Goal: Information Seeking & Learning: Find specific fact

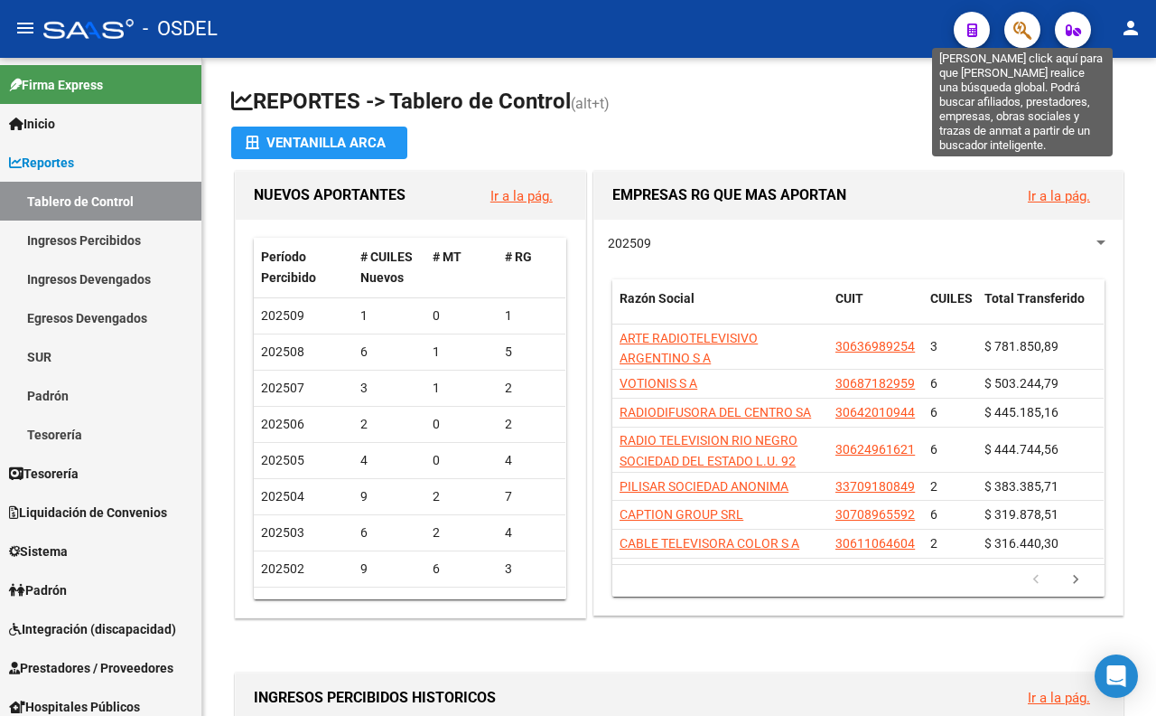
click at [1021, 23] on icon "button" at bounding box center [1023, 30] width 18 height 21
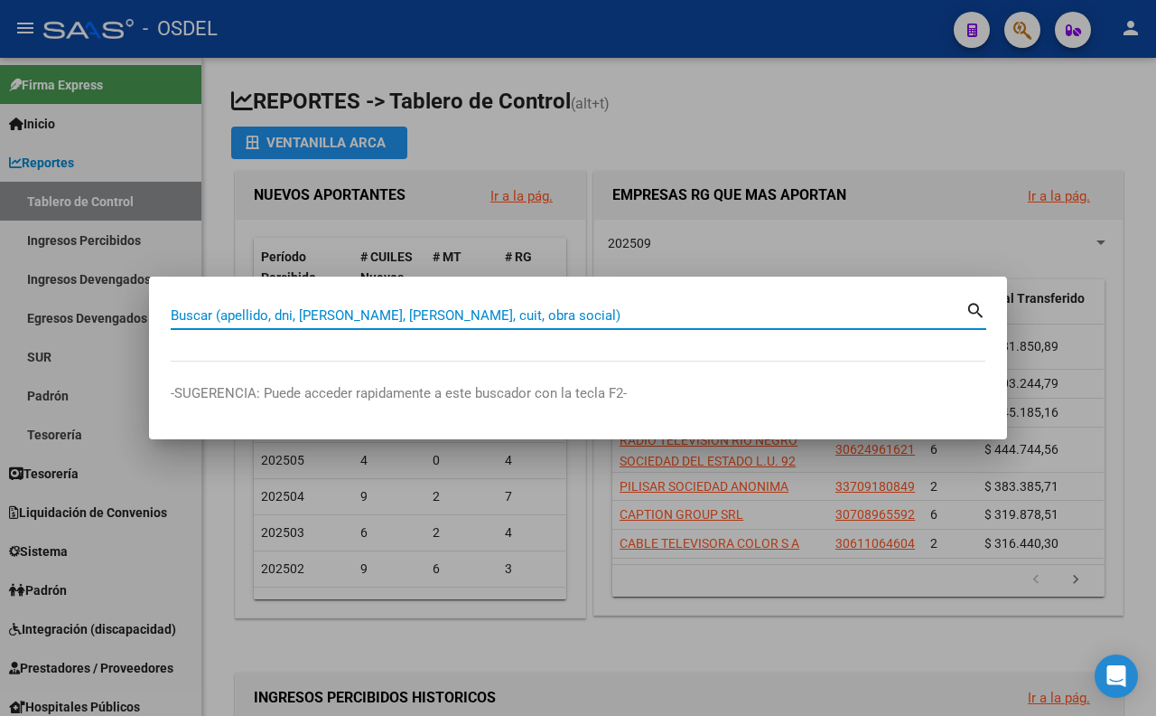
click at [593, 322] on input "Buscar (apellido, dni, [PERSON_NAME], [PERSON_NAME], cuit, obra social)" at bounding box center [568, 315] width 795 height 16
click at [664, 116] on div at bounding box center [578, 358] width 1156 height 716
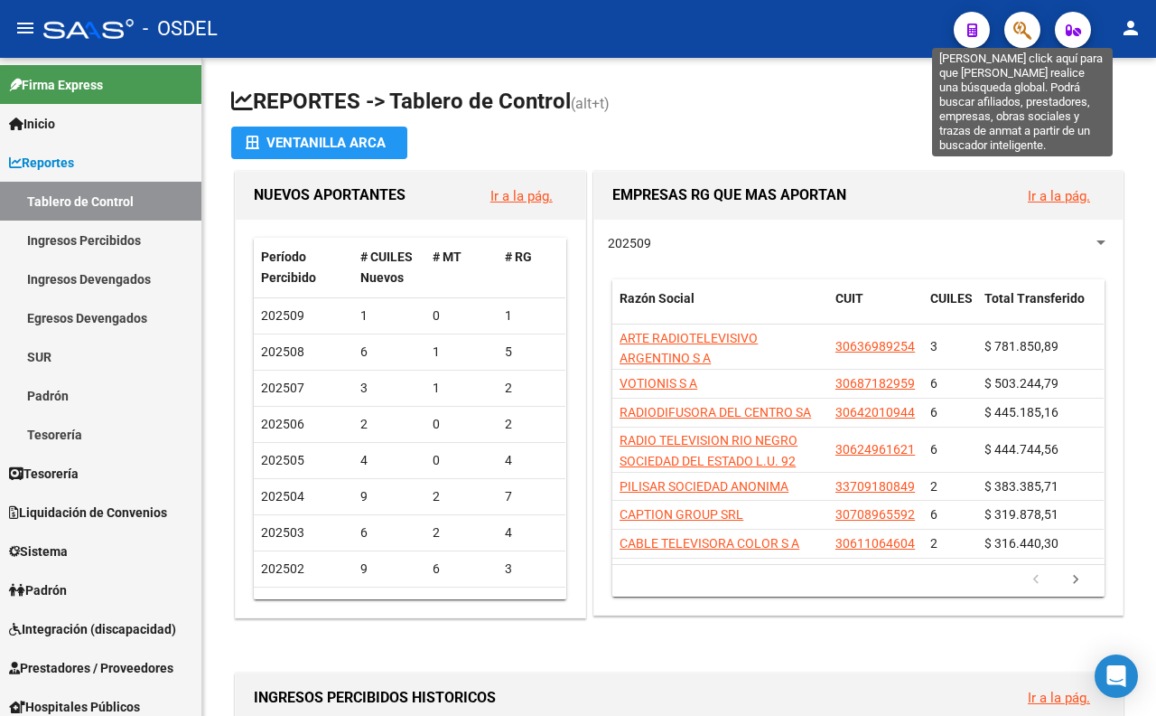
click at [1027, 31] on icon "button" at bounding box center [1023, 30] width 18 height 21
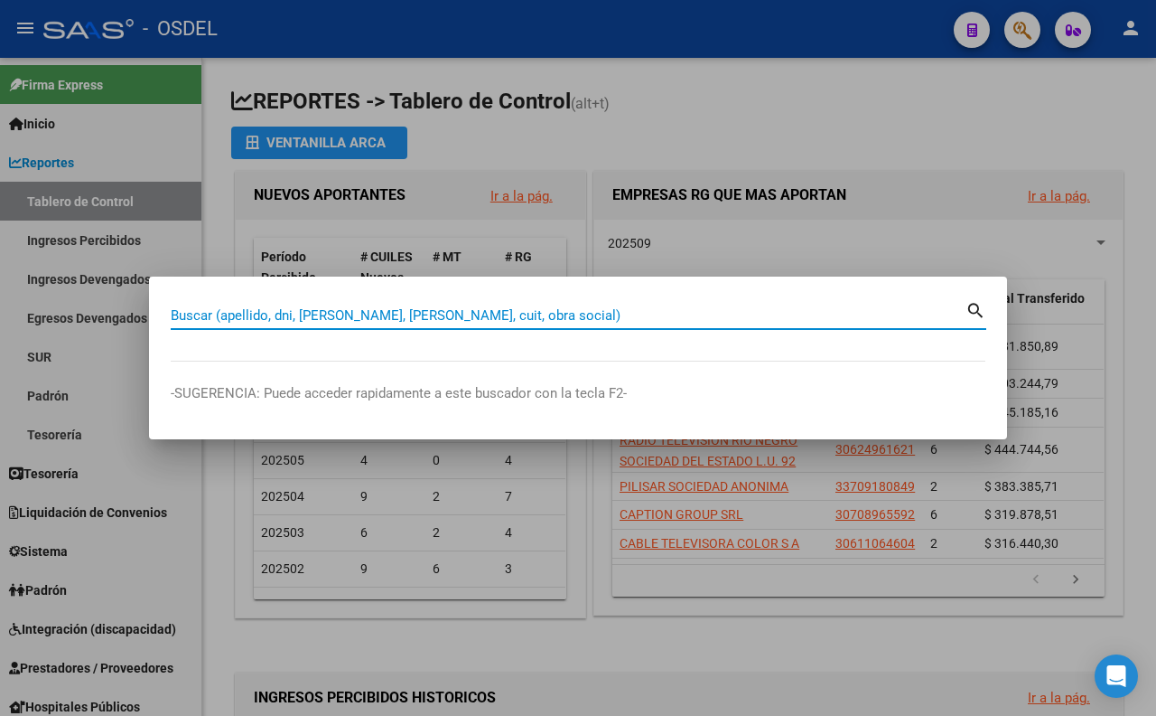
click at [763, 314] on input "Buscar (apellido, dni, [PERSON_NAME], [PERSON_NAME], cuit, obra social)" at bounding box center [568, 315] width 795 height 16
click at [709, 314] on input "Buscar (apellido, dni, [PERSON_NAME], [PERSON_NAME], cuit, obra social)" at bounding box center [568, 315] width 795 height 16
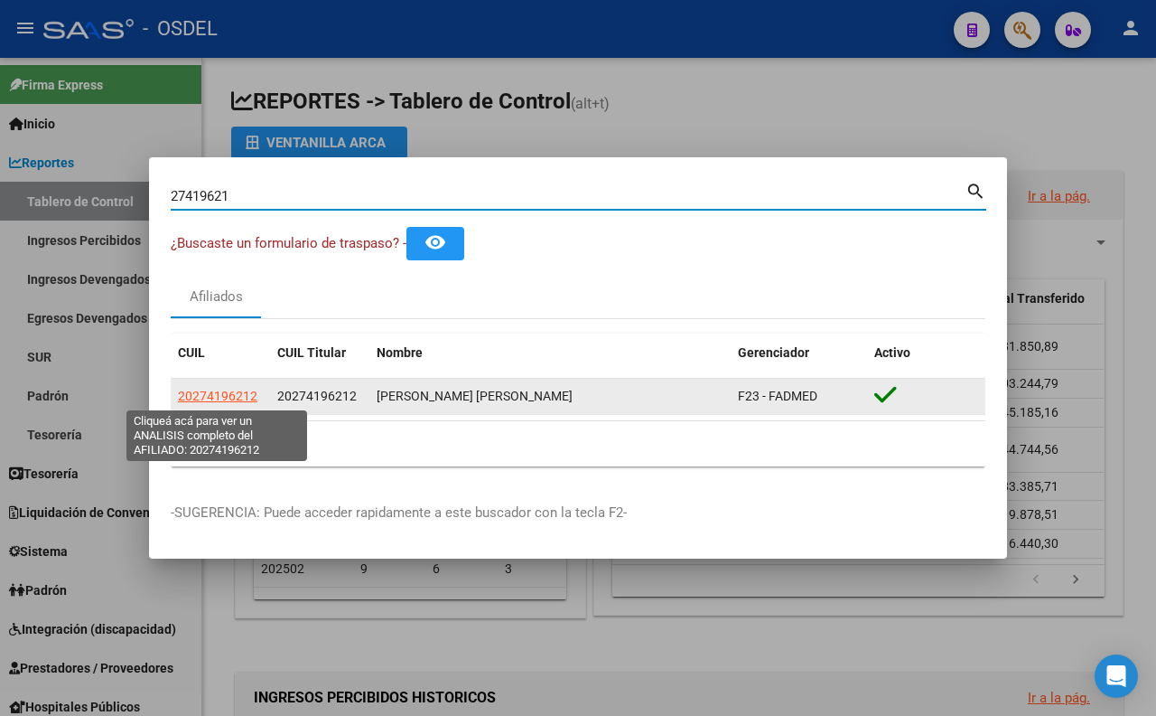
click at [239, 403] on span "20274196212" at bounding box center [218, 395] width 80 height 14
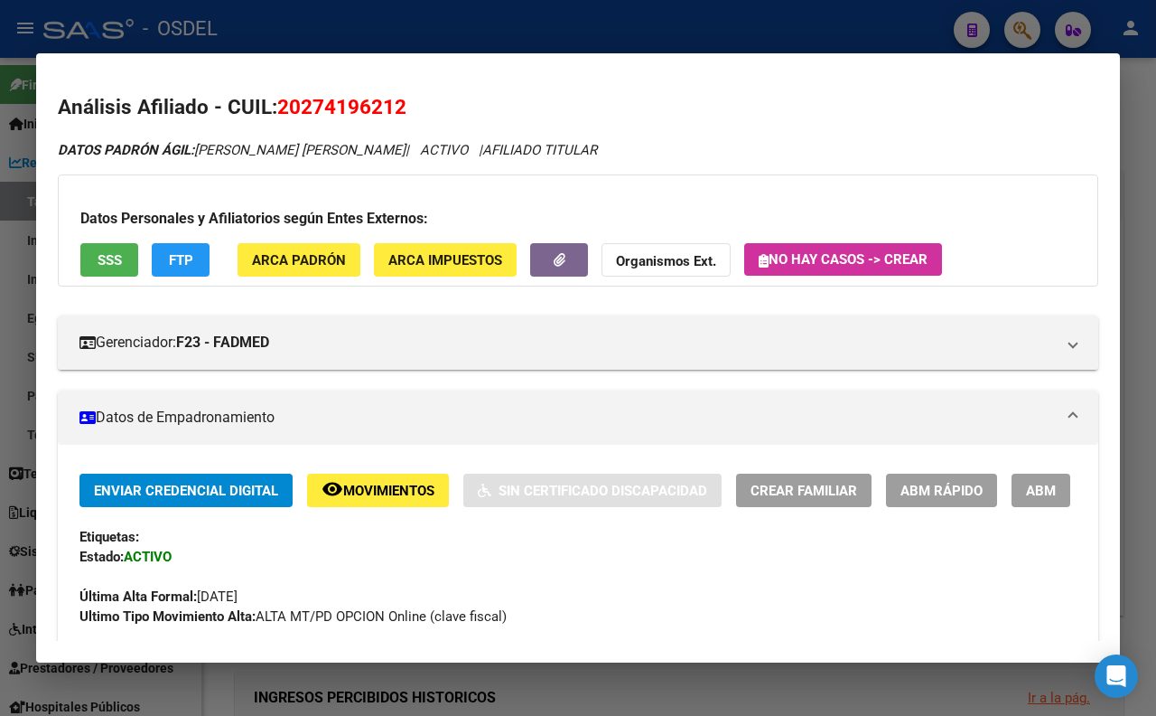
click at [125, 267] on button "SSS" at bounding box center [109, 259] width 58 height 33
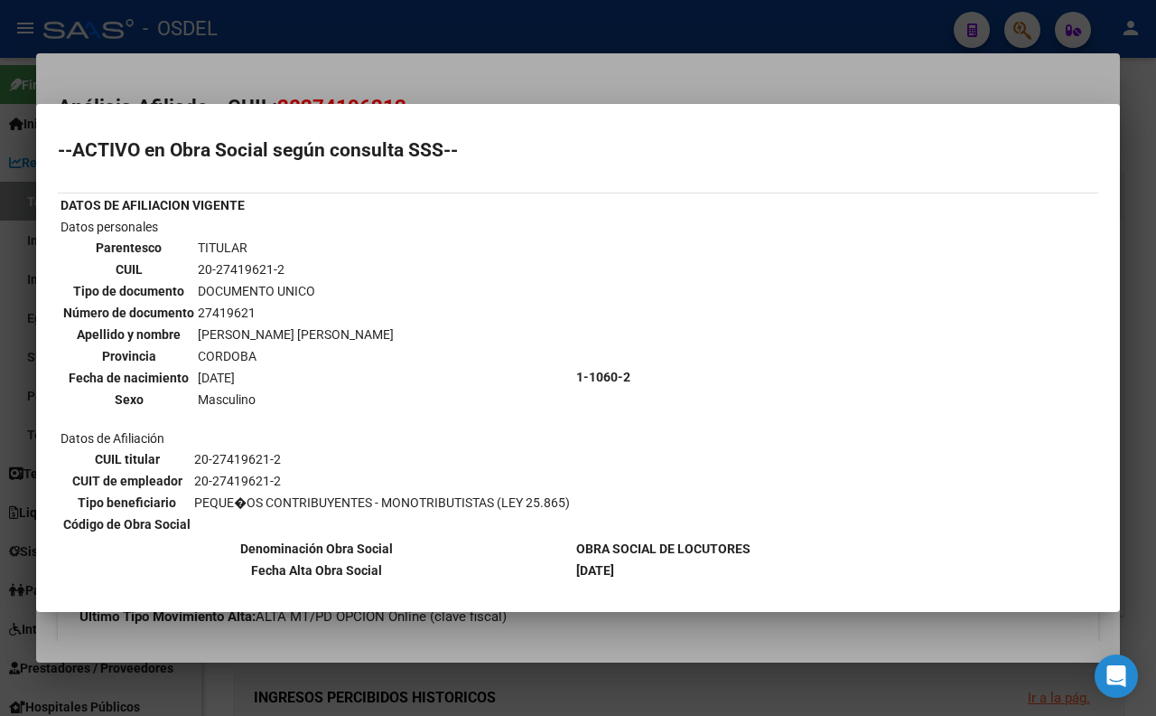
click at [557, 58] on div at bounding box center [578, 358] width 1156 height 716
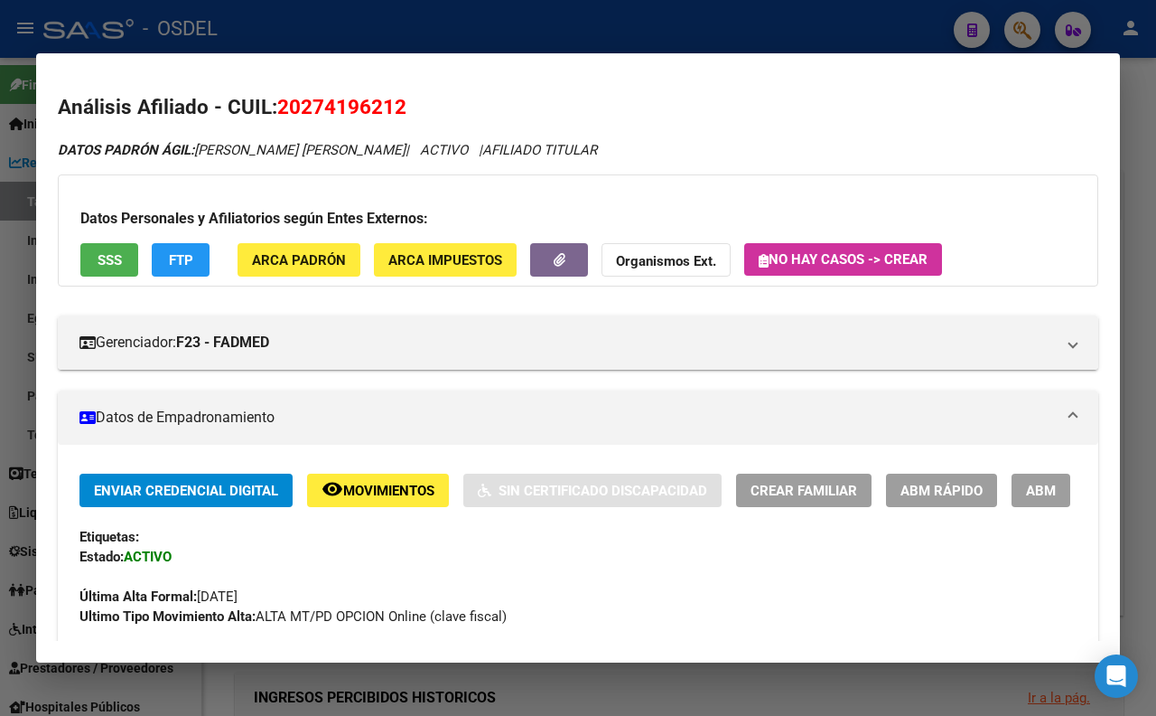
click at [488, 25] on div at bounding box center [578, 358] width 1156 height 716
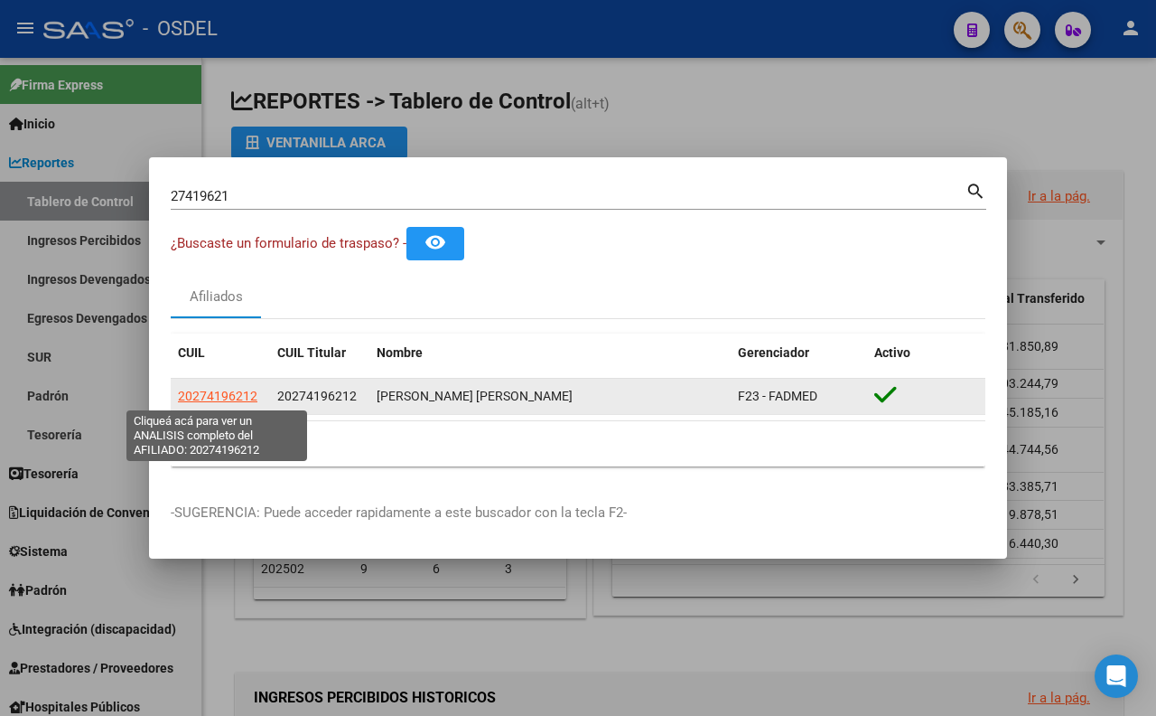
click at [219, 398] on span "20274196212" at bounding box center [218, 395] width 80 height 14
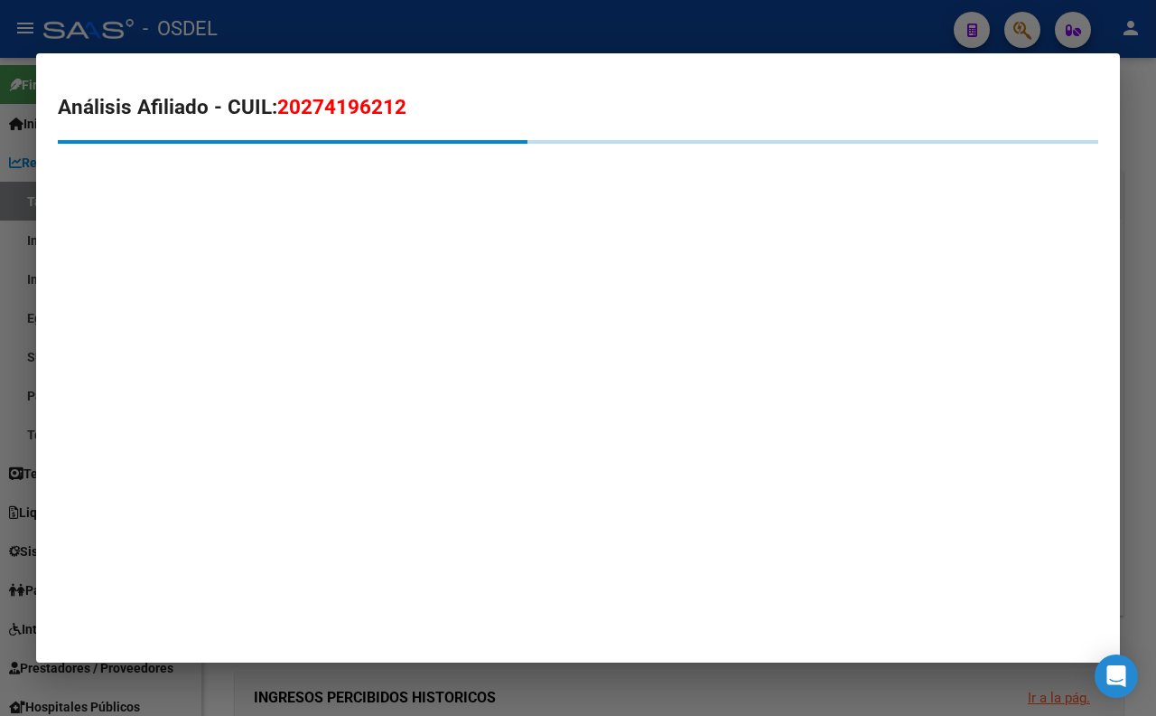
click at [693, 22] on div at bounding box center [578, 358] width 1156 height 716
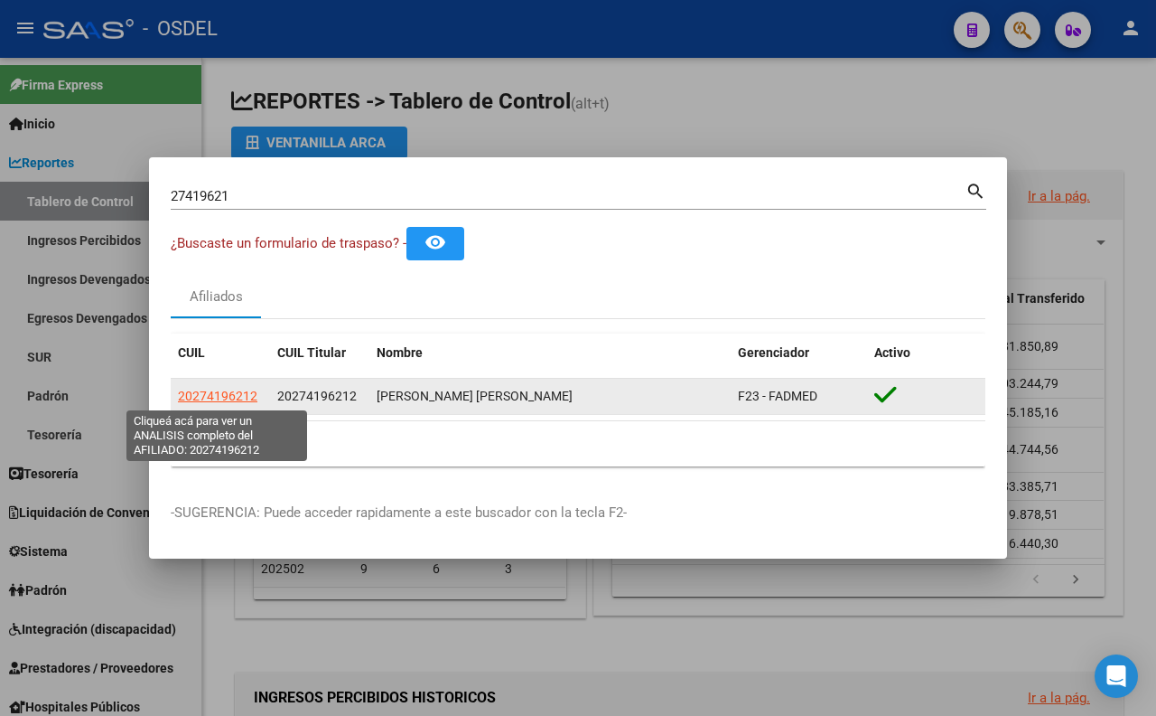
click at [203, 400] on span "20274196212" at bounding box center [218, 395] width 80 height 14
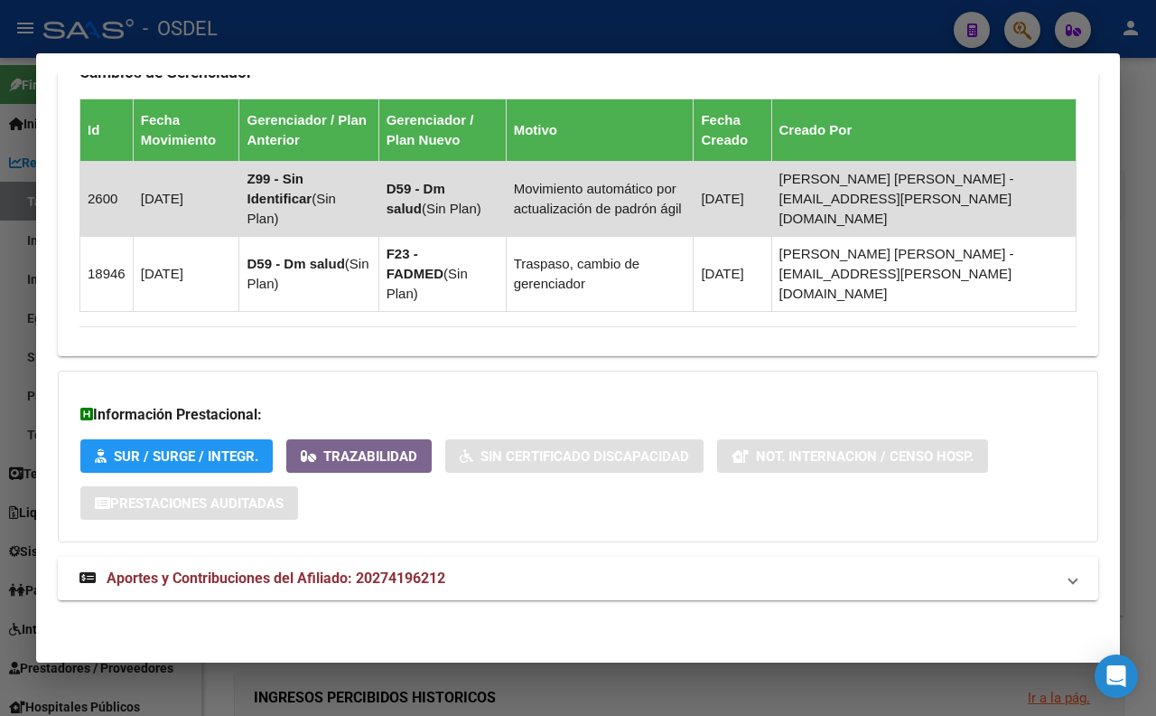
scroll to position [1132, 0]
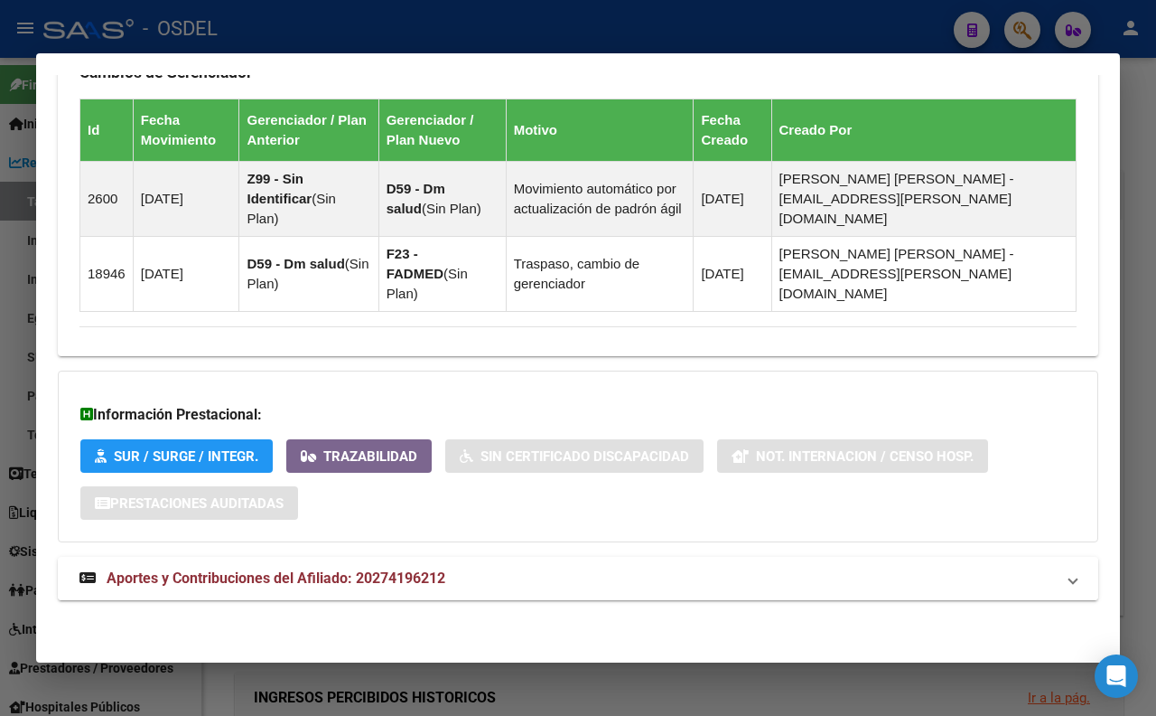
click at [419, 572] on span "Aportes y Contribuciones del Afiliado: 20274196212" at bounding box center [276, 577] width 339 height 17
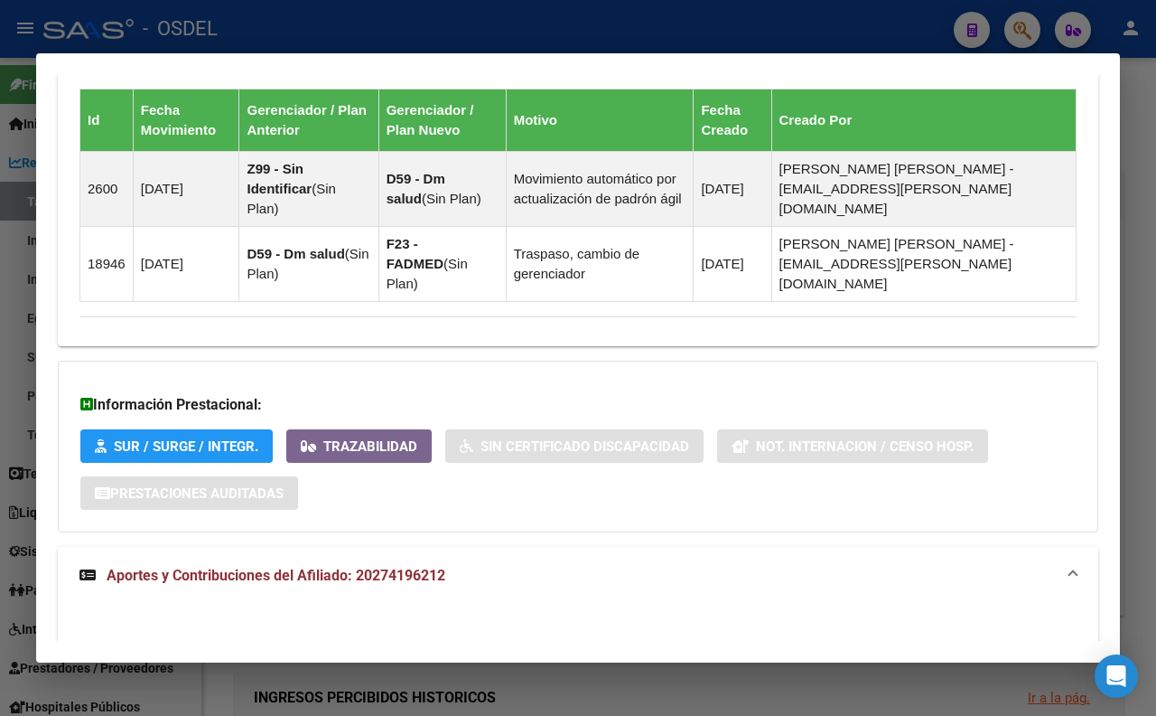
click at [607, 57] on mat-dialog-container "Análisis Afiliado - CUIL: 20274196212 DATOS PADRÓN ÁGIL: CHAABAN GERARDO MAXIMI…" at bounding box center [578, 357] width 1084 height 608
click at [607, 6] on div at bounding box center [578, 358] width 1156 height 716
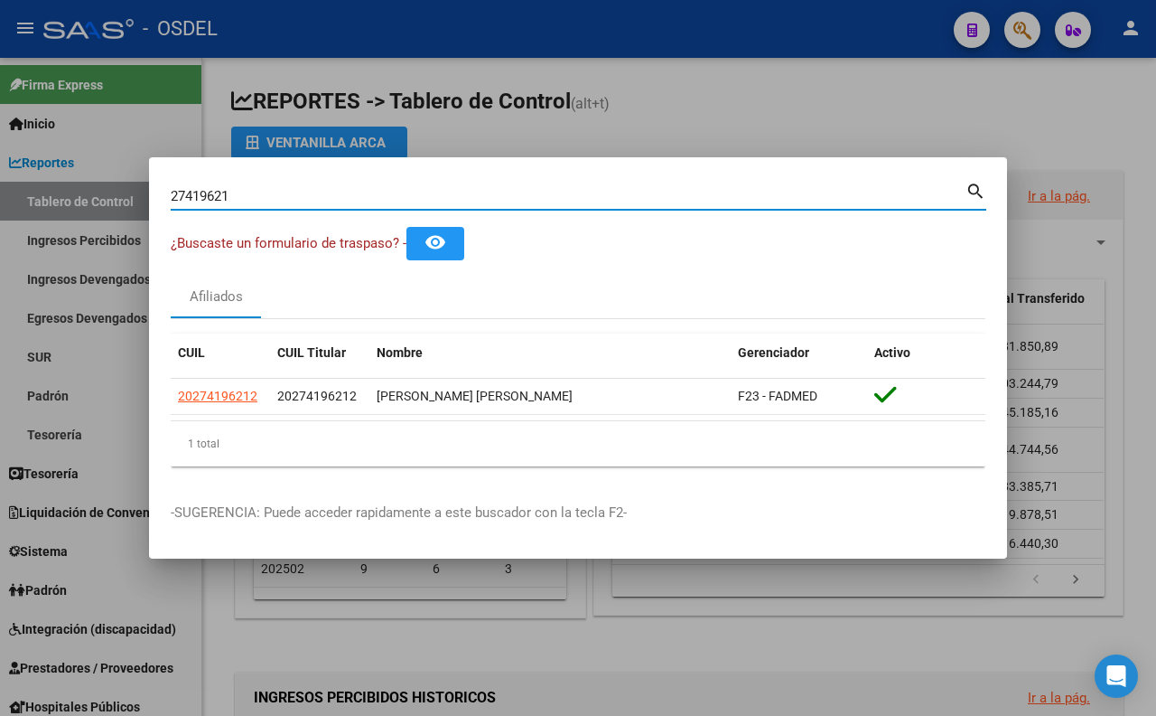
click at [659, 203] on input "27419621" at bounding box center [568, 196] width 795 height 16
type input "2"
paste input "22704729"
type input "22704729"
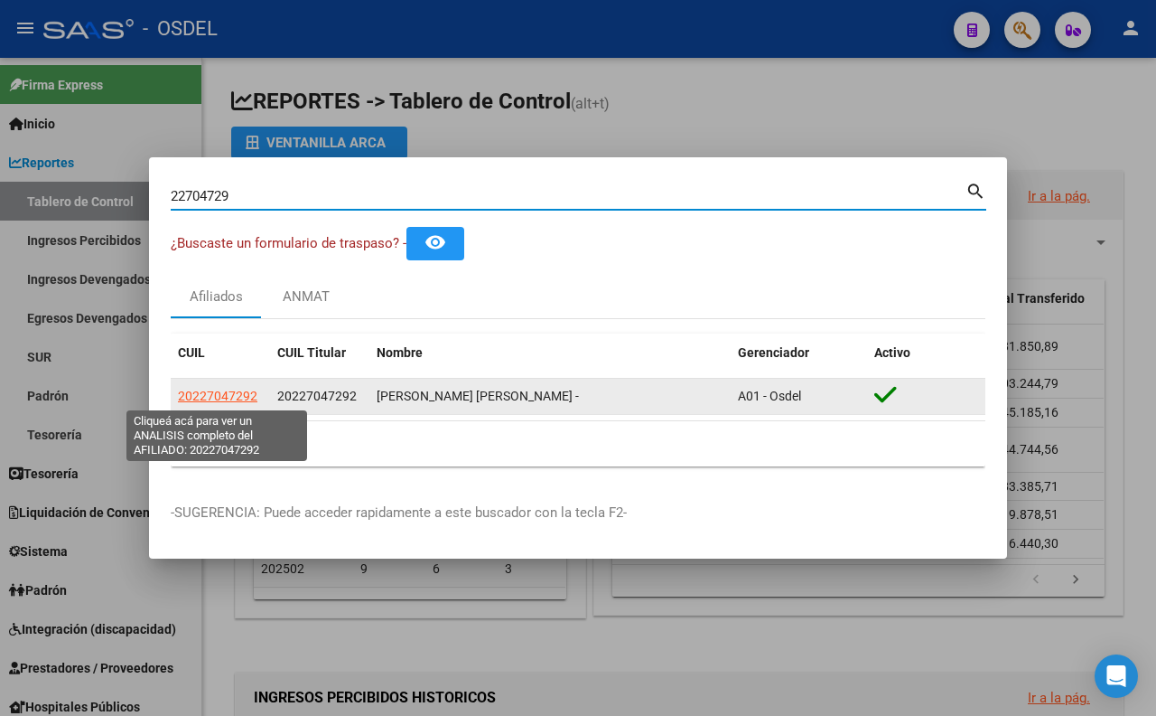
click at [236, 393] on span "20227047292" at bounding box center [218, 395] width 80 height 14
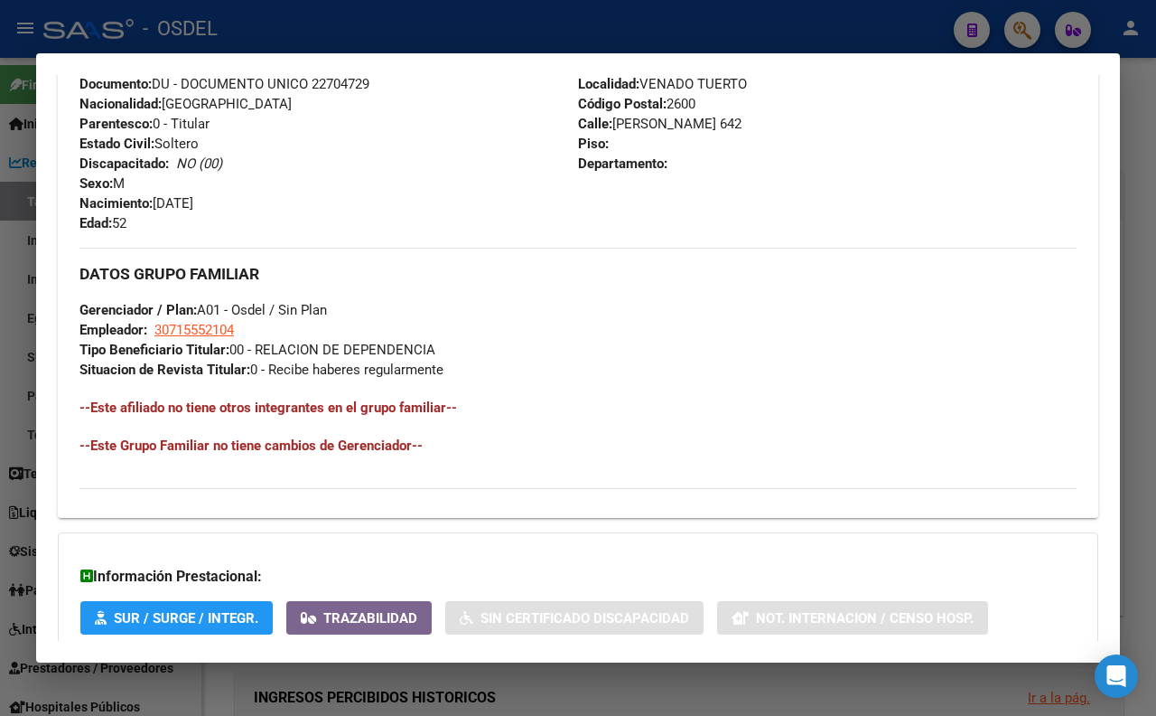
scroll to position [702, 0]
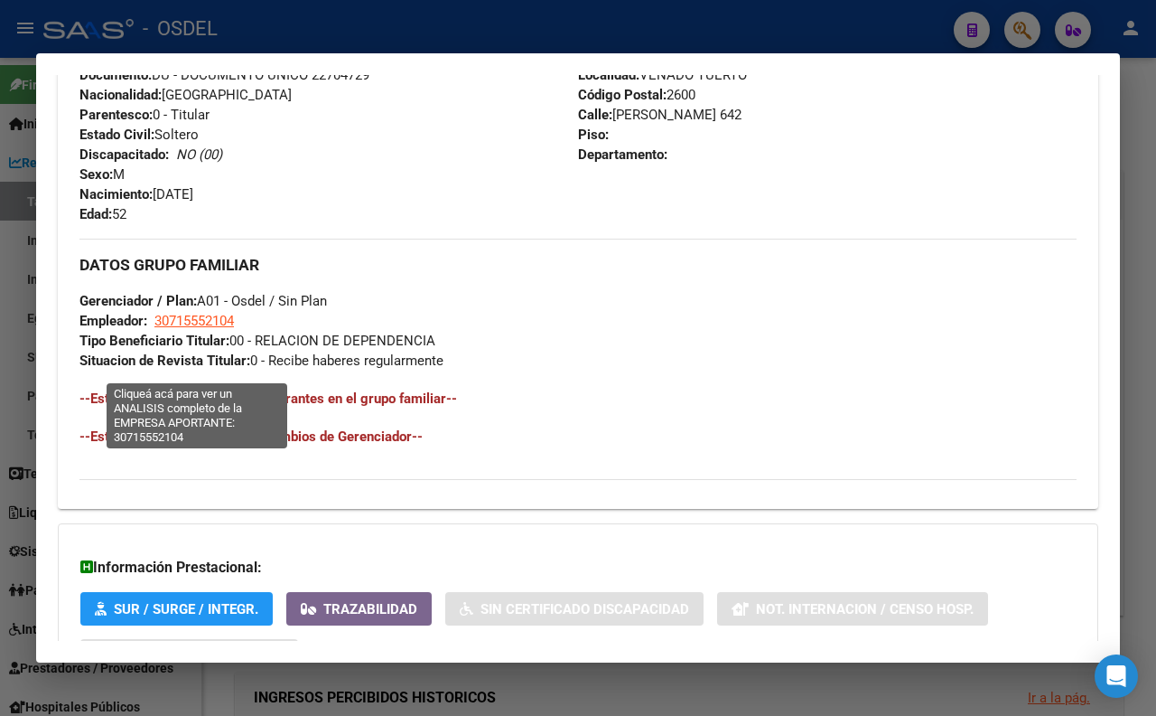
click at [202, 329] on span "30715552104" at bounding box center [194, 321] width 80 height 16
type textarea "30715552104"
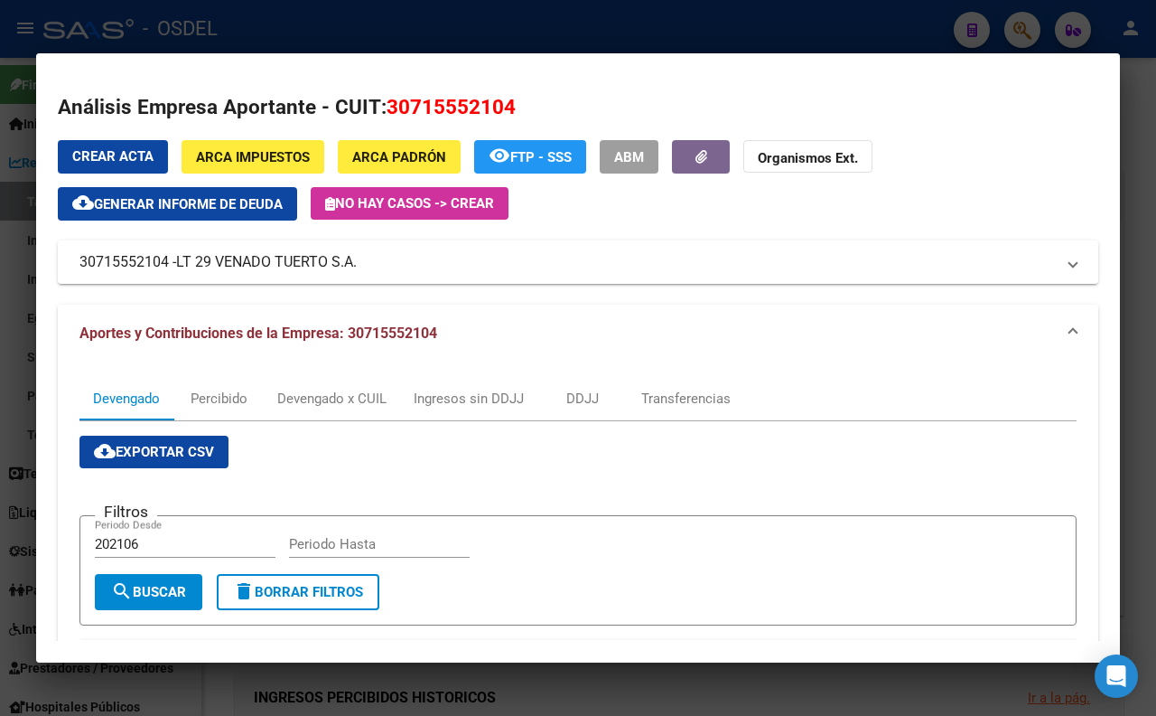
click at [584, 40] on div at bounding box center [578, 358] width 1156 height 716
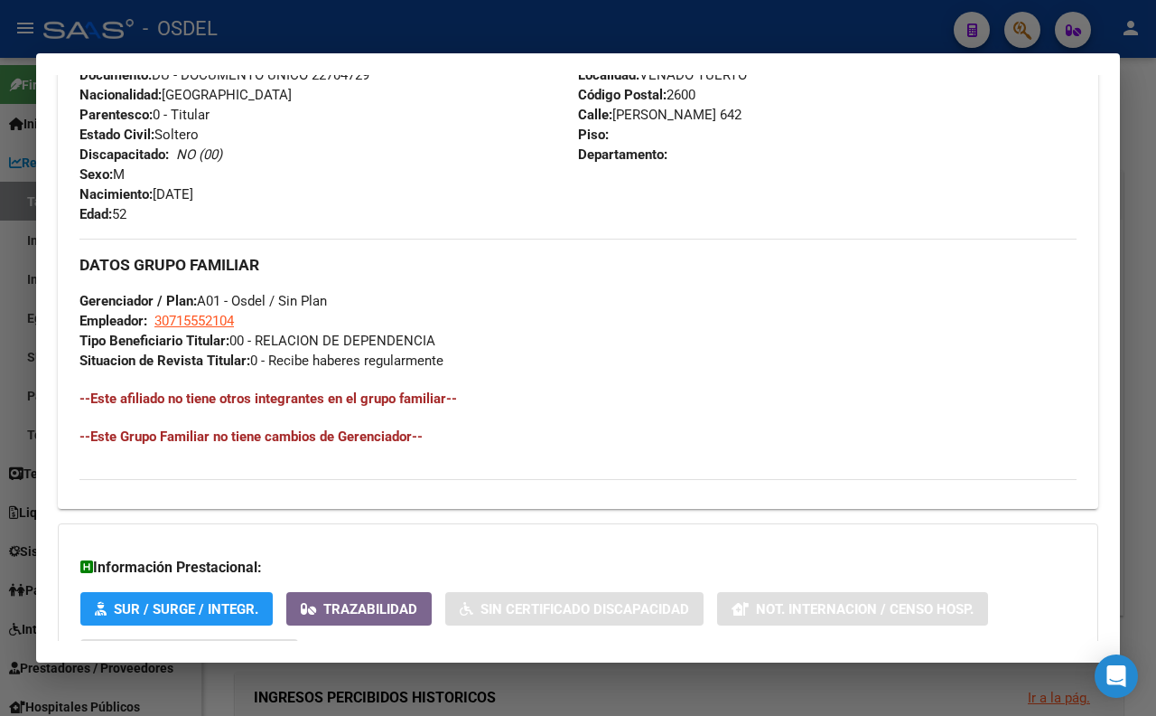
click at [575, 21] on div at bounding box center [578, 358] width 1156 height 716
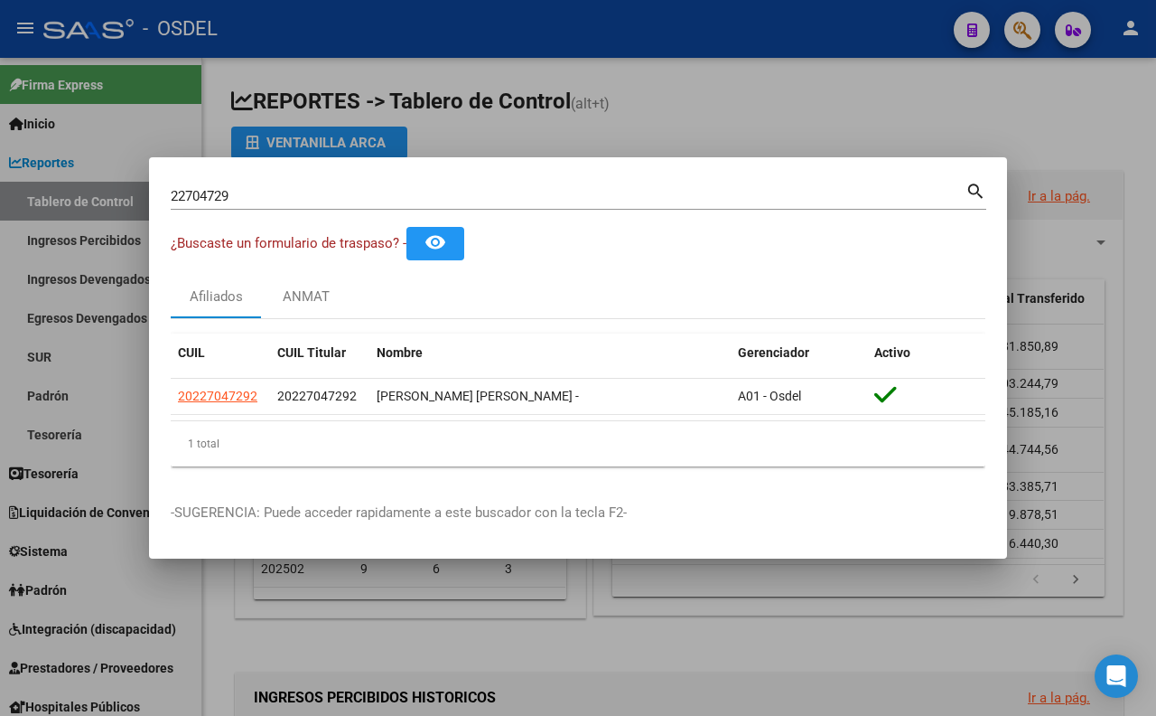
click at [544, 194] on input "22704729" at bounding box center [568, 196] width 795 height 16
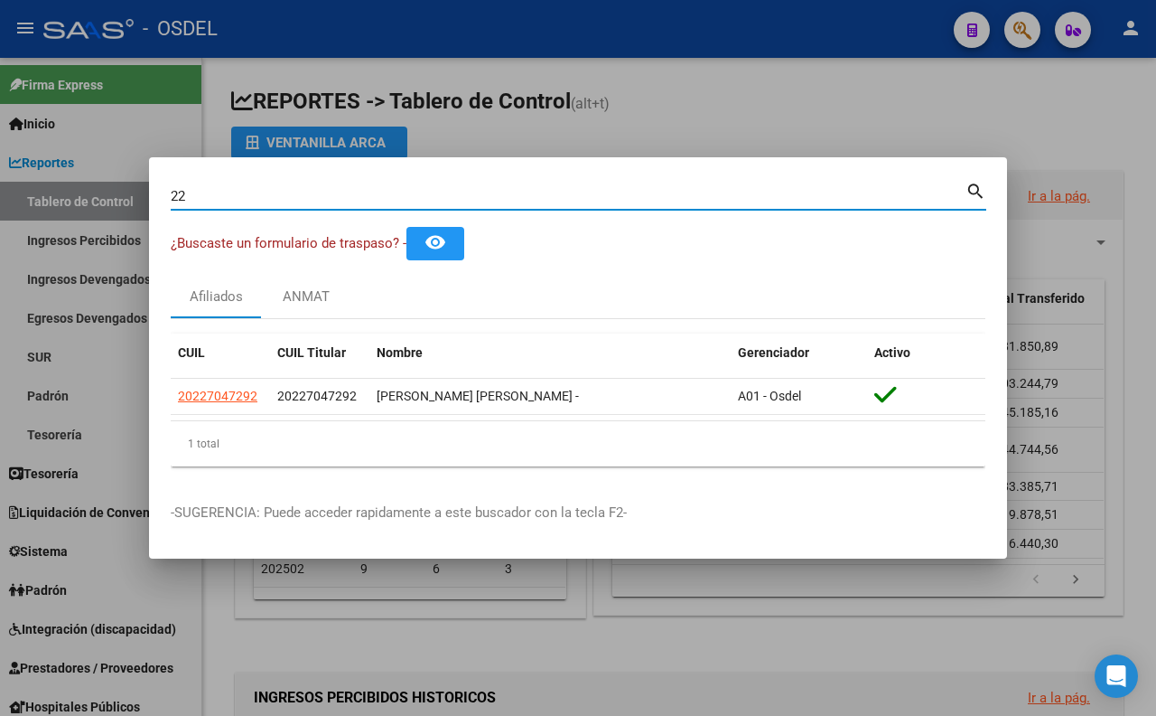
type input "2"
paste input "28443318"
type input "28443318"
click at [737, 124] on div at bounding box center [578, 358] width 1156 height 716
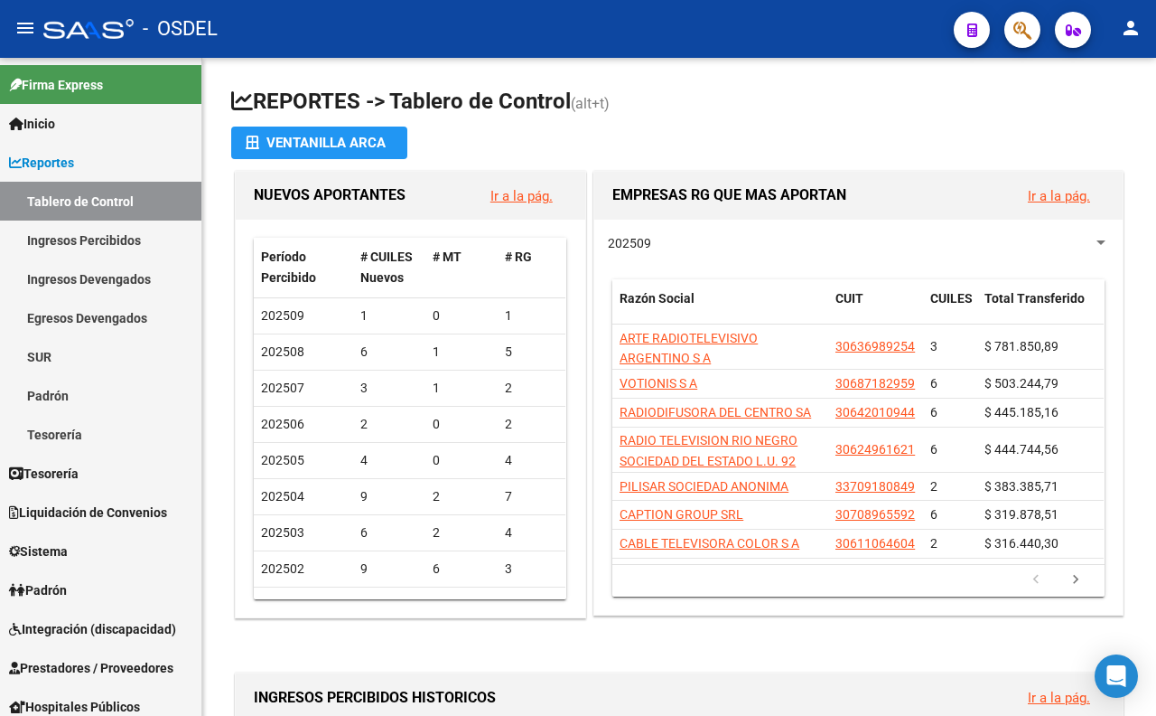
click at [1016, 23] on icon "button" at bounding box center [1023, 30] width 18 height 21
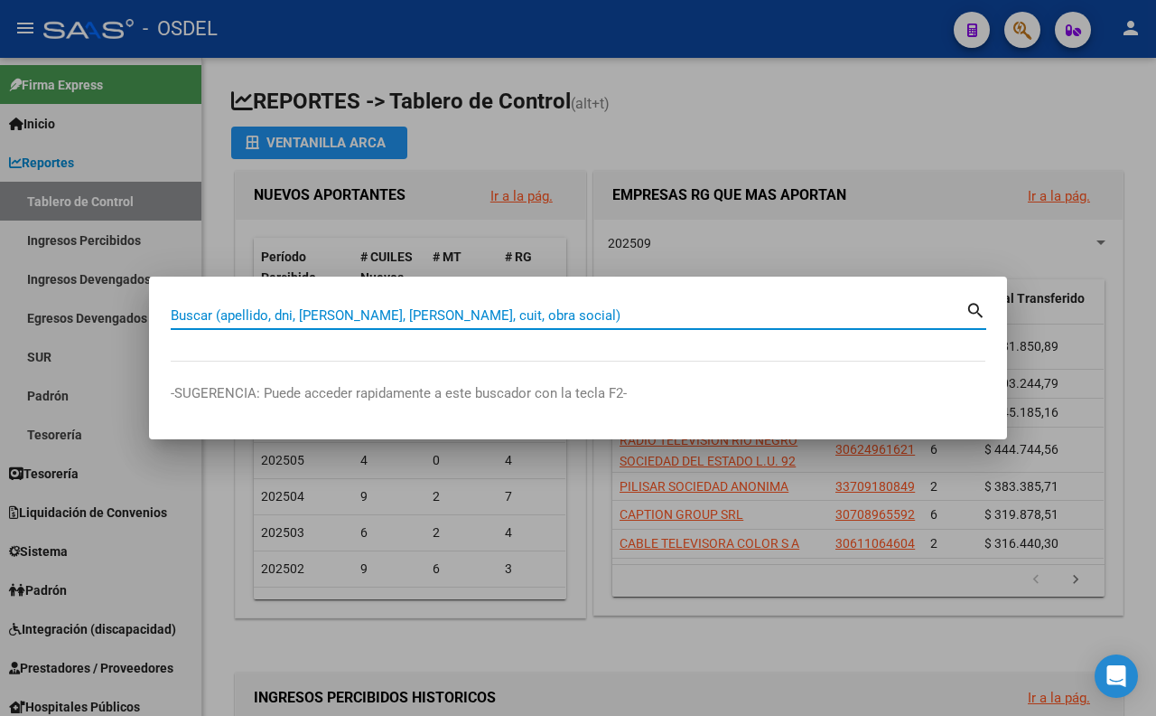
click at [579, 313] on input "Buscar (apellido, dni, [PERSON_NAME], [PERSON_NAME], cuit, obra social)" at bounding box center [568, 315] width 795 height 16
type input "30372129"
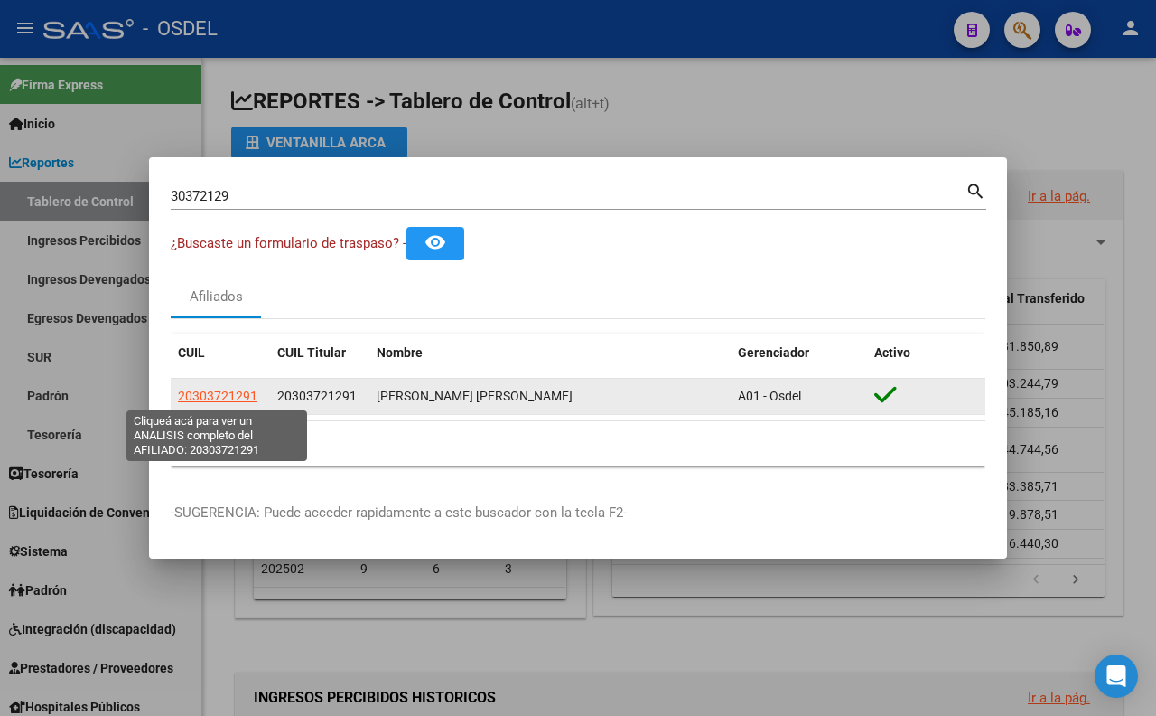
click at [248, 400] on span "20303721291" at bounding box center [218, 395] width 80 height 14
type textarea "20303721291"
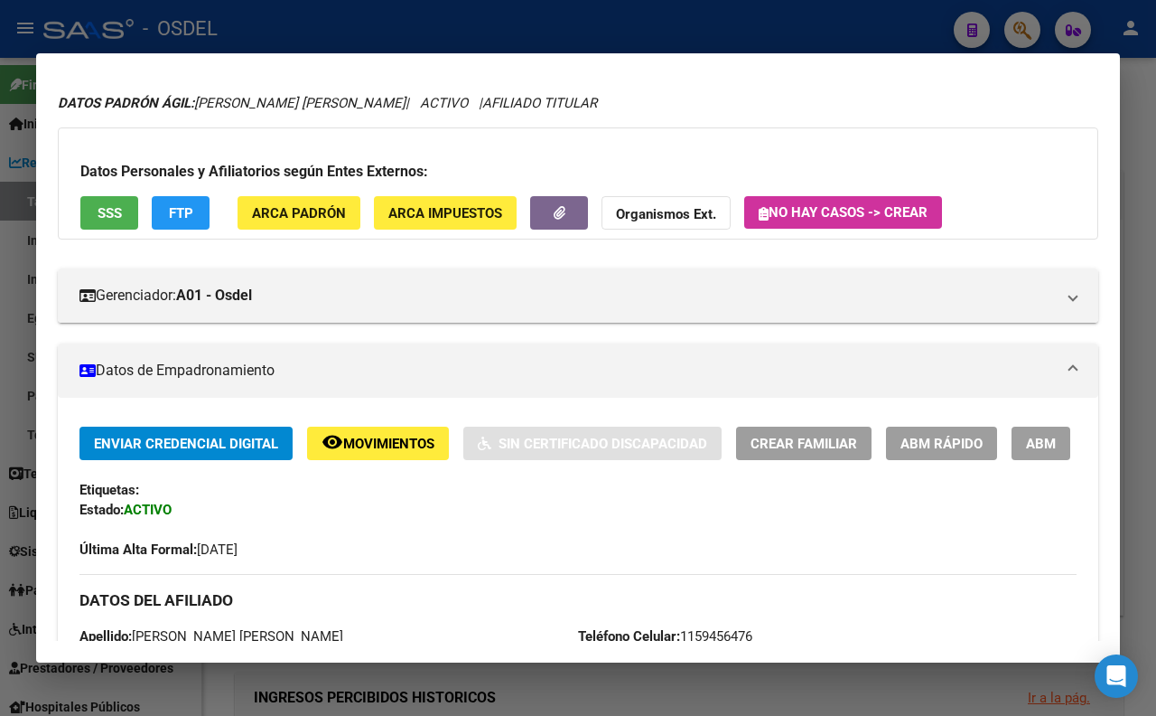
scroll to position [0, 0]
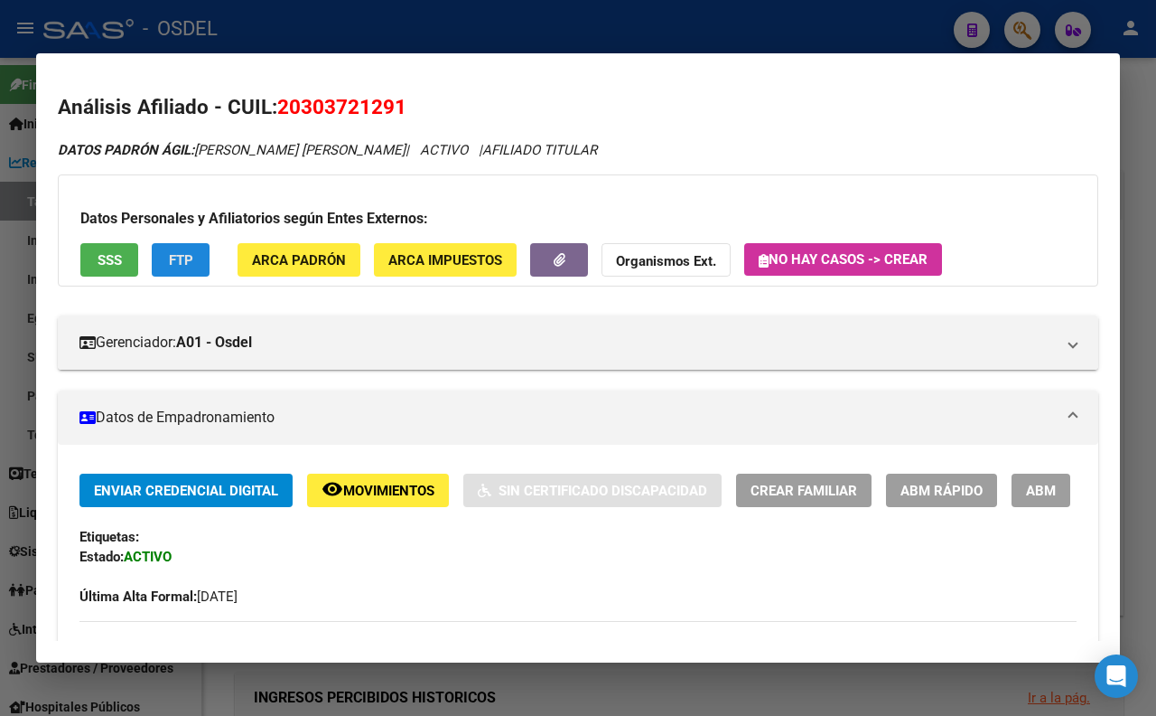
click at [184, 268] on button "FTP" at bounding box center [181, 259] width 58 height 33
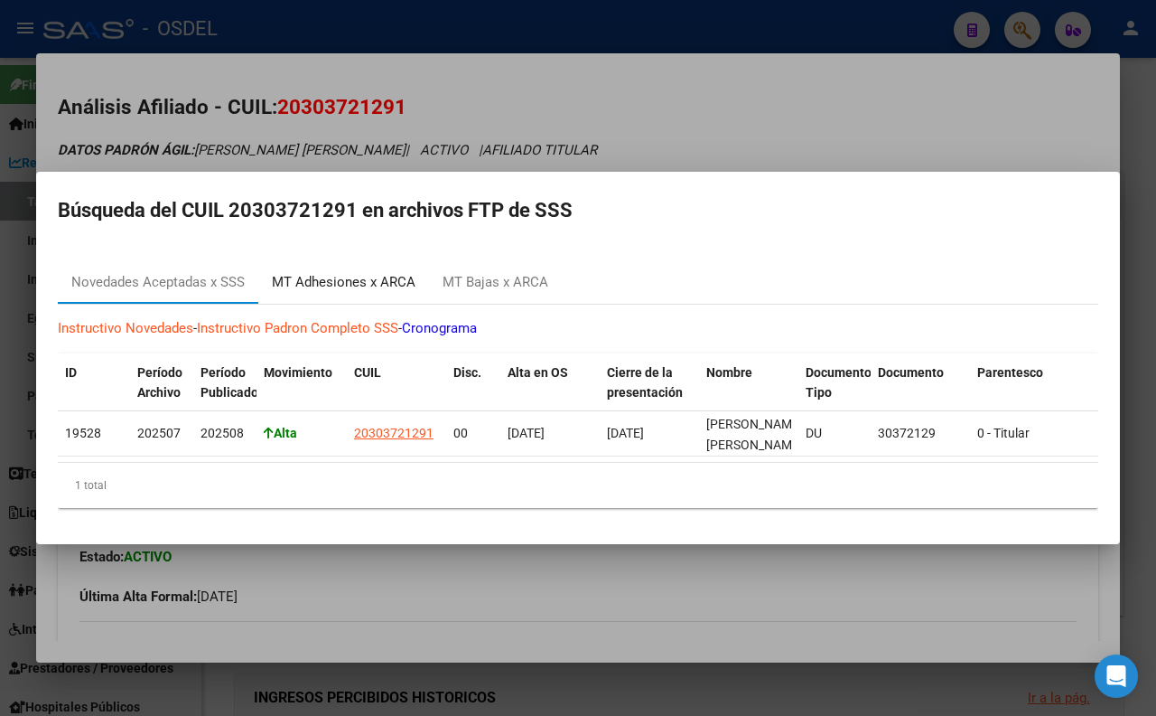
click at [294, 285] on div "MT Adhesiones x ARCA" at bounding box center [343, 281] width 171 height 43
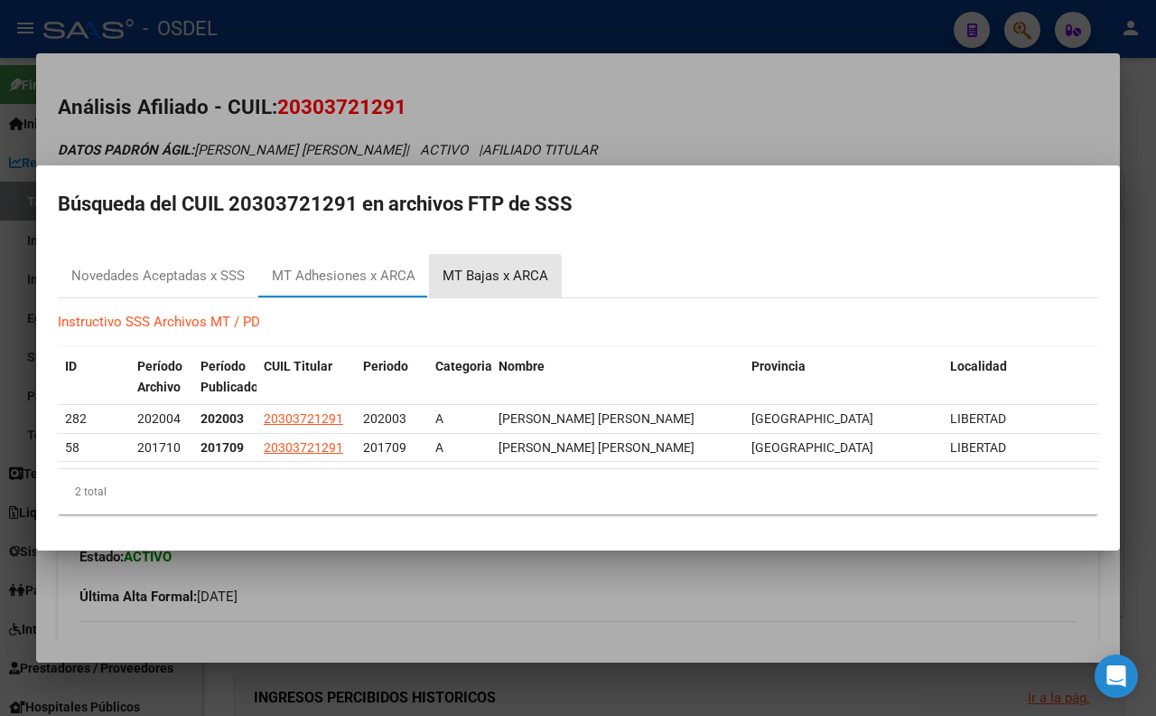
click at [491, 287] on div "MT Bajas x ARCA" at bounding box center [495, 275] width 133 height 43
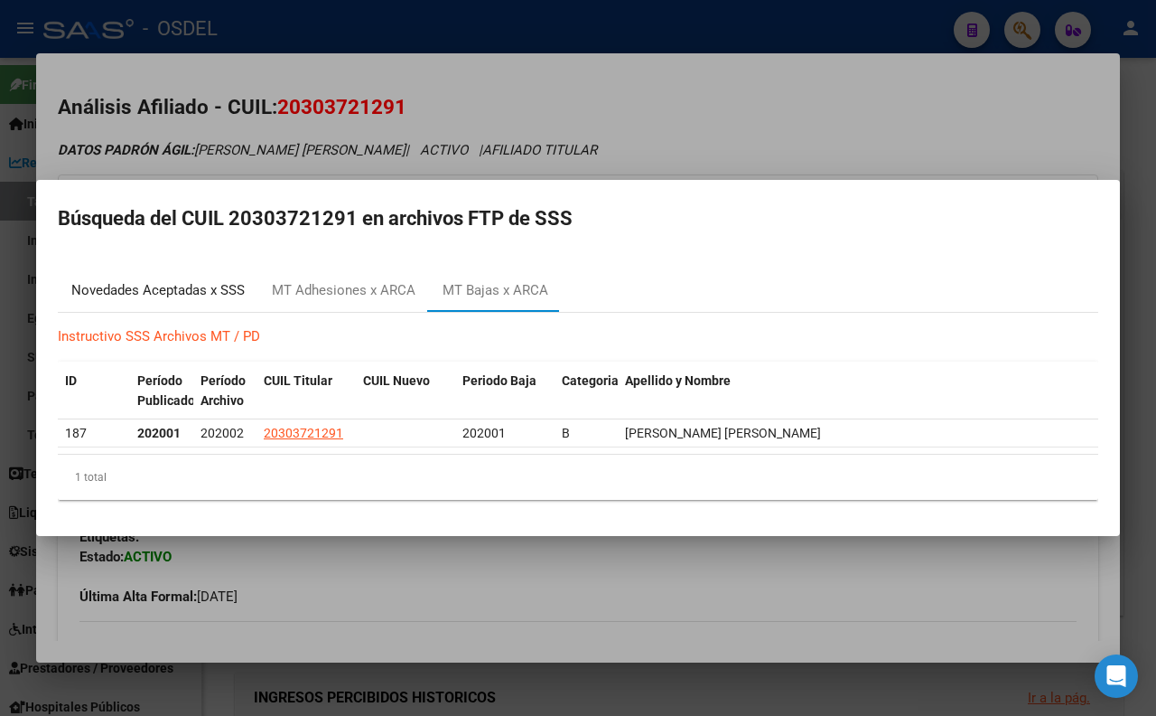
click at [173, 295] on div "Novedades Aceptadas x SSS" at bounding box center [157, 290] width 173 height 21
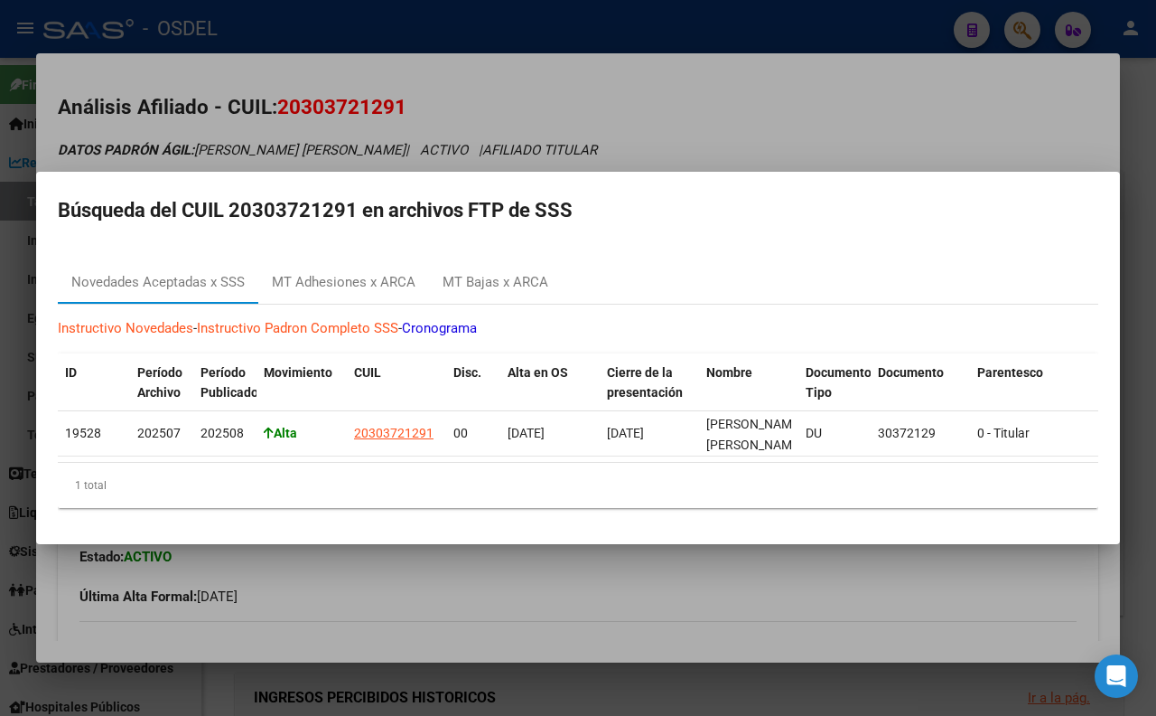
click at [589, 117] on div at bounding box center [578, 358] width 1156 height 716
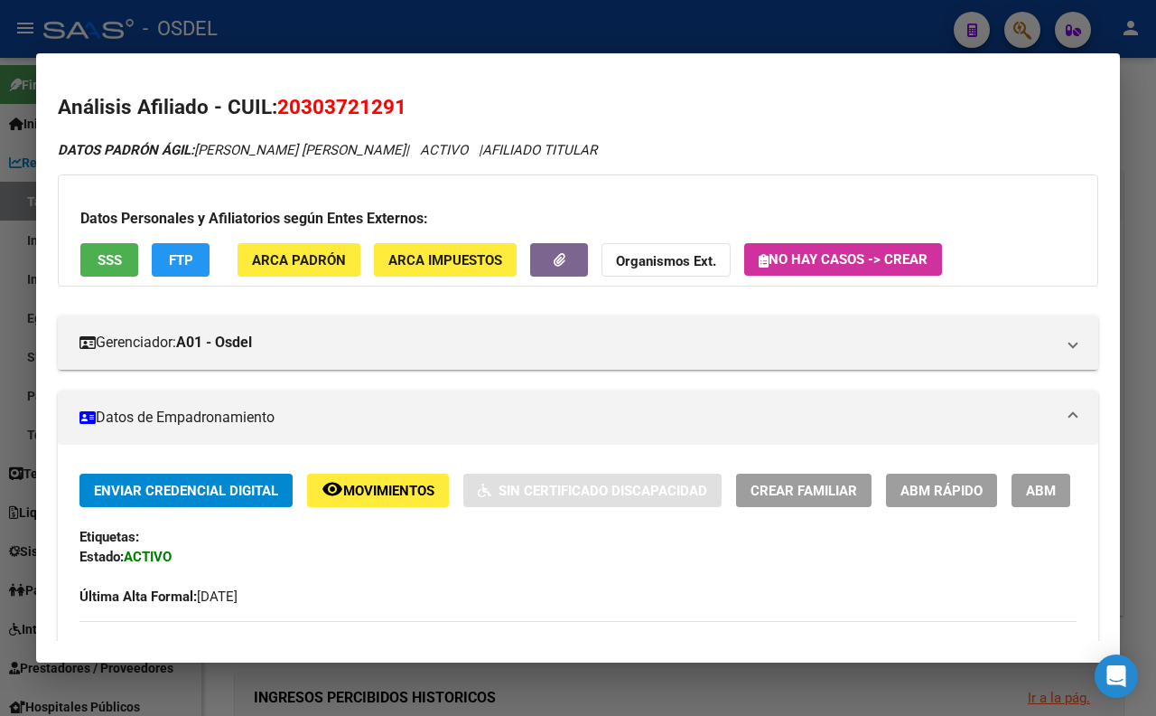
click at [127, 257] on button "SSS" at bounding box center [109, 259] width 58 height 33
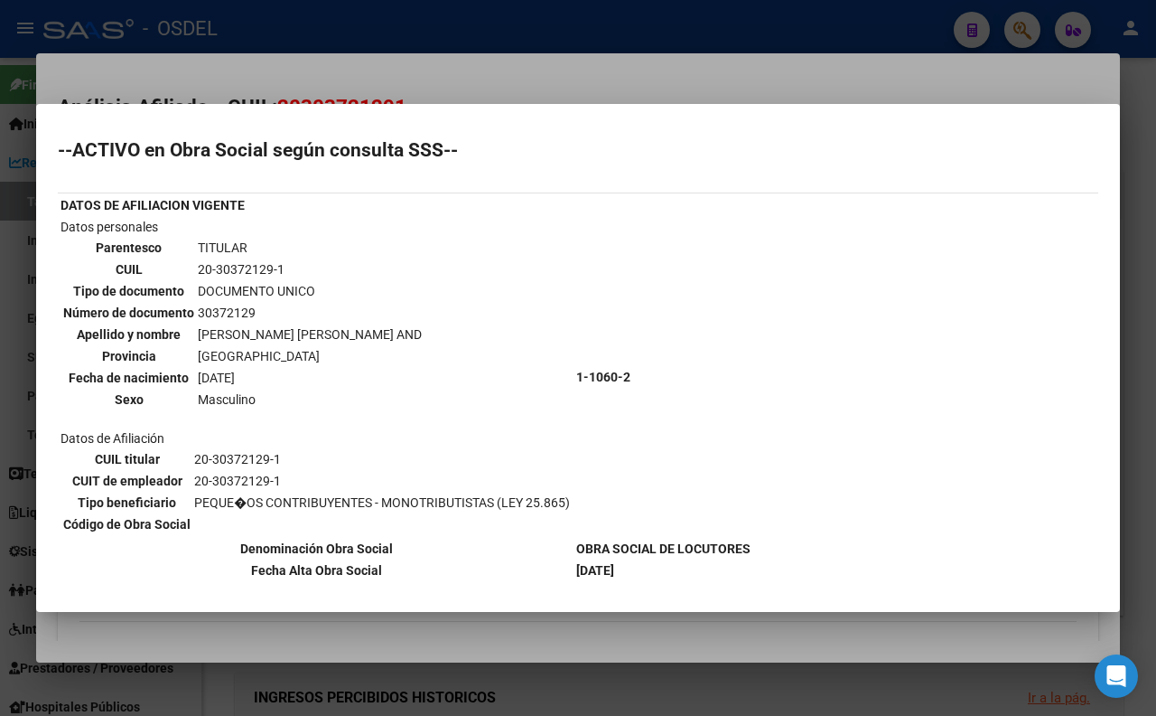
scroll to position [114, 0]
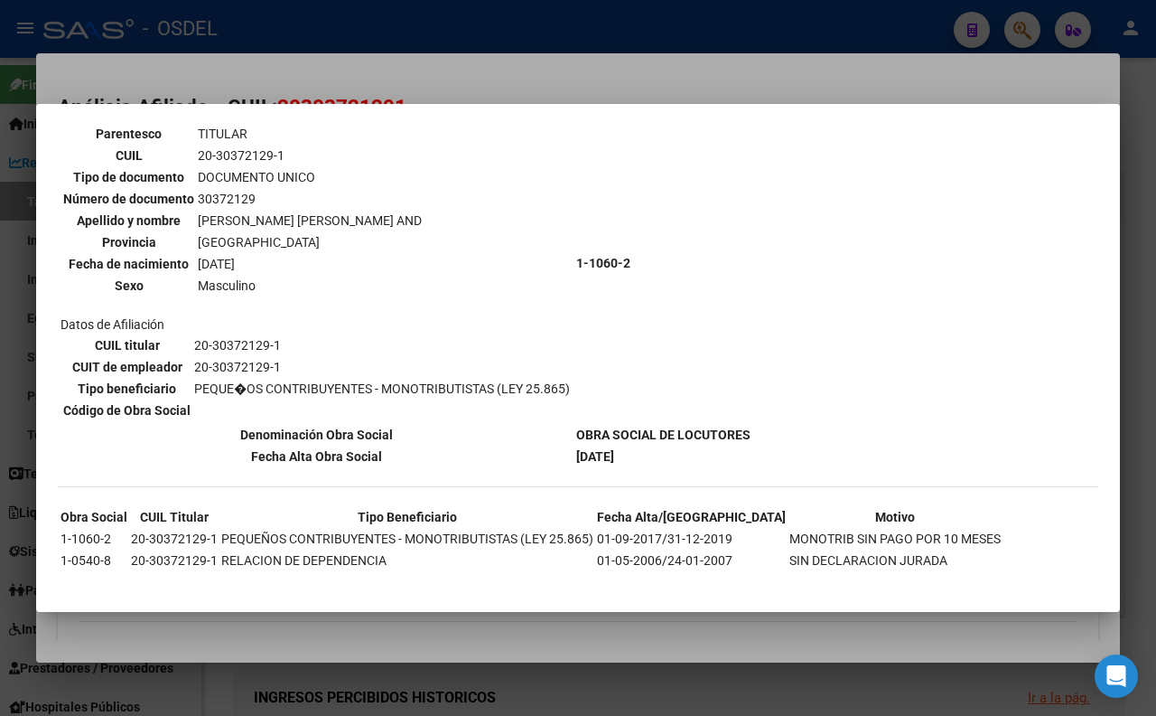
click at [552, 81] on div at bounding box center [578, 358] width 1156 height 716
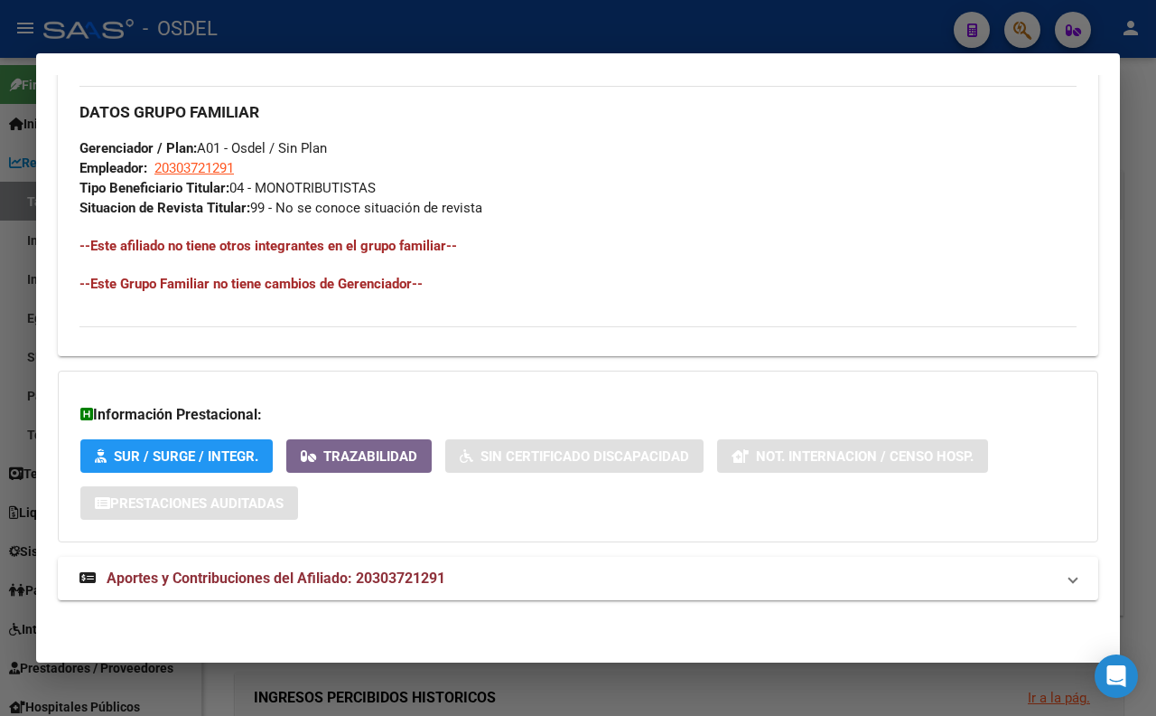
scroll to position [850, 0]
click at [444, 566] on mat-expansion-panel-header "Aportes y Contribuciones del Afiliado: 20303721291" at bounding box center [578, 578] width 1041 height 43
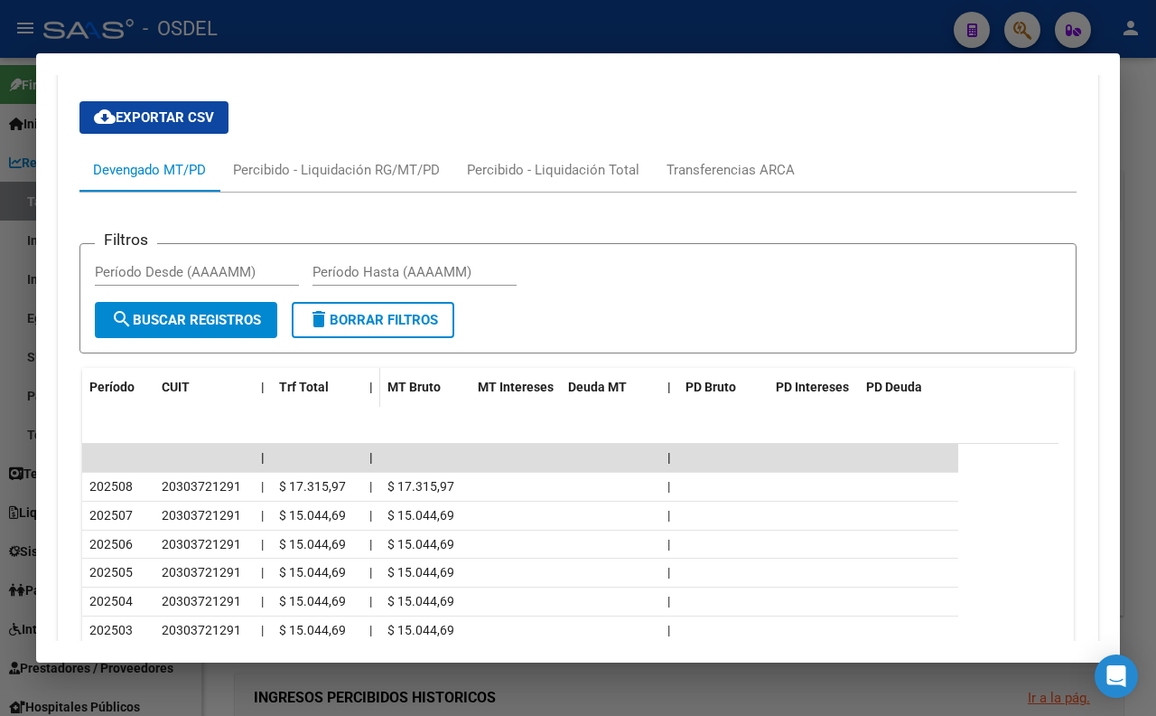
scroll to position [1314, 0]
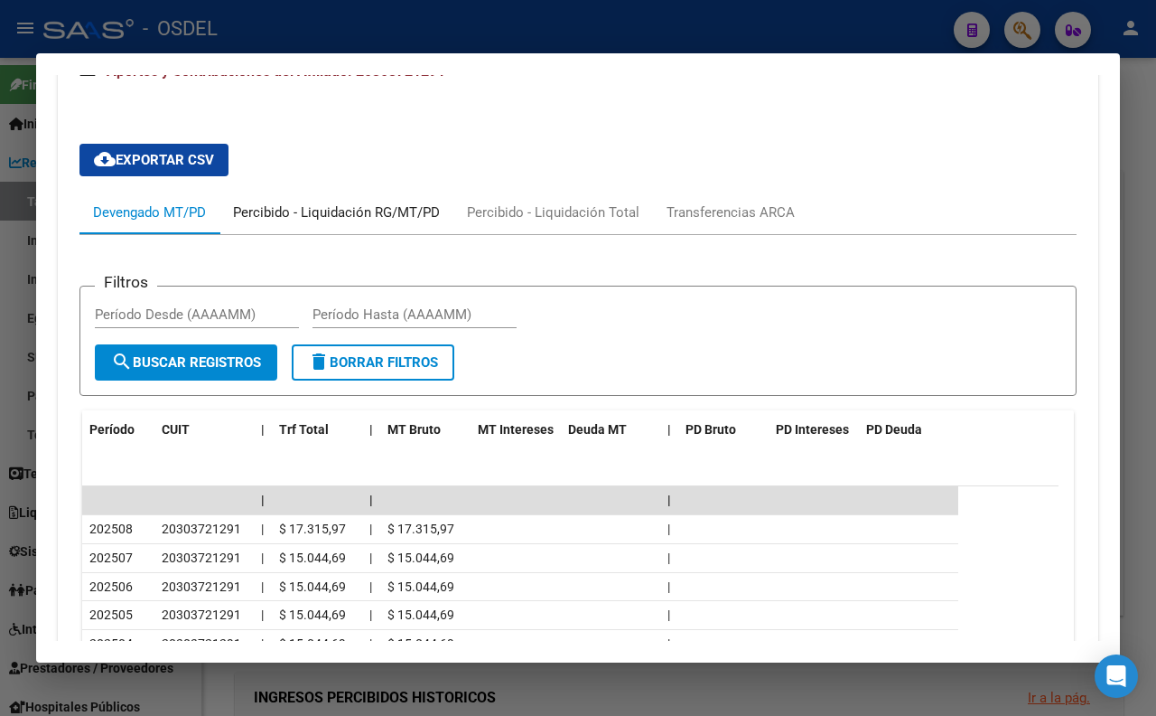
click at [382, 222] on div "Percibido - Liquidación RG/MT/PD" at bounding box center [336, 212] width 207 height 20
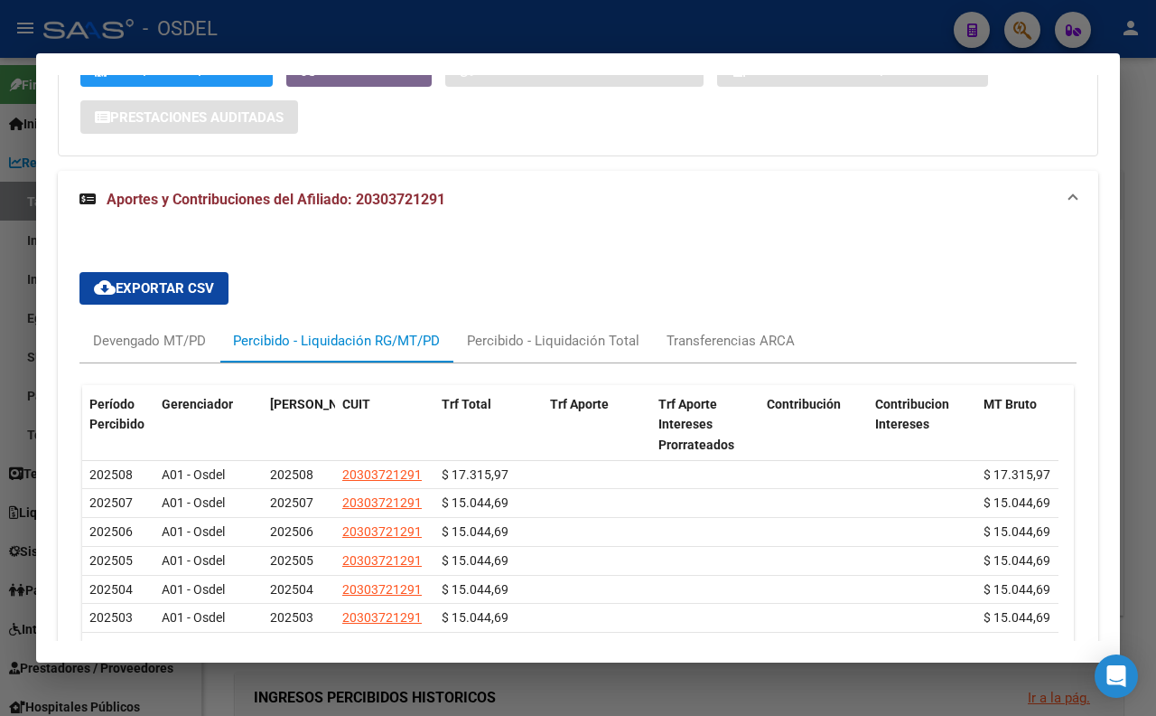
scroll to position [1014, 0]
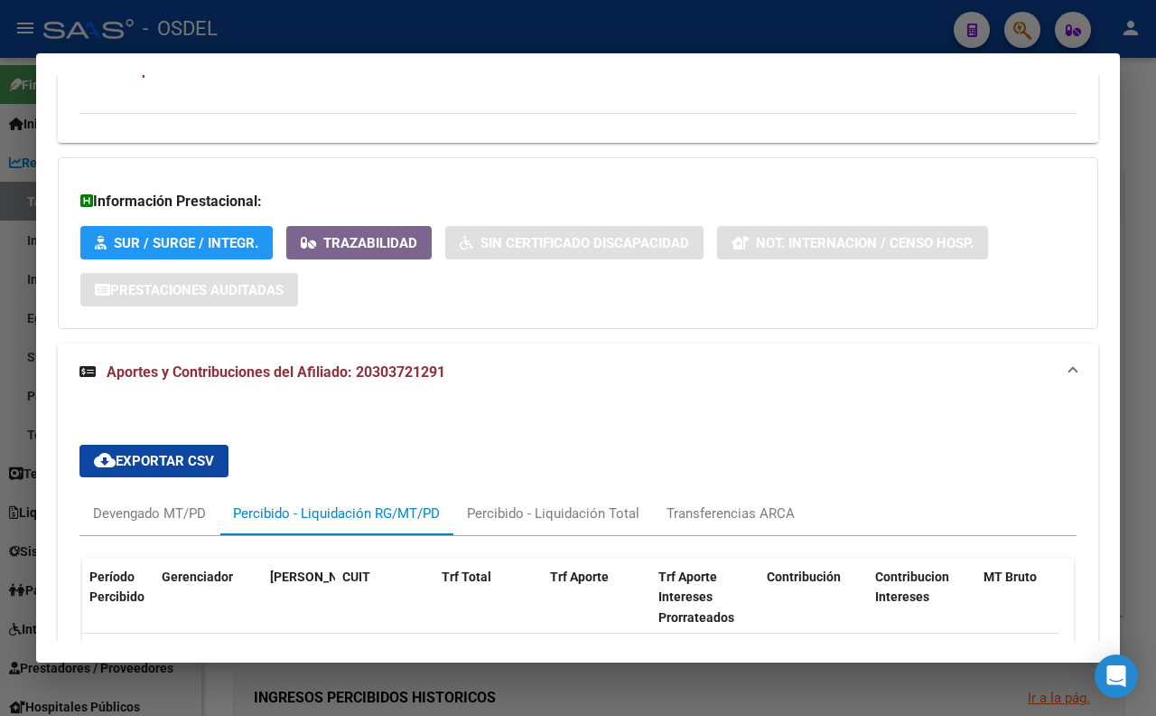
click at [538, 42] on h4 "--Este afiliado no tiene otros integrantes en el grupo familiar--" at bounding box center [578, 33] width 997 height 20
click at [538, 41] on div at bounding box center [578, 358] width 1156 height 716
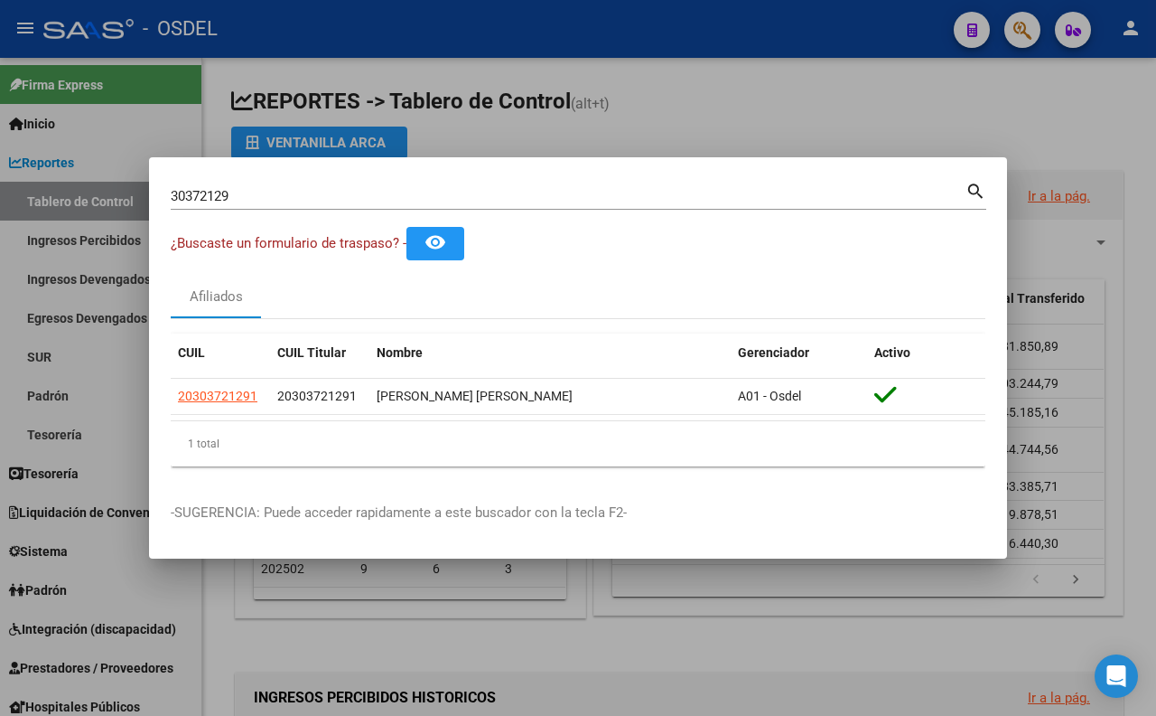
click at [581, 602] on div at bounding box center [578, 358] width 1156 height 716
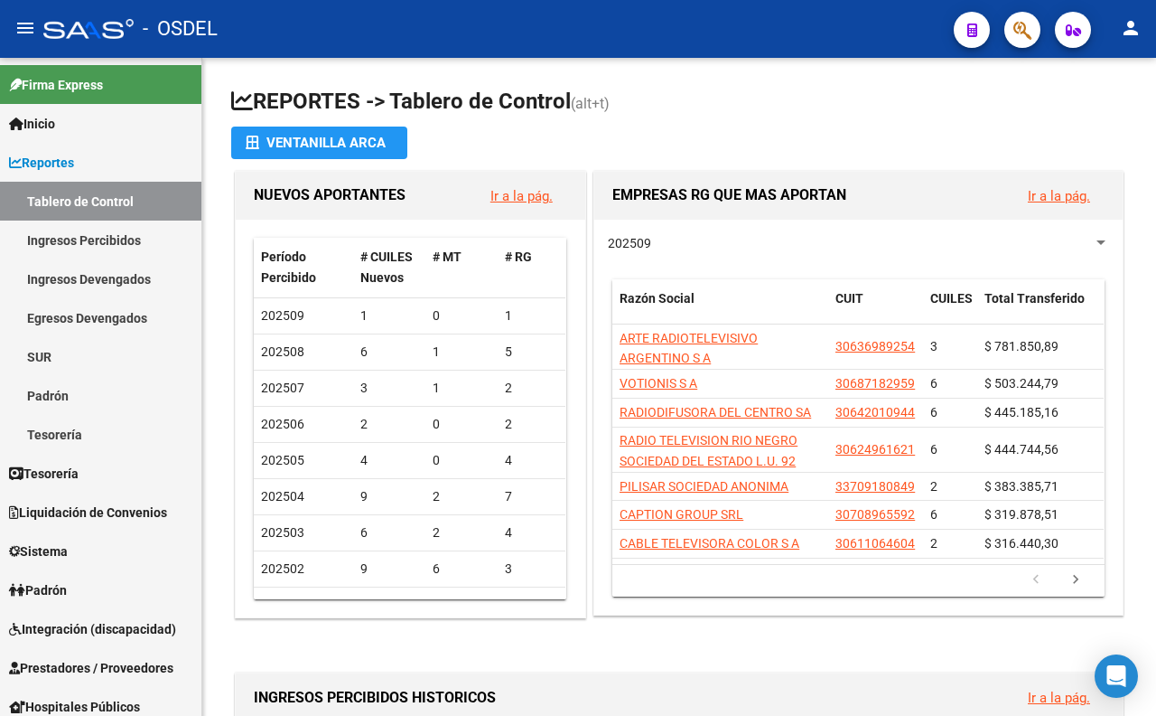
click at [1033, 25] on button "button" at bounding box center [1023, 30] width 36 height 36
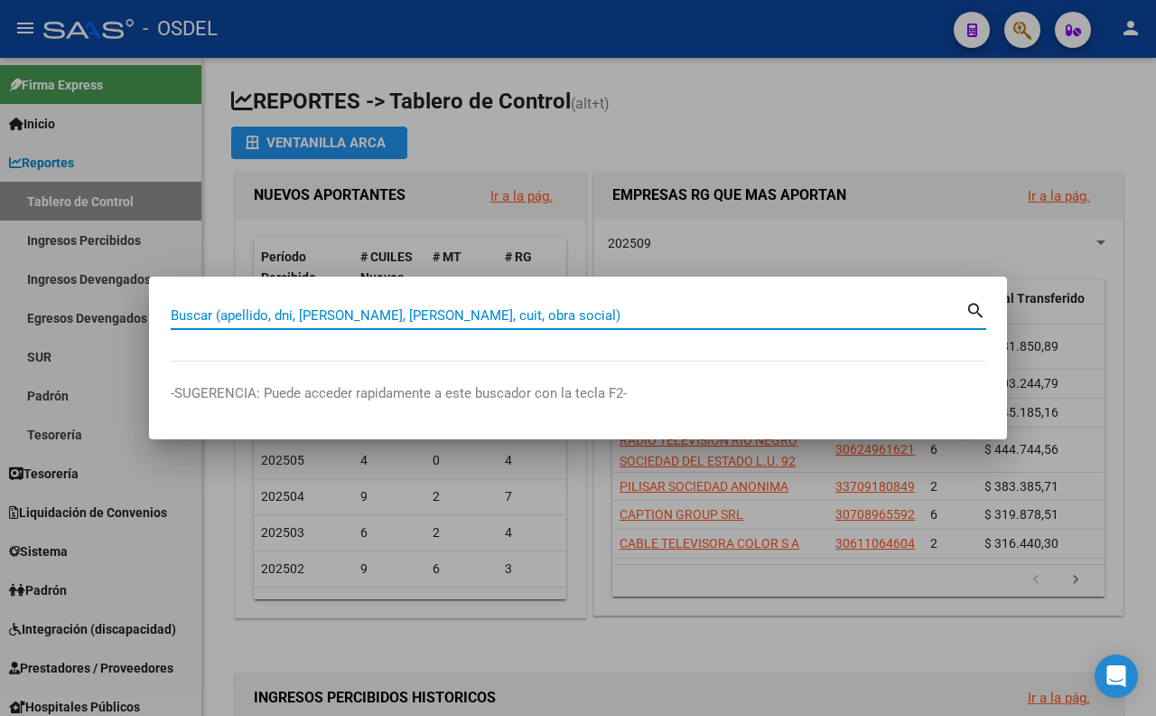
click at [608, 319] on input "Buscar (apellido, dni, [PERSON_NAME], [PERSON_NAME], cuit, obra social)" at bounding box center [568, 315] width 795 height 16
paste input "352458415"
type input "352458415"
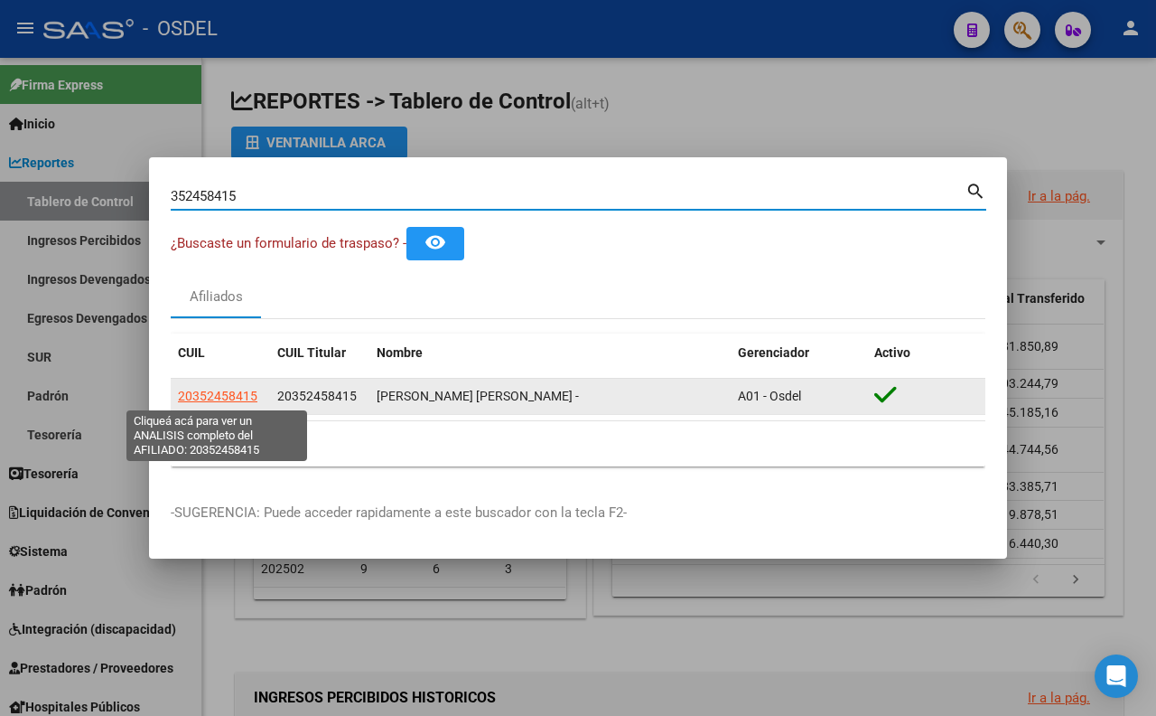
click at [238, 398] on span "20352458415" at bounding box center [218, 395] width 80 height 14
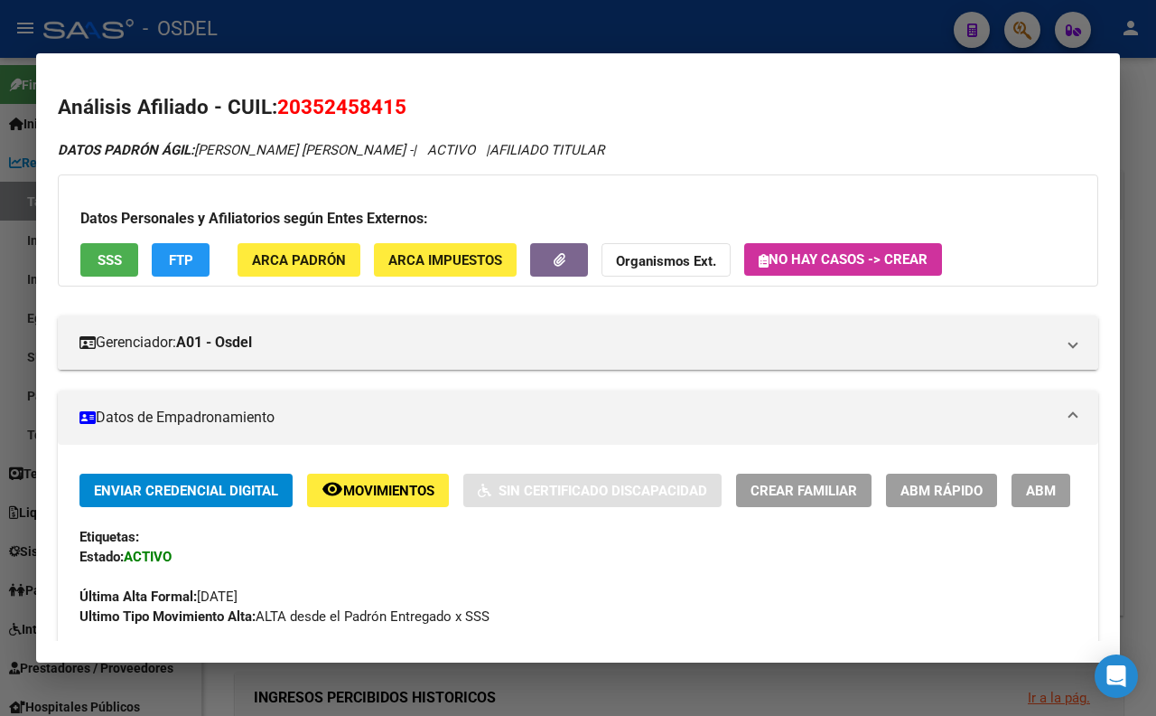
click at [119, 257] on span "SSS" at bounding box center [110, 260] width 24 height 16
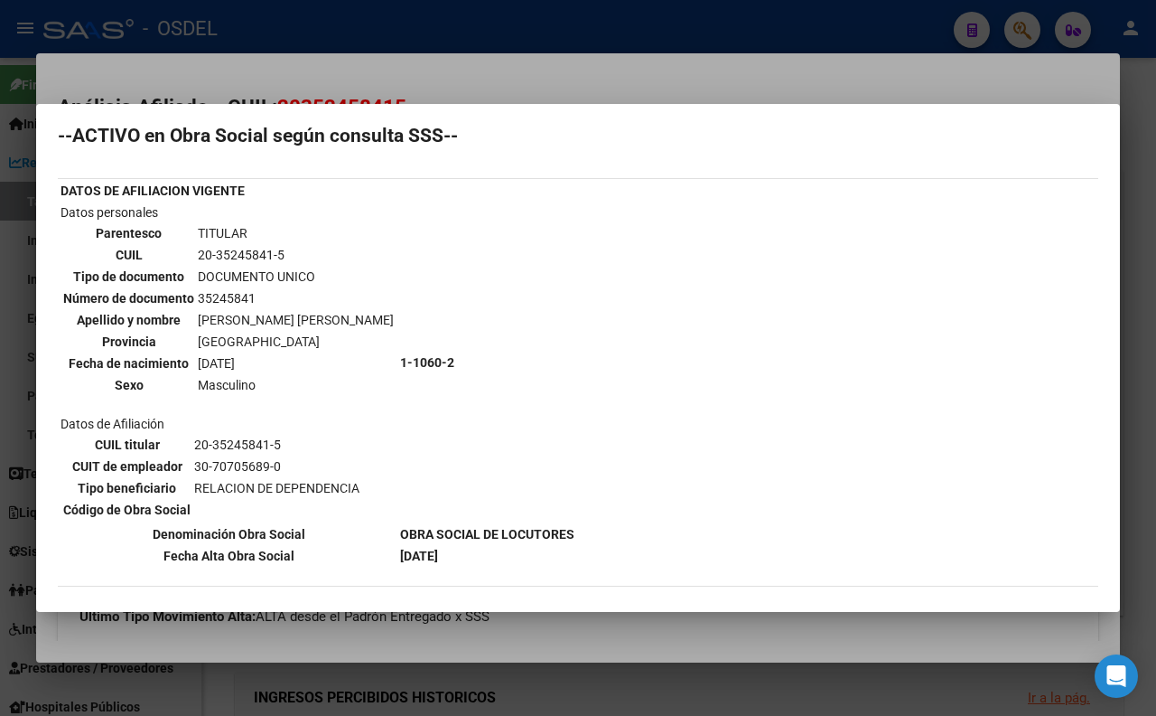
scroll to position [0, 0]
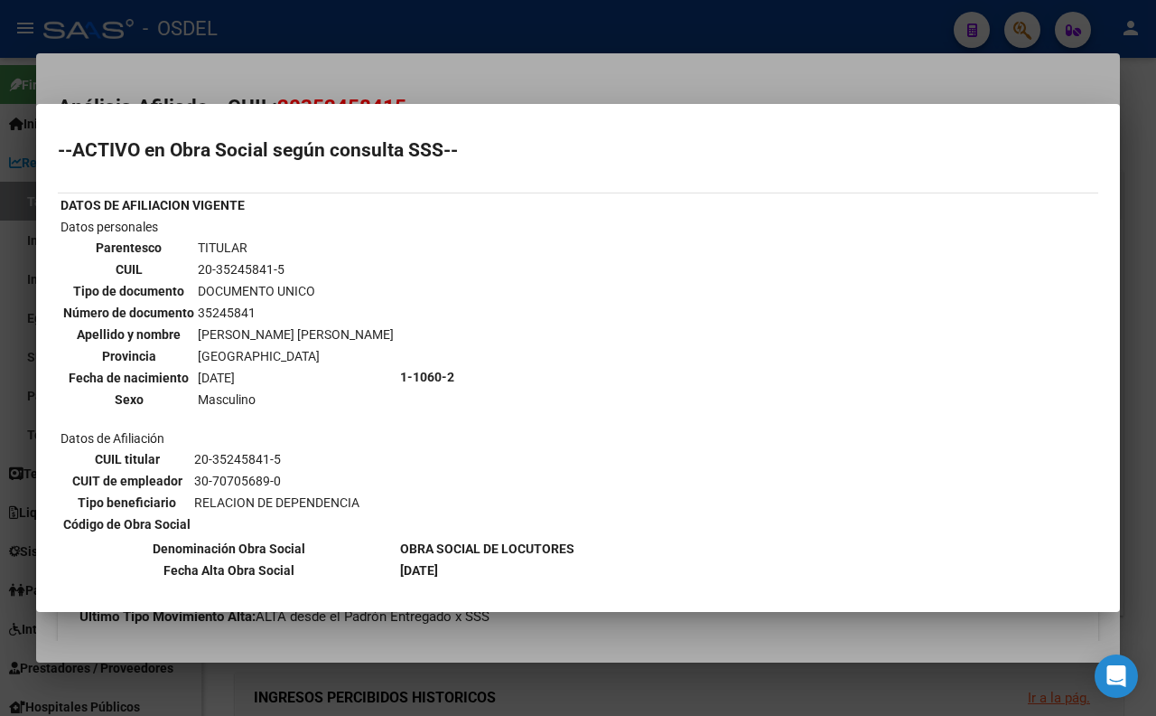
click at [476, 85] on div at bounding box center [578, 358] width 1156 height 716
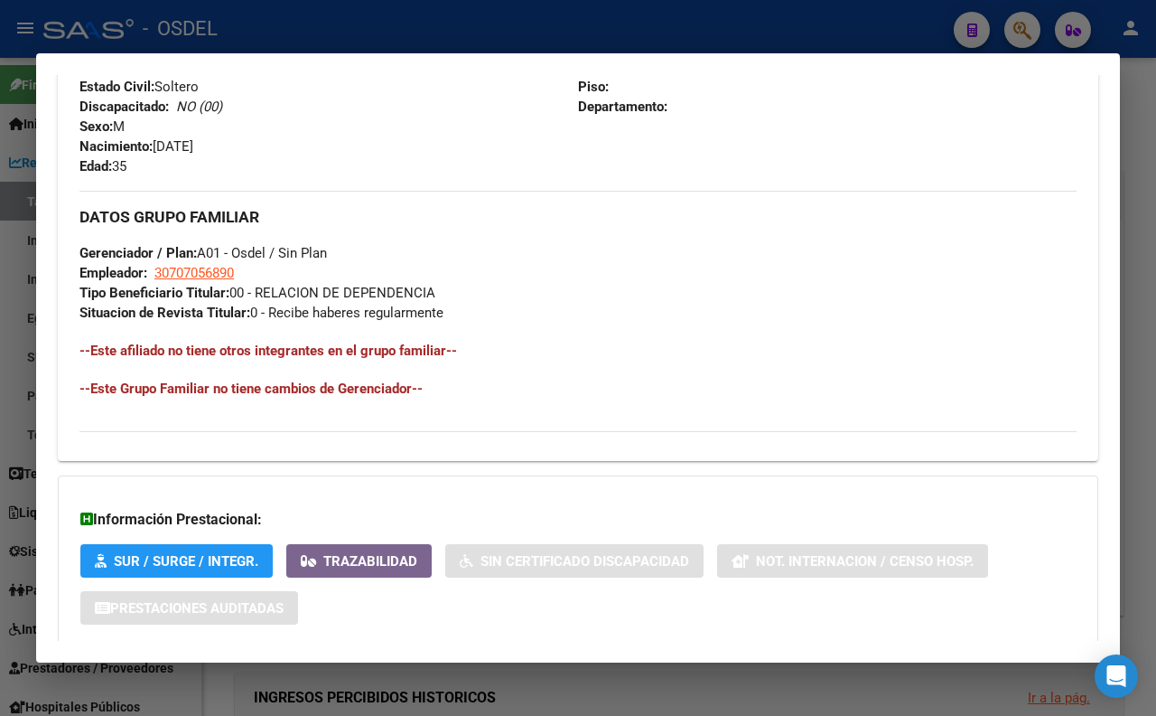
scroll to position [904, 0]
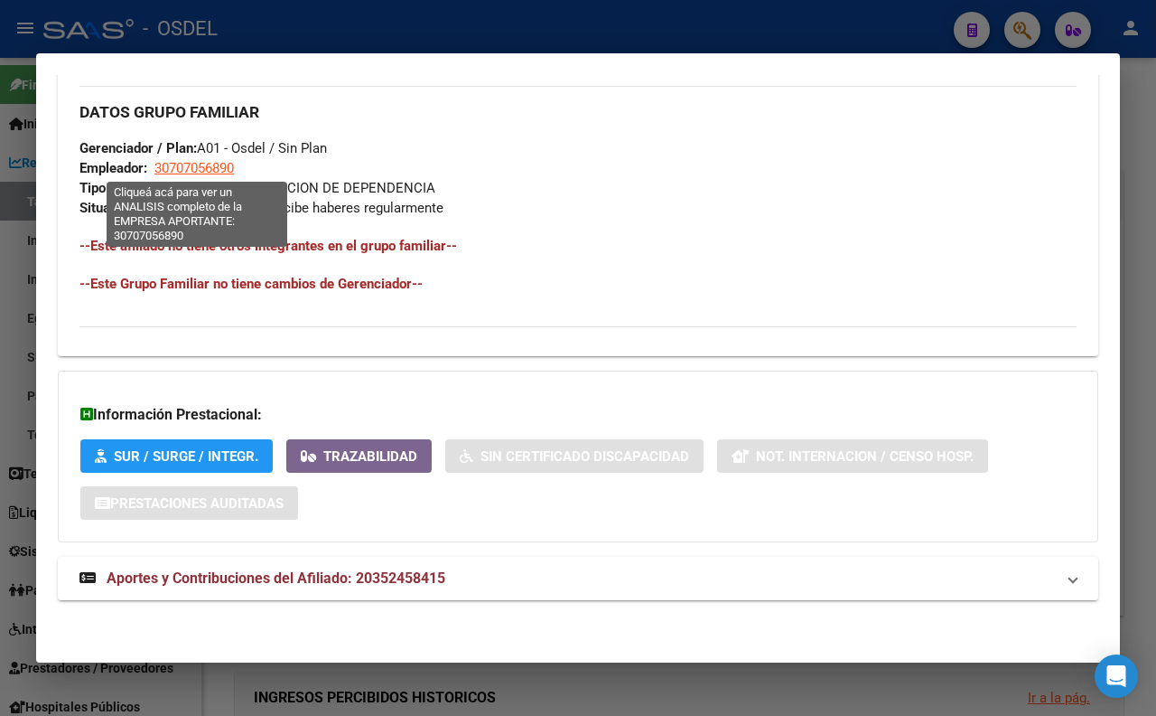
click at [208, 169] on span "30707056890" at bounding box center [194, 168] width 80 height 16
type textarea "30707056890"
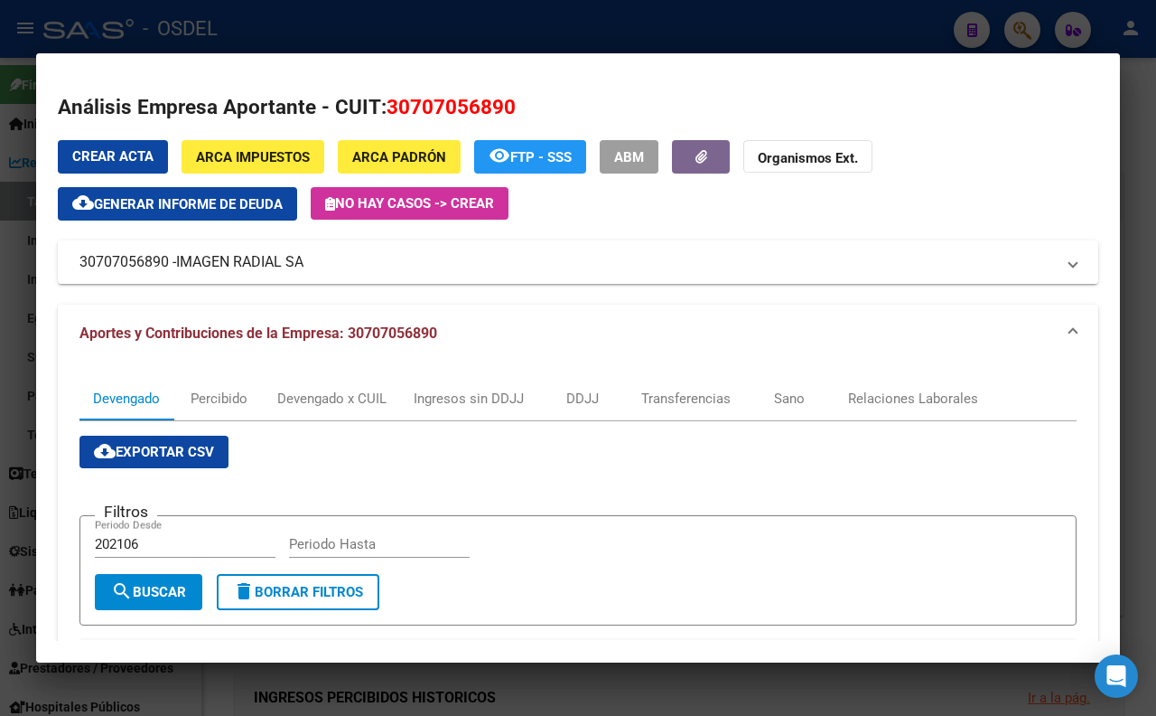
click at [274, 255] on span "IMAGEN RADIAL SA" at bounding box center [239, 262] width 127 height 22
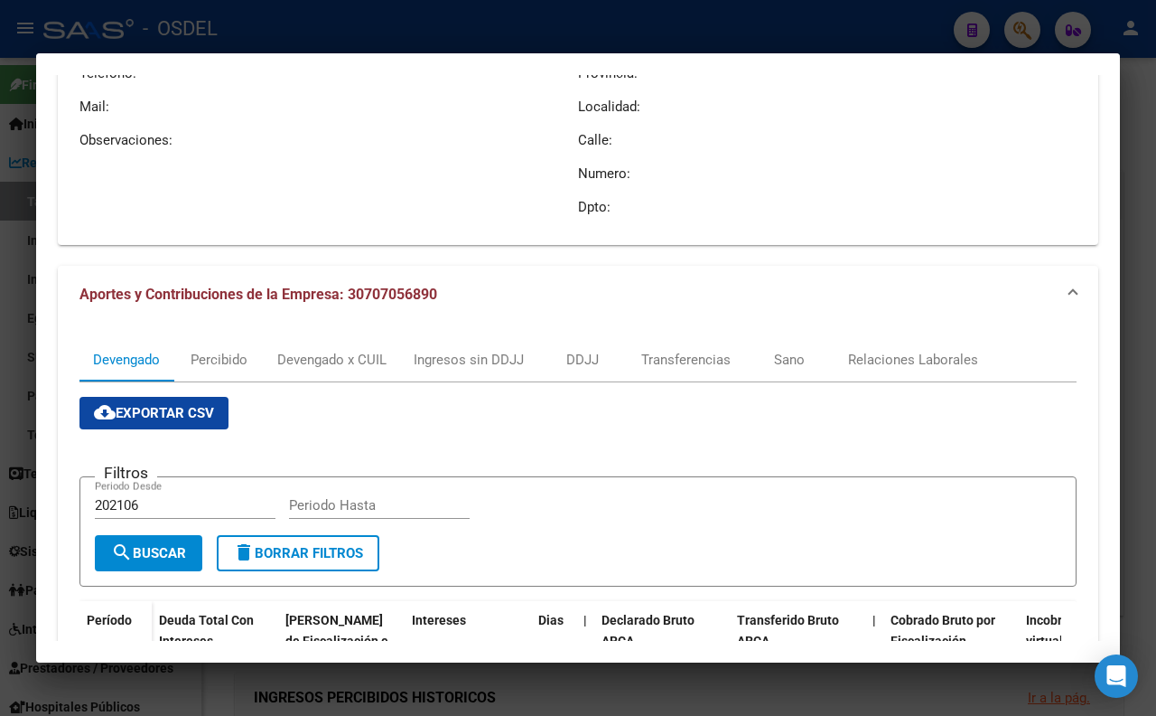
scroll to position [201, 0]
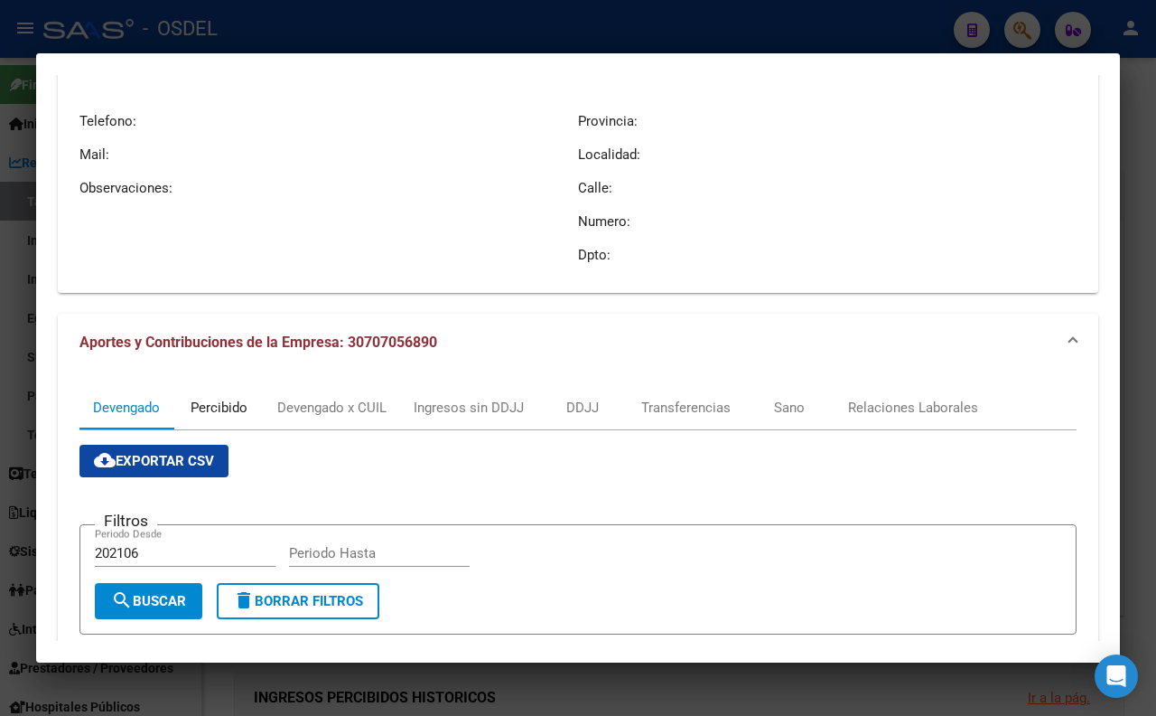
click at [232, 398] on div "Percibido" at bounding box center [219, 408] width 57 height 20
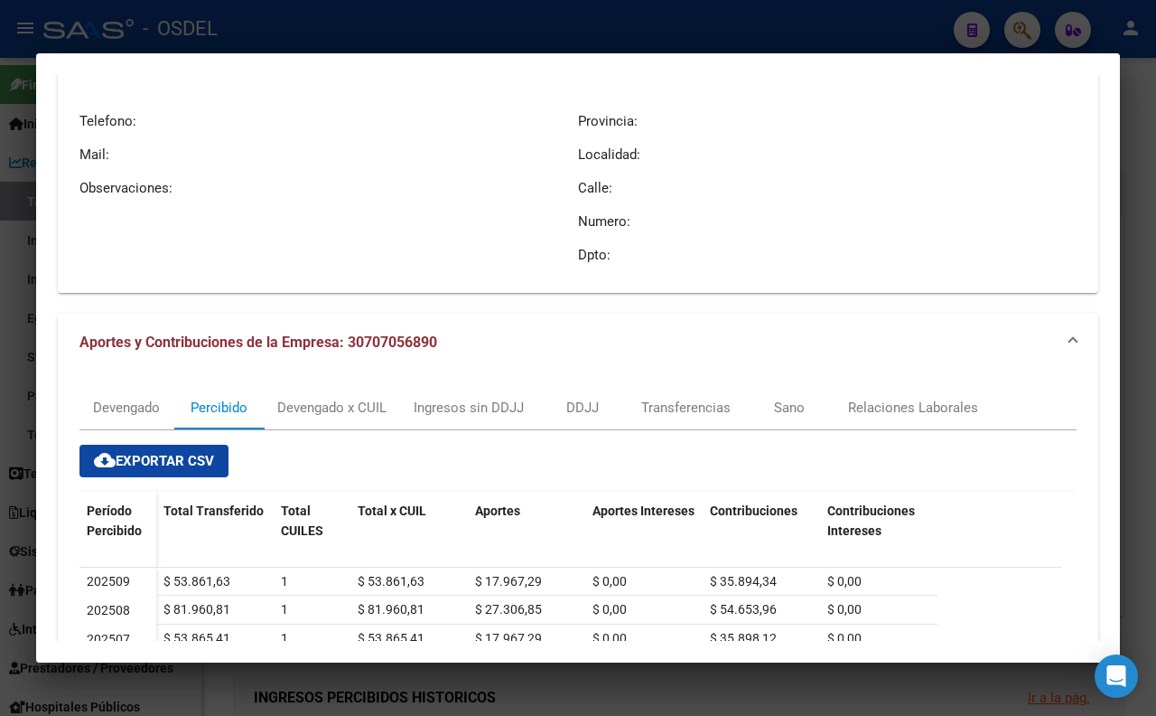
click at [395, 33] on div at bounding box center [578, 358] width 1156 height 716
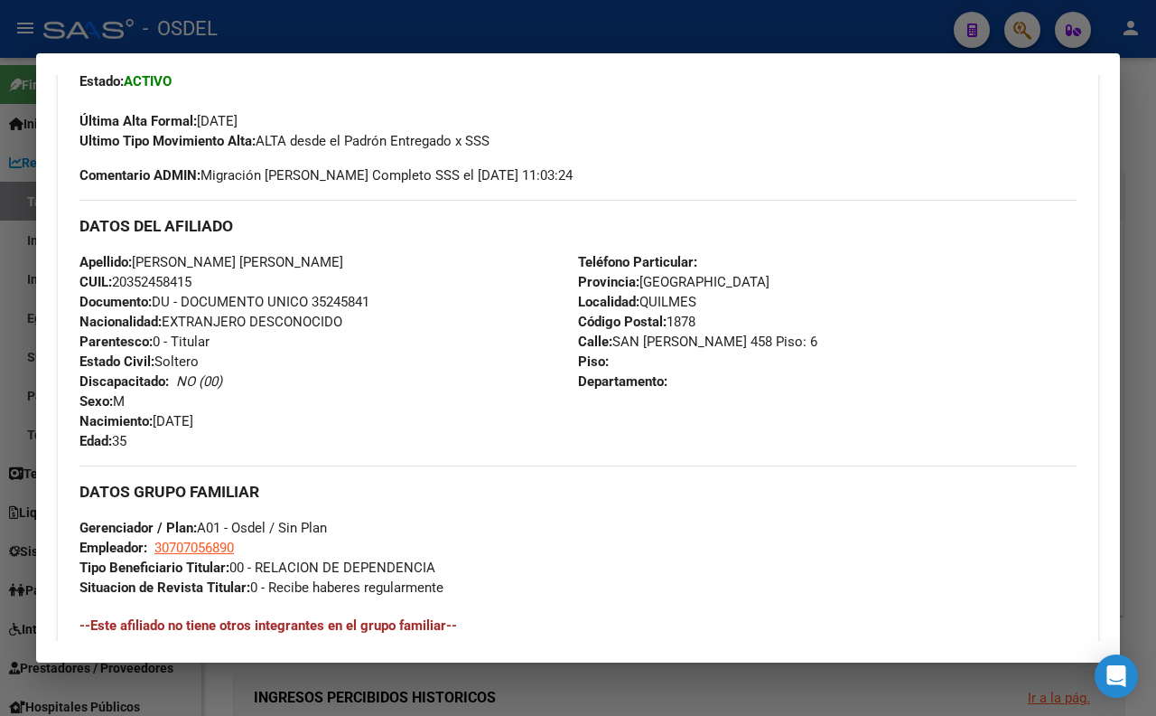
scroll to position [502, 0]
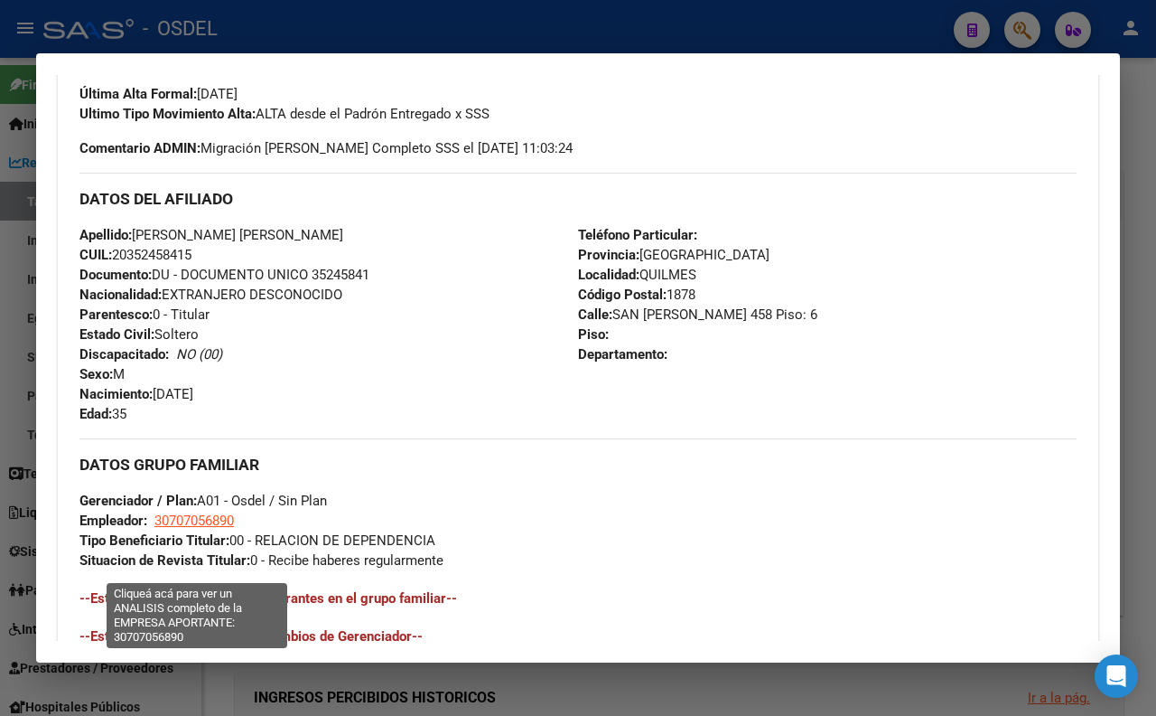
click at [210, 528] on span "30707056890" at bounding box center [194, 520] width 80 height 16
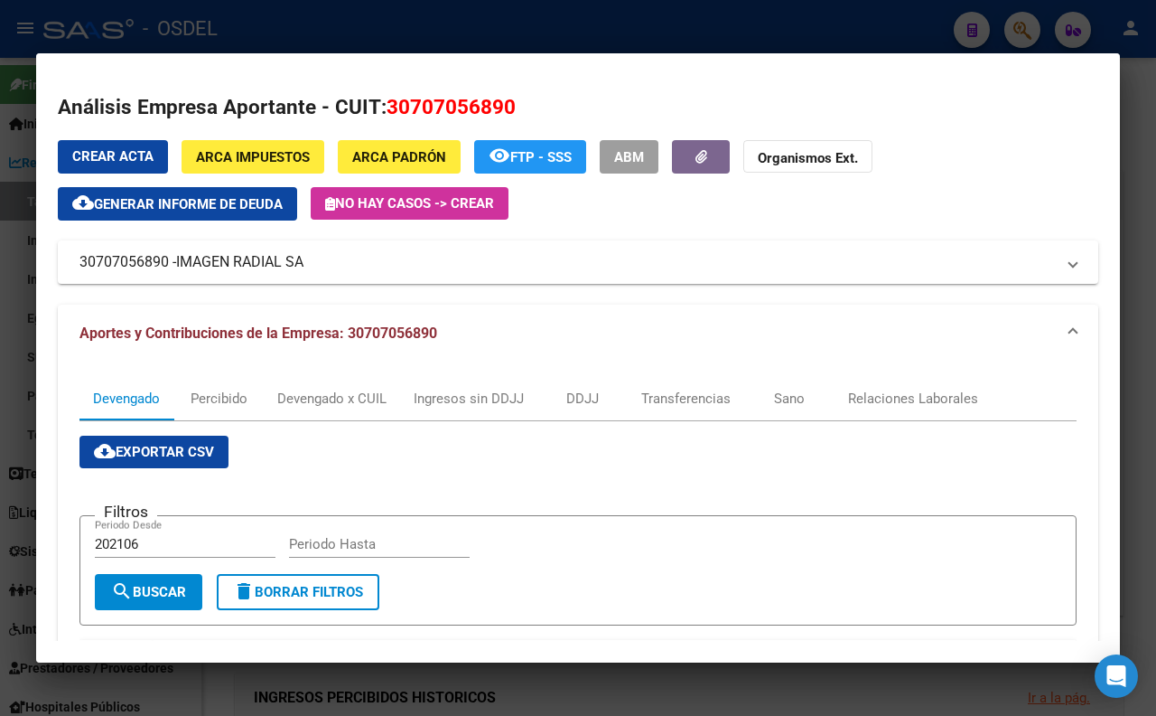
click at [530, 45] on div at bounding box center [578, 358] width 1156 height 716
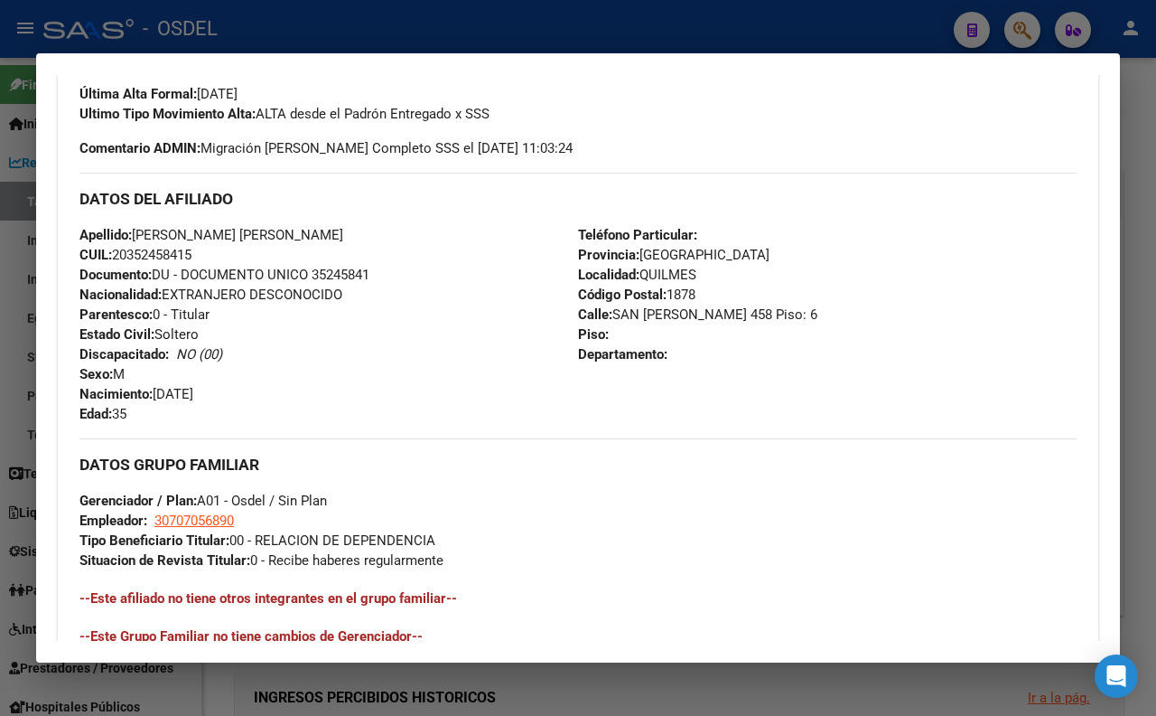
click at [529, 46] on div at bounding box center [578, 358] width 1156 height 716
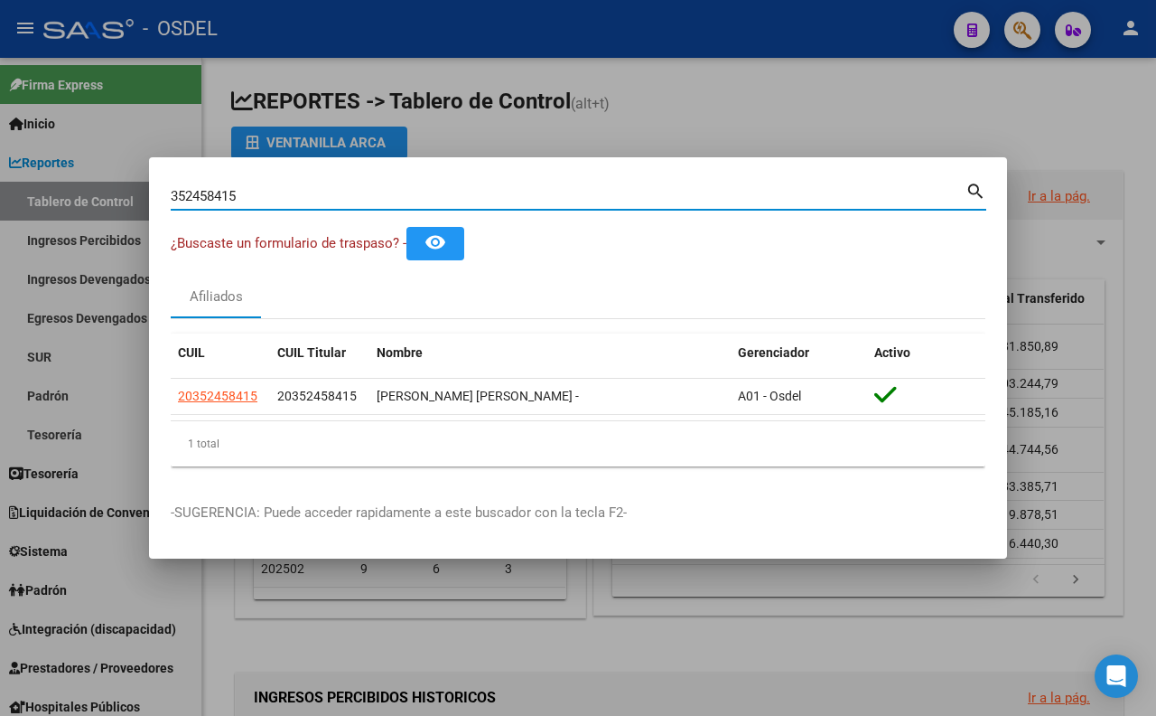
click at [468, 201] on input "352458415" at bounding box center [568, 196] width 795 height 16
type input "3"
paste input "18570990"
type input "18570990"
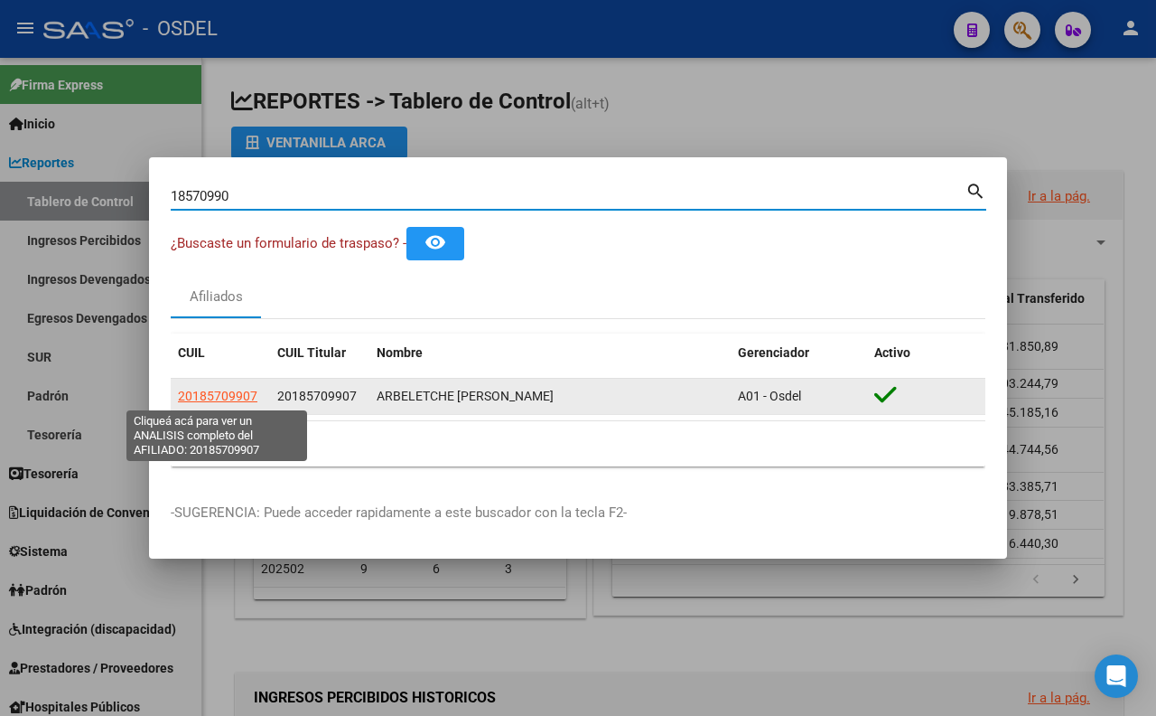
click at [229, 395] on span "20185709907" at bounding box center [218, 395] width 80 height 14
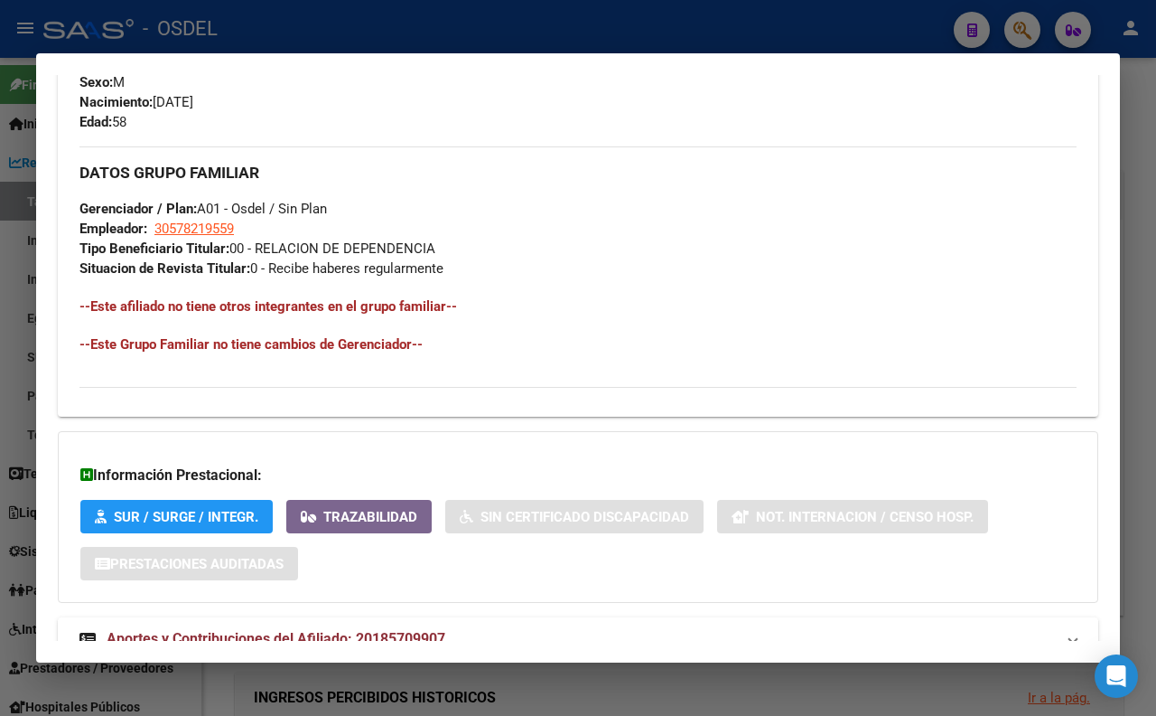
scroll to position [802, 0]
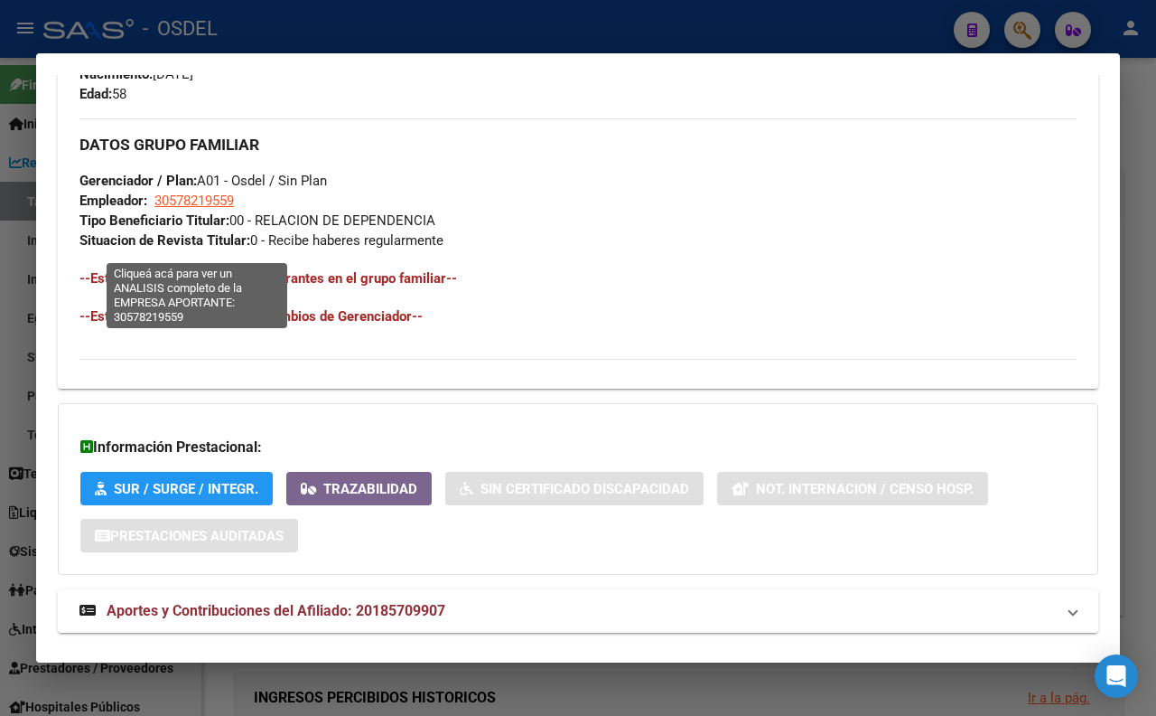
click at [209, 209] on span "30578219559" at bounding box center [194, 200] width 80 height 16
type textarea "30578219559"
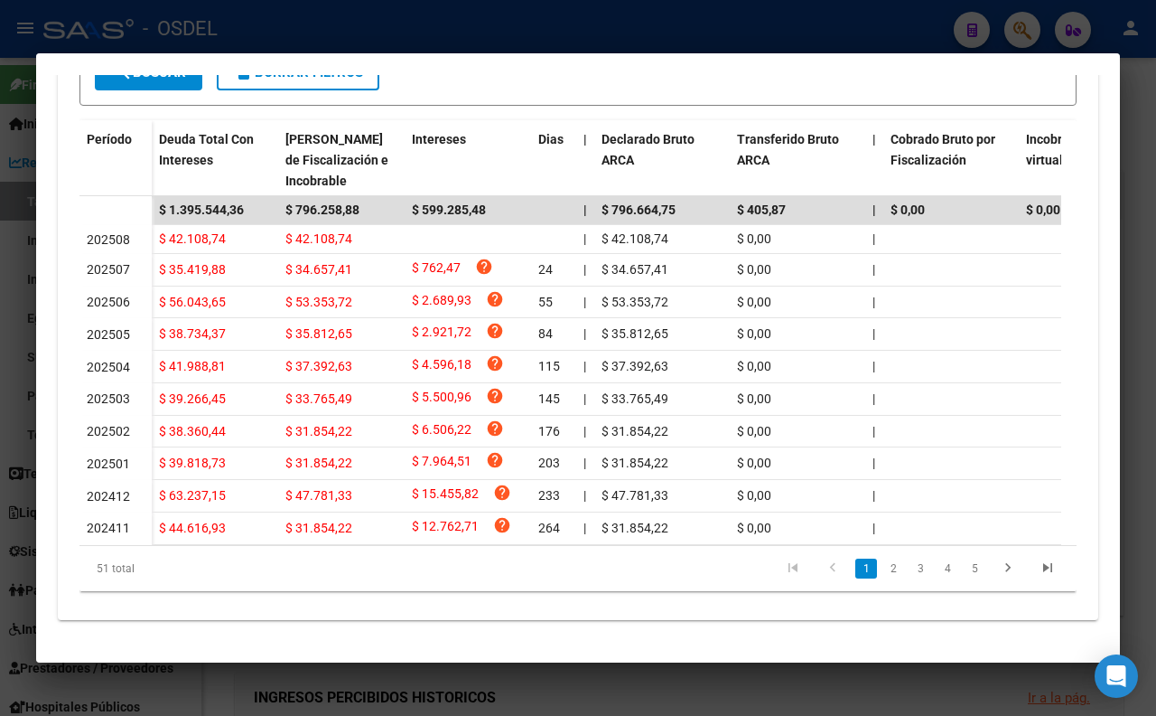
scroll to position [236, 0]
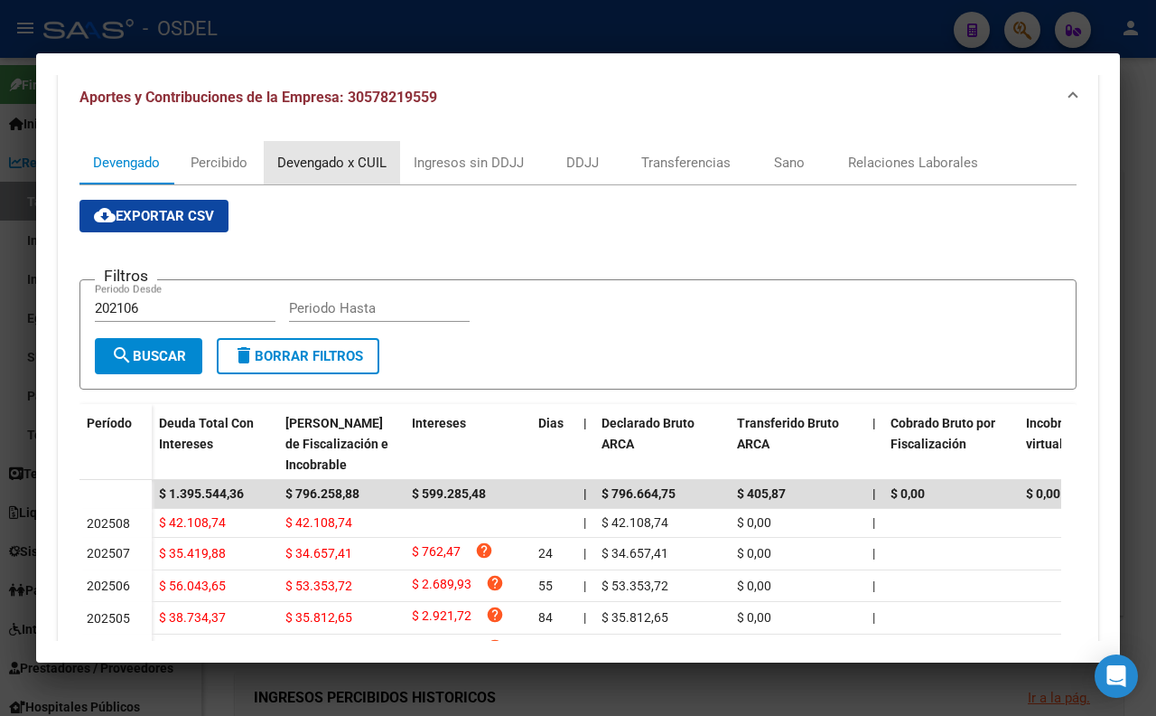
click at [347, 168] on div "Devengado x CUIL" at bounding box center [331, 163] width 109 height 20
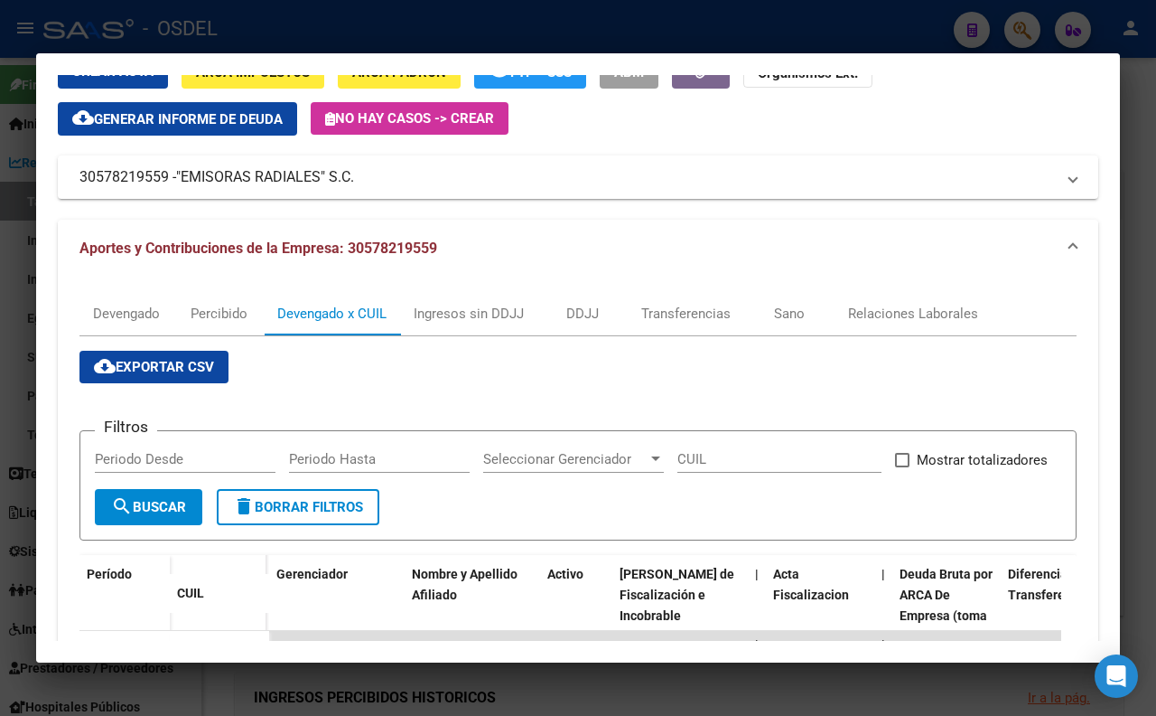
scroll to position [0, 0]
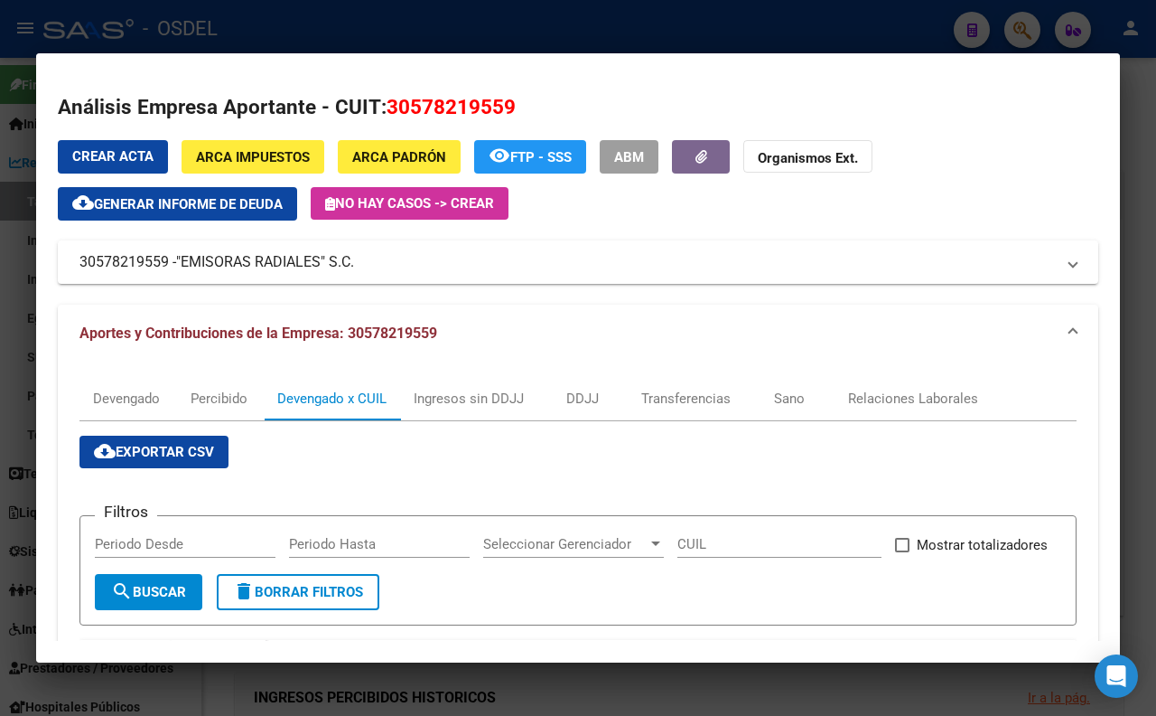
click at [423, 47] on div at bounding box center [578, 358] width 1156 height 716
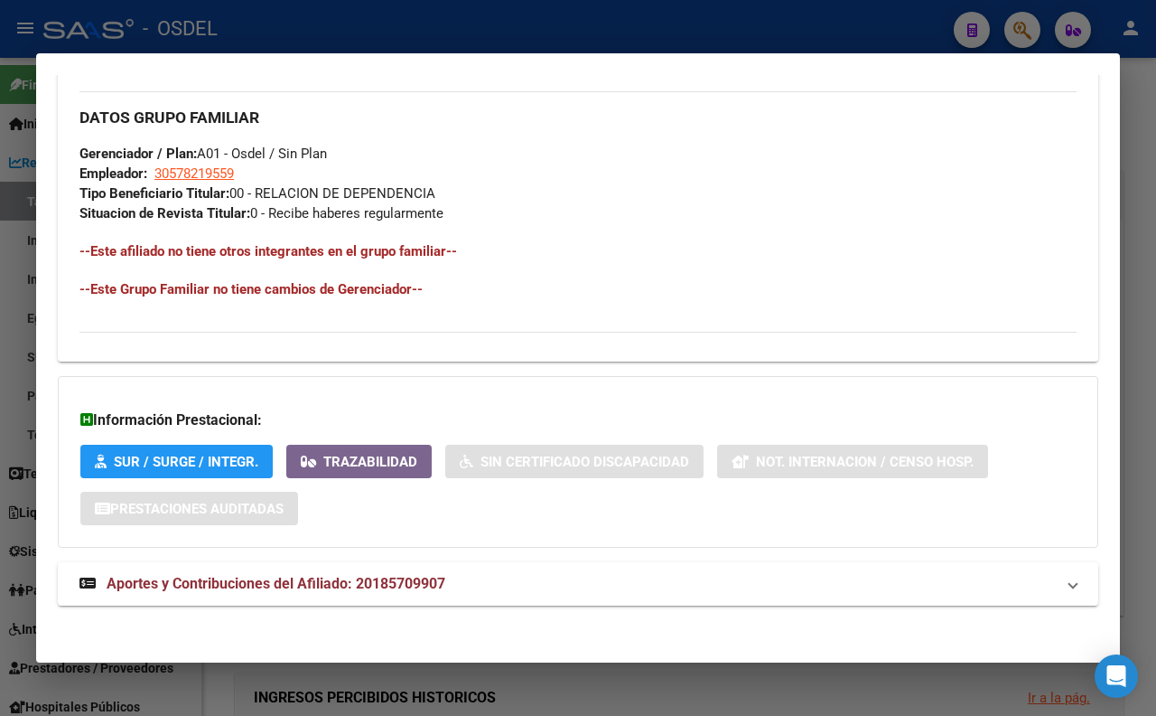
scroll to position [884, 0]
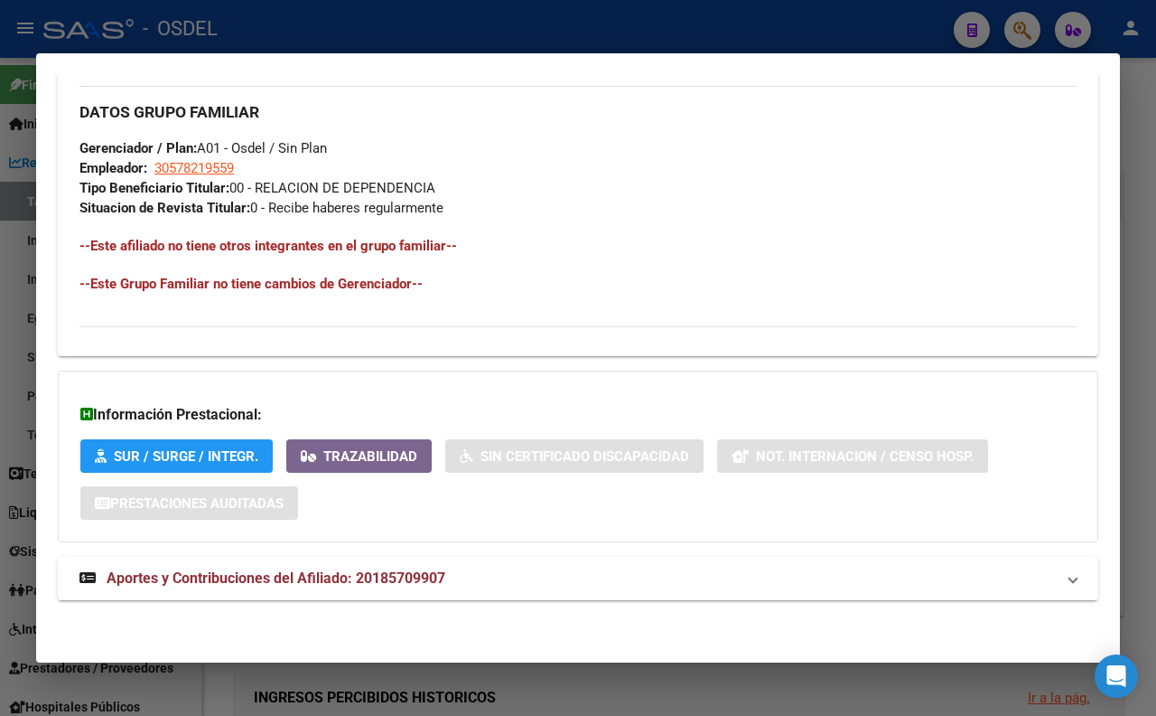
click at [454, 571] on mat-panel-title "Aportes y Contribuciones del Afiliado: 20185709907" at bounding box center [568, 578] width 976 height 22
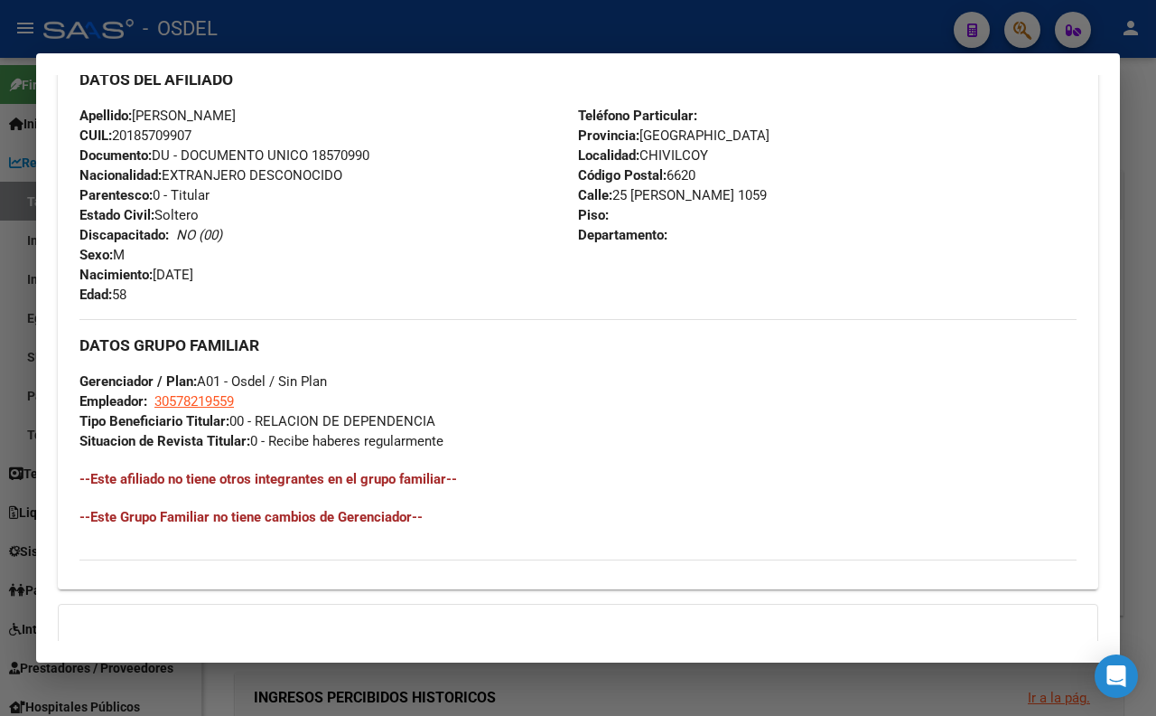
scroll to position [903, 0]
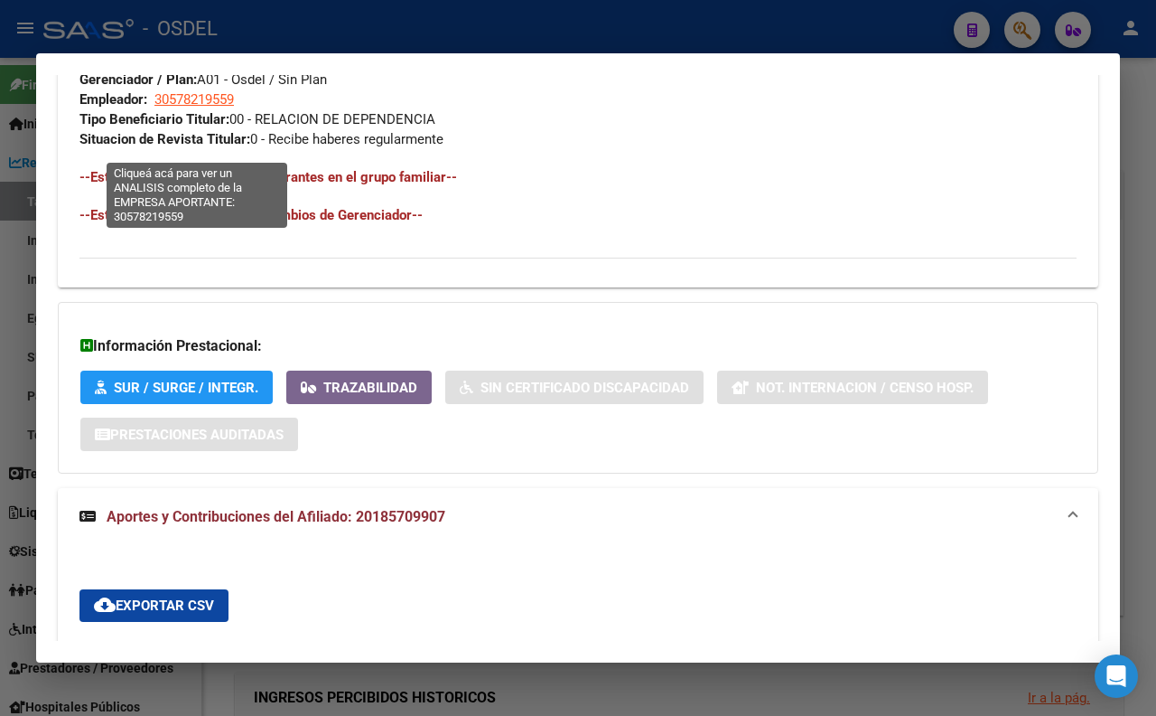
click at [201, 108] on span "30578219559" at bounding box center [194, 99] width 80 height 16
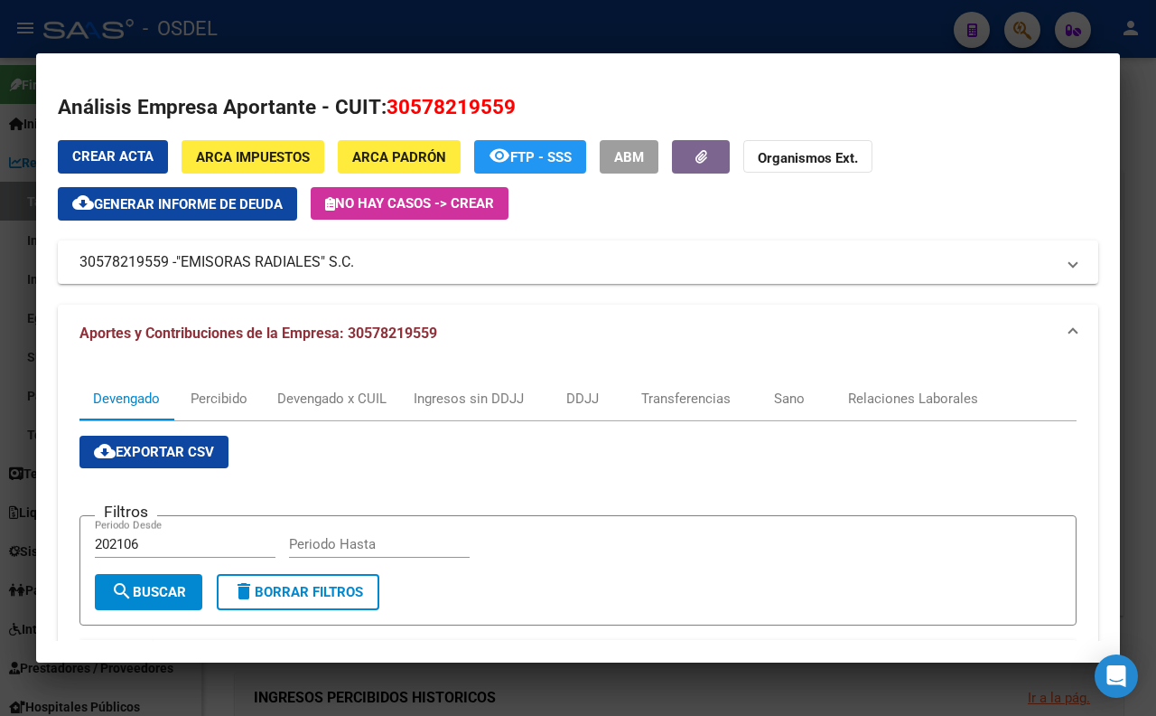
click at [513, 38] on div at bounding box center [578, 358] width 1156 height 716
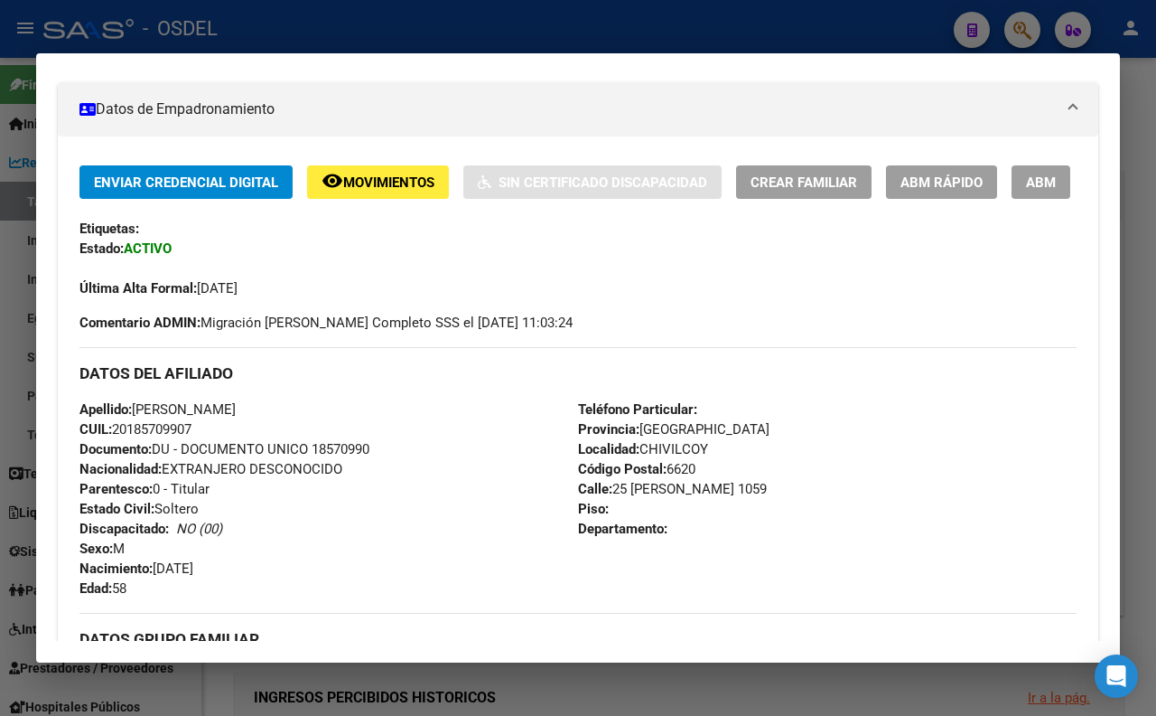
scroll to position [501, 0]
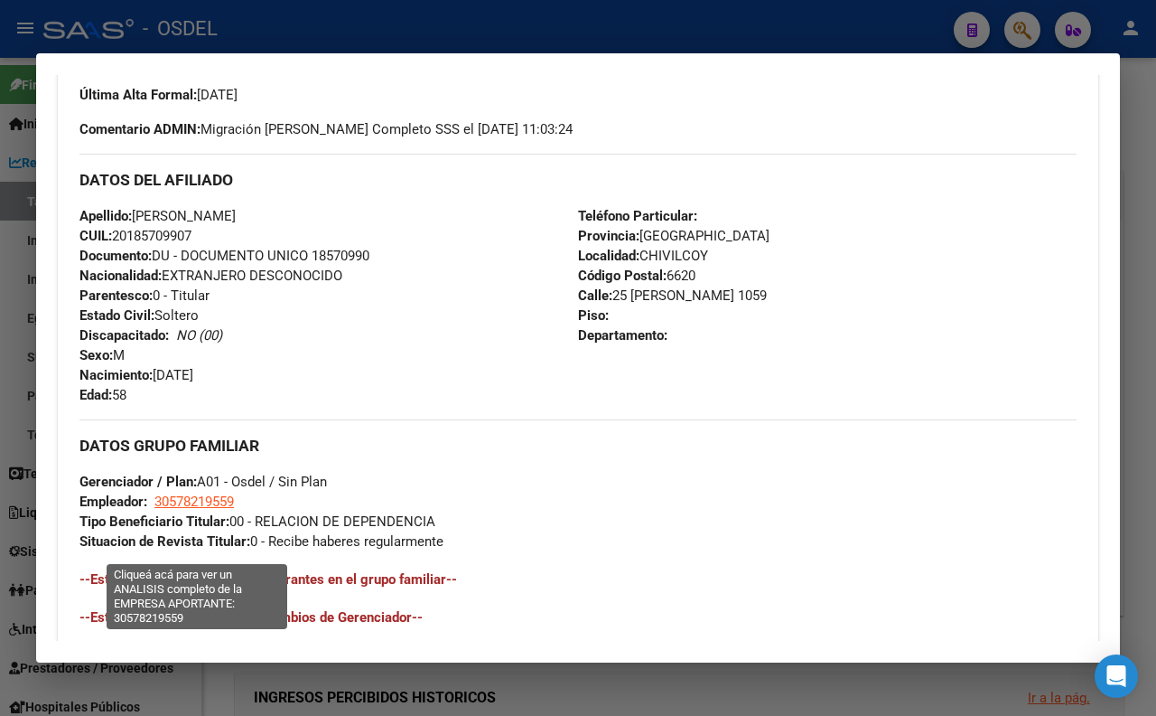
click at [210, 510] on span "30578219559" at bounding box center [194, 501] width 80 height 16
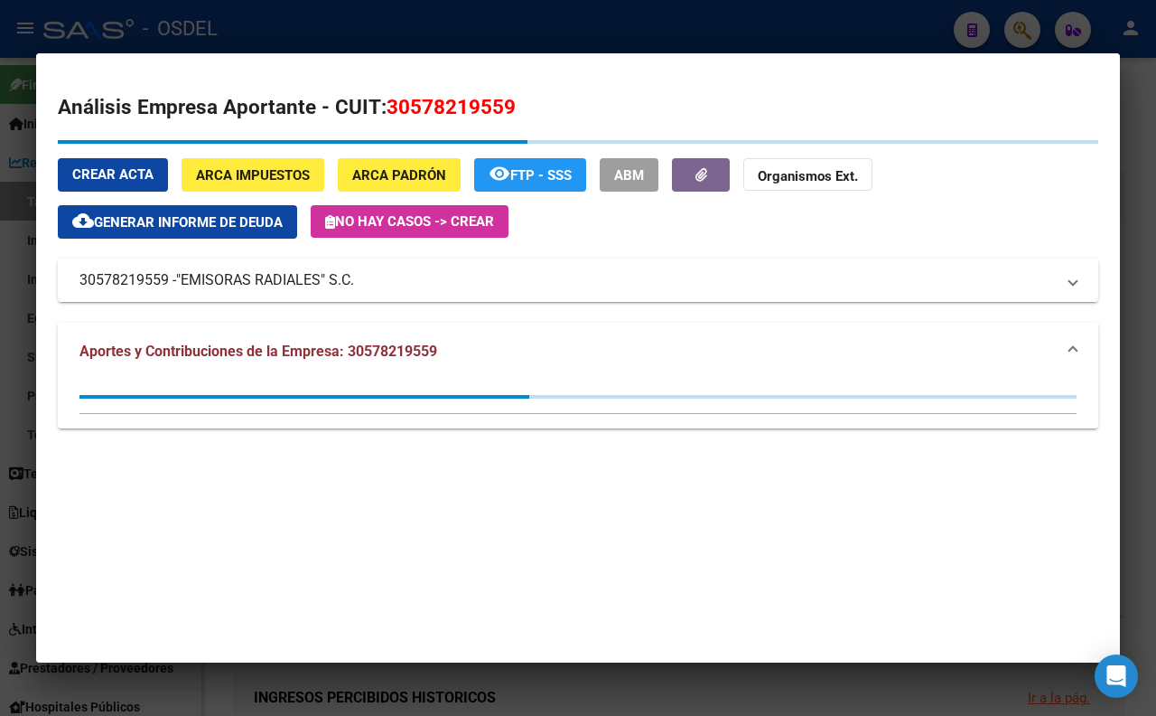
click at [336, 282] on span ""EMISORAS RADIALES" S.C." at bounding box center [265, 280] width 178 height 22
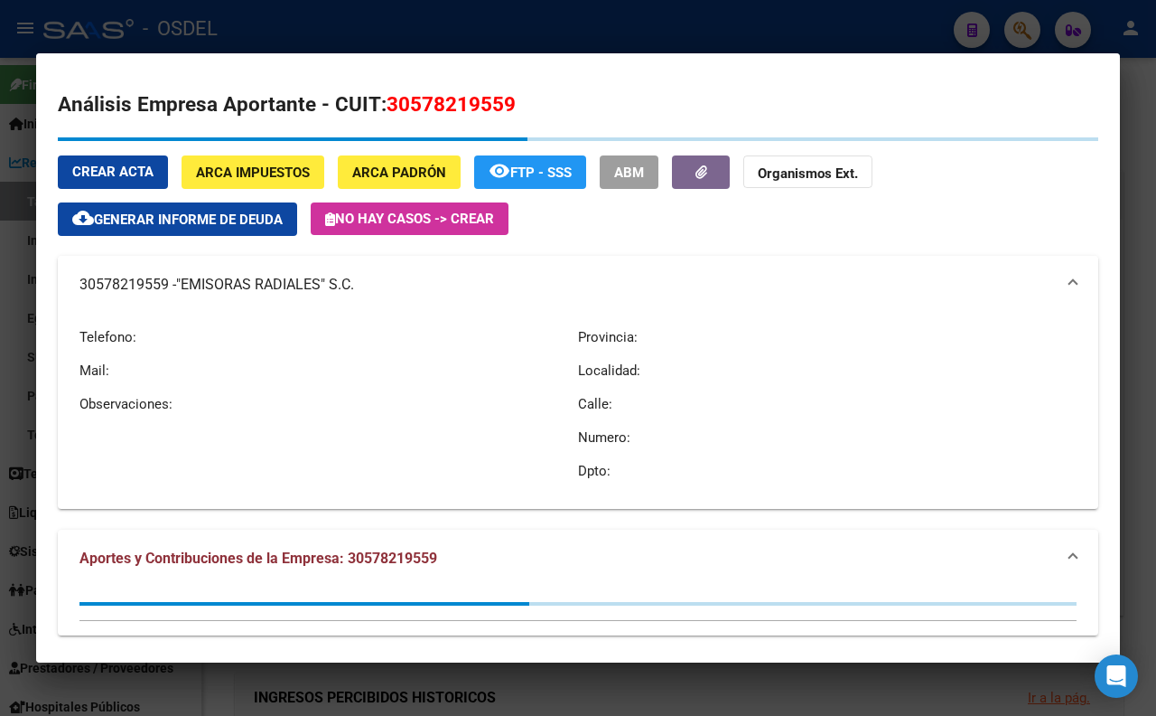
scroll to position [0, 0]
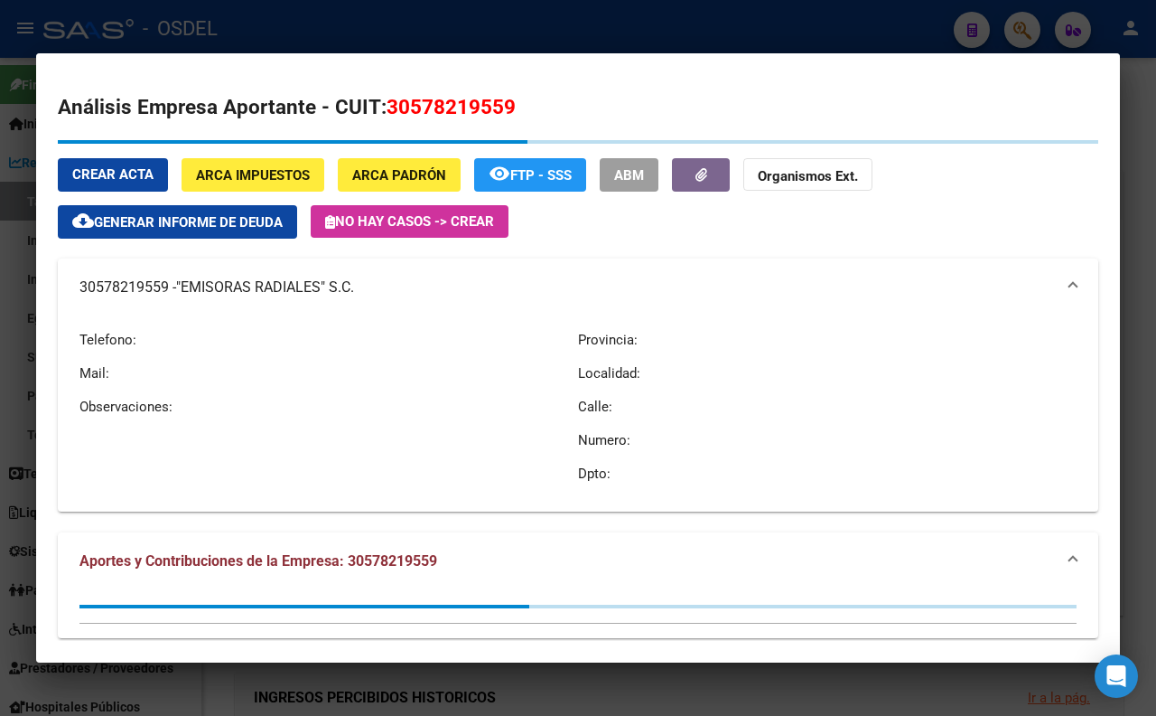
click at [423, 31] on div at bounding box center [578, 358] width 1156 height 716
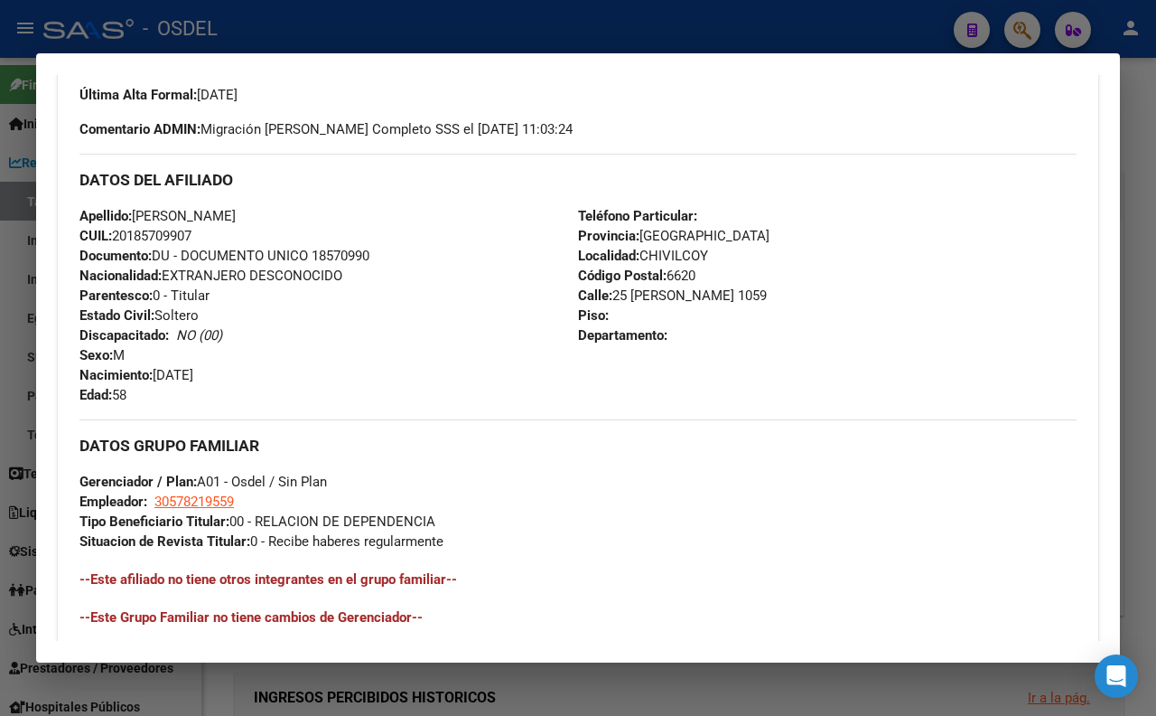
click at [499, 46] on div at bounding box center [578, 358] width 1156 height 716
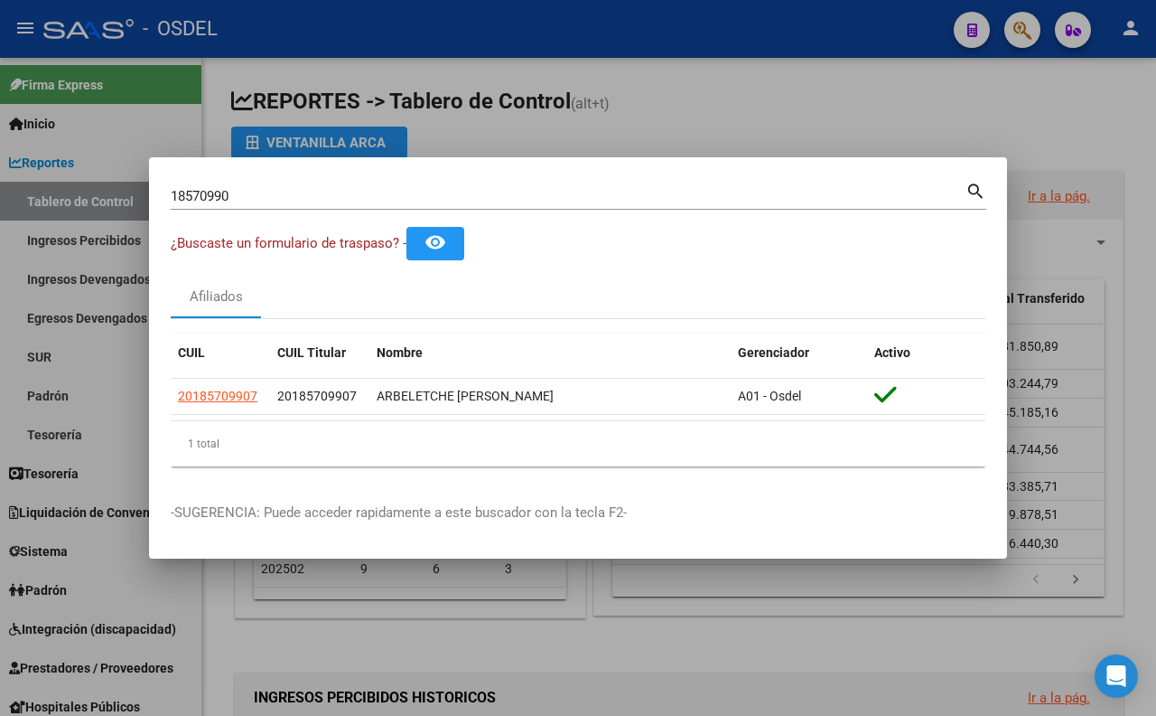
click at [485, 173] on mat-dialog-container "18570990 Buscar (apellido, dni, cuil, nro traspaso, cuit, obra social) search ¿…" at bounding box center [578, 357] width 858 height 401
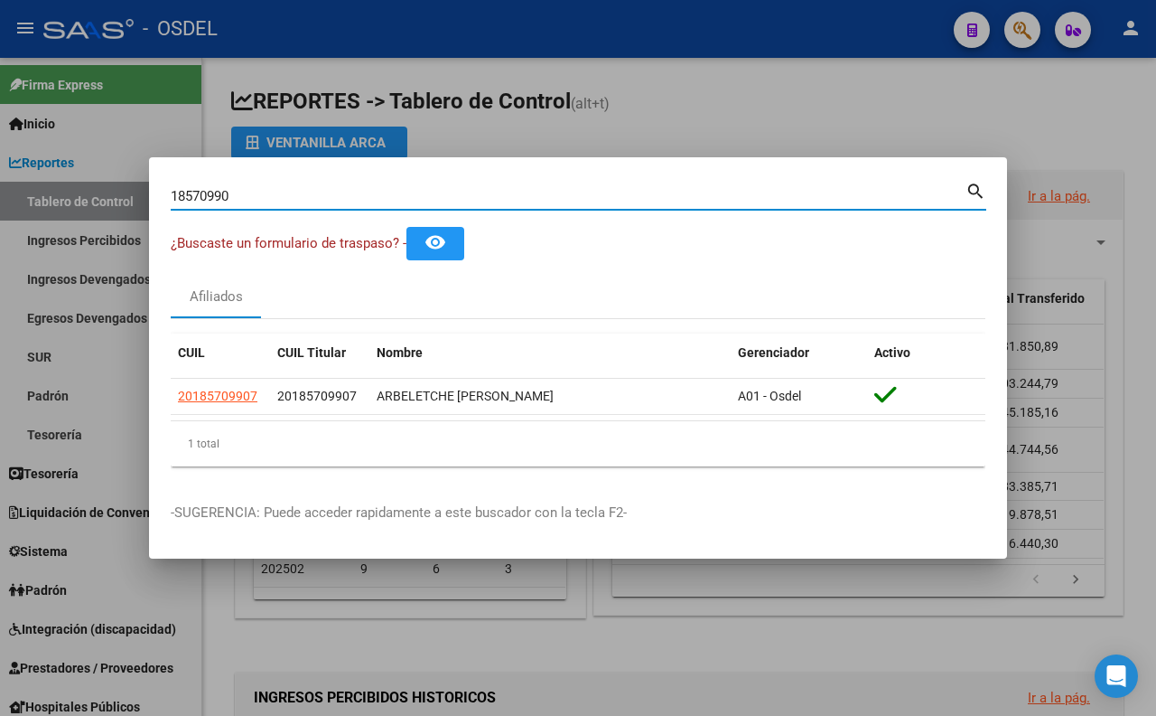
drag, startPoint x: 351, startPoint y: 186, endPoint x: 344, endPoint y: 200, distance: 15.0
click at [344, 199] on input "18570990" at bounding box center [568, 196] width 795 height 16
type input "1"
paste input "34135914"
type input "34135914"
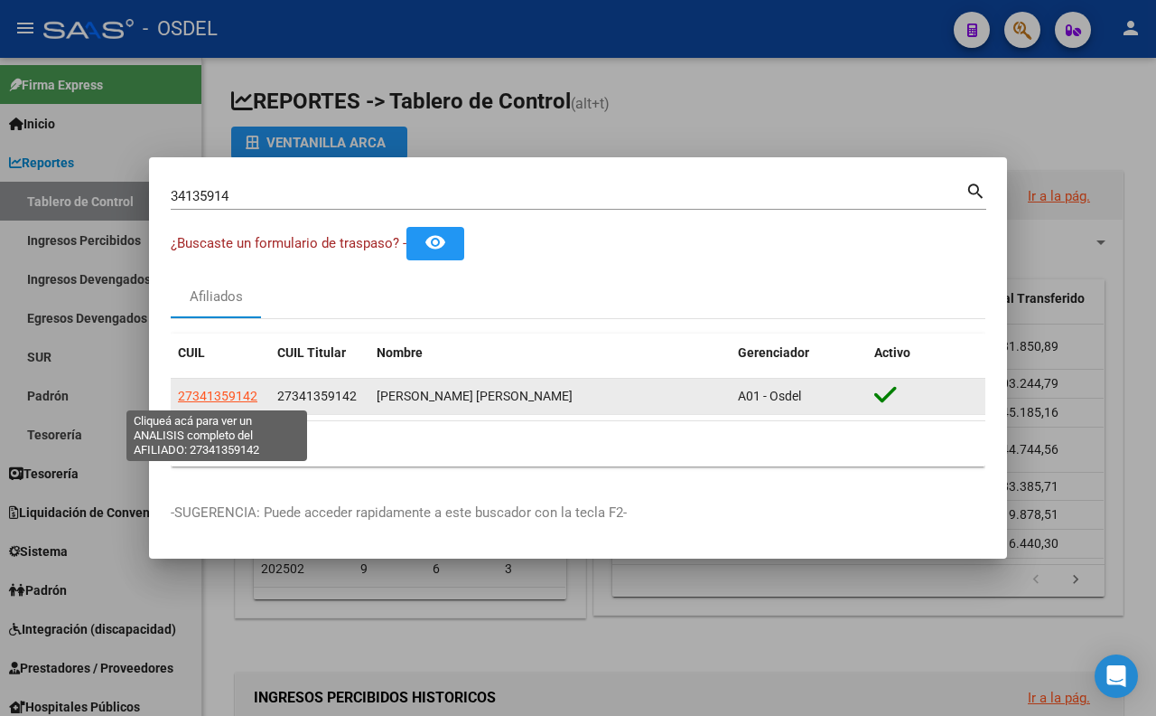
click at [245, 401] on span "27341359142" at bounding box center [218, 395] width 80 height 14
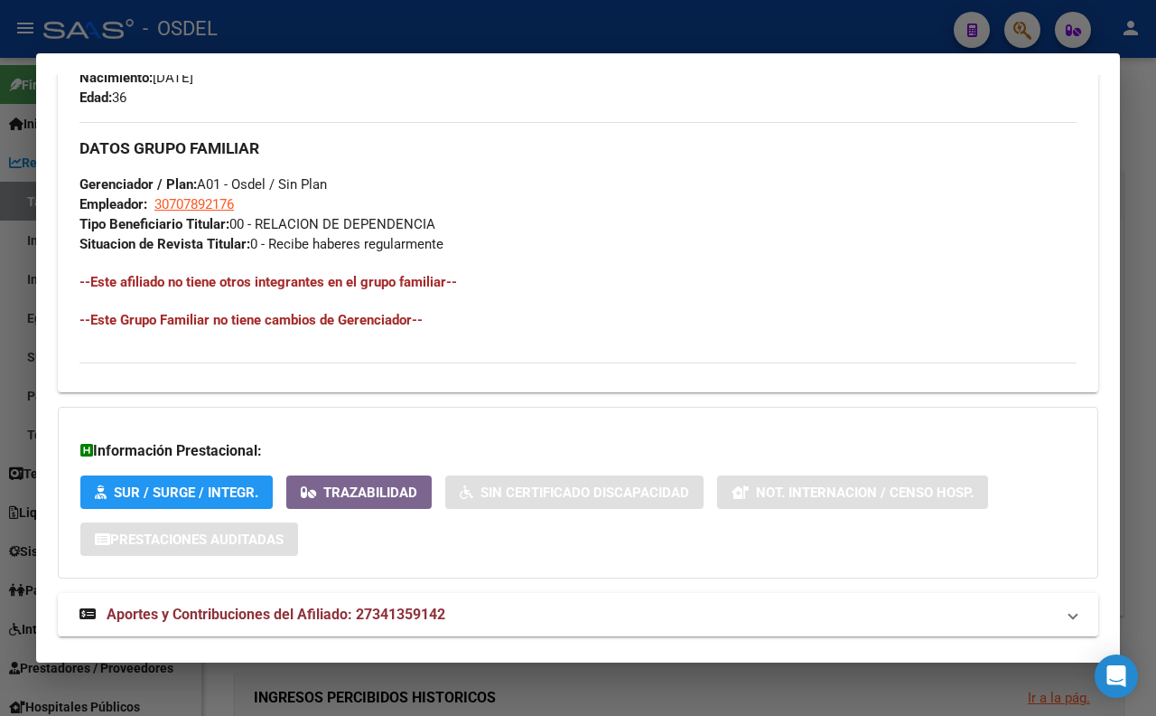
scroll to position [802, 0]
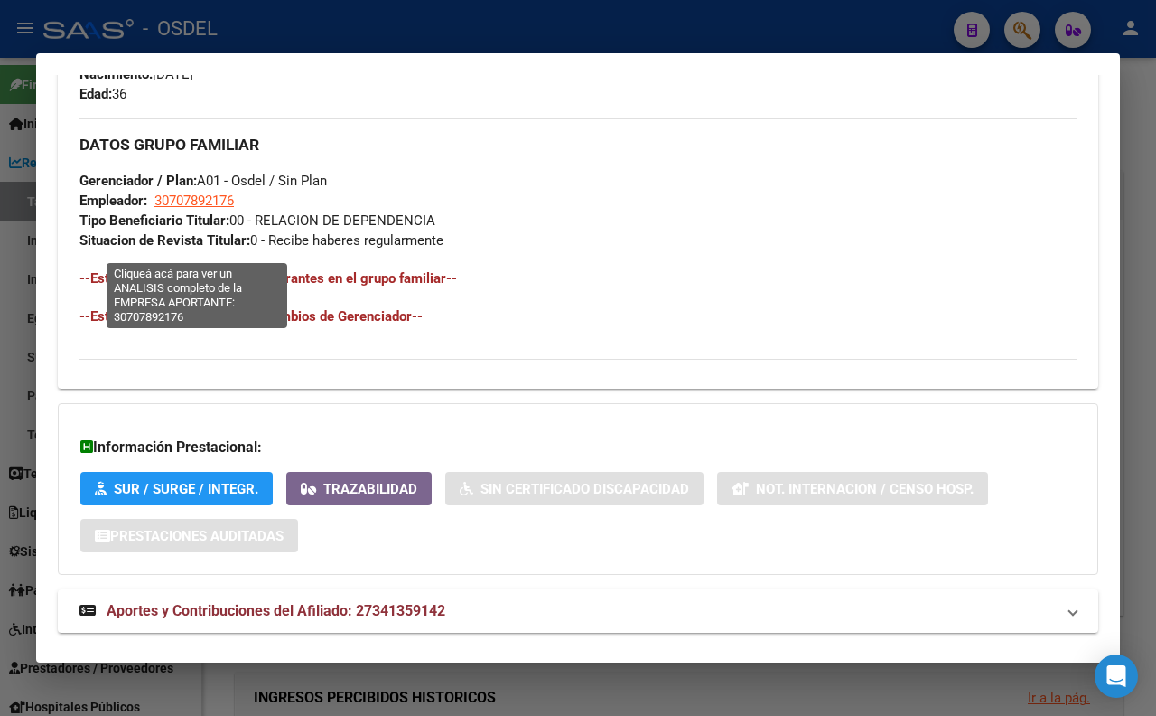
click at [223, 209] on span "30707892176" at bounding box center [194, 200] width 80 height 16
type textarea "30707892176"
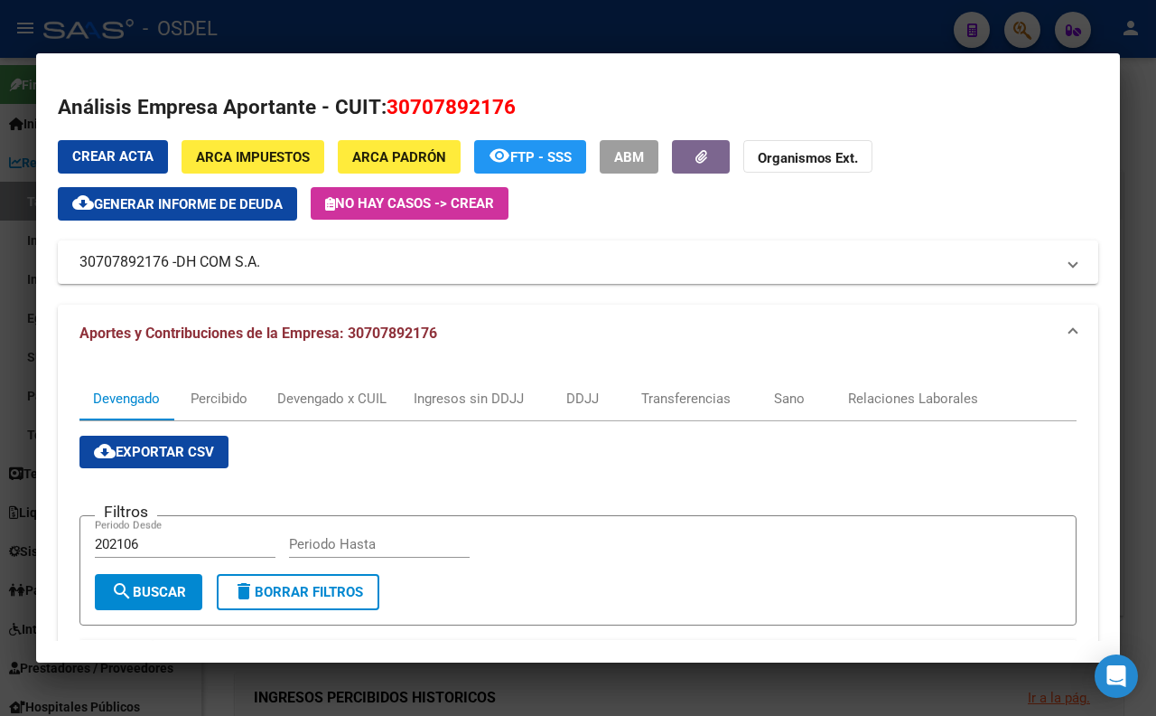
click at [242, 179] on div "Crear Acta ARCA Impuestos ARCA Padrón remove_red_eye FTP - SSS ABM Organismos E…" at bounding box center [578, 180] width 1041 height 80
click at [249, 159] on span "ARCA Impuestos" at bounding box center [253, 157] width 114 height 16
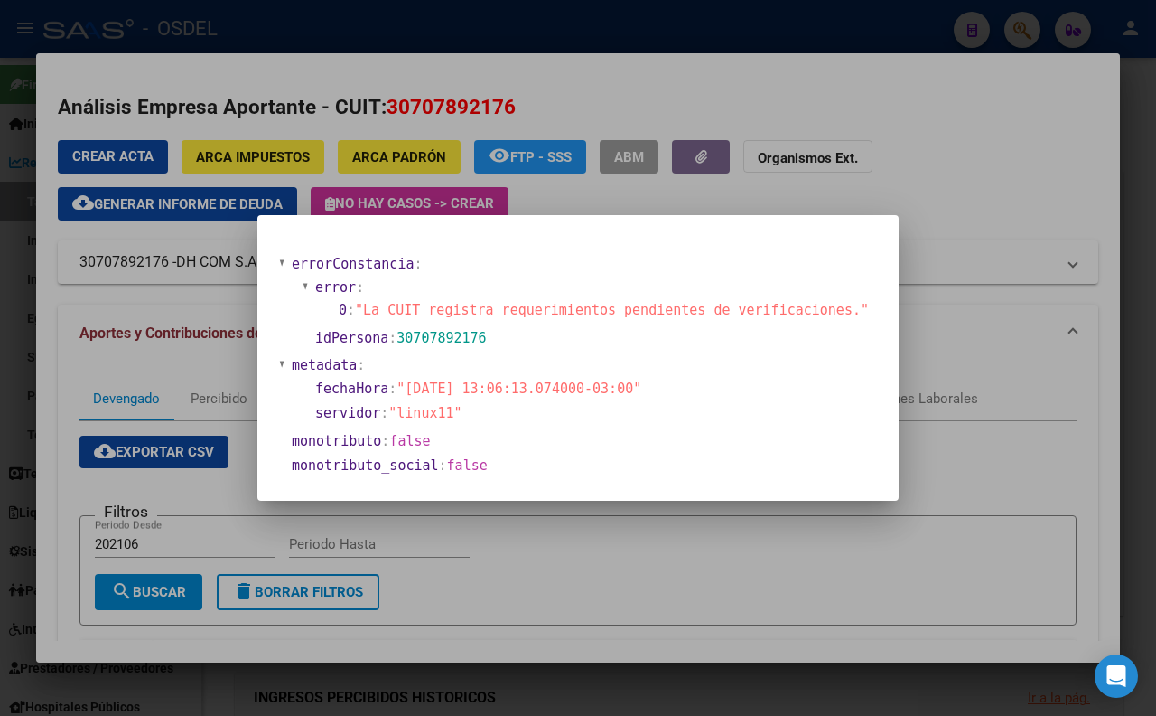
click at [923, 187] on div at bounding box center [578, 358] width 1156 height 716
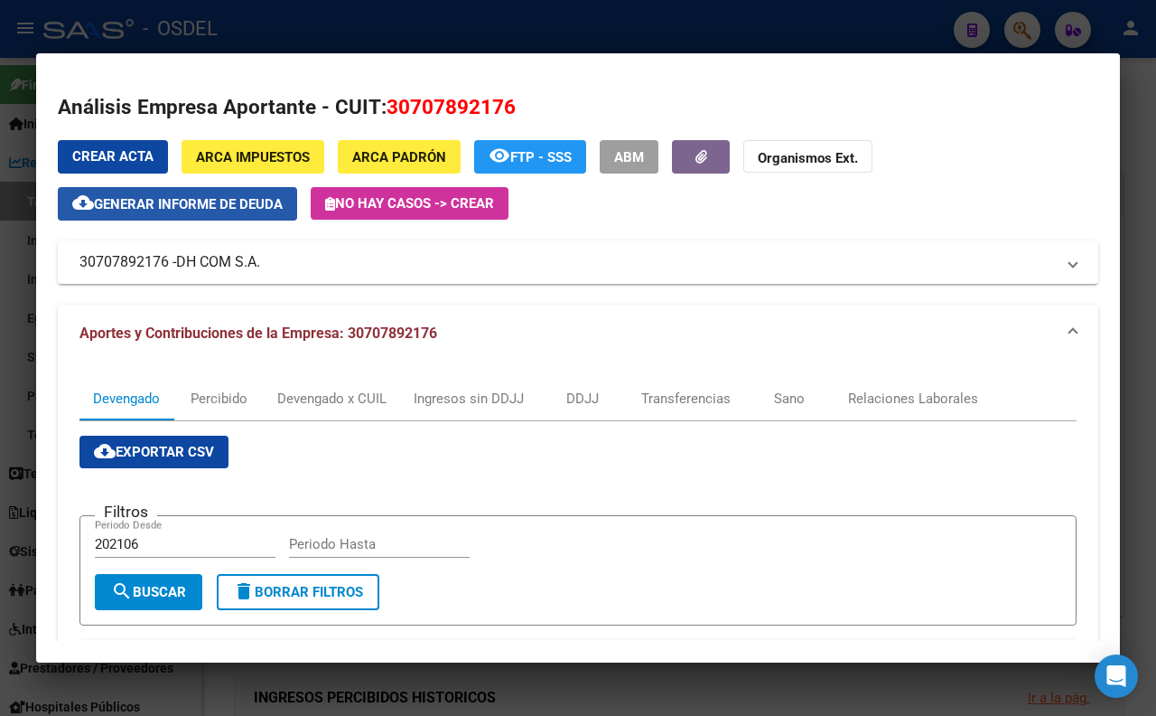
click at [205, 210] on span "Generar informe de deuda" at bounding box center [188, 204] width 189 height 16
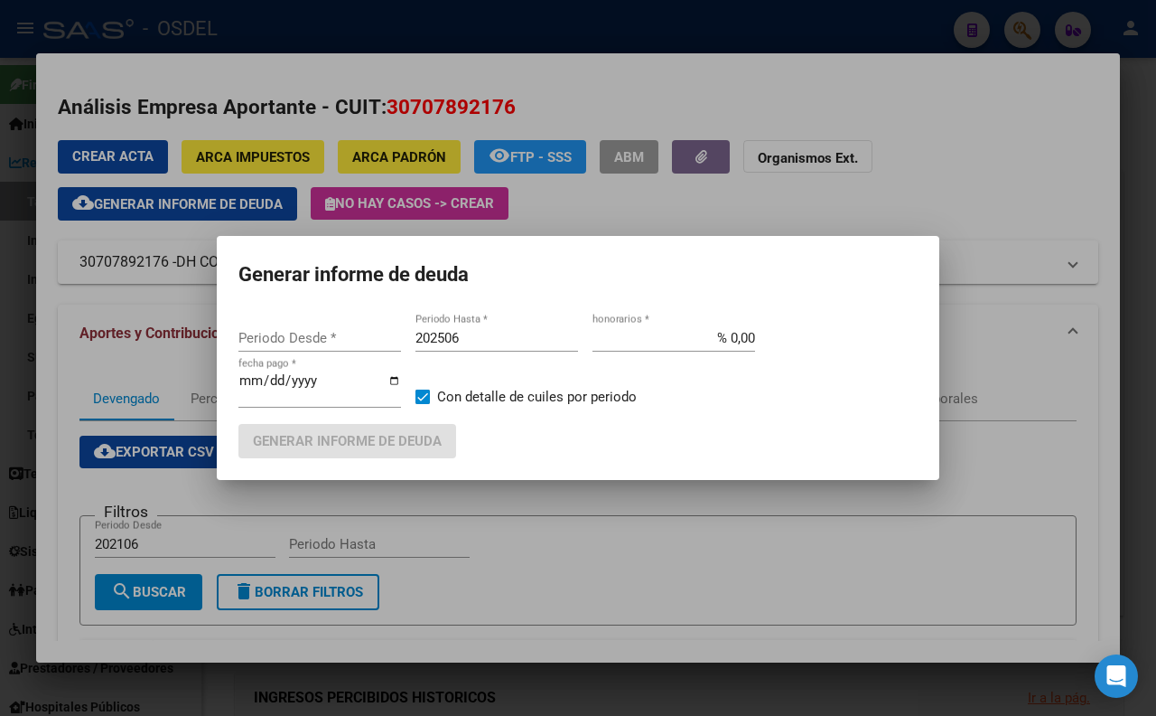
type input "202106"
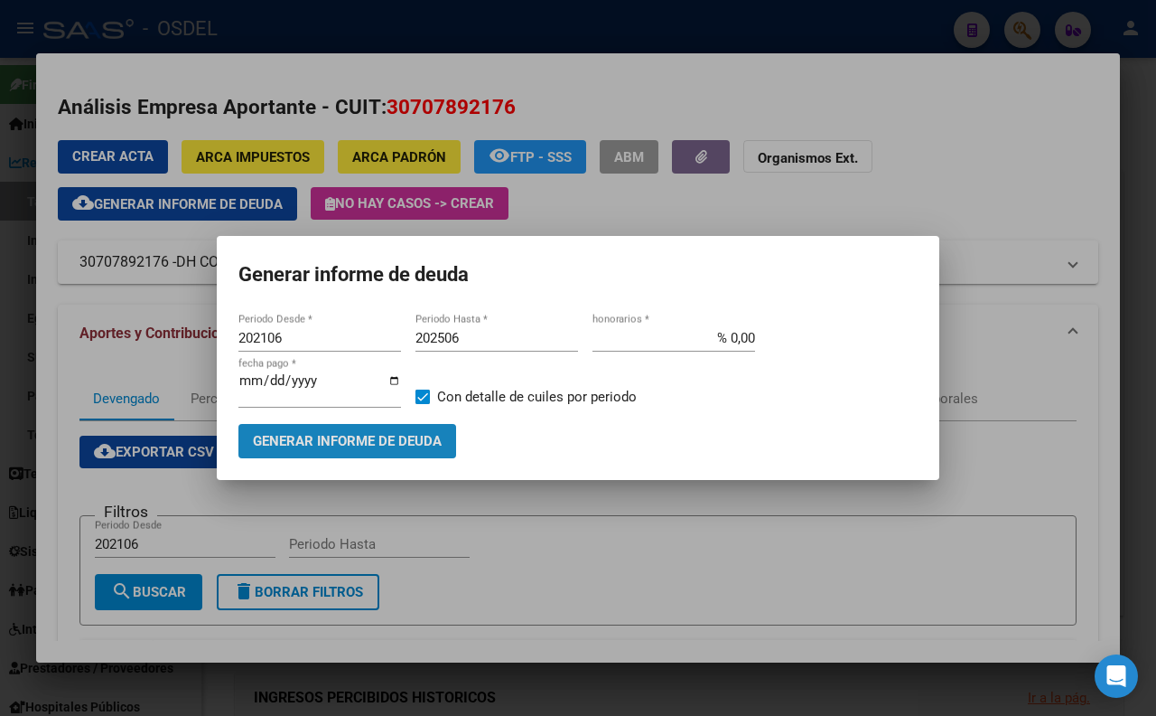
click at [323, 443] on span "Generar informe de deuda" at bounding box center [347, 442] width 189 height 16
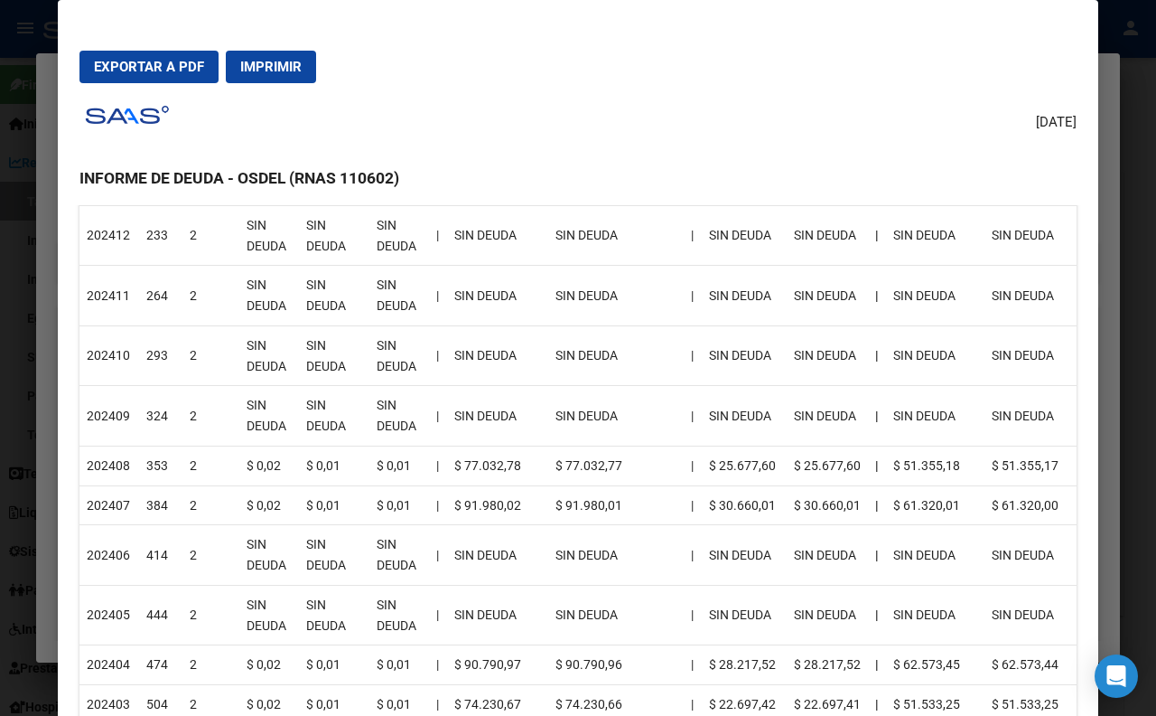
scroll to position [401, 0]
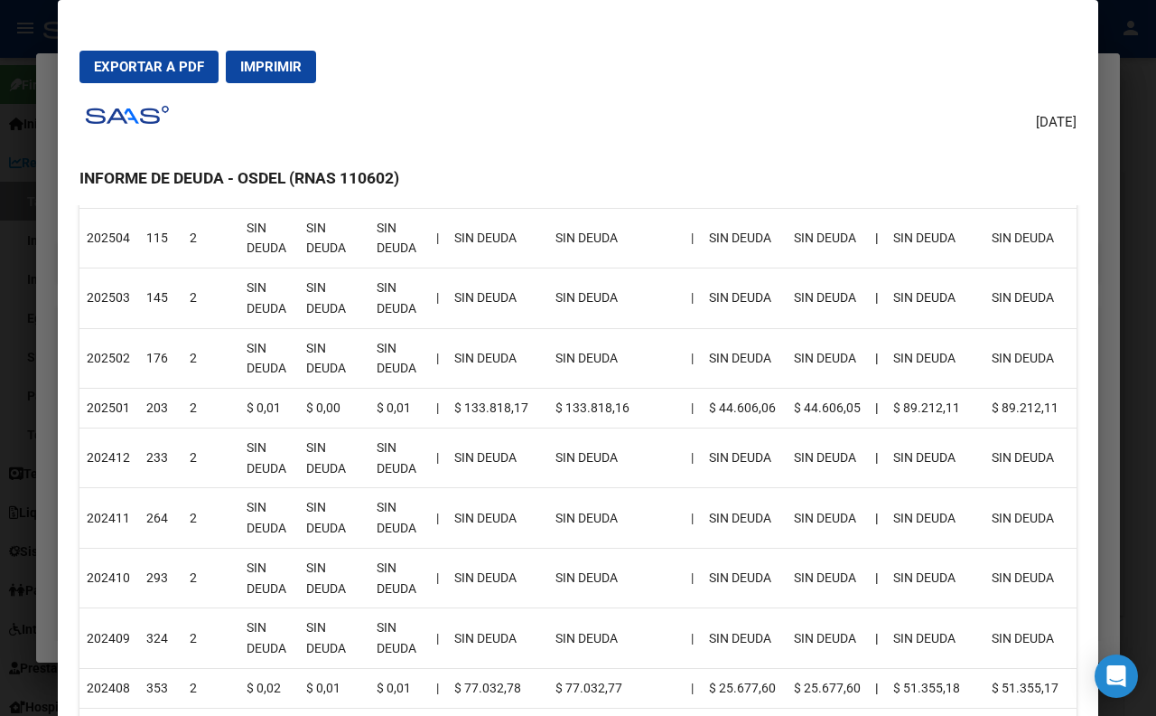
click at [1126, 90] on div at bounding box center [578, 358] width 1156 height 716
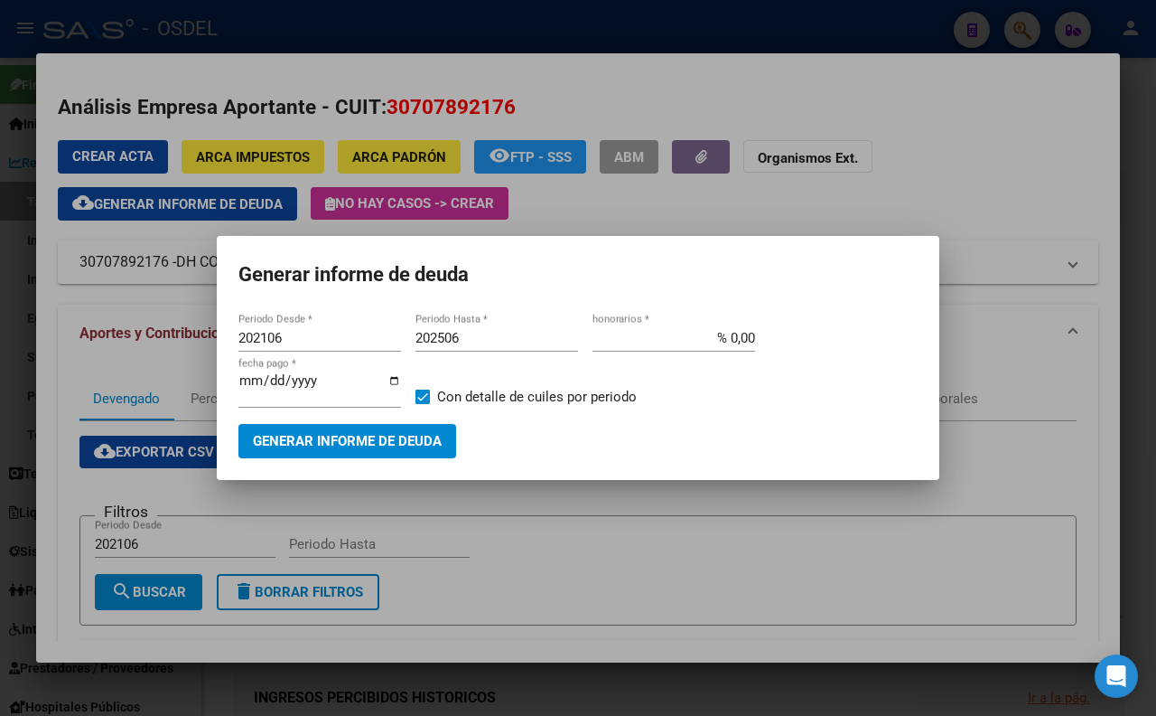
click at [1126, 90] on div at bounding box center [578, 358] width 1156 height 716
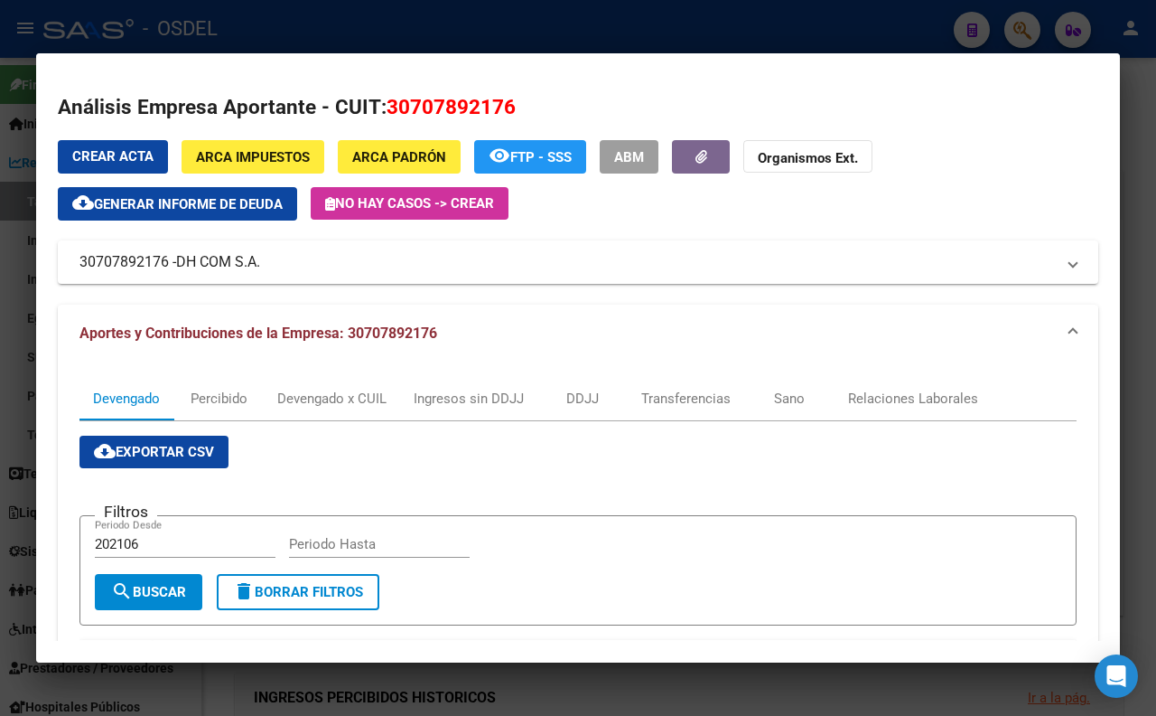
click at [1127, 114] on div at bounding box center [578, 358] width 1156 height 716
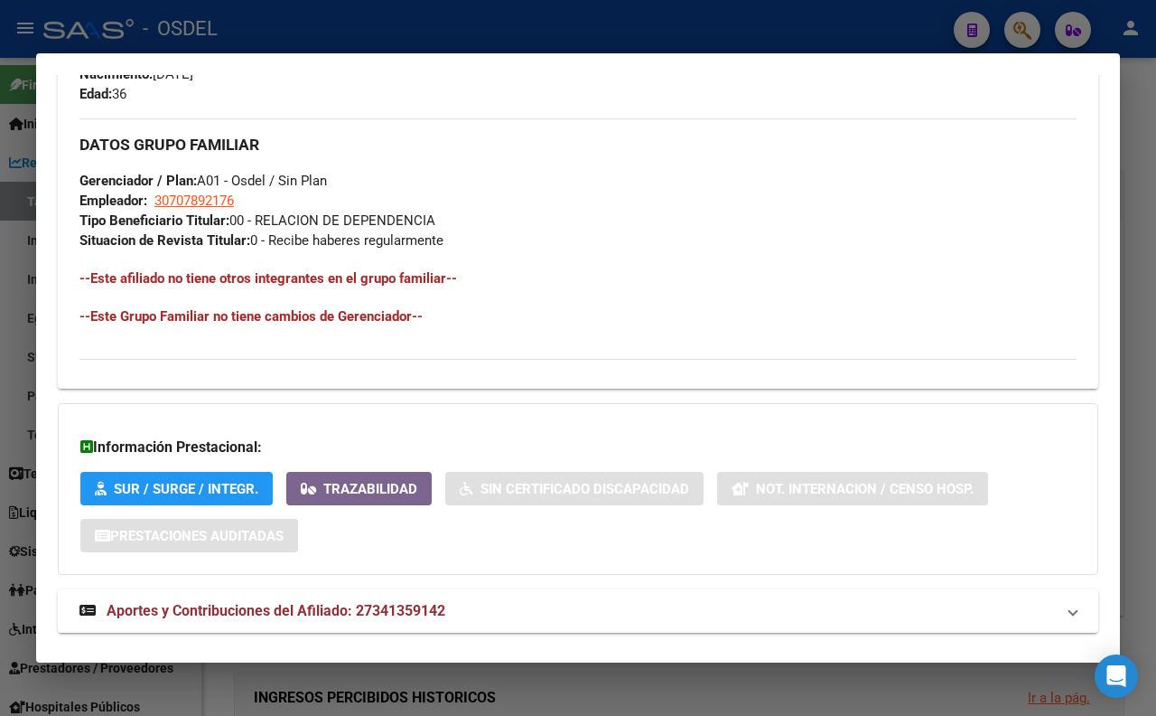
click at [1151, 206] on div at bounding box center [578, 358] width 1156 height 716
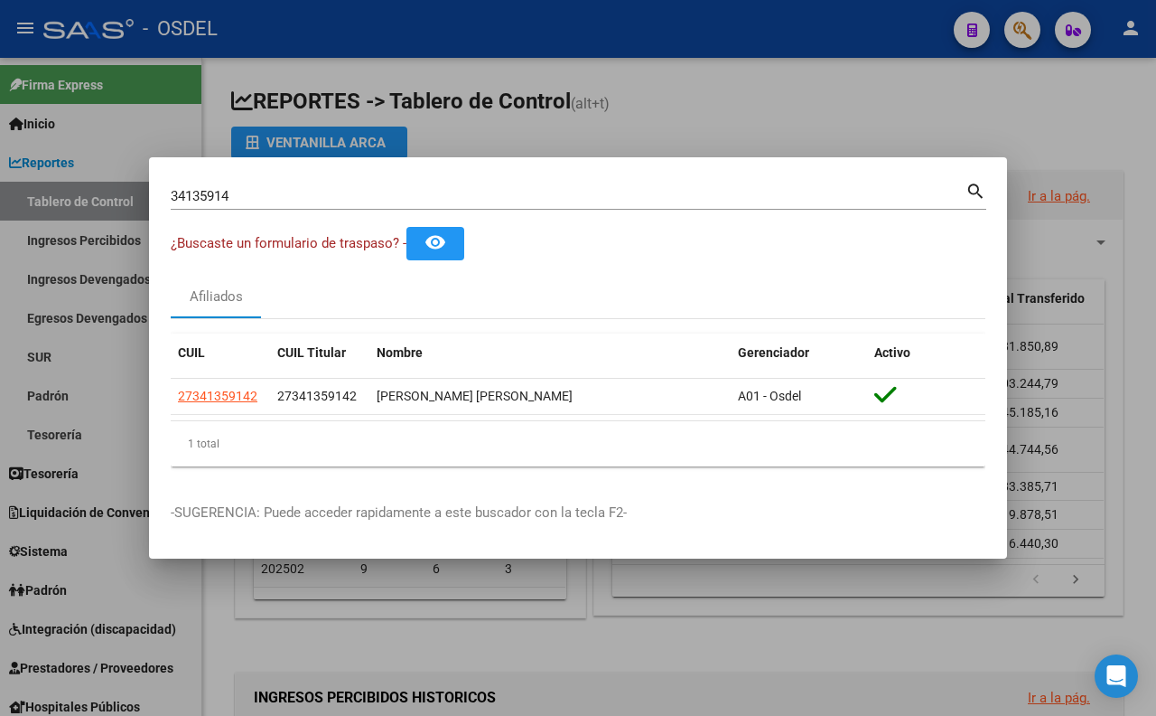
click at [374, 204] on div "34135914 Buscar (apellido, dni, cuil, nro traspaso, cuit, obra social)" at bounding box center [568, 195] width 795 height 27
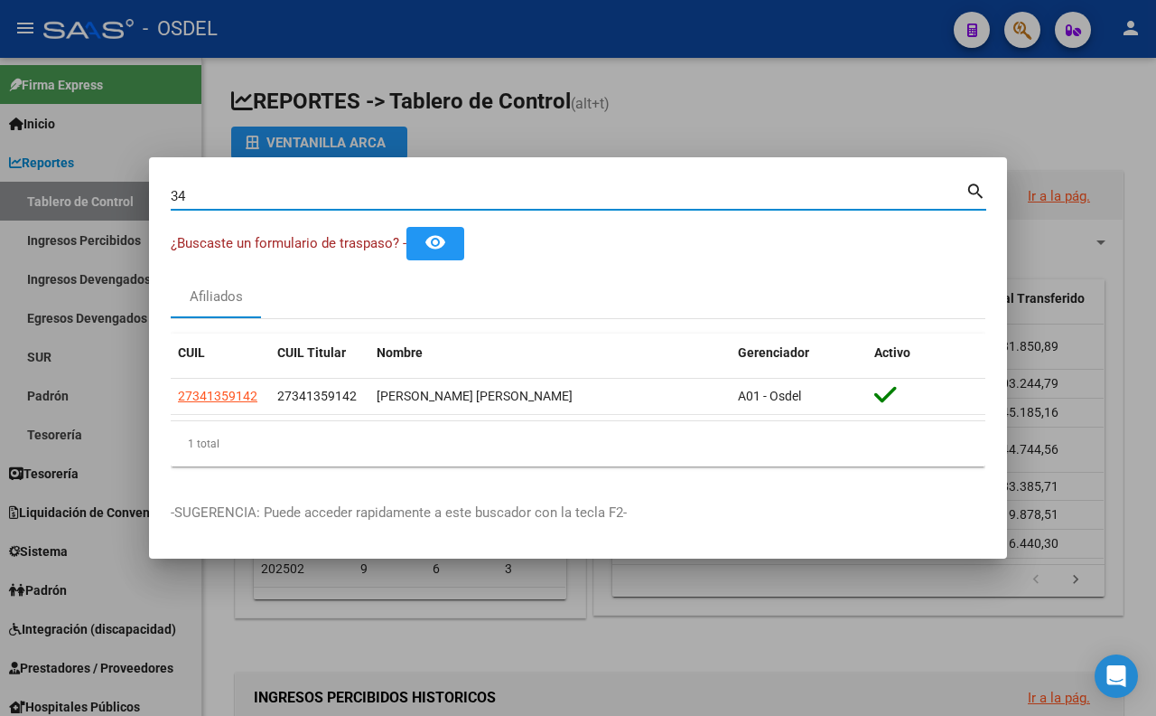
type input "3"
paste input "18570990"
type input "18570990"
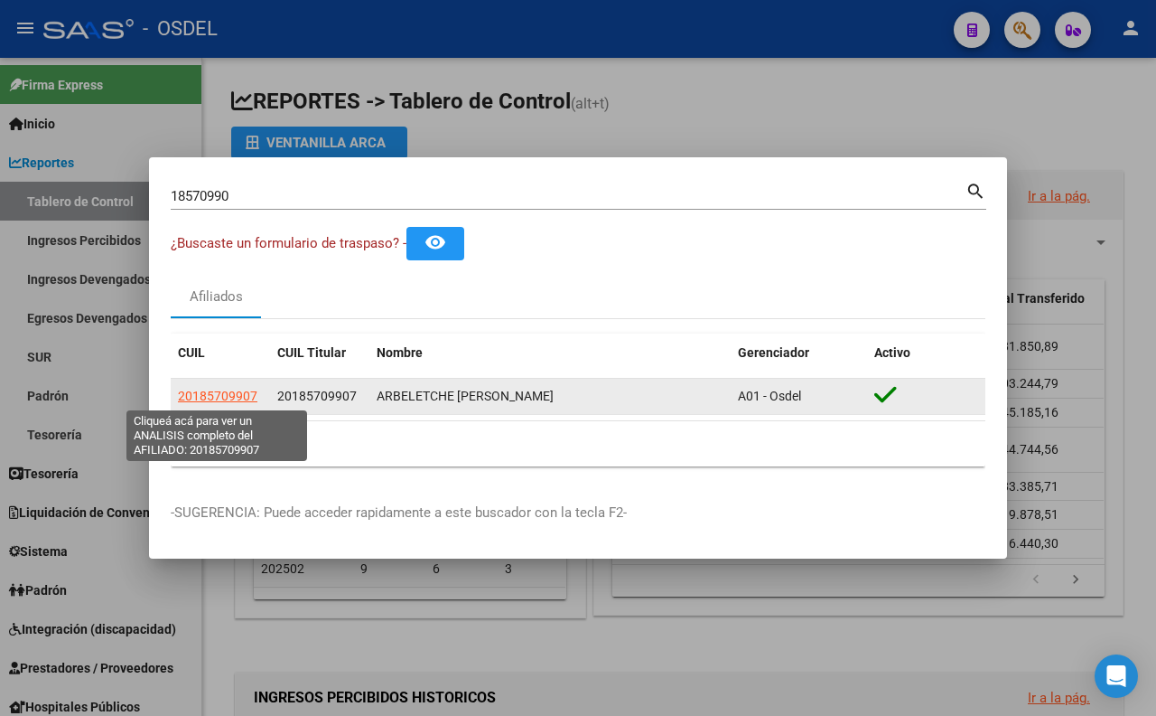
click at [245, 398] on span "20185709907" at bounding box center [218, 395] width 80 height 14
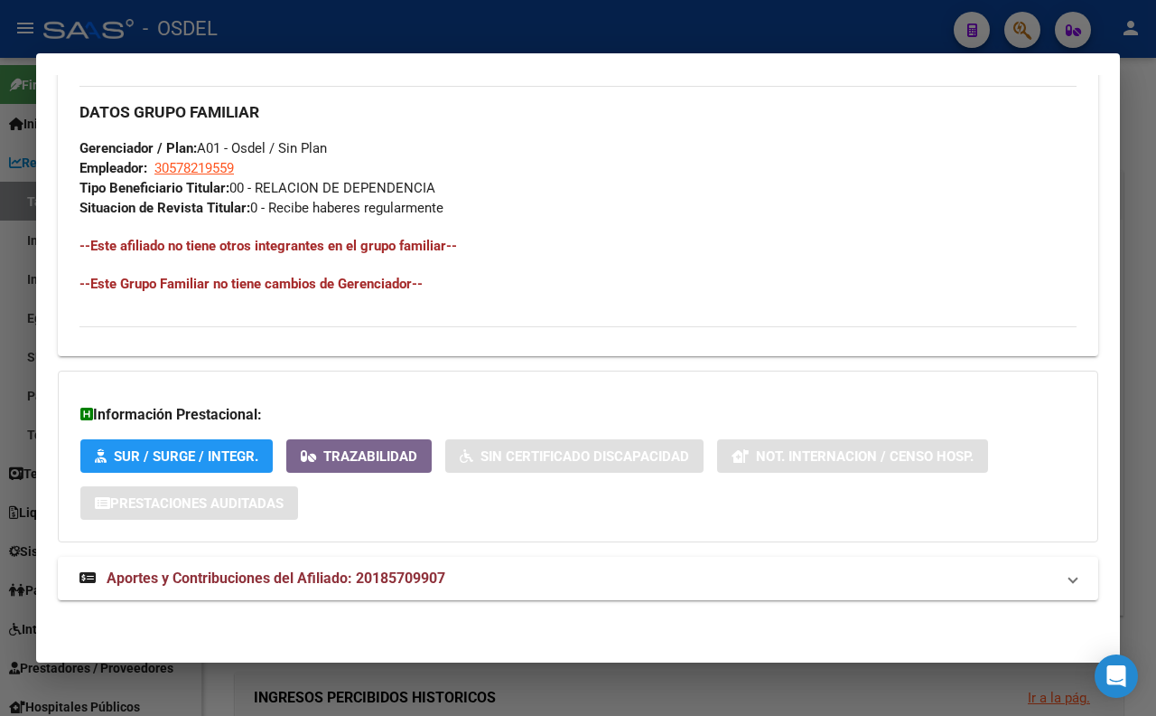
scroll to position [884, 0]
click at [385, 567] on strong "Aportes y Contribuciones del Afiliado: 20185709907" at bounding box center [263, 578] width 366 height 22
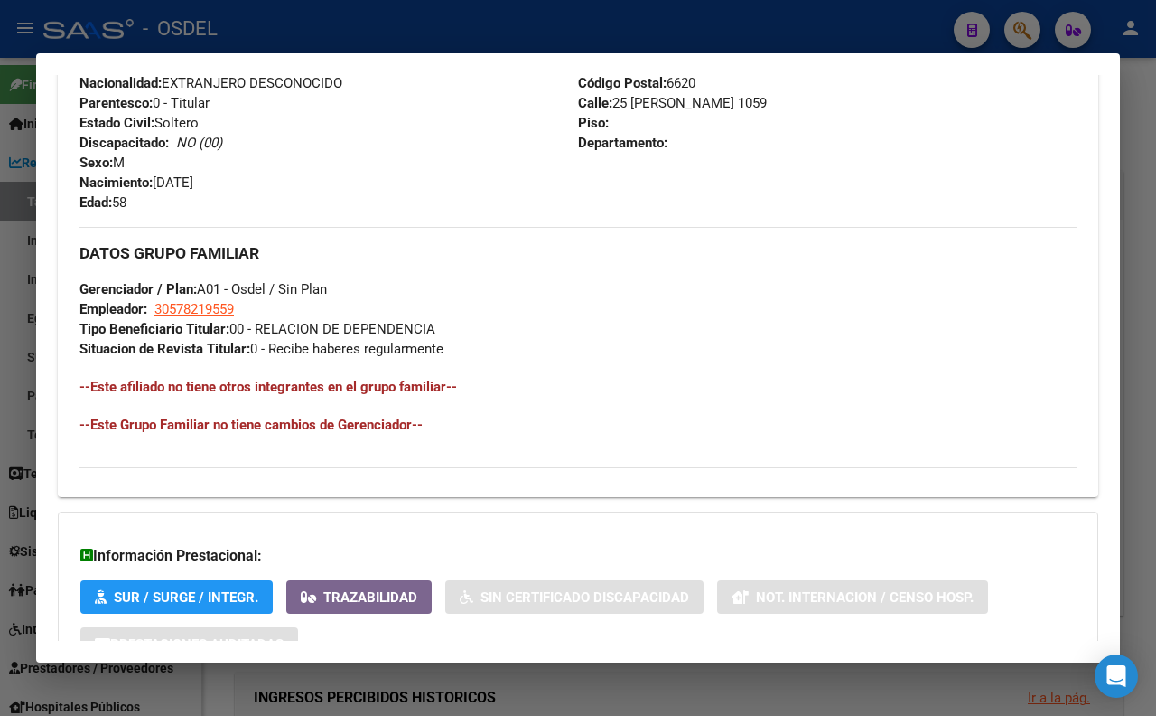
scroll to position [688, 0]
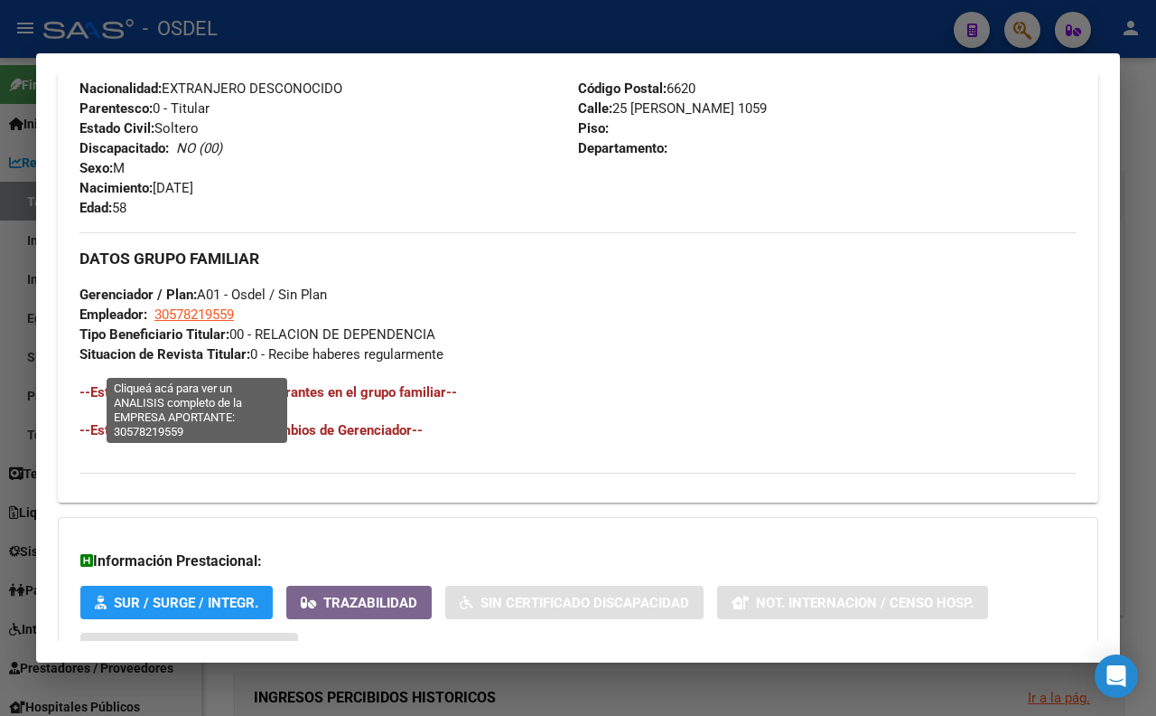
click at [230, 323] on span "30578219559" at bounding box center [194, 314] width 80 height 16
type textarea "30578219559"
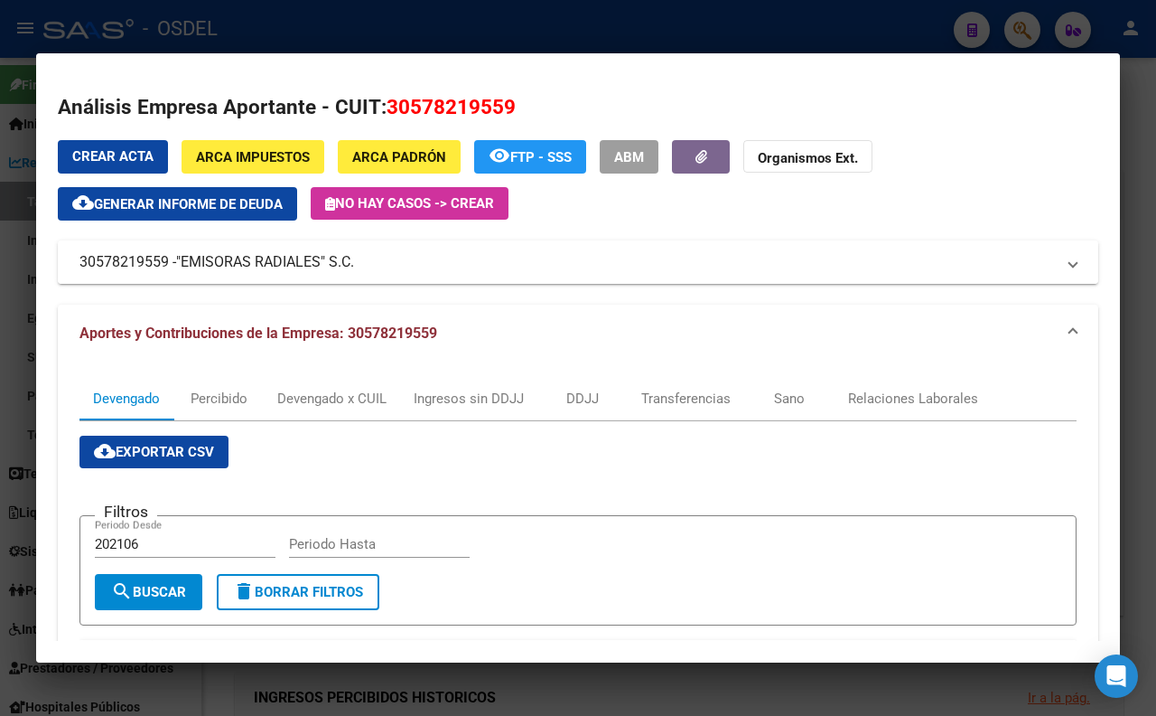
click at [365, 271] on mat-panel-title "30578219559 - "EMISORAS RADIALES" S.C." at bounding box center [568, 262] width 976 height 22
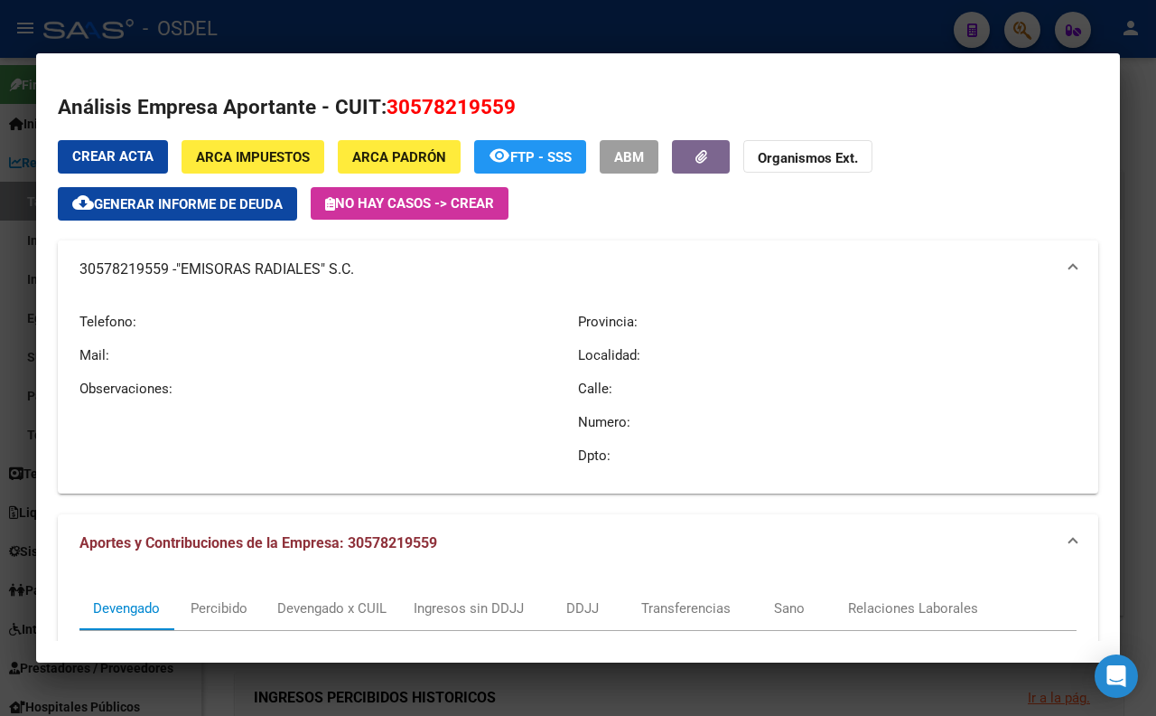
click at [365, 271] on mat-panel-title "30578219559 - "EMISORAS RADIALES" S.C." at bounding box center [568, 269] width 976 height 22
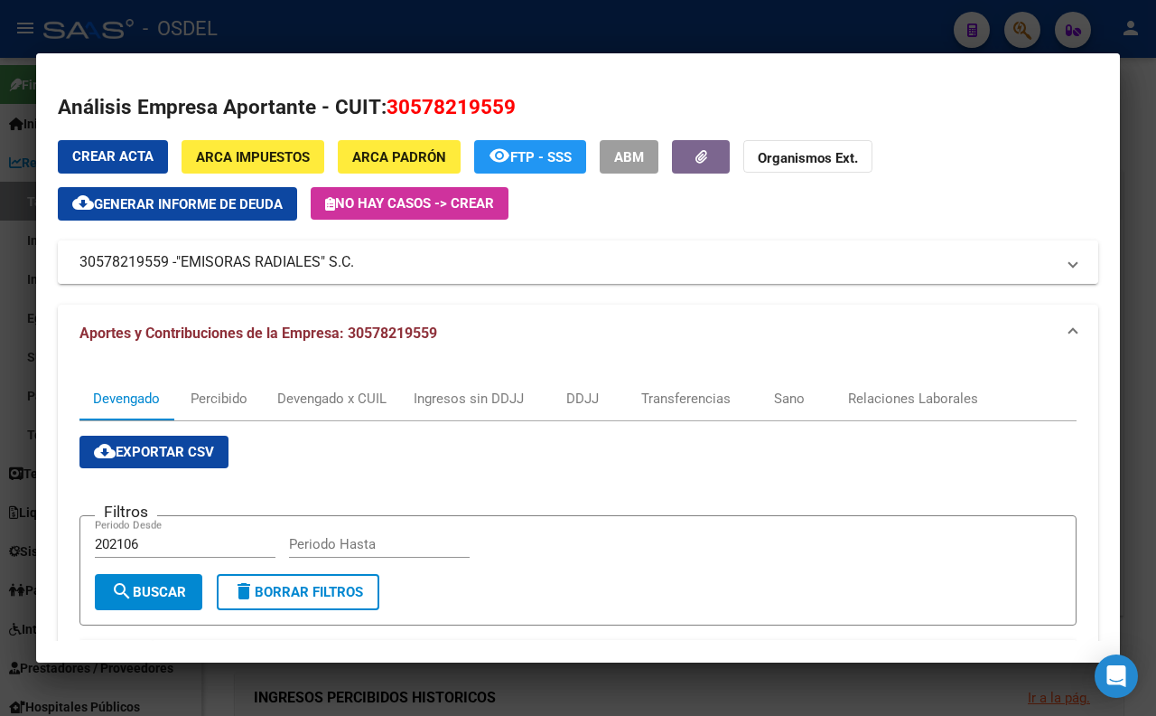
click at [365, 271] on mat-panel-title "30578219559 - "EMISORAS RADIALES" S.C." at bounding box center [568, 262] width 976 height 22
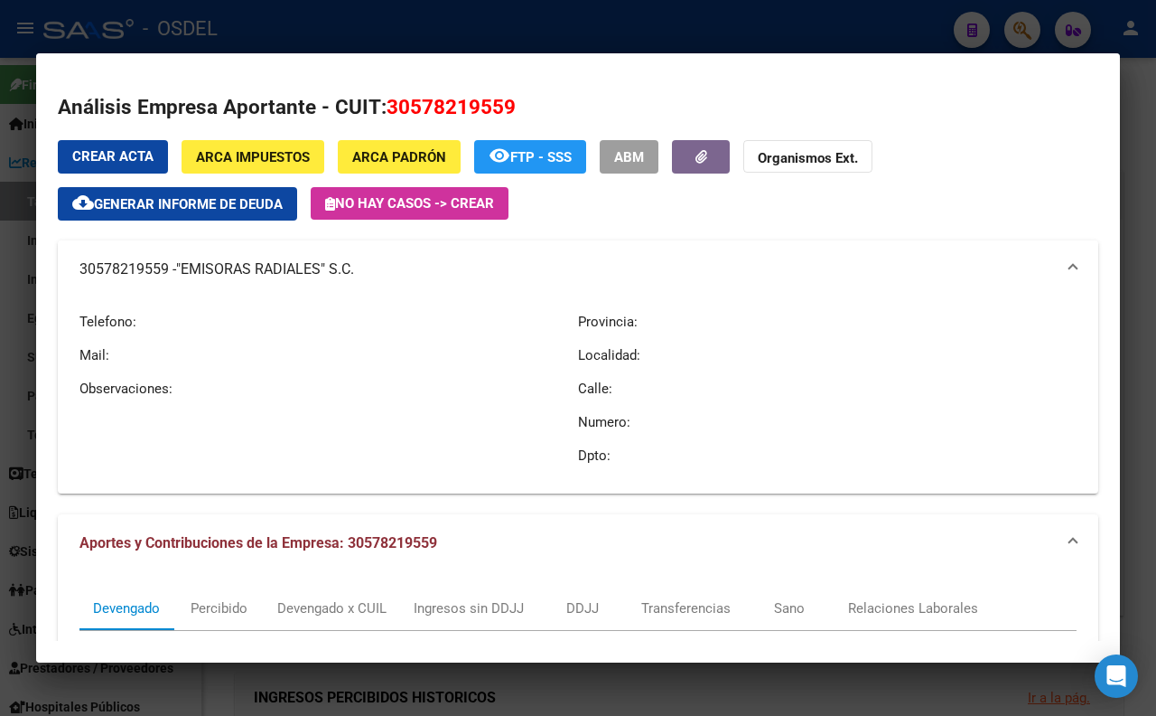
click at [365, 271] on mat-panel-title "30578219559 - "EMISORAS RADIALES" S.C." at bounding box center [568, 269] width 976 height 22
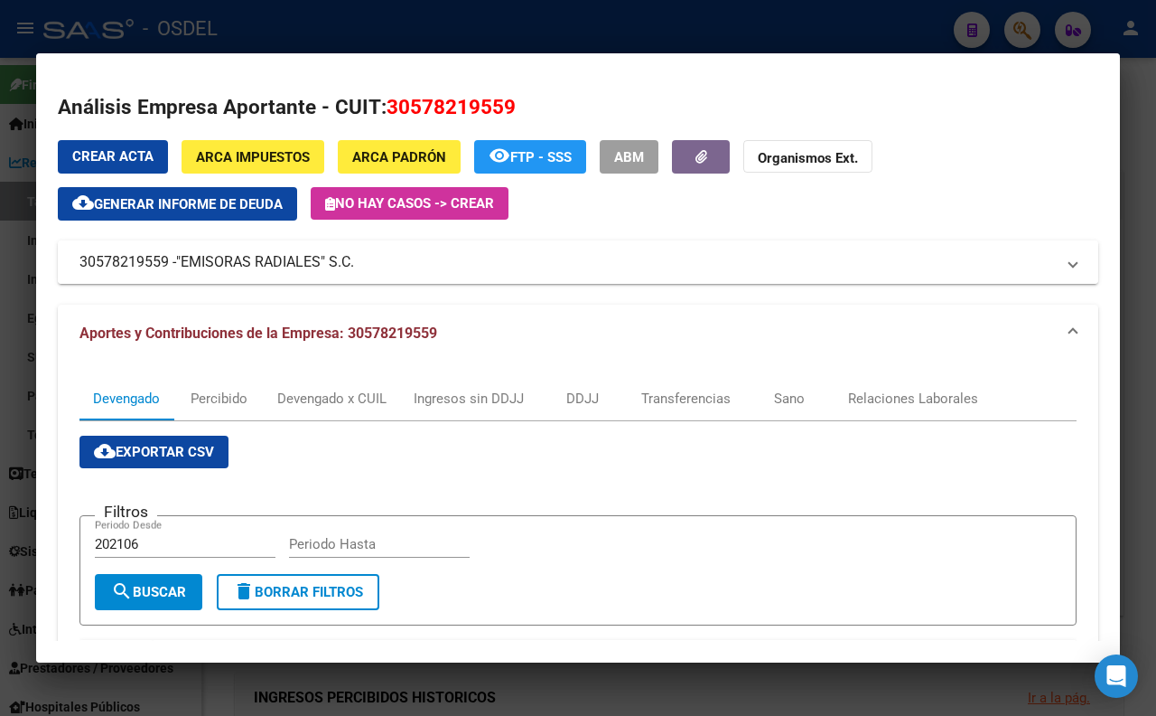
click at [365, 271] on mat-panel-title "30578219559 - "EMISORAS RADIALES" S.C." at bounding box center [568, 262] width 976 height 22
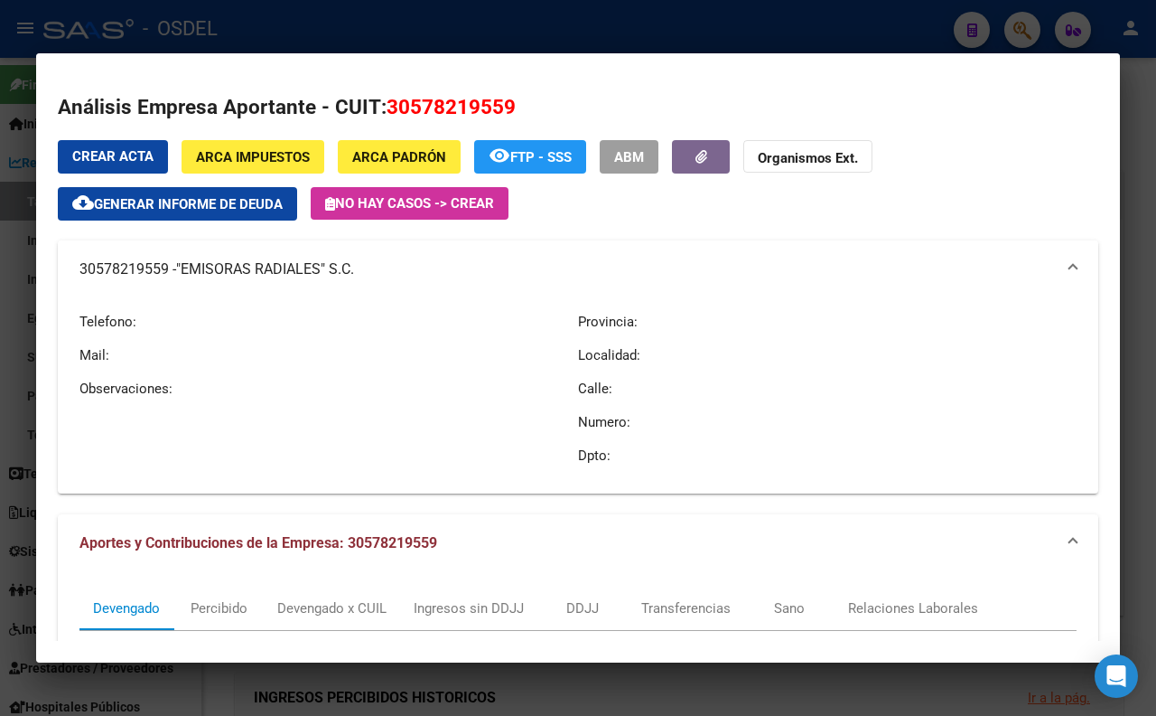
click at [365, 271] on mat-panel-title "30578219559 - "EMISORAS RADIALES" S.C." at bounding box center [568, 269] width 976 height 22
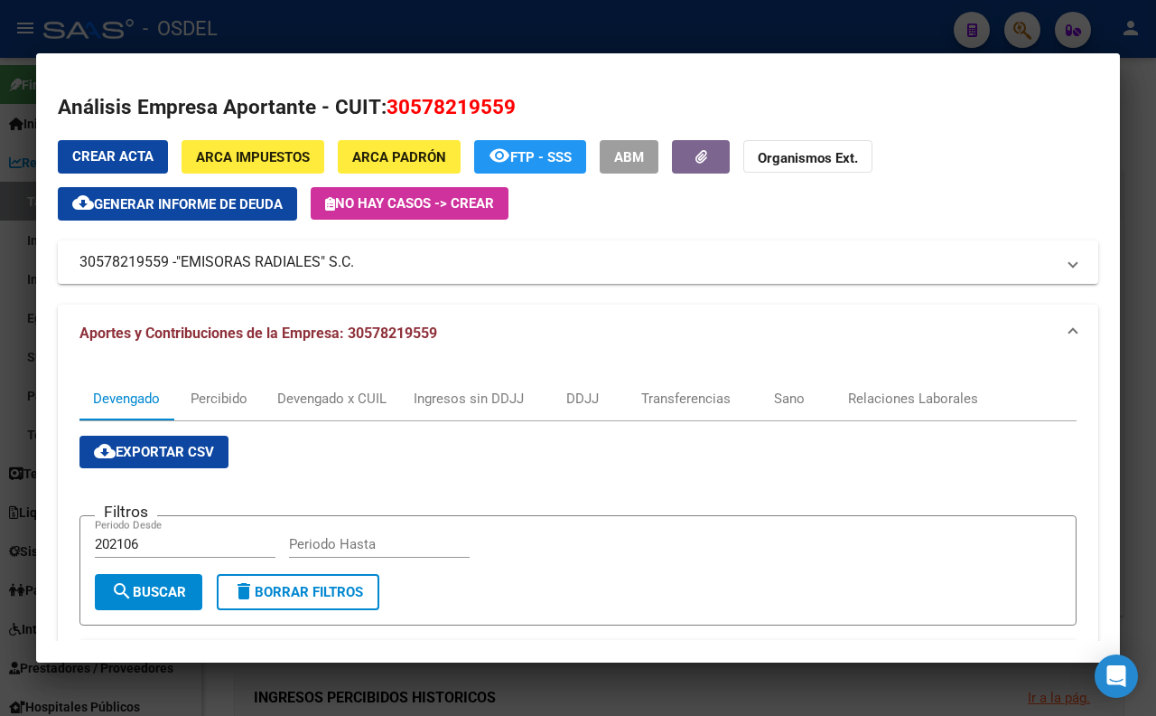
click at [365, 271] on mat-panel-title "30578219559 - "EMISORAS RADIALES" S.C." at bounding box center [568, 262] width 976 height 22
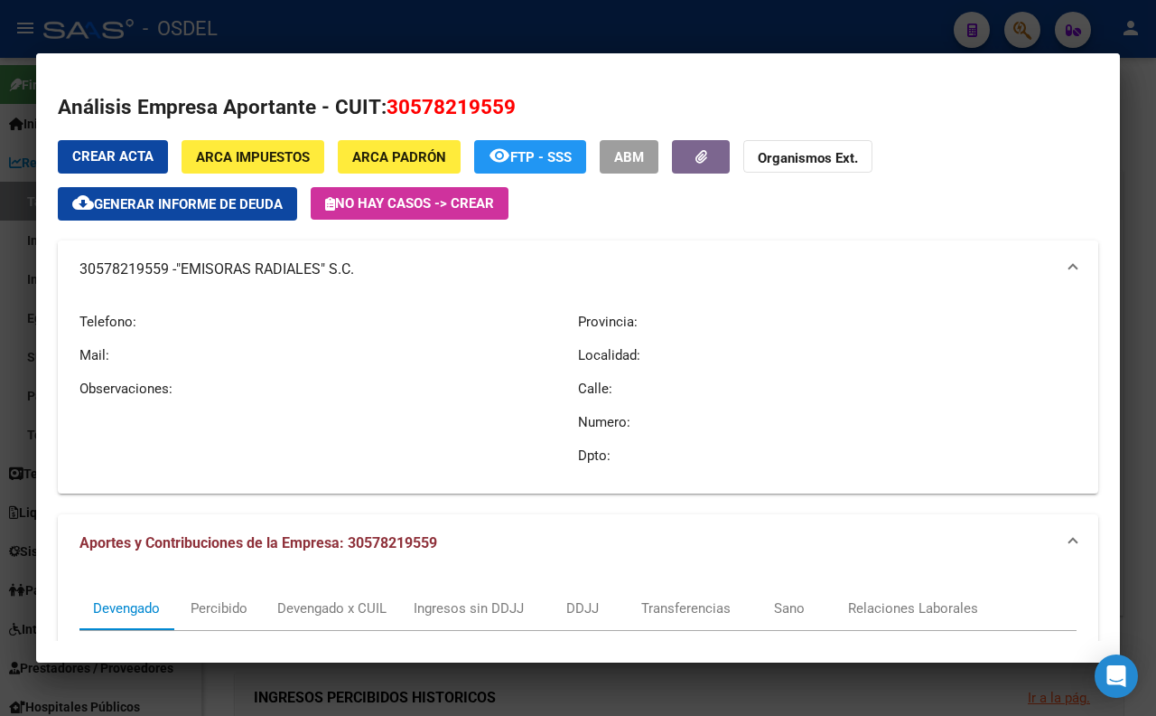
click at [365, 271] on mat-panel-title "30578219559 - "EMISORAS RADIALES" S.C." at bounding box center [568, 269] width 976 height 22
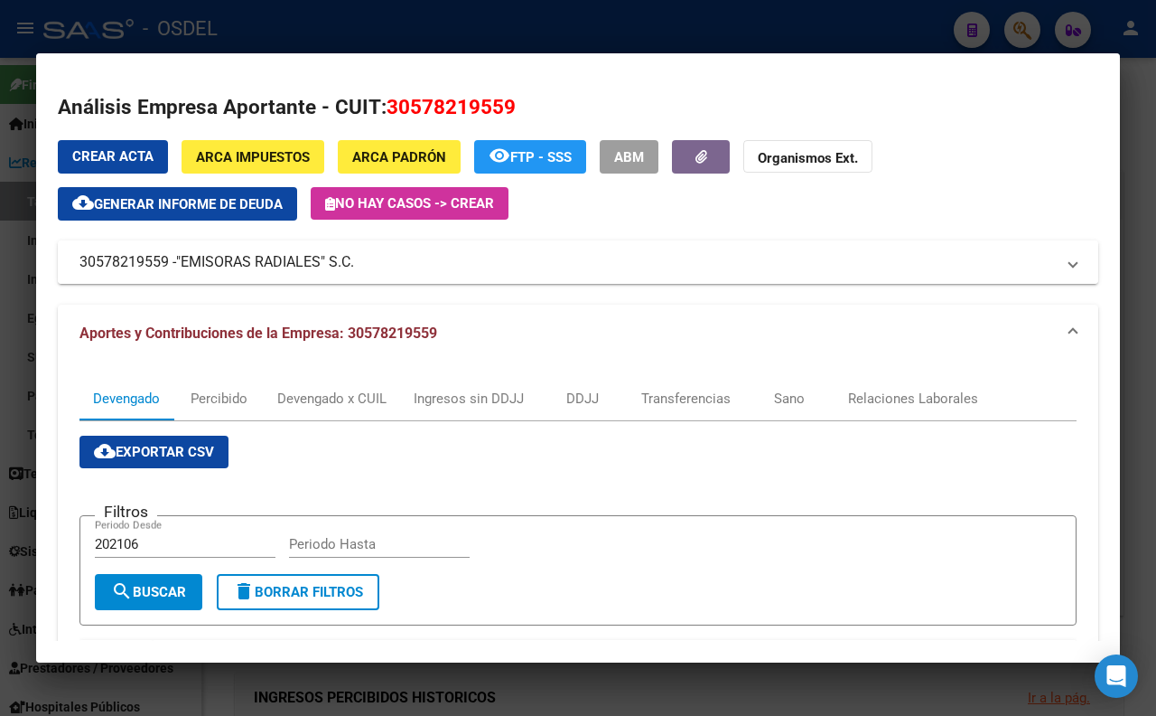
click at [365, 271] on mat-panel-title "30578219559 - "EMISORAS RADIALES" S.C." at bounding box center [568, 262] width 976 height 22
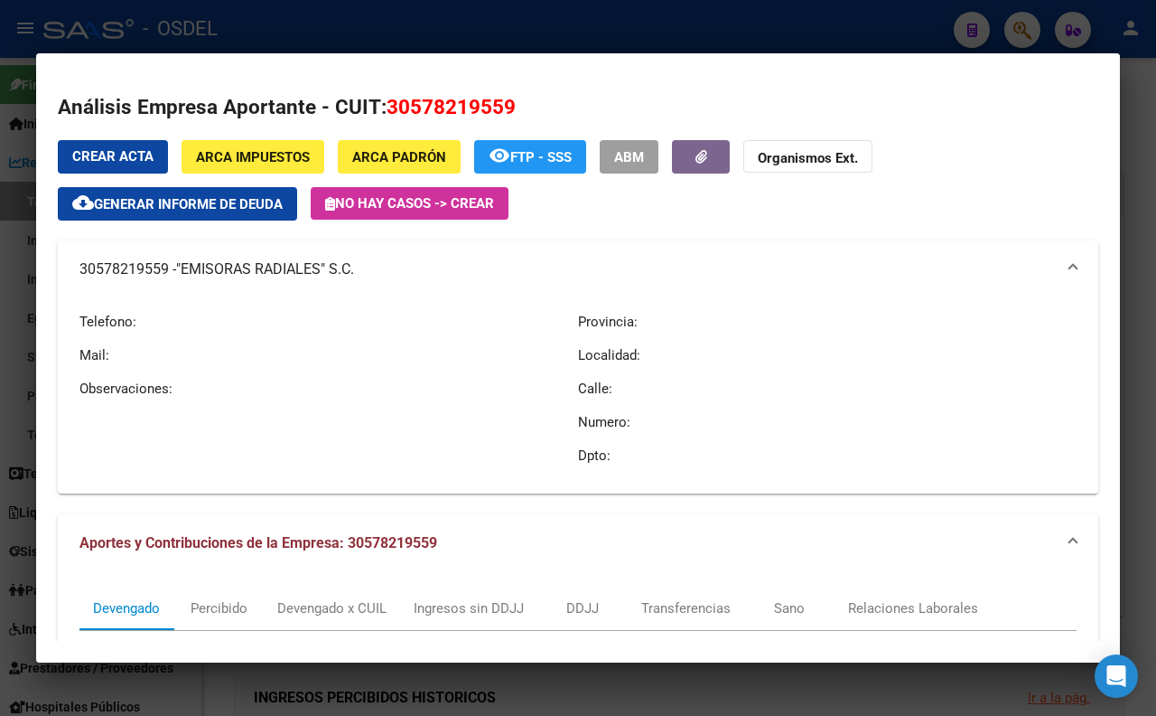
click at [365, 271] on mat-panel-title "30578219559 - "EMISORAS RADIALES" S.C." at bounding box center [568, 269] width 976 height 22
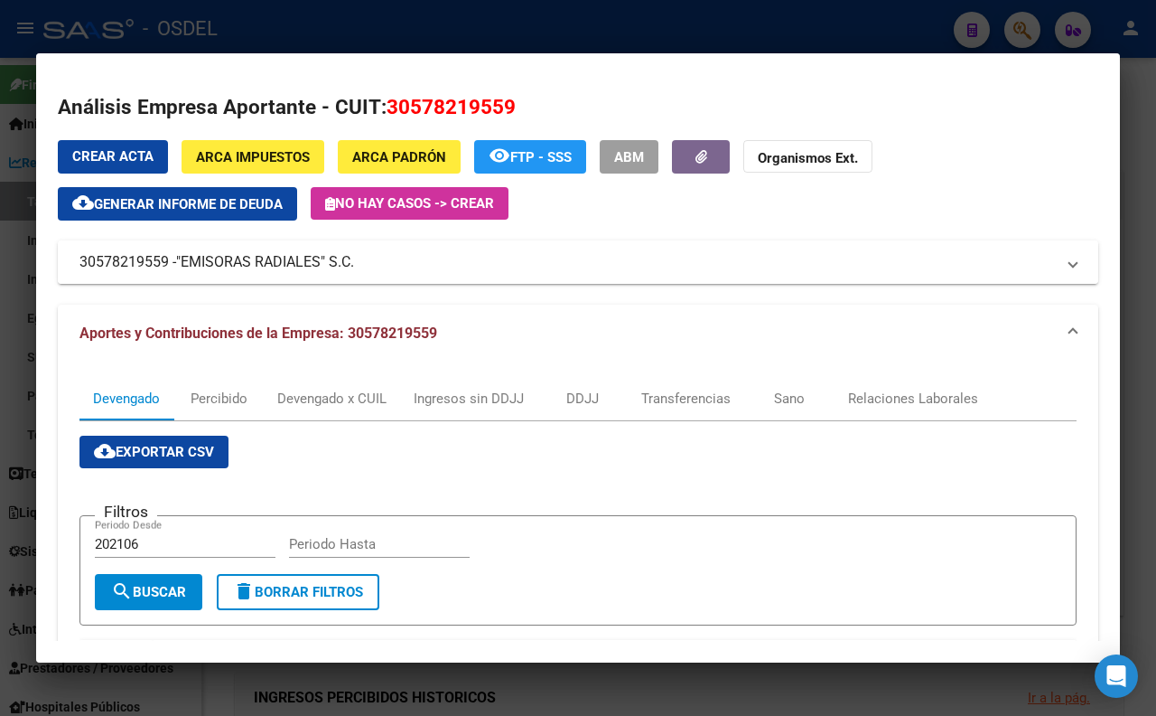
click at [365, 271] on mat-panel-title "30578219559 - "EMISORAS RADIALES" S.C." at bounding box center [568, 262] width 976 height 22
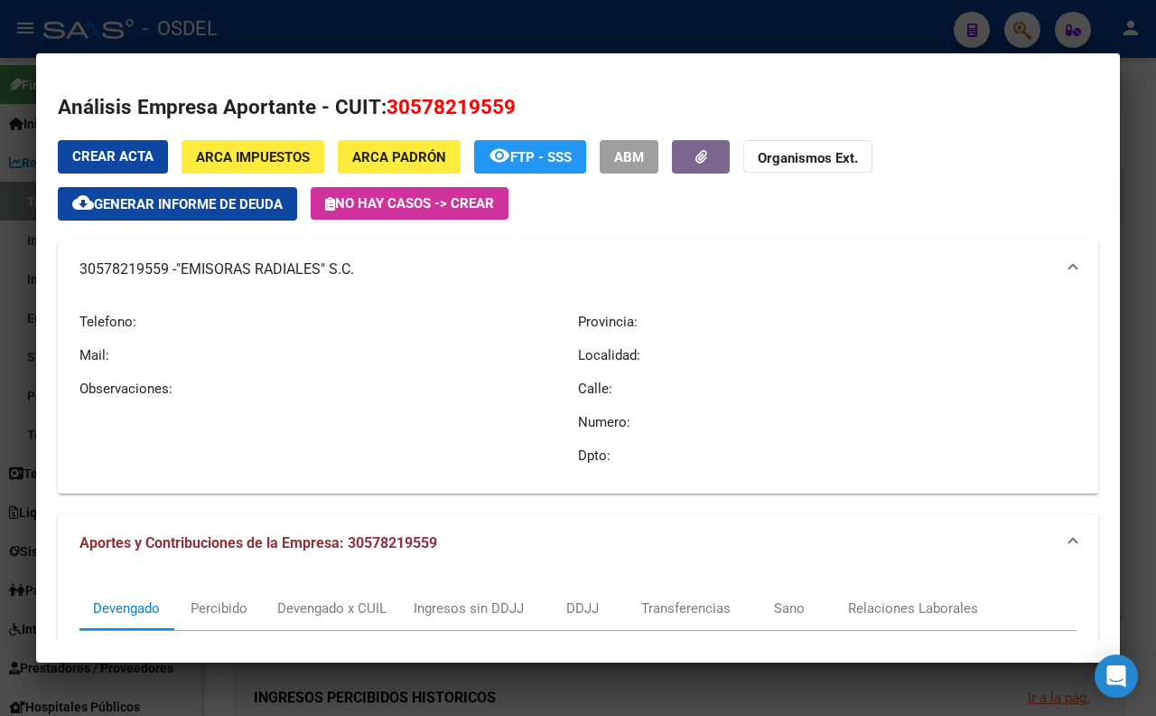
click at [365, 271] on mat-panel-title "30578219559 - "EMISORAS RADIALES" S.C." at bounding box center [568, 269] width 976 height 22
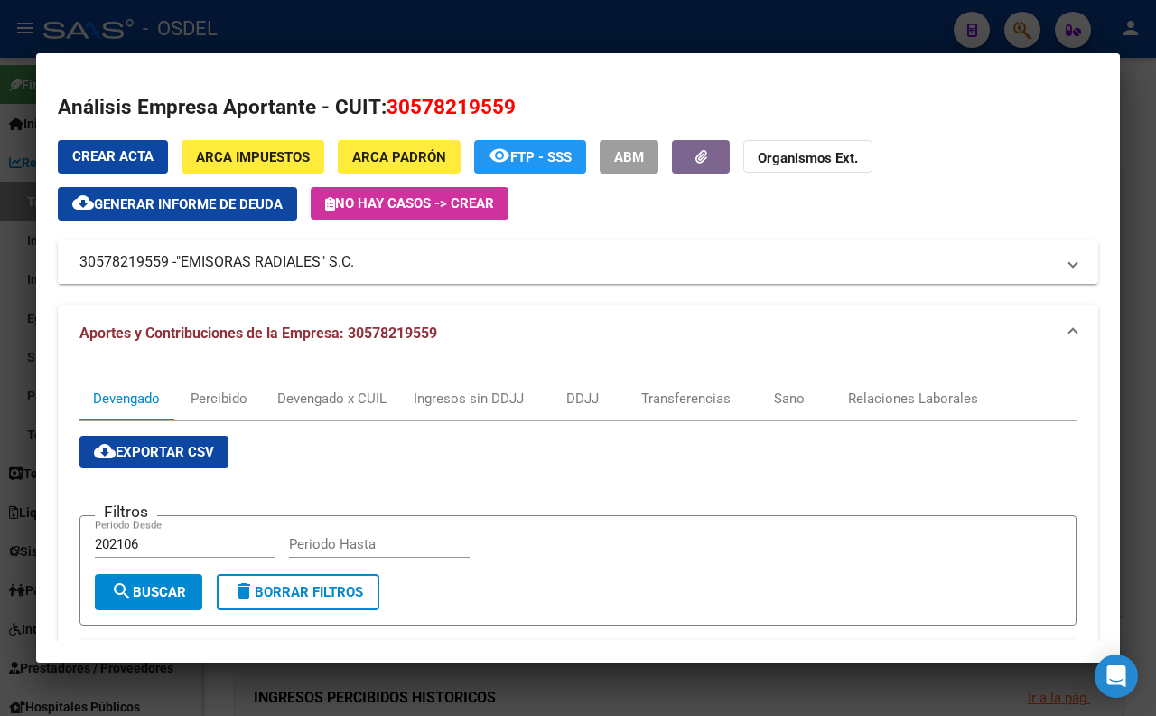
click at [365, 271] on mat-panel-title "30578219559 - "EMISORAS RADIALES" S.C." at bounding box center [568, 262] width 976 height 22
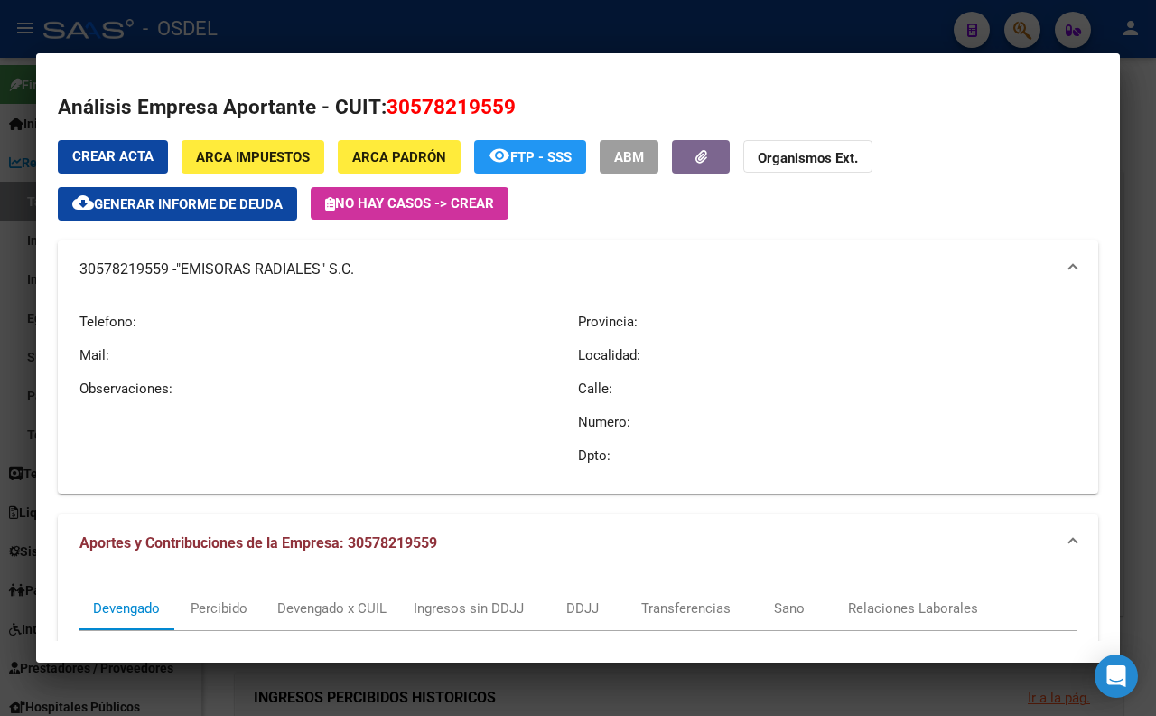
click at [365, 271] on mat-panel-title "30578219559 - "EMISORAS RADIALES" S.C." at bounding box center [568, 269] width 976 height 22
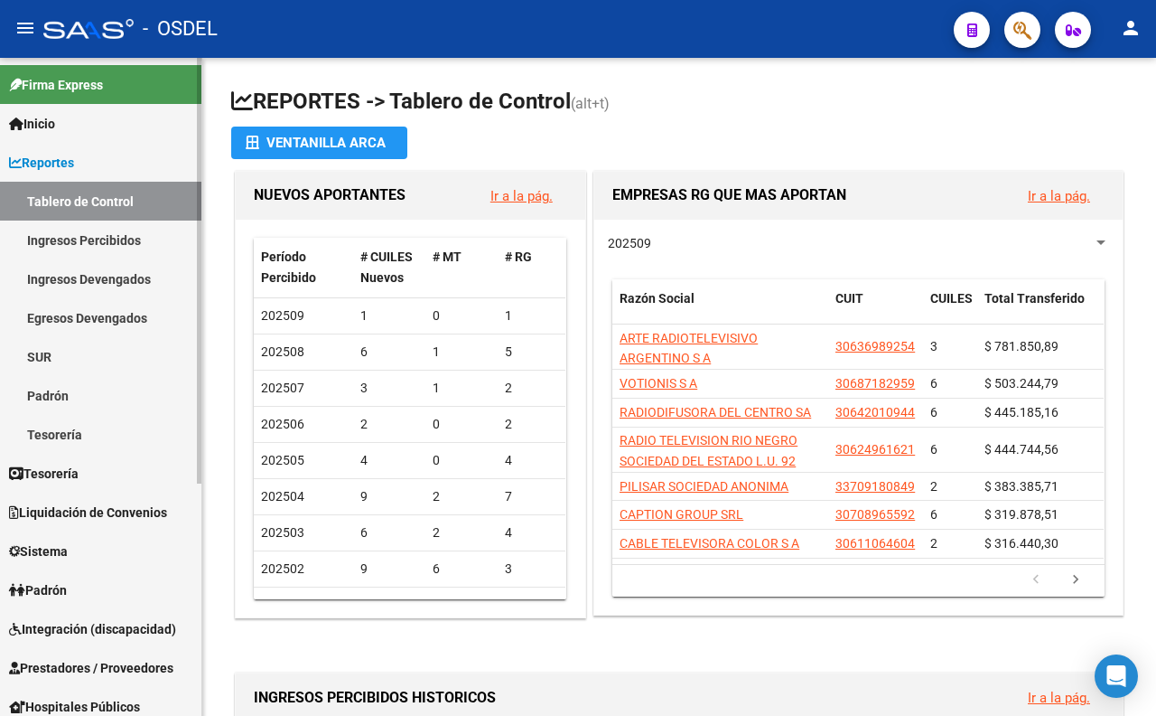
click at [163, 247] on link "Ingresos Percibidos" at bounding box center [100, 239] width 201 height 39
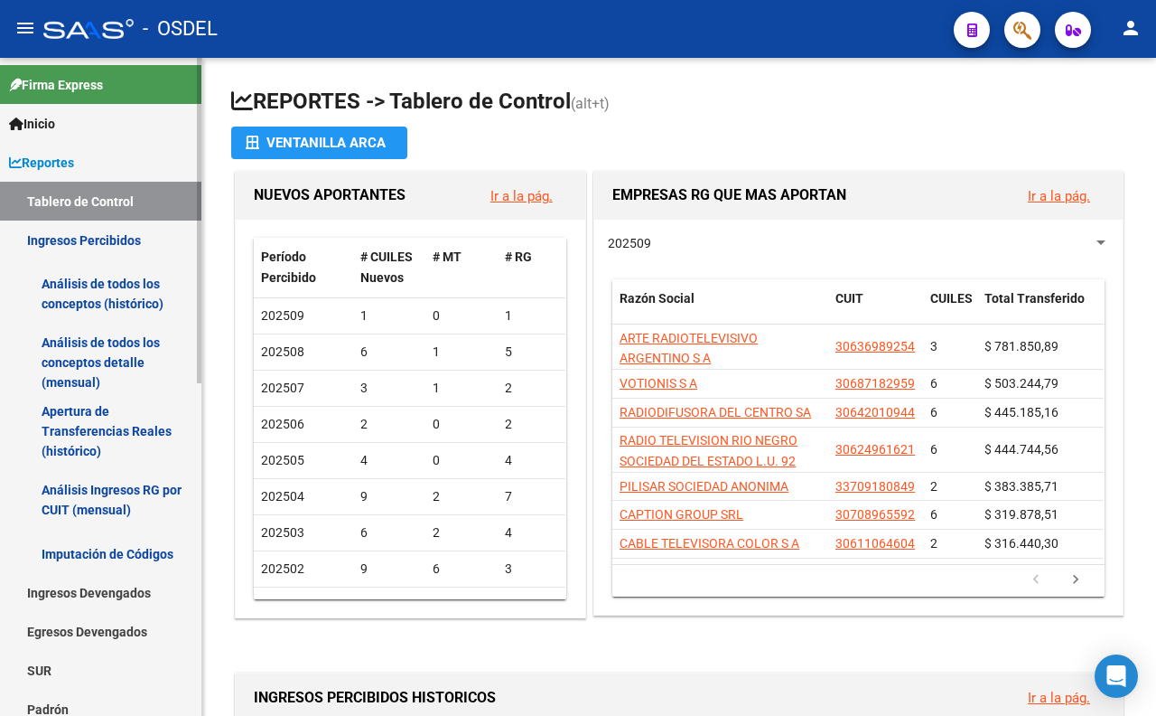
click at [128, 250] on link "Ingresos Percibidos" at bounding box center [100, 239] width 201 height 39
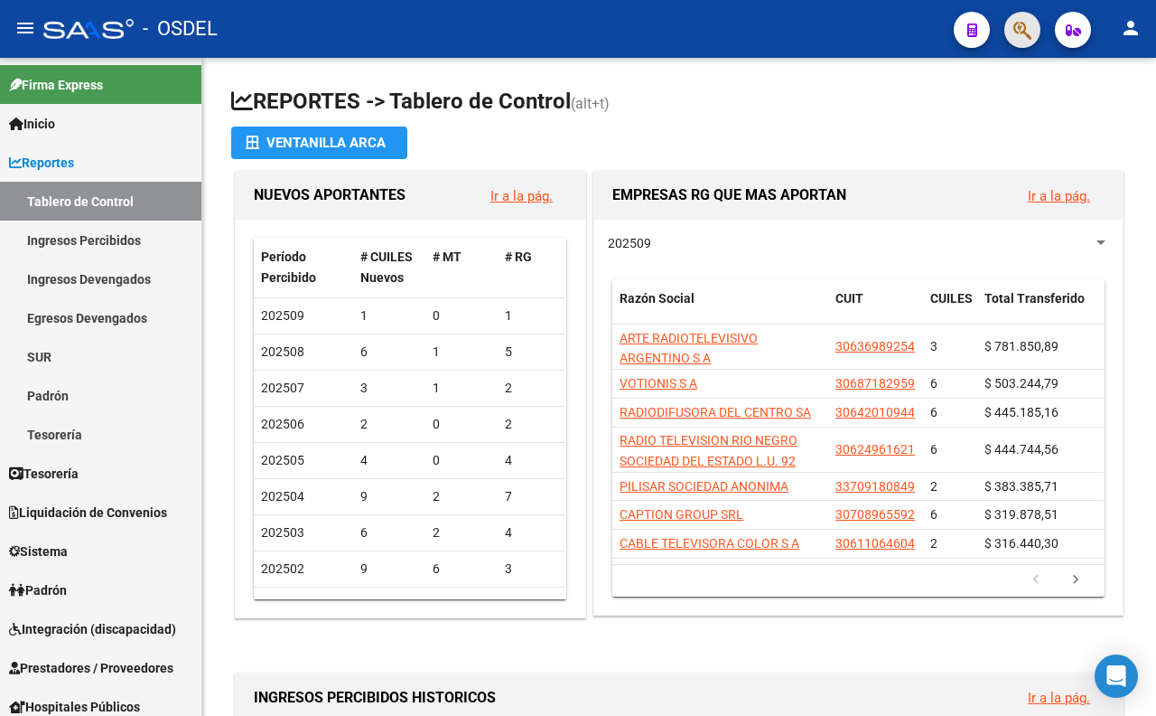
click at [1010, 37] on button "button" at bounding box center [1023, 30] width 36 height 36
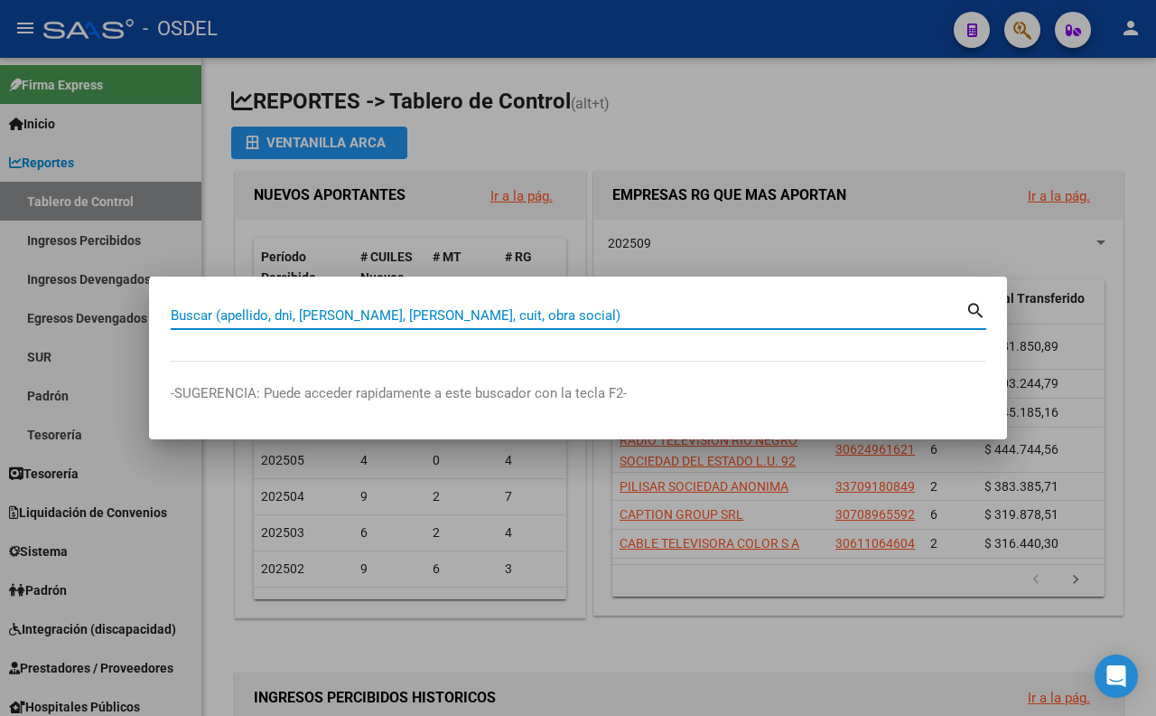
click at [730, 320] on input "Buscar (apellido, dni, [PERSON_NAME], [PERSON_NAME], cuit, obra social)" at bounding box center [568, 315] width 795 height 16
paste input "18570990"
type input "18570990"
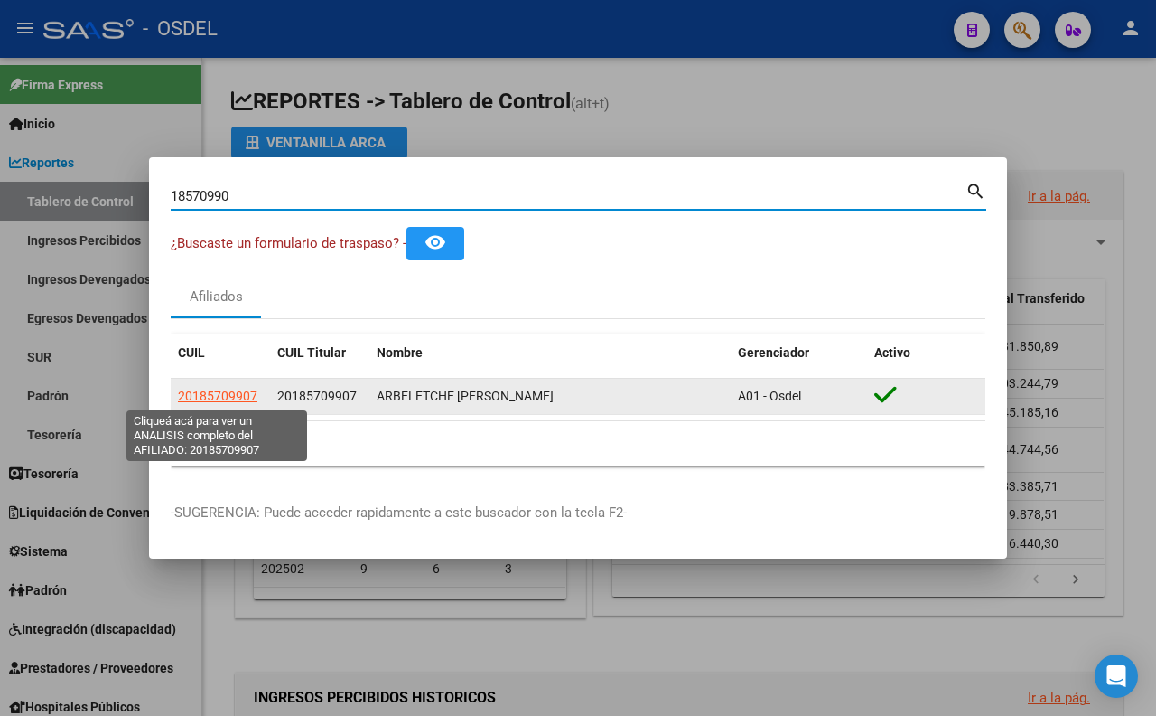
click at [241, 398] on span "20185709907" at bounding box center [218, 395] width 80 height 14
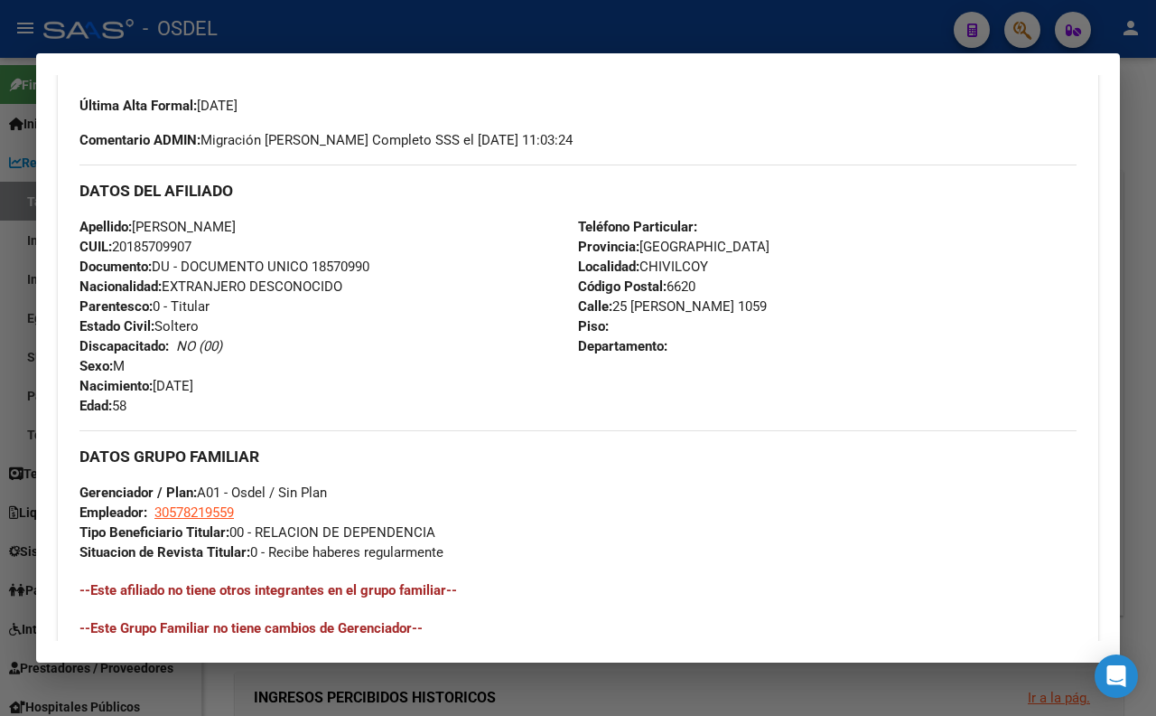
scroll to position [501, 0]
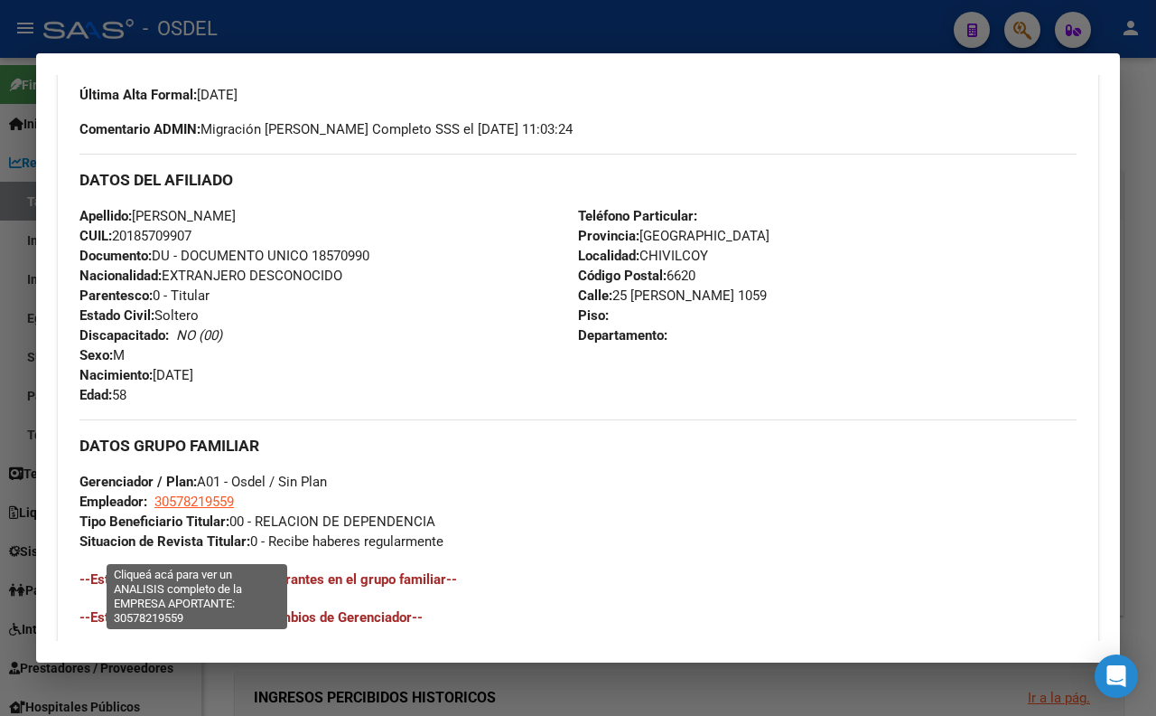
click at [230, 510] on span "30578219559" at bounding box center [194, 501] width 80 height 16
type textarea "30578219559"
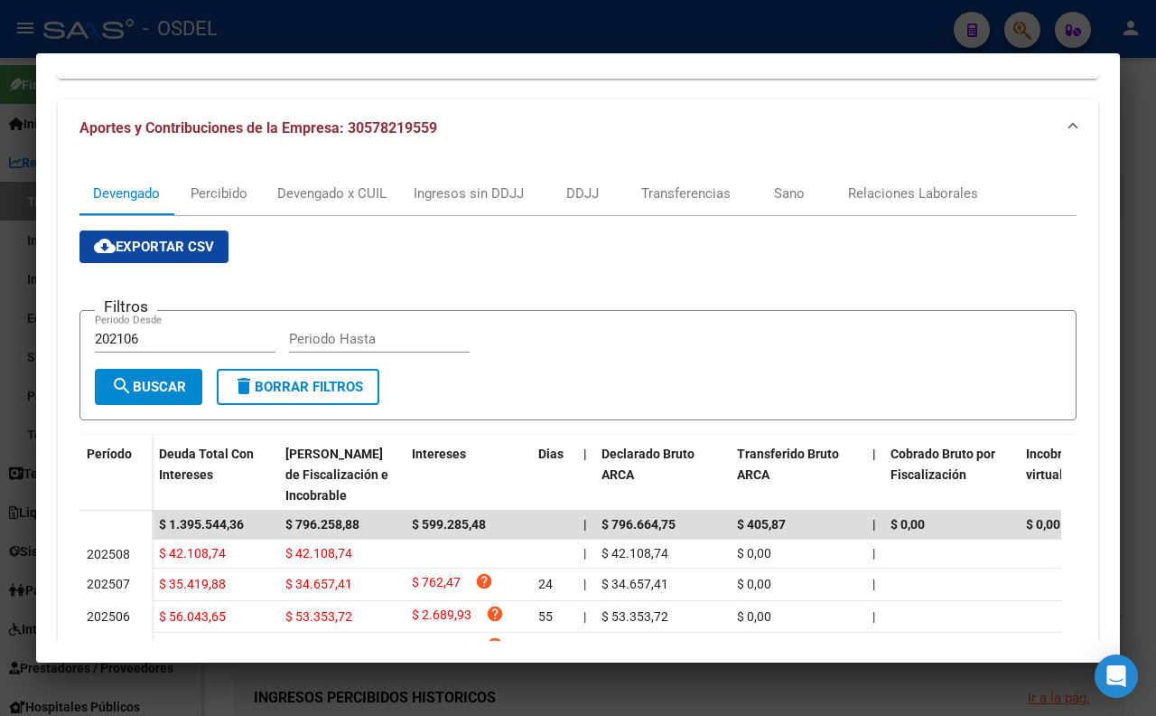
scroll to position [0, 0]
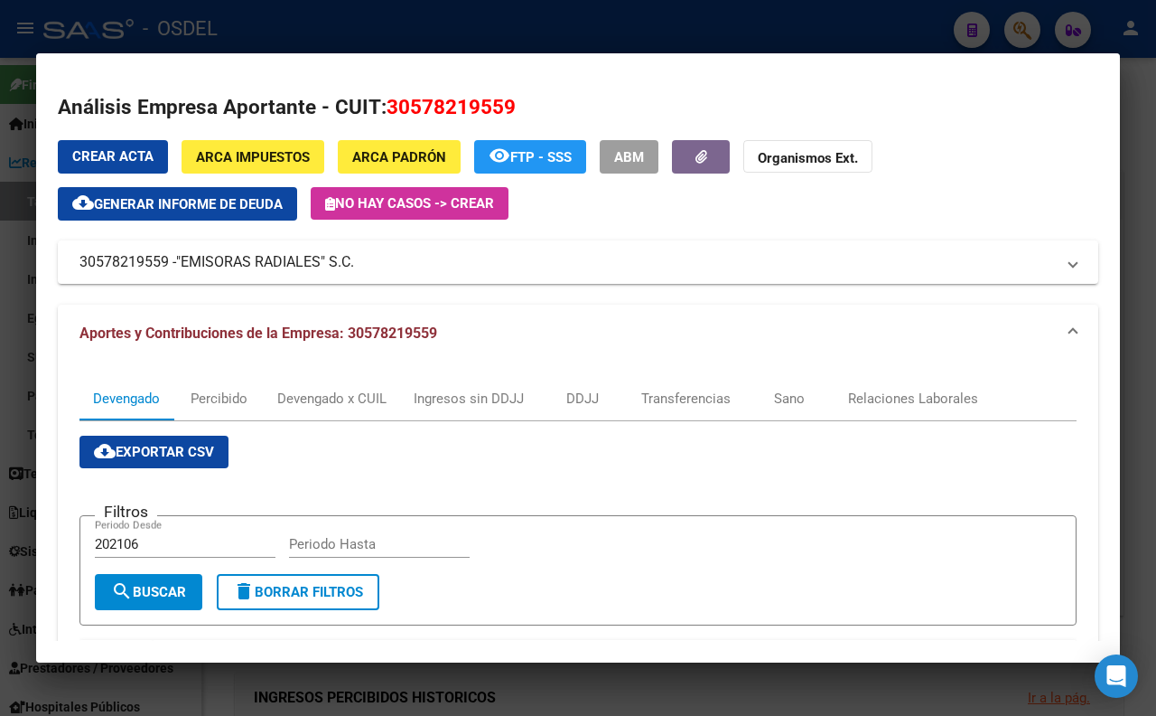
click at [155, 208] on span "Generar informe de deuda" at bounding box center [188, 204] width 189 height 16
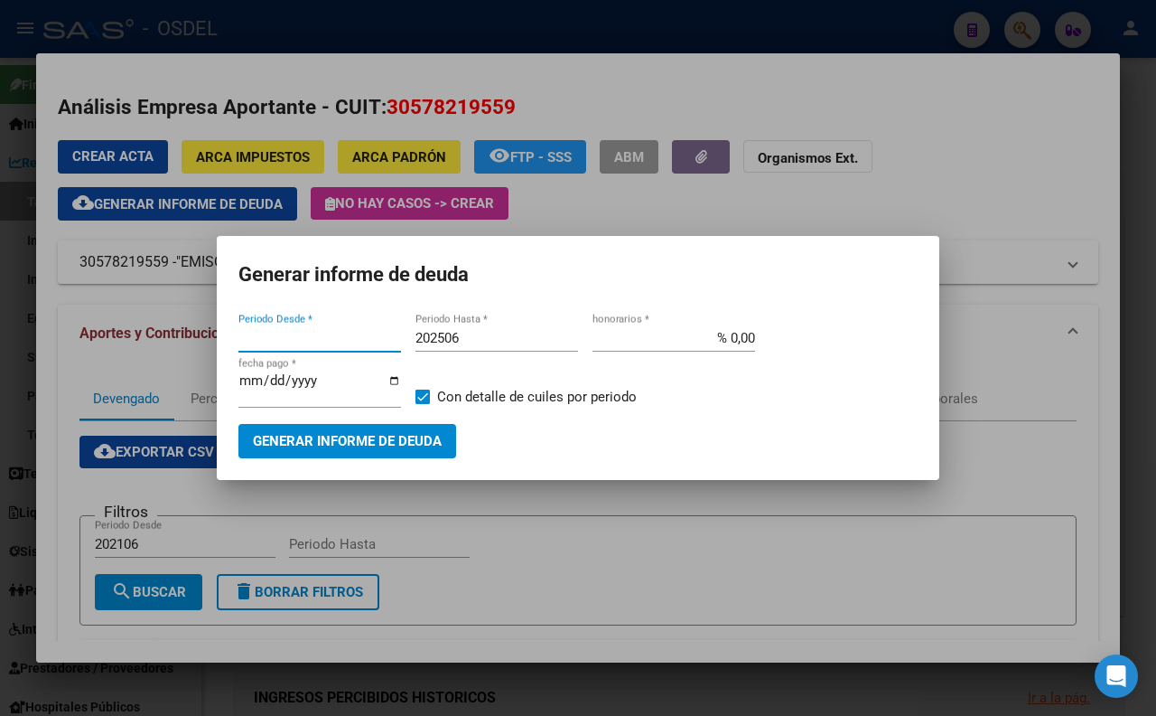
type input "202106"
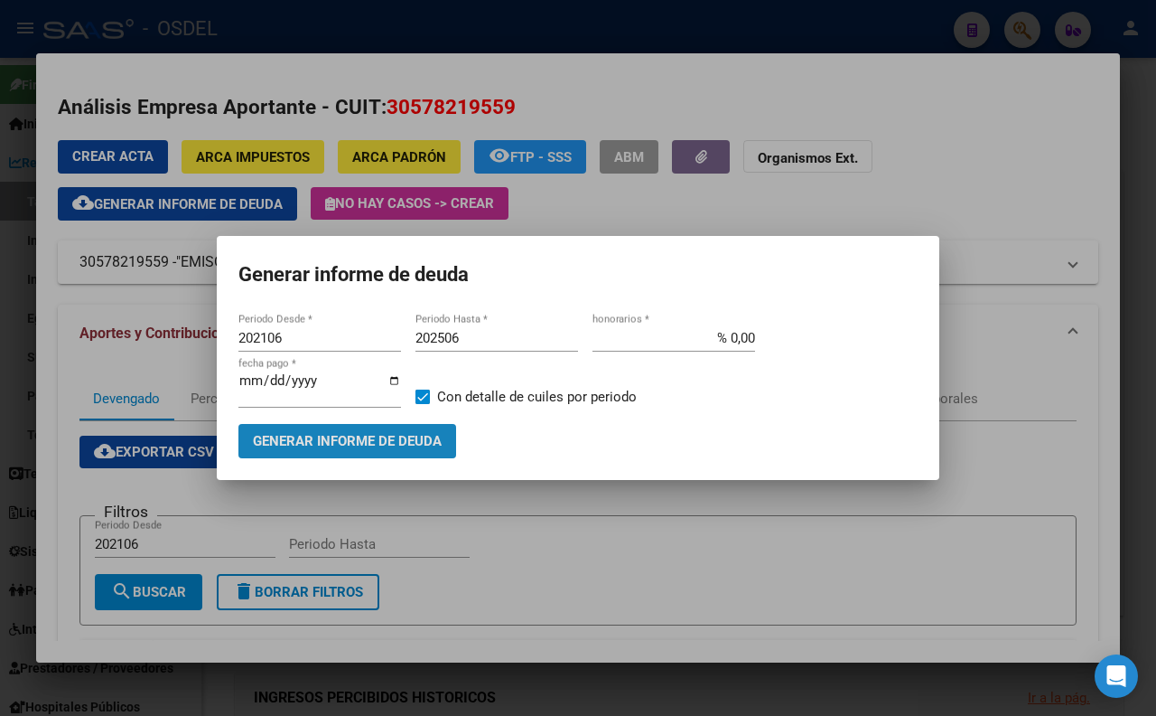
click at [312, 435] on span "Generar informe de deuda" at bounding box center [347, 442] width 189 height 16
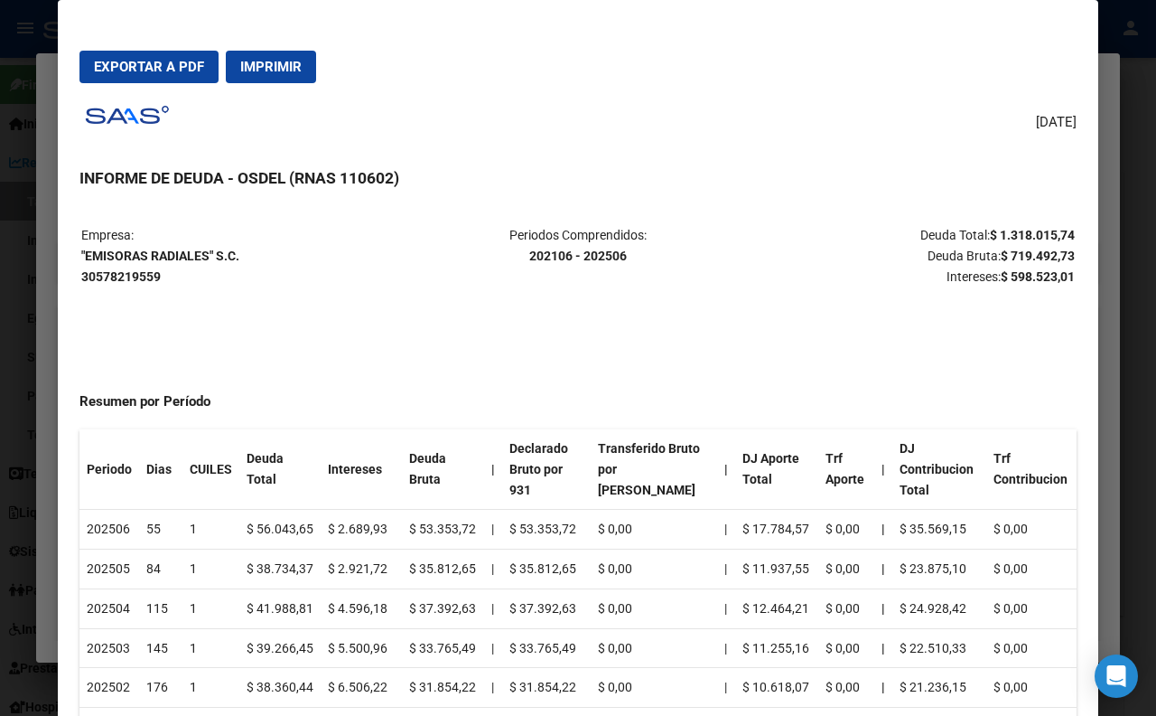
click at [48, 36] on div at bounding box center [578, 358] width 1156 height 716
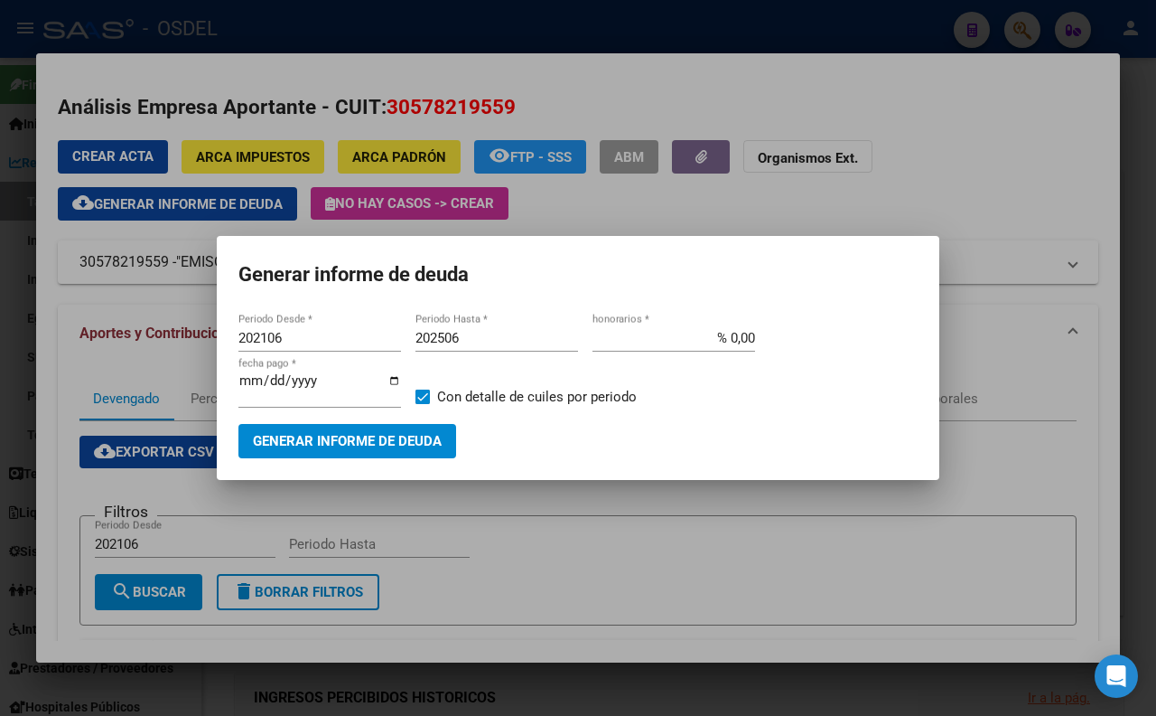
click at [933, 119] on div at bounding box center [578, 358] width 1156 height 716
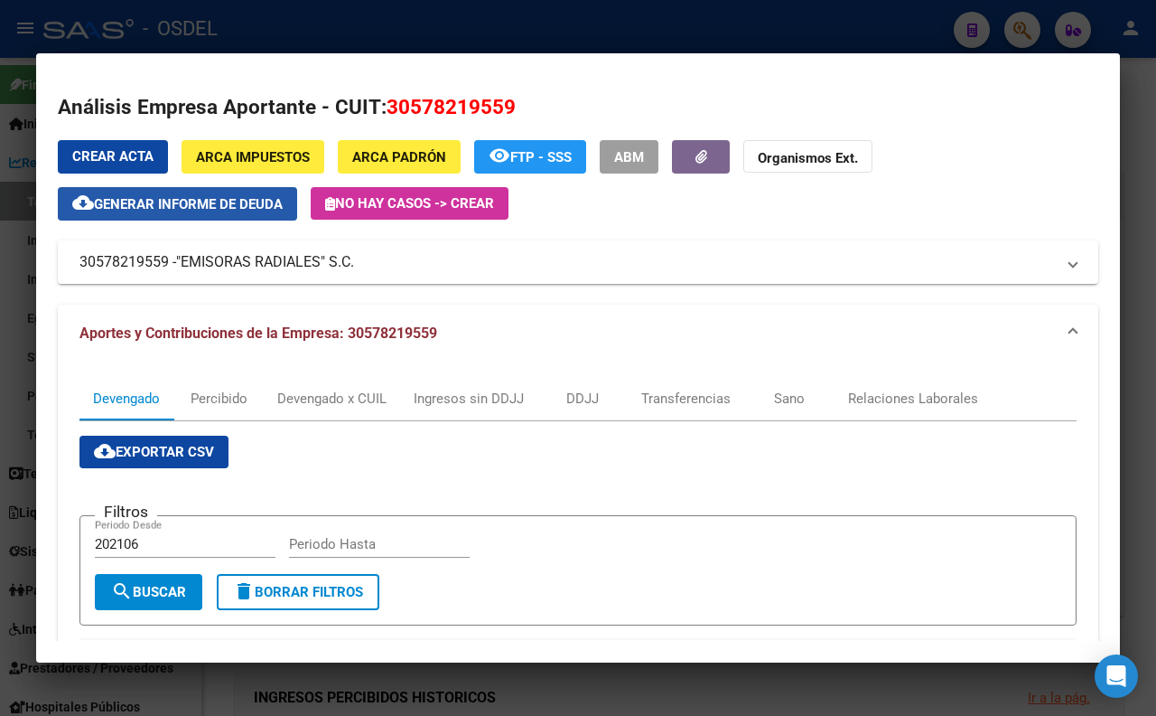
click at [257, 202] on span "Generar informe de deuda" at bounding box center [188, 204] width 189 height 16
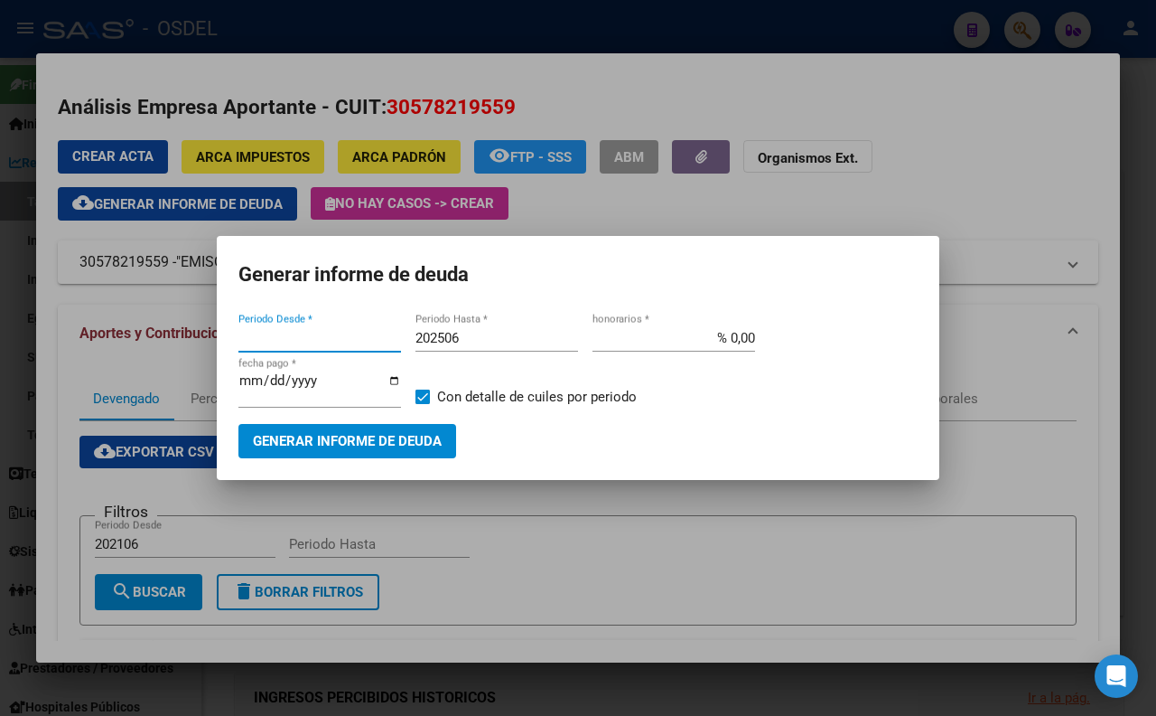
type input "202106"
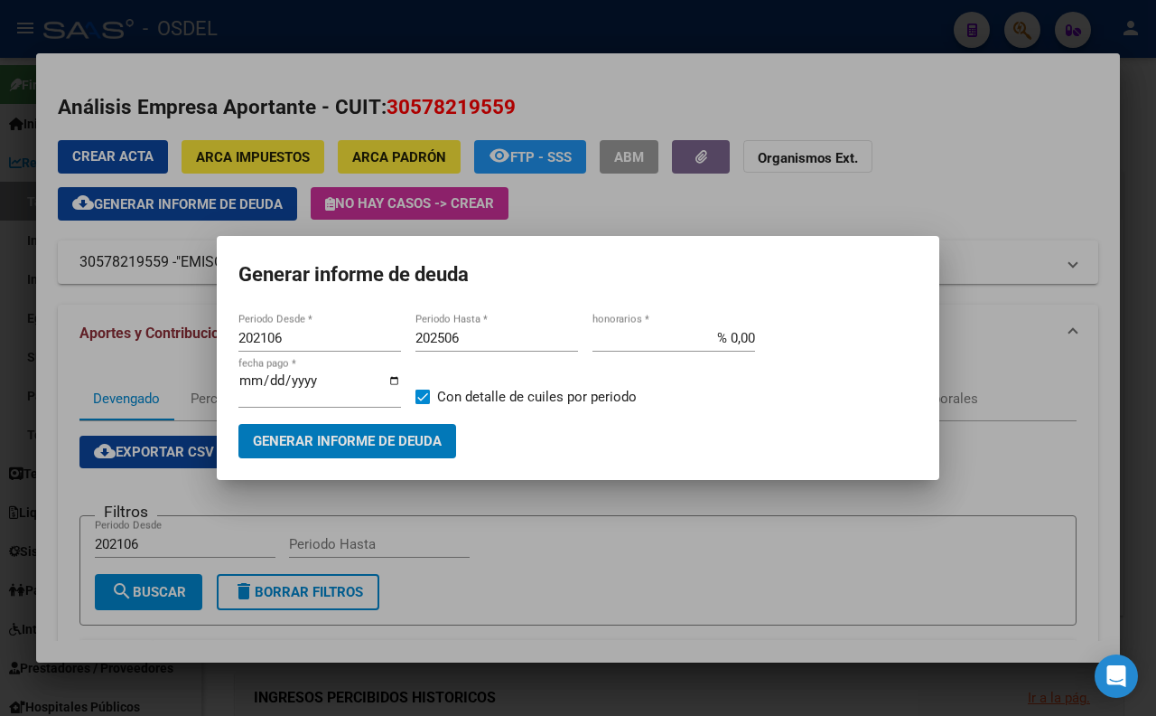
click at [335, 440] on span "Generar informe de deuda" at bounding box center [347, 442] width 189 height 16
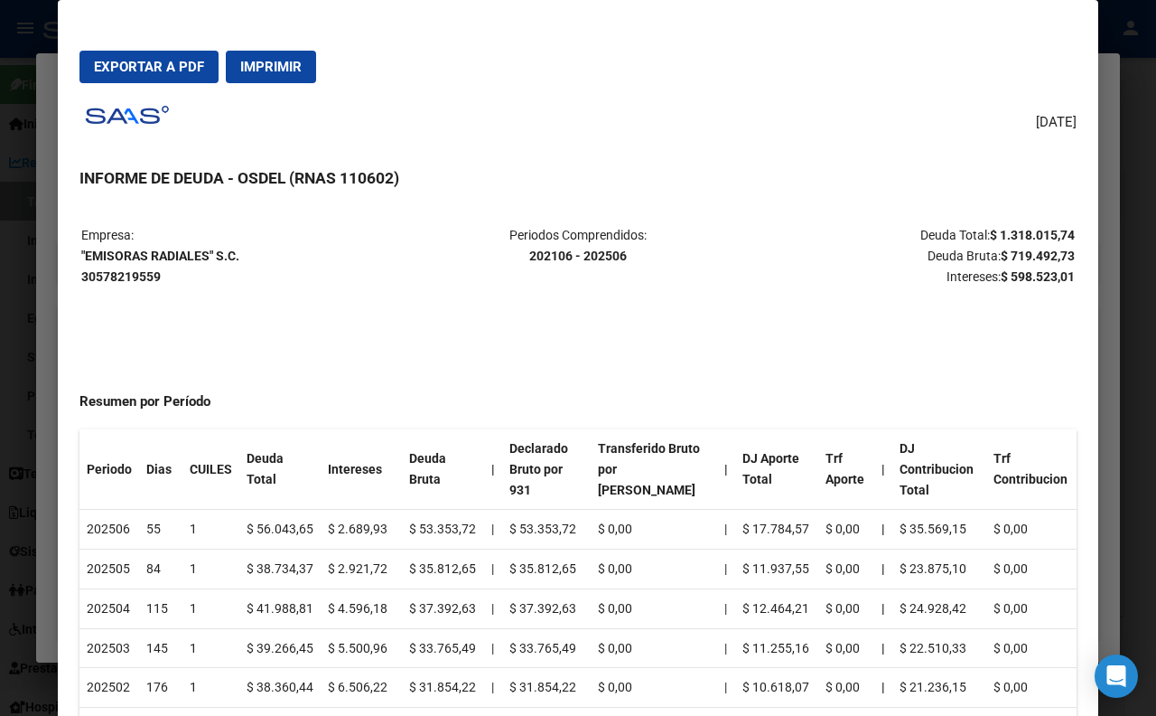
click at [1111, 40] on div at bounding box center [578, 358] width 1156 height 716
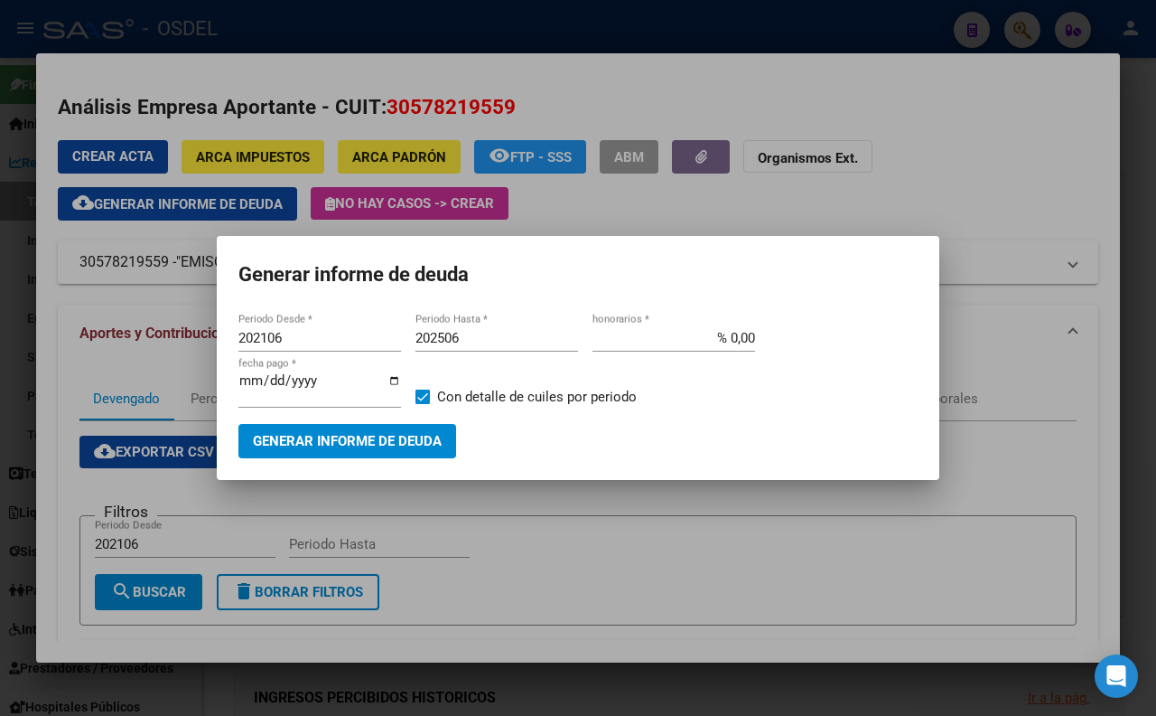
drag, startPoint x: 793, startPoint y: 232, endPoint x: 791, endPoint y: 212, distance: 20.0
click at [793, 229] on div at bounding box center [578, 358] width 1156 height 716
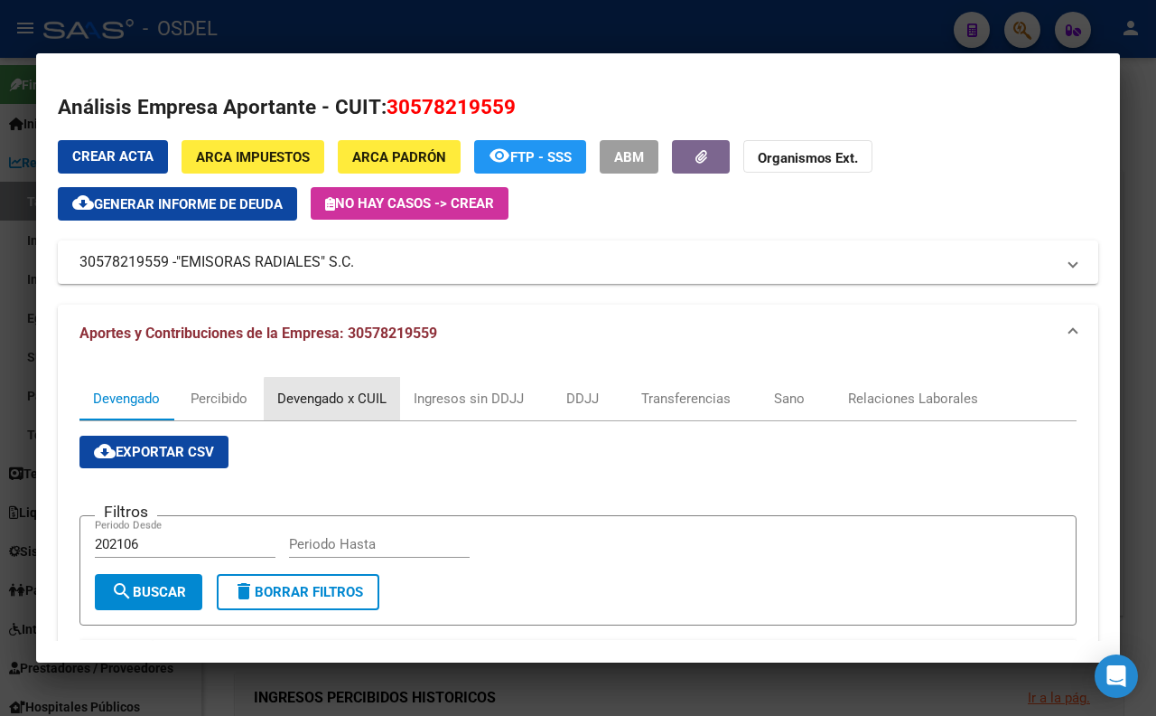
click at [365, 402] on div "Devengado x CUIL" at bounding box center [331, 398] width 109 height 20
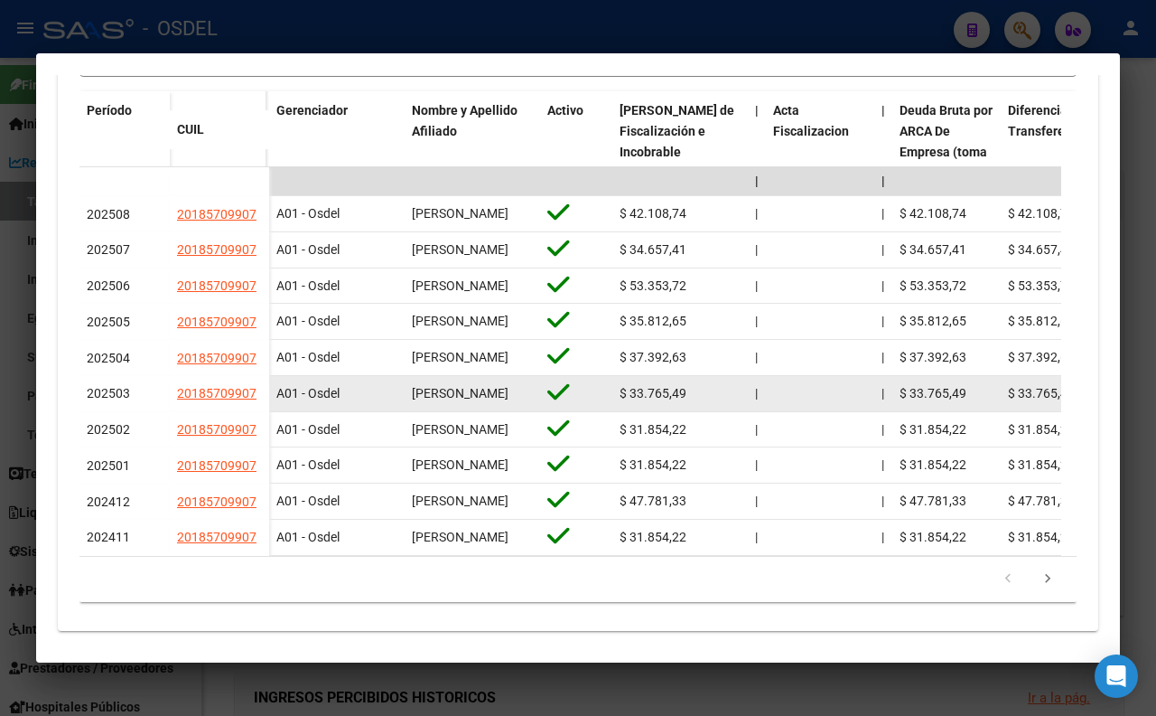
scroll to position [687, 0]
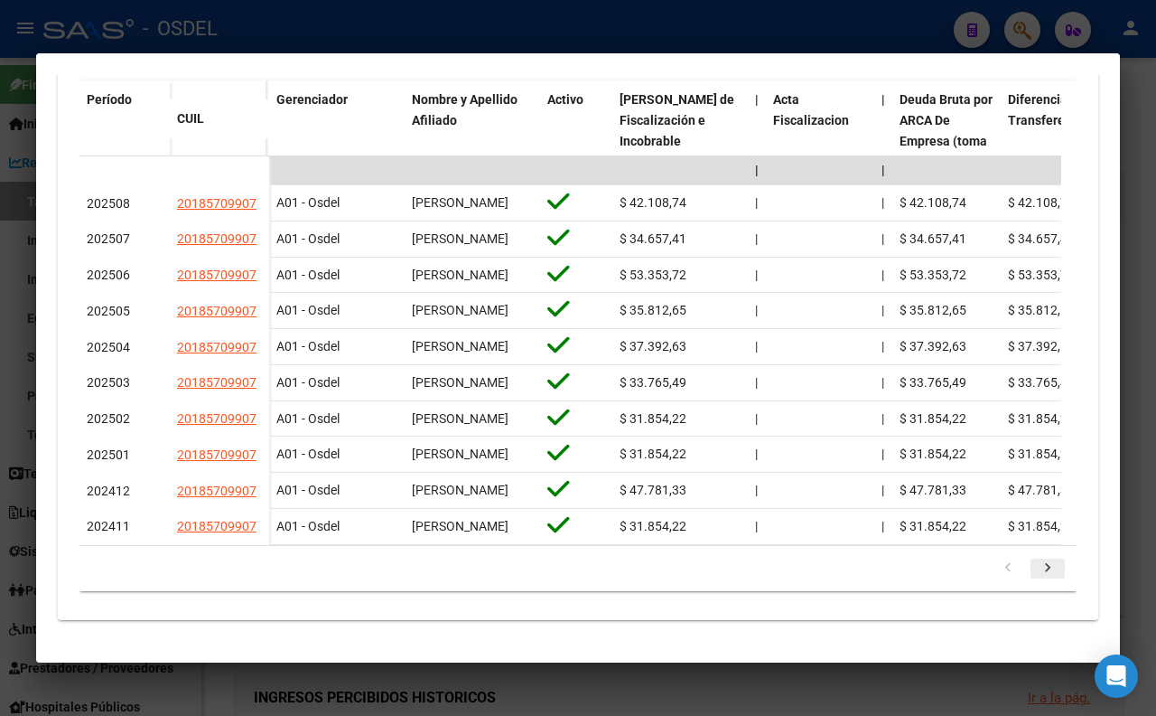
click at [1036, 563] on icon "go to next page" at bounding box center [1047, 570] width 23 height 22
click at [1036, 574] on icon "go to next page" at bounding box center [1047, 570] width 23 height 22
click at [1036, 569] on icon "go to next page" at bounding box center [1047, 570] width 23 height 22
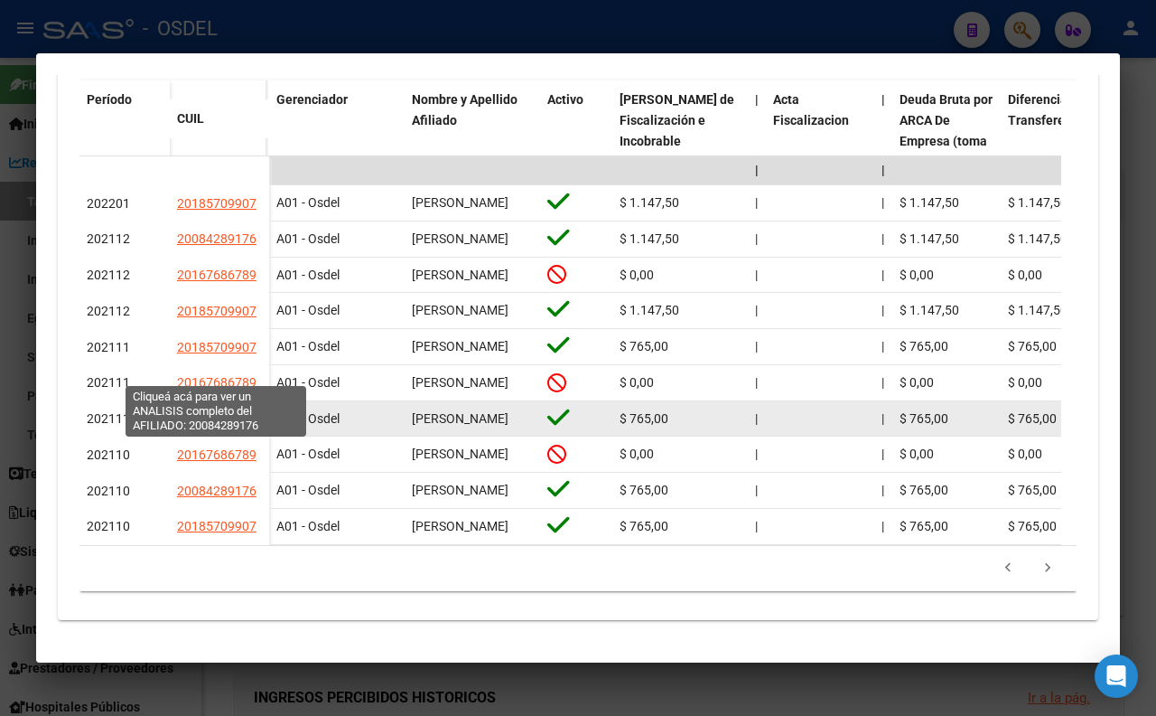
click at [230, 411] on span "20084289176" at bounding box center [217, 418] width 80 height 14
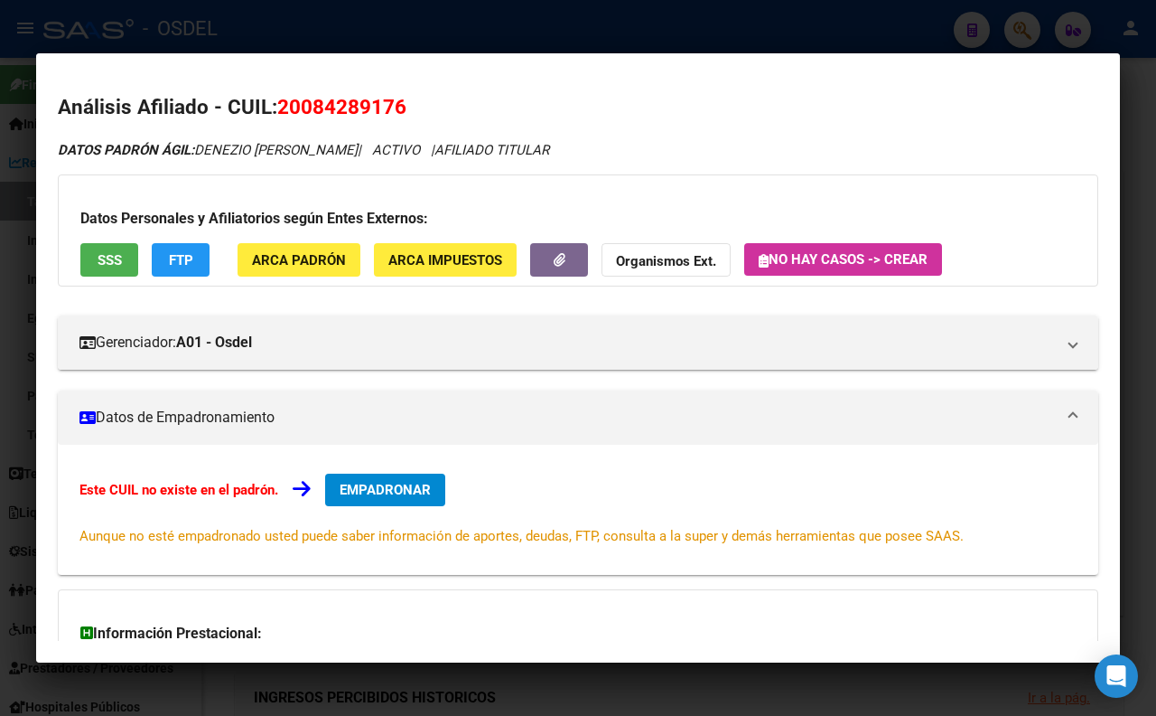
click at [119, 268] on button "SSS" at bounding box center [109, 259] width 58 height 33
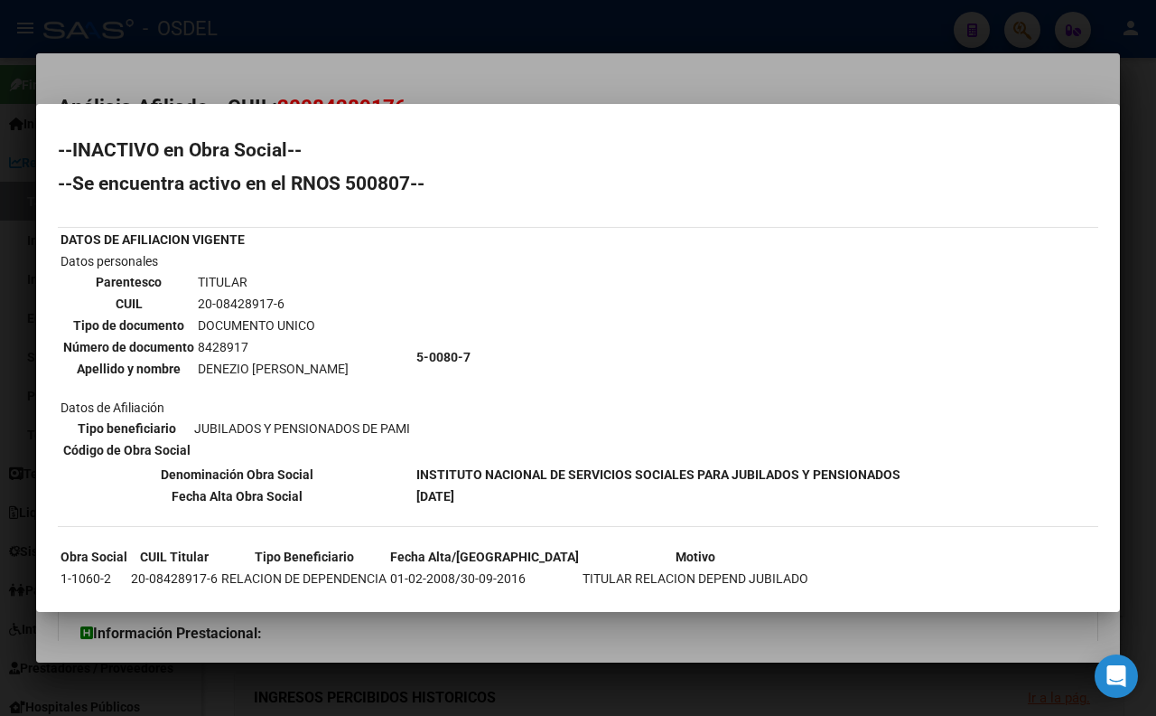
click at [675, 90] on div at bounding box center [578, 358] width 1156 height 716
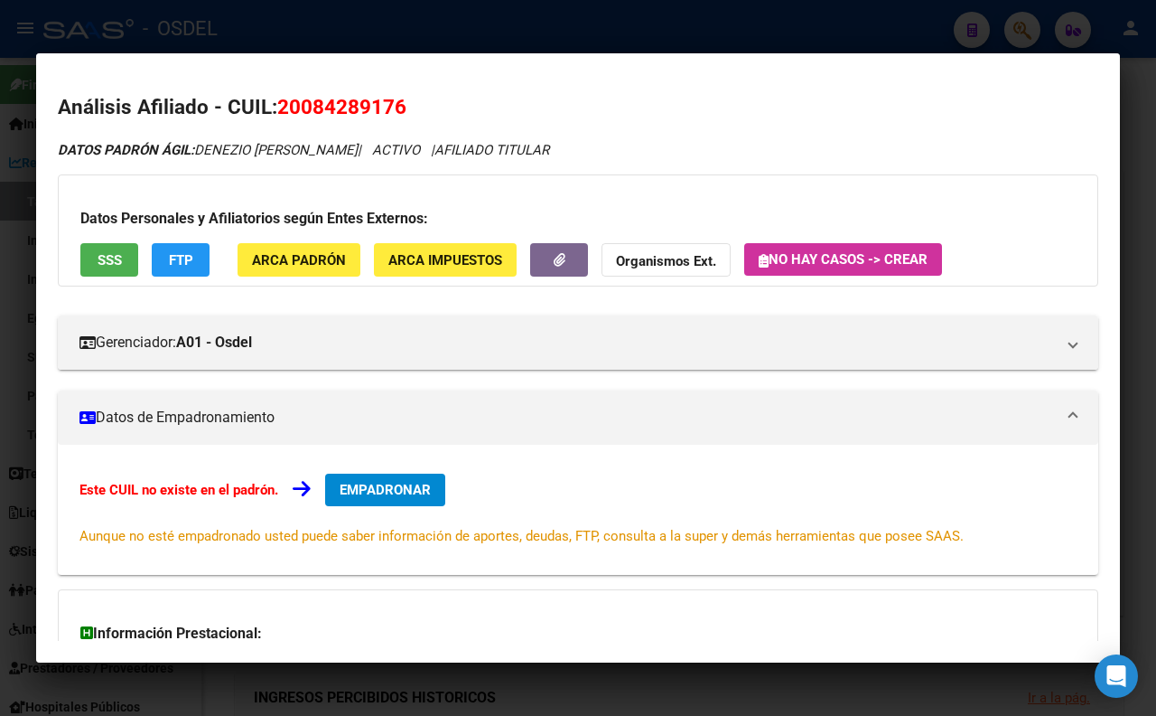
click at [667, 43] on div at bounding box center [578, 358] width 1156 height 716
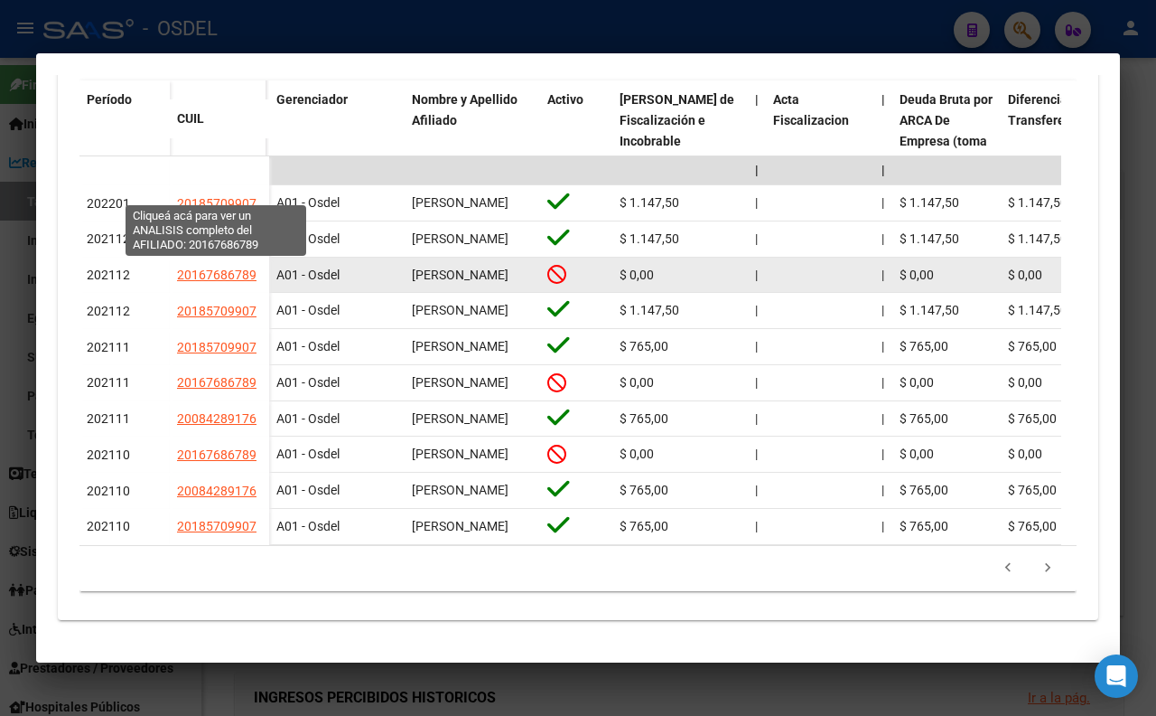
click at [236, 267] on span "20167686789" at bounding box center [217, 274] width 80 height 14
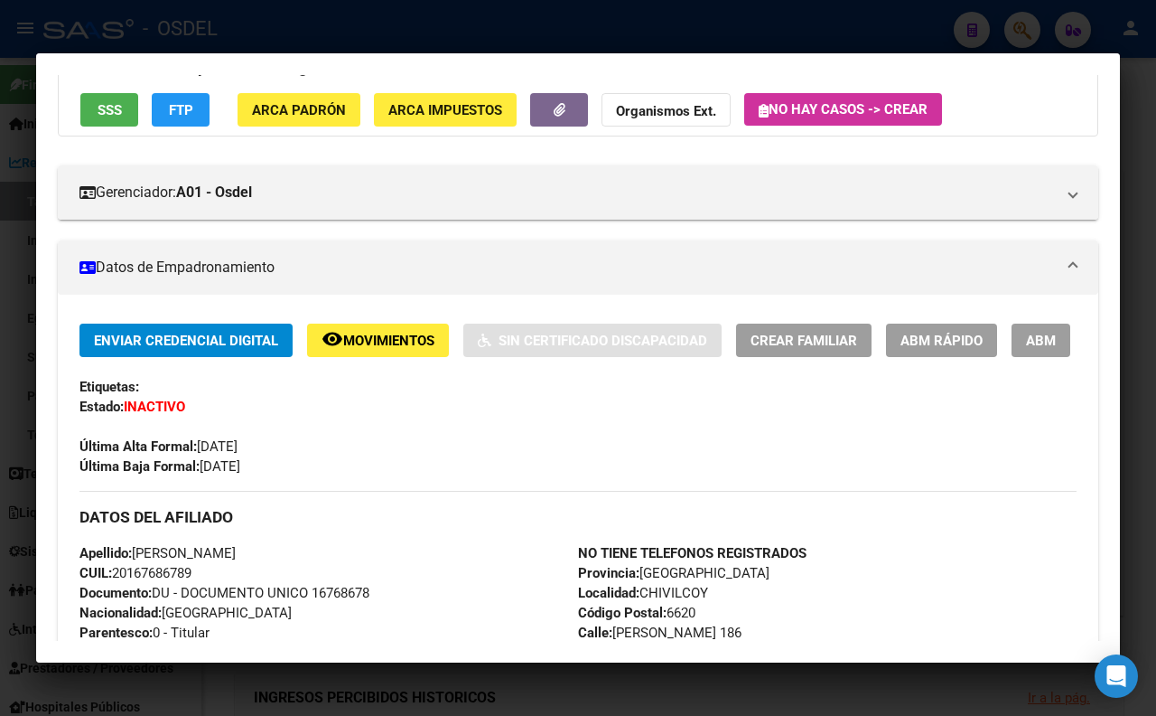
scroll to position [100, 0]
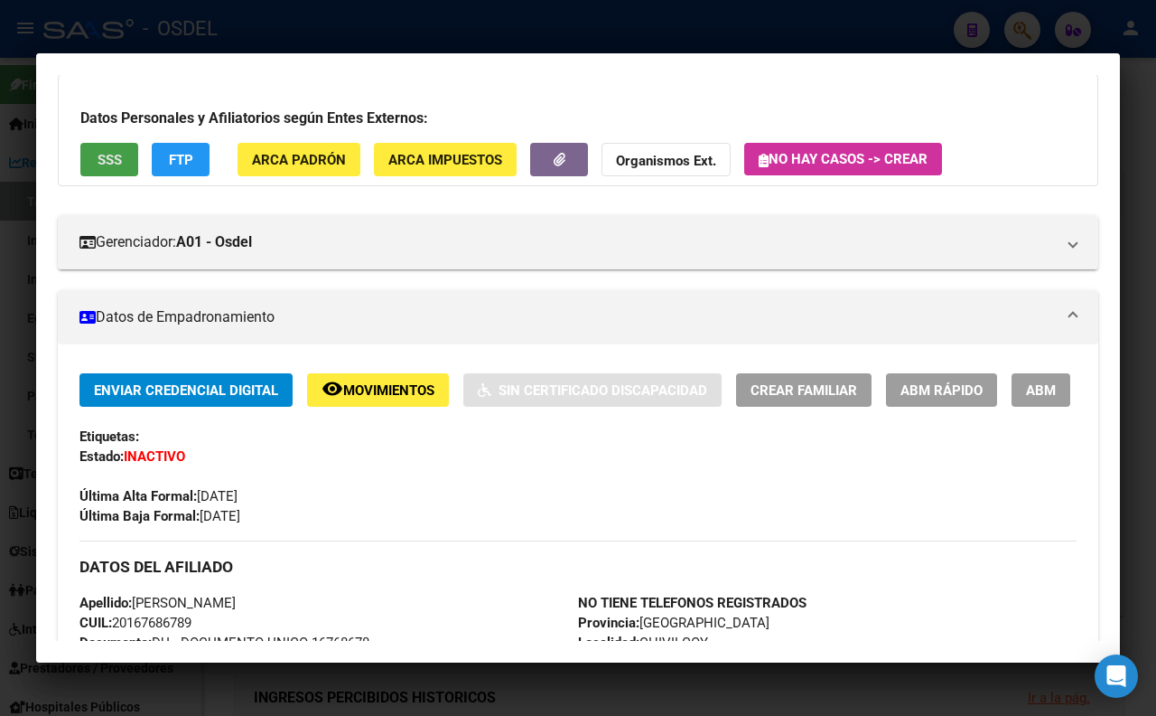
click at [119, 168] on button "SSS" at bounding box center [109, 159] width 58 height 33
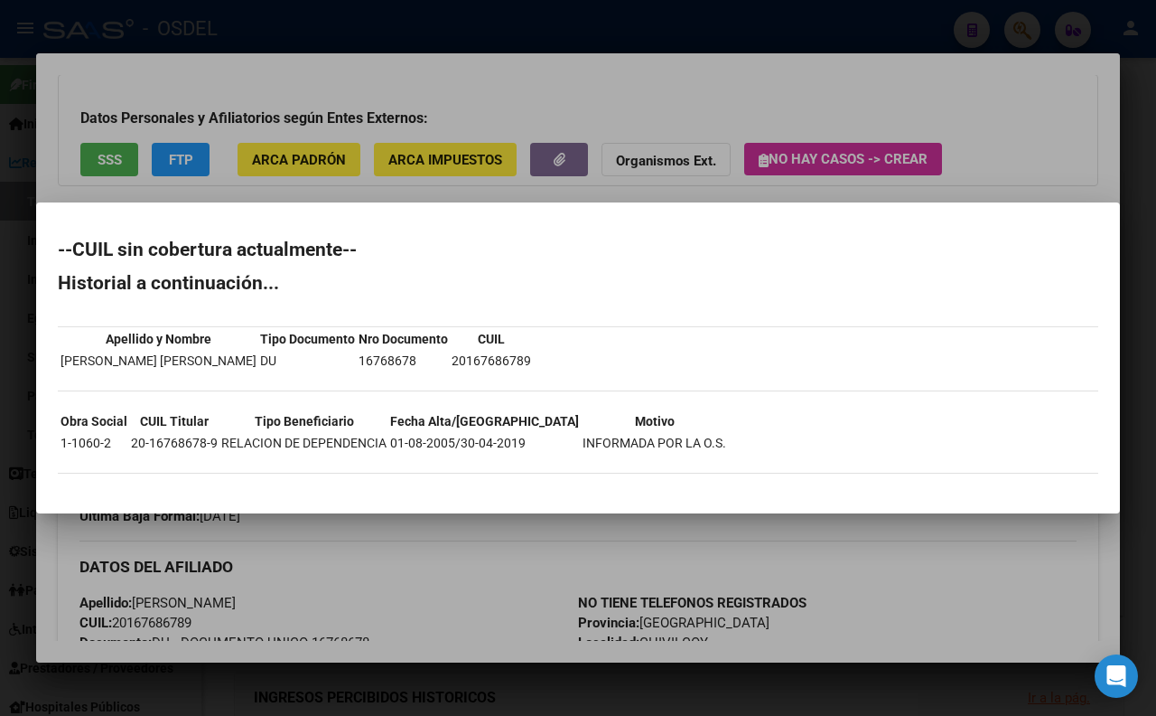
click at [534, 93] on div at bounding box center [578, 358] width 1156 height 716
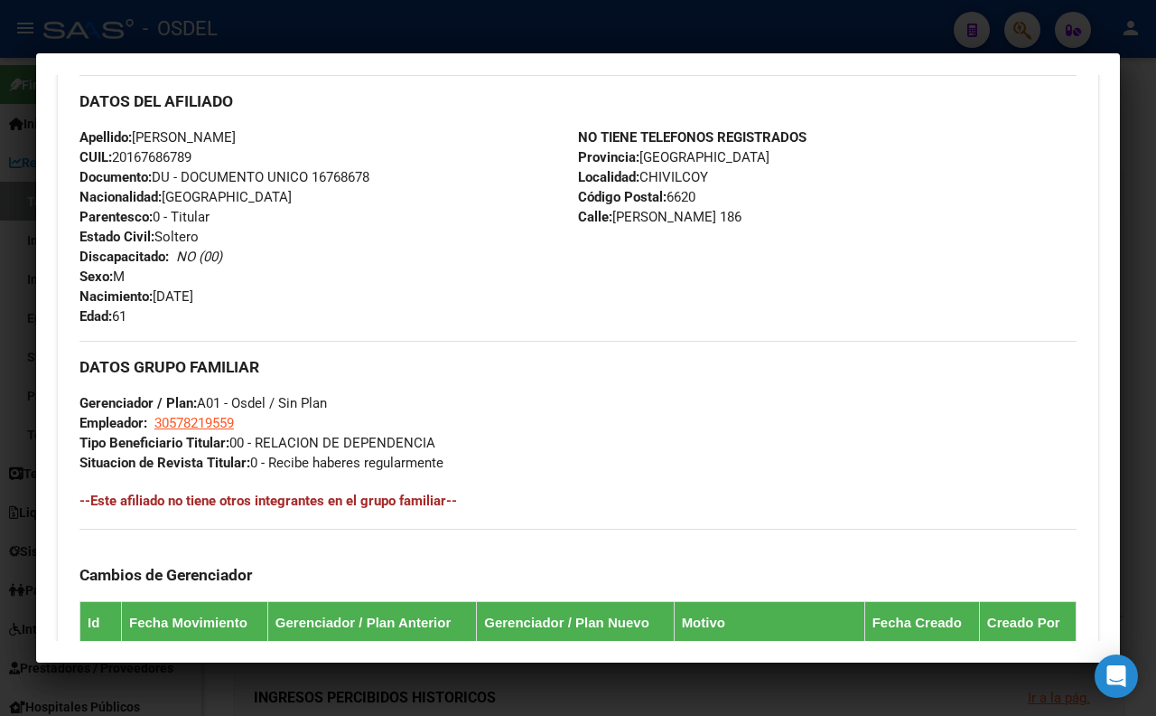
scroll to position [482, 0]
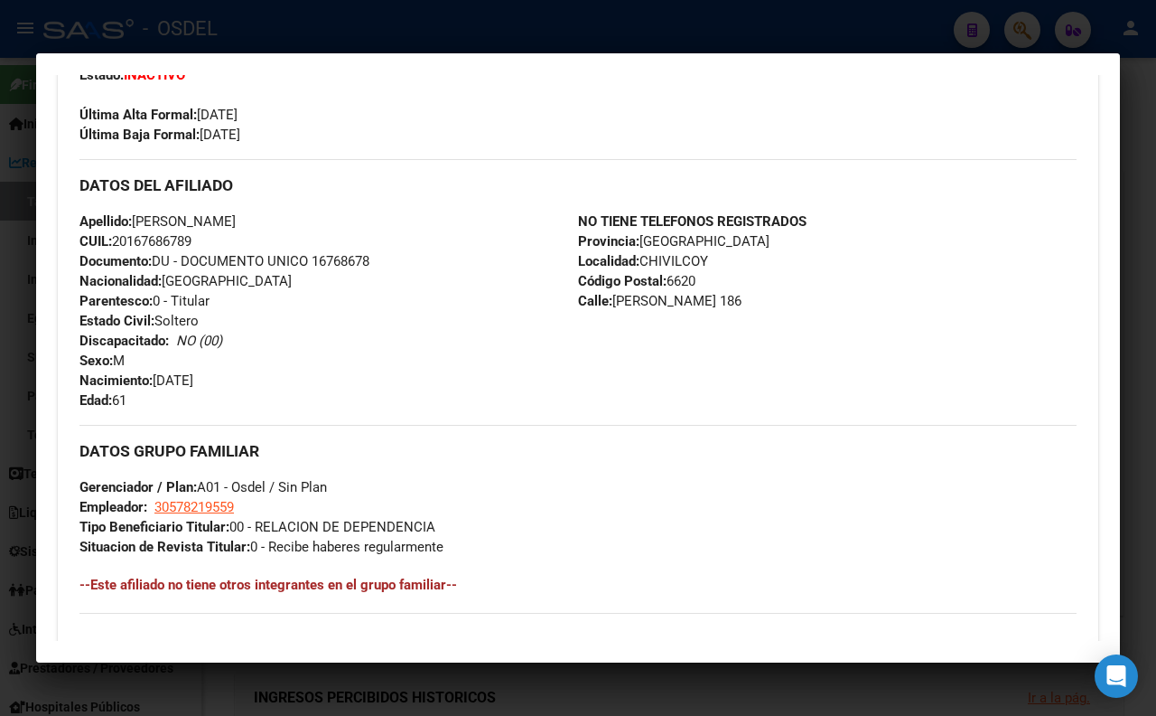
click at [490, 28] on div at bounding box center [578, 358] width 1156 height 716
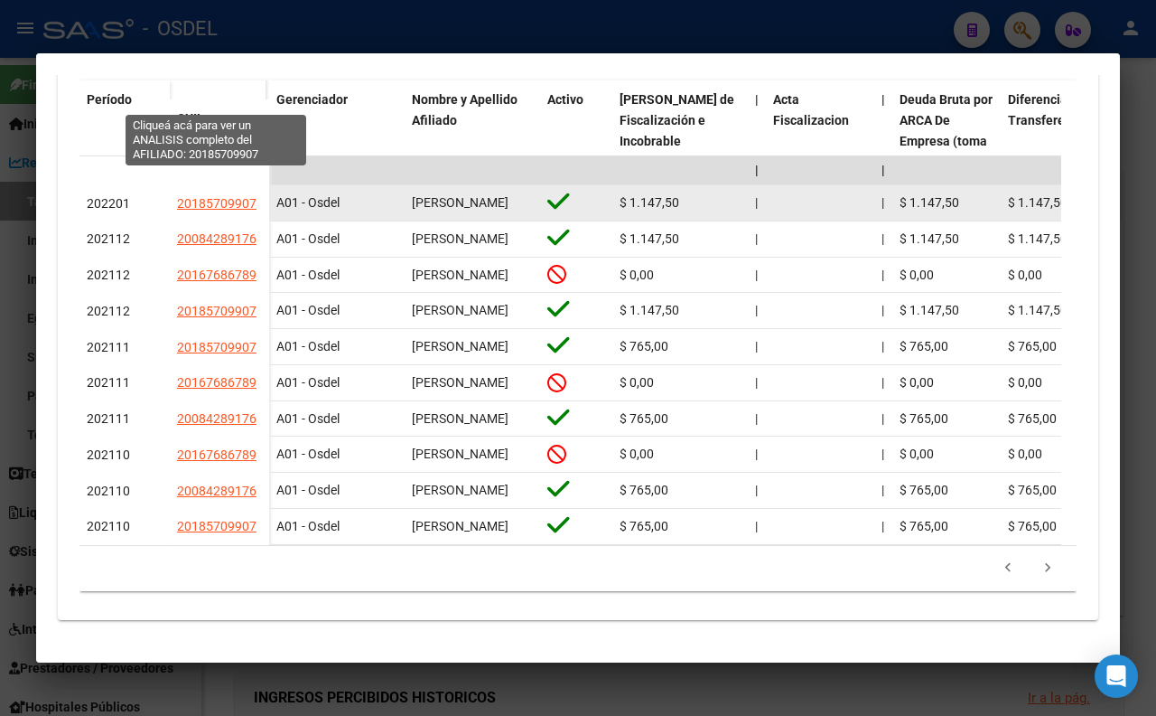
click at [241, 196] on span "20185709907" at bounding box center [217, 203] width 80 height 14
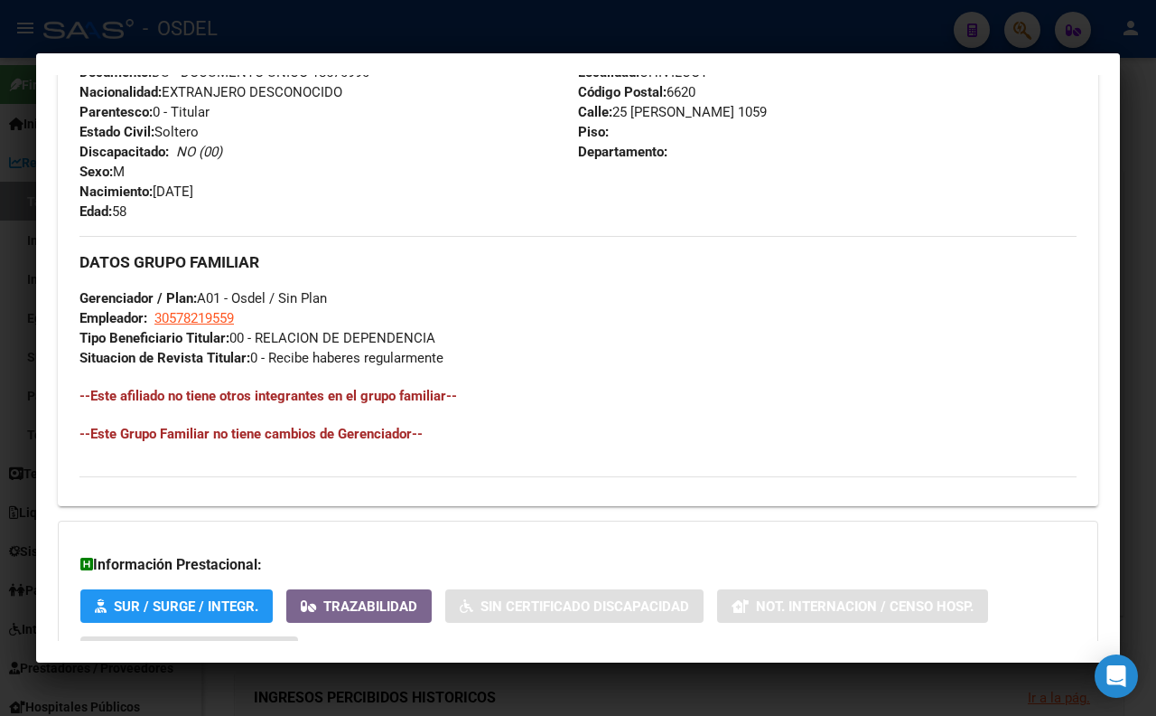
scroll to position [702, 0]
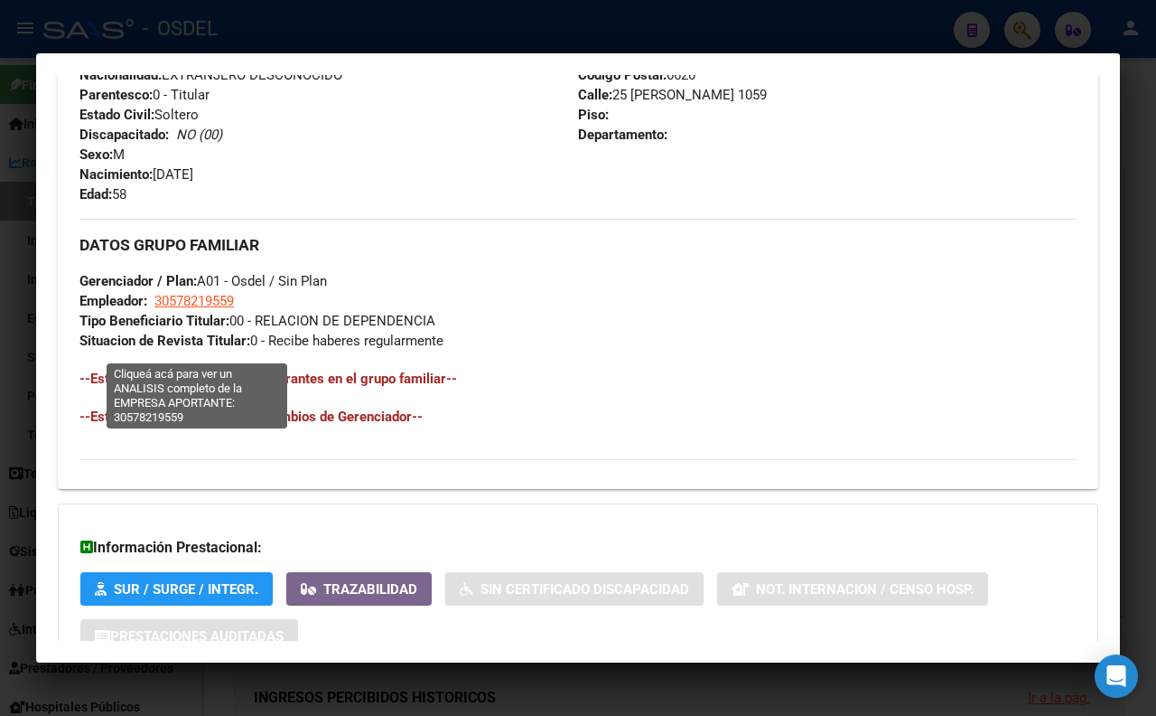
click at [201, 309] on span "30578219559" at bounding box center [194, 301] width 80 height 16
type textarea "30578219559"
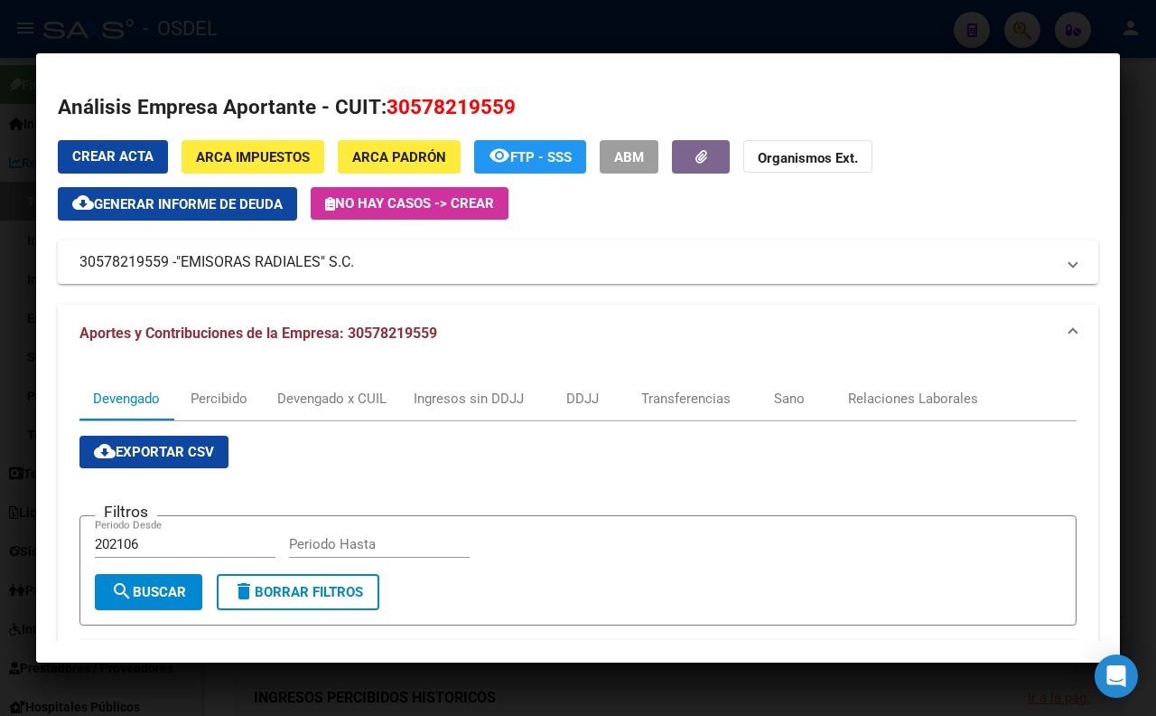
click at [248, 208] on span "Generar informe de deuda" at bounding box center [188, 204] width 189 height 16
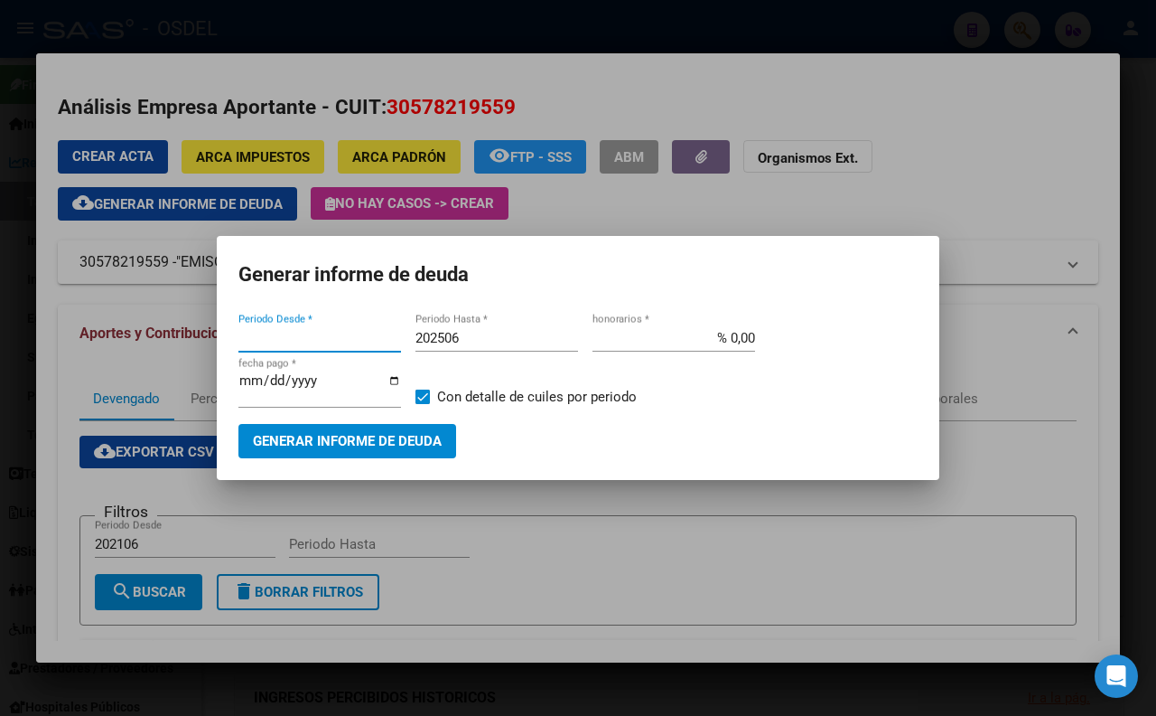
type input "202106"
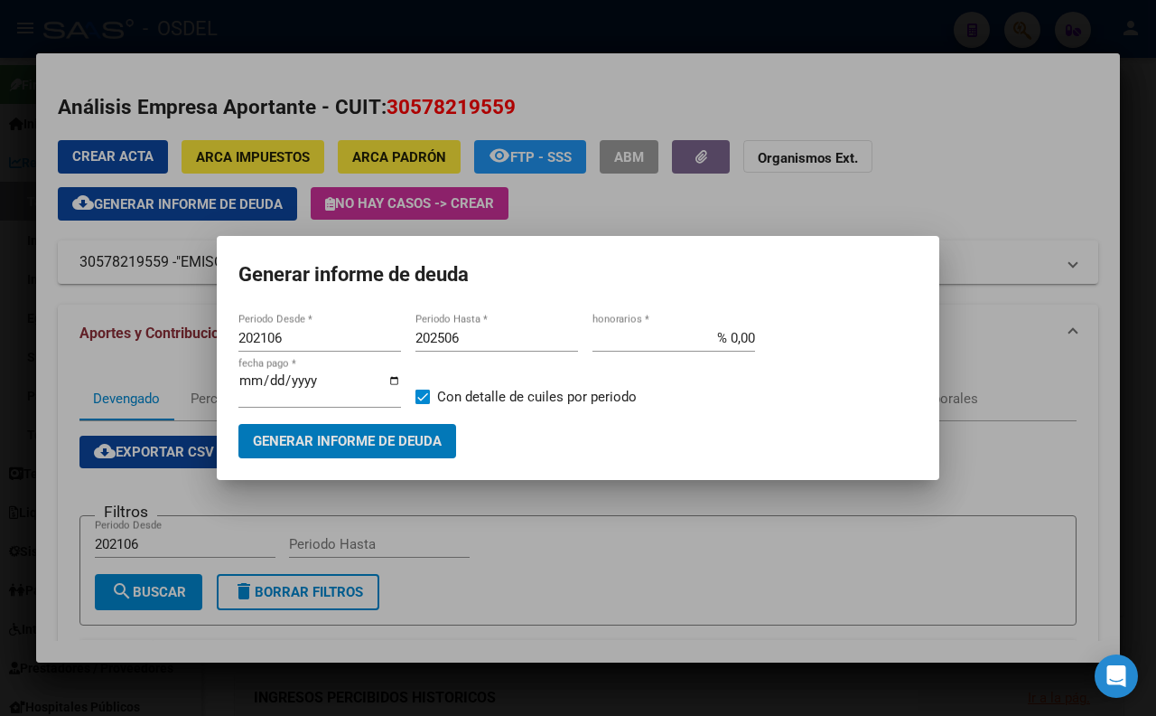
click at [372, 449] on button "Generar informe de deuda" at bounding box center [348, 440] width 218 height 33
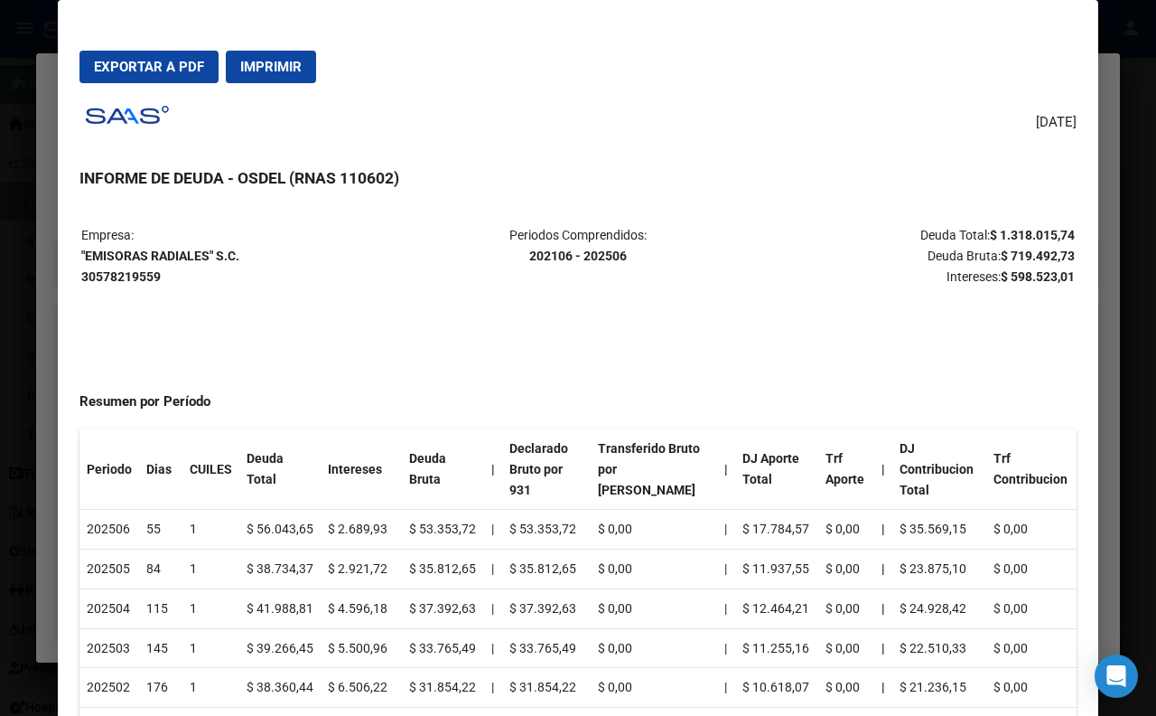
click at [47, 20] on div at bounding box center [578, 358] width 1156 height 716
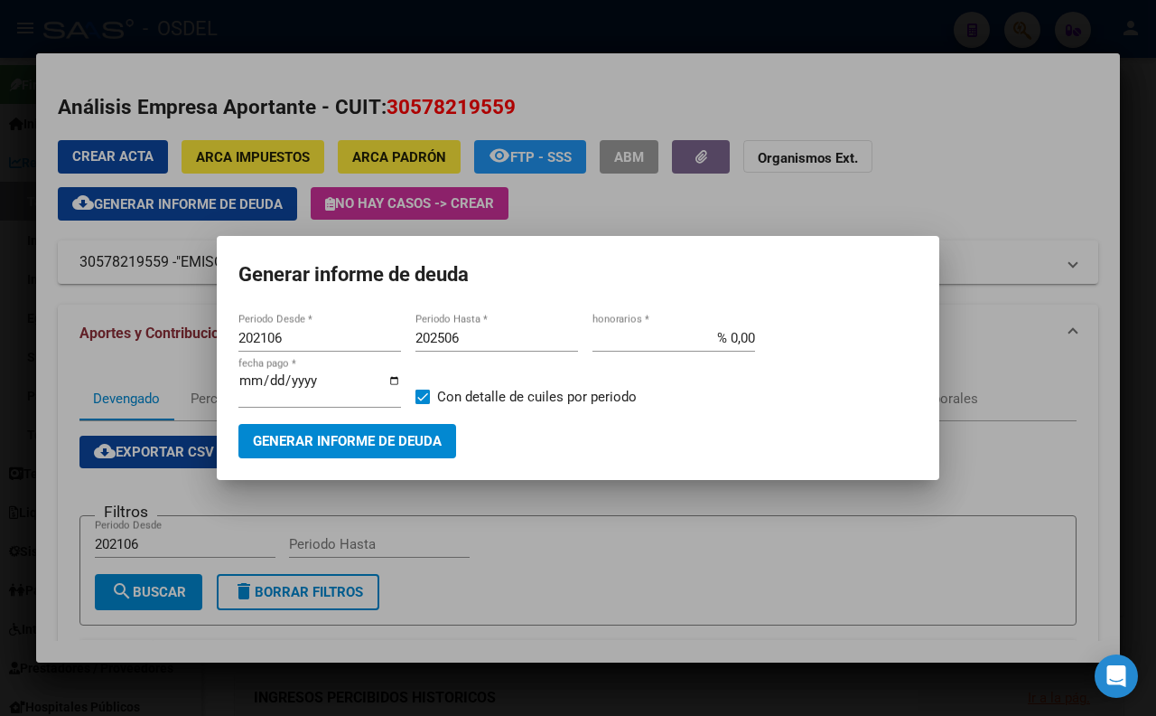
click at [680, 188] on div at bounding box center [578, 358] width 1156 height 716
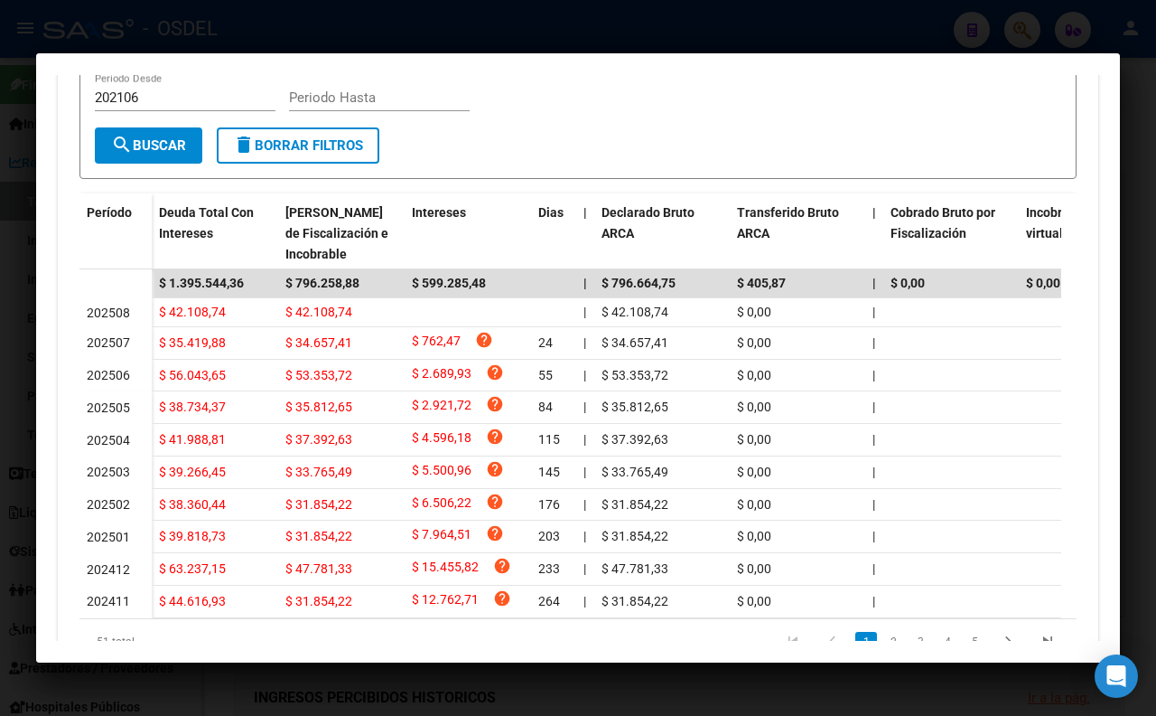
scroll to position [537, 0]
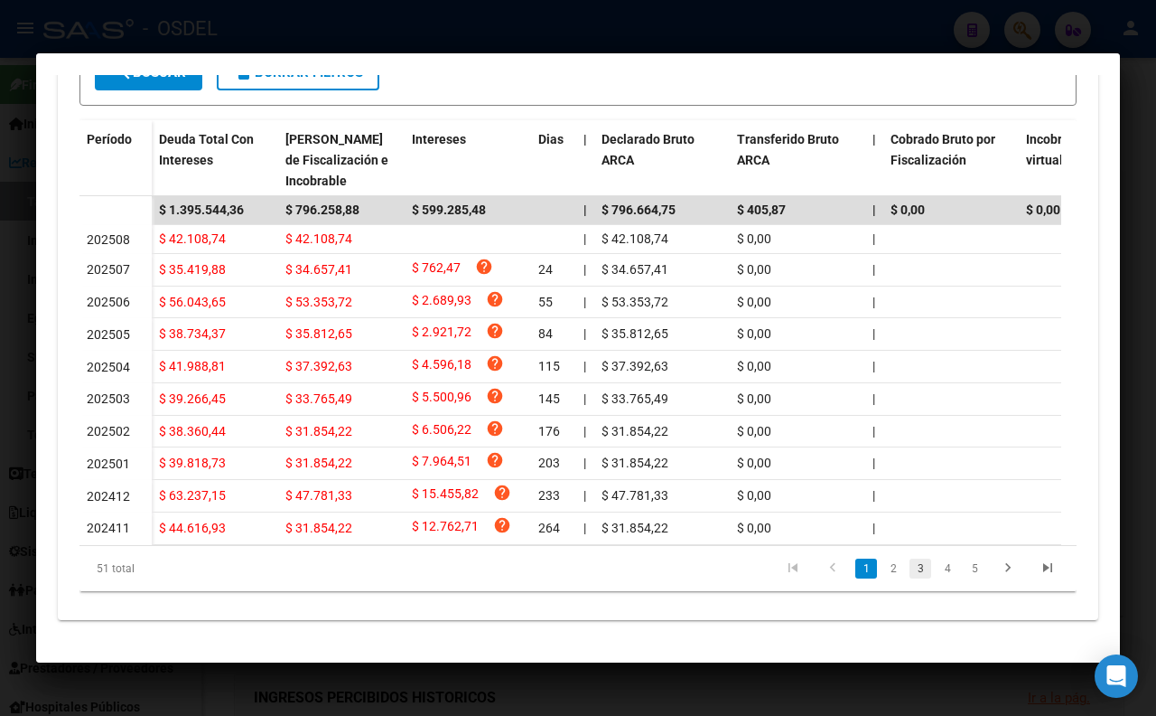
click at [910, 574] on link "3" at bounding box center [921, 568] width 22 height 20
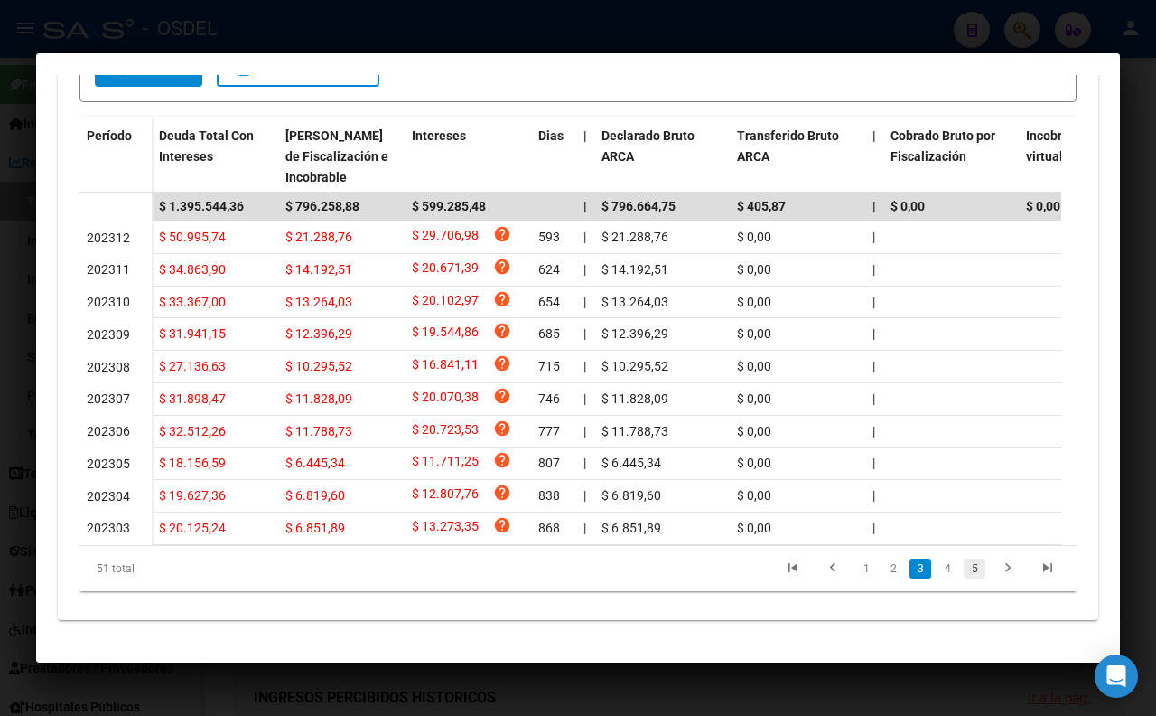
click at [964, 571] on link "5" at bounding box center [975, 568] width 22 height 20
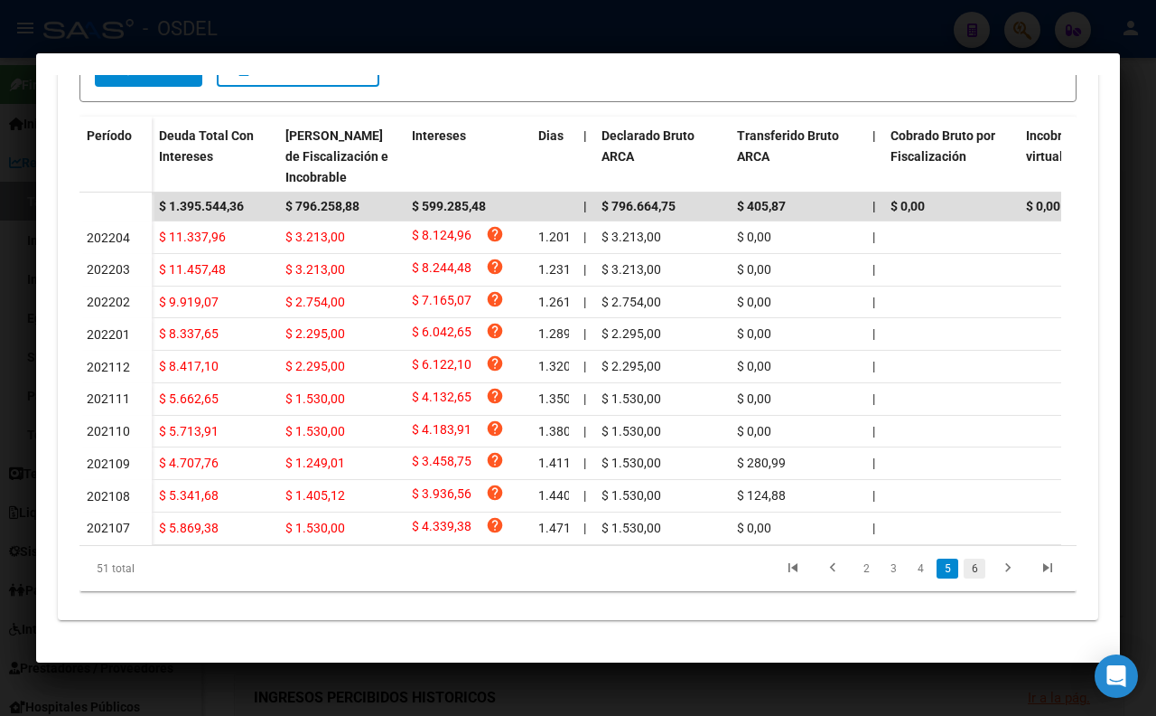
click at [964, 576] on link "6" at bounding box center [975, 568] width 22 height 20
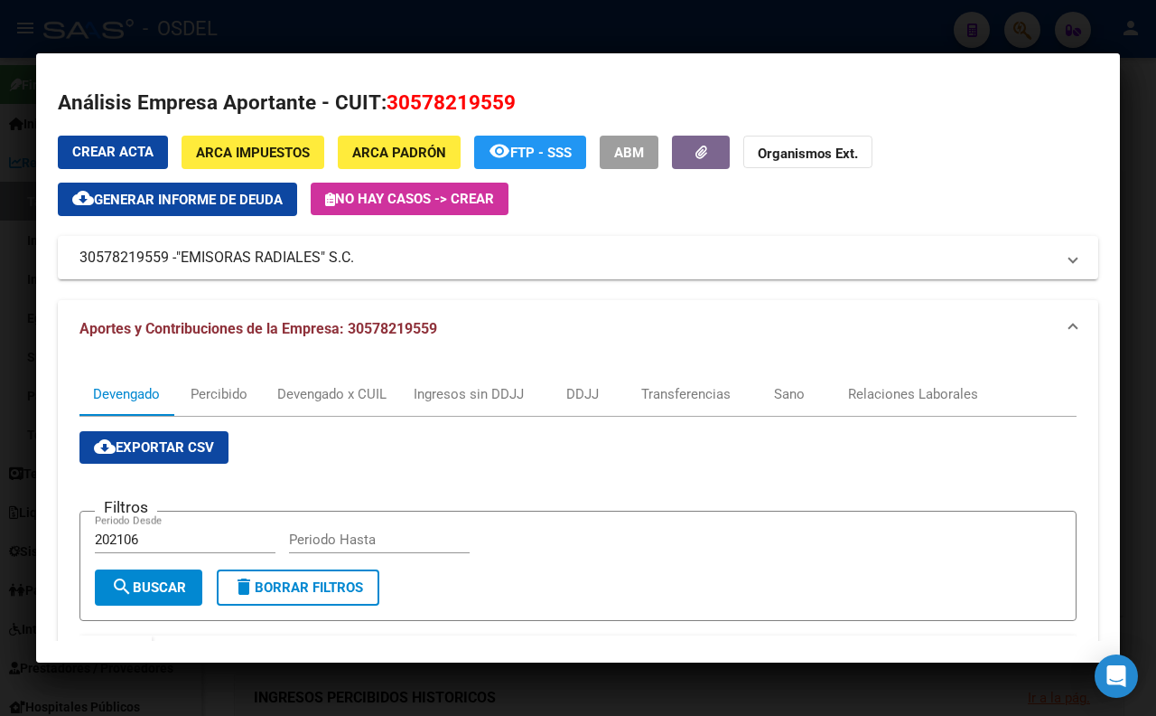
scroll to position [0, 0]
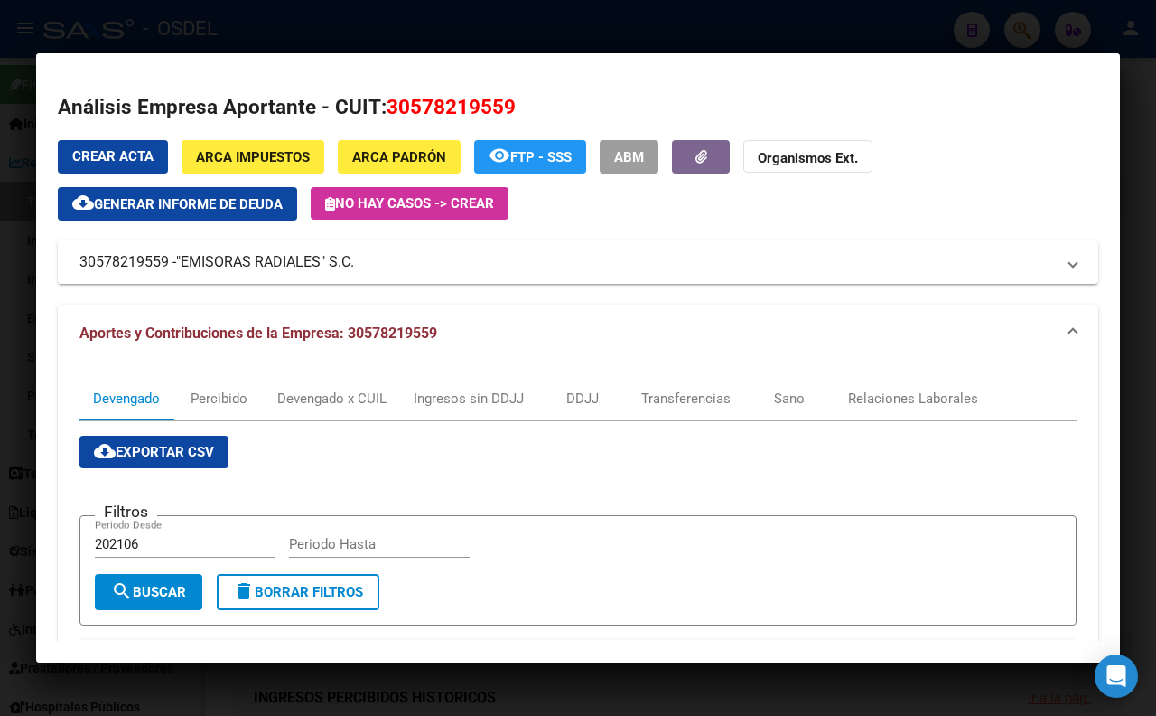
click at [528, 31] on div at bounding box center [578, 358] width 1156 height 716
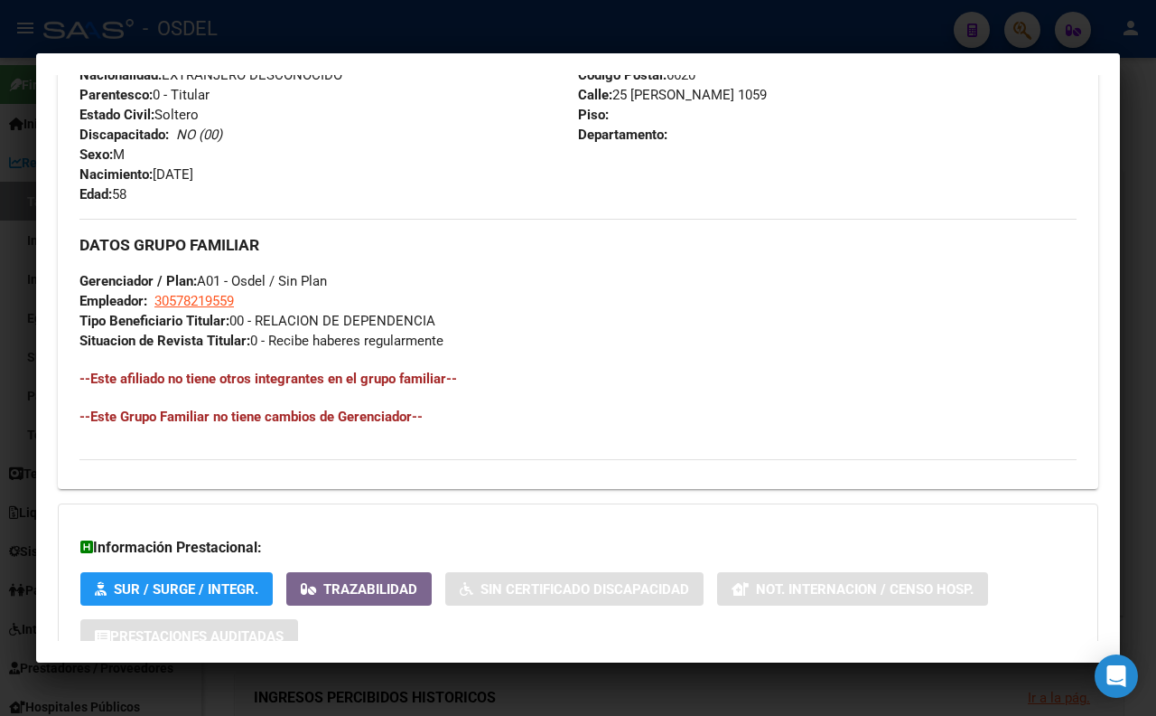
click at [426, 32] on div at bounding box center [578, 358] width 1156 height 716
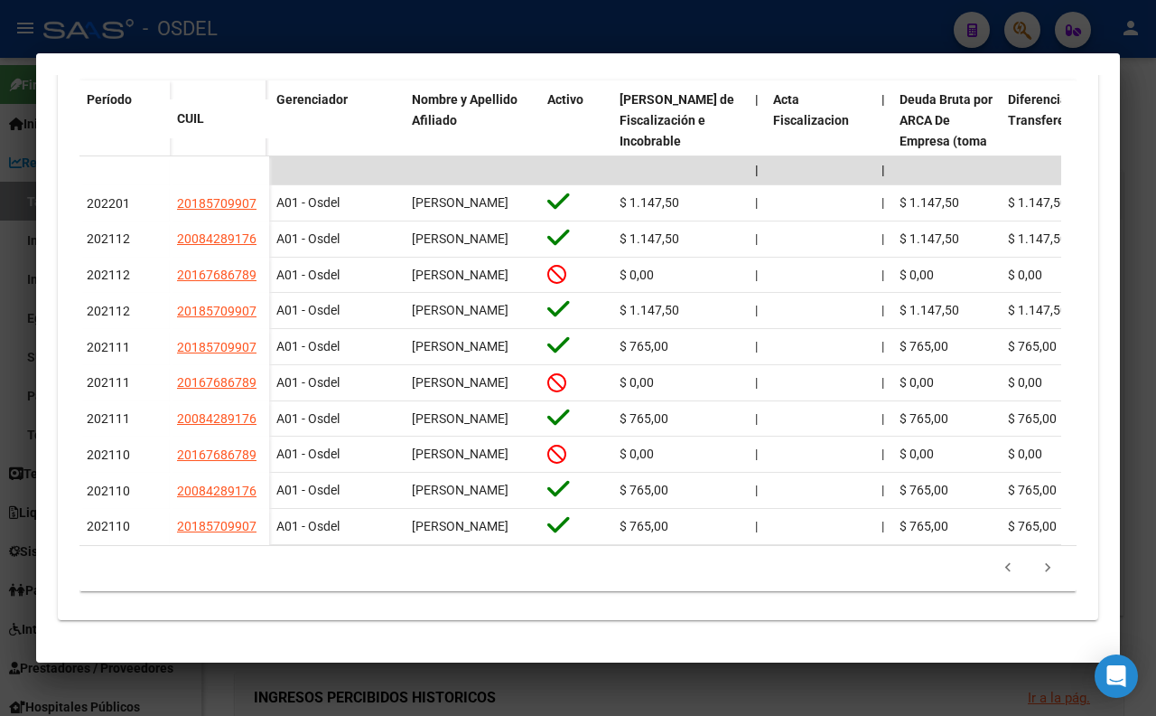
click at [353, 23] on div at bounding box center [578, 358] width 1156 height 716
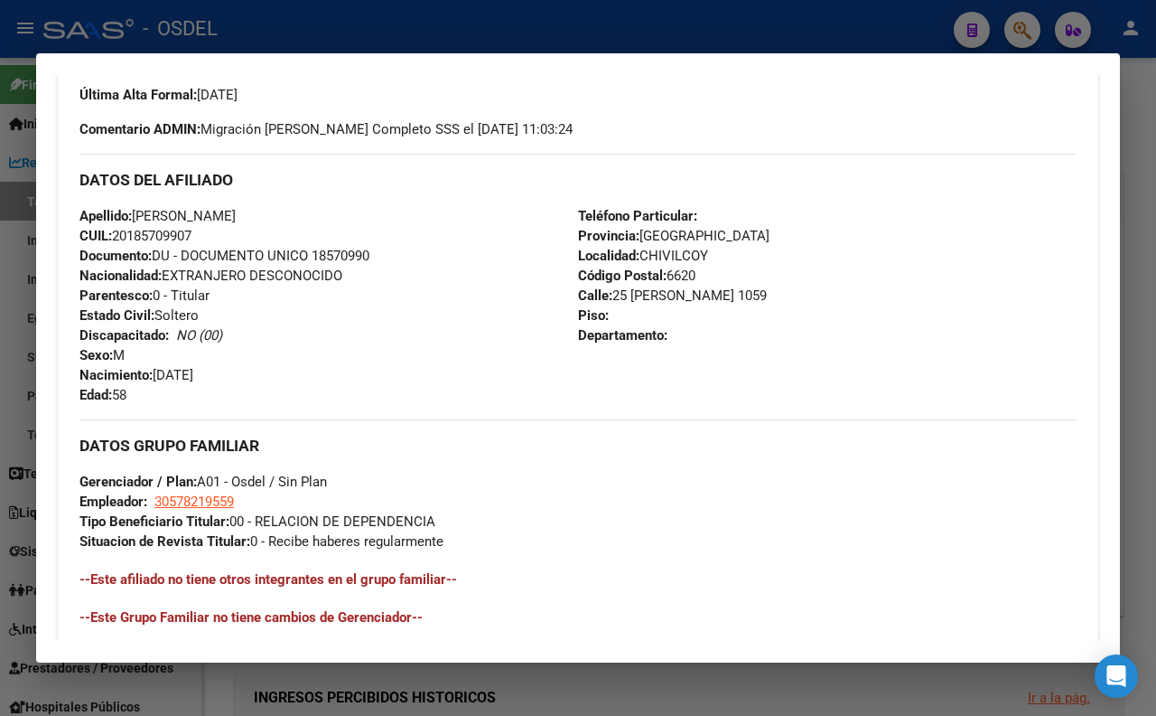
click at [264, 31] on div at bounding box center [578, 358] width 1156 height 716
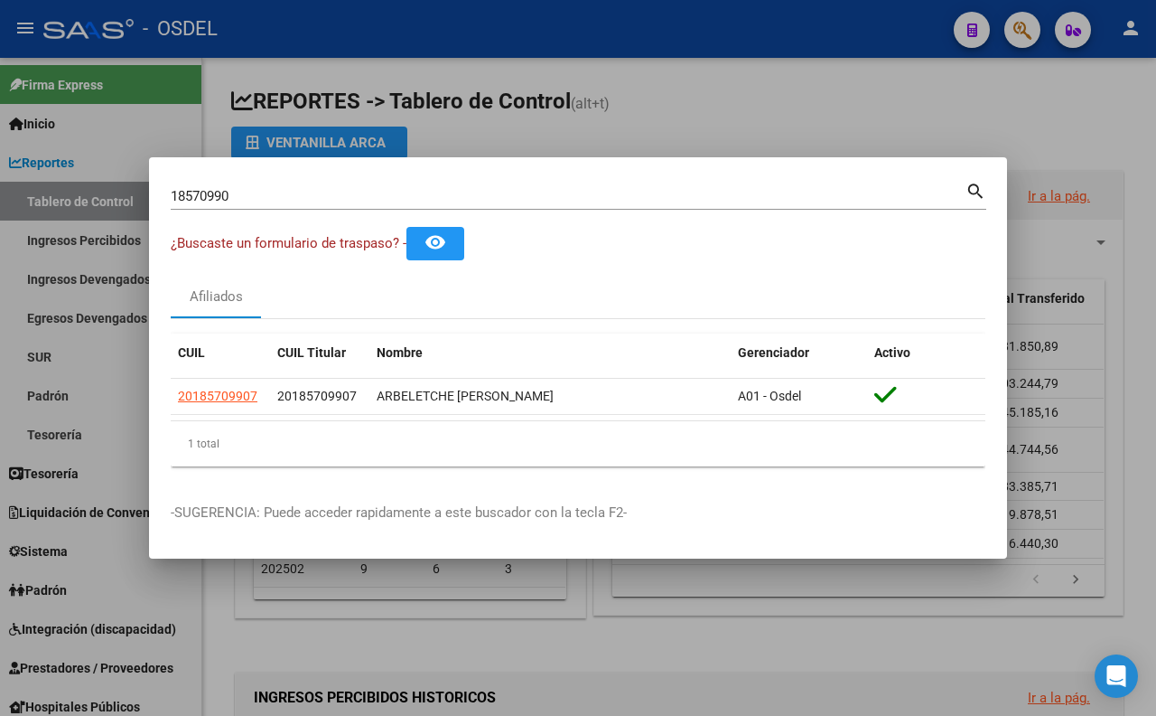
click at [370, 32] on div at bounding box center [578, 358] width 1156 height 716
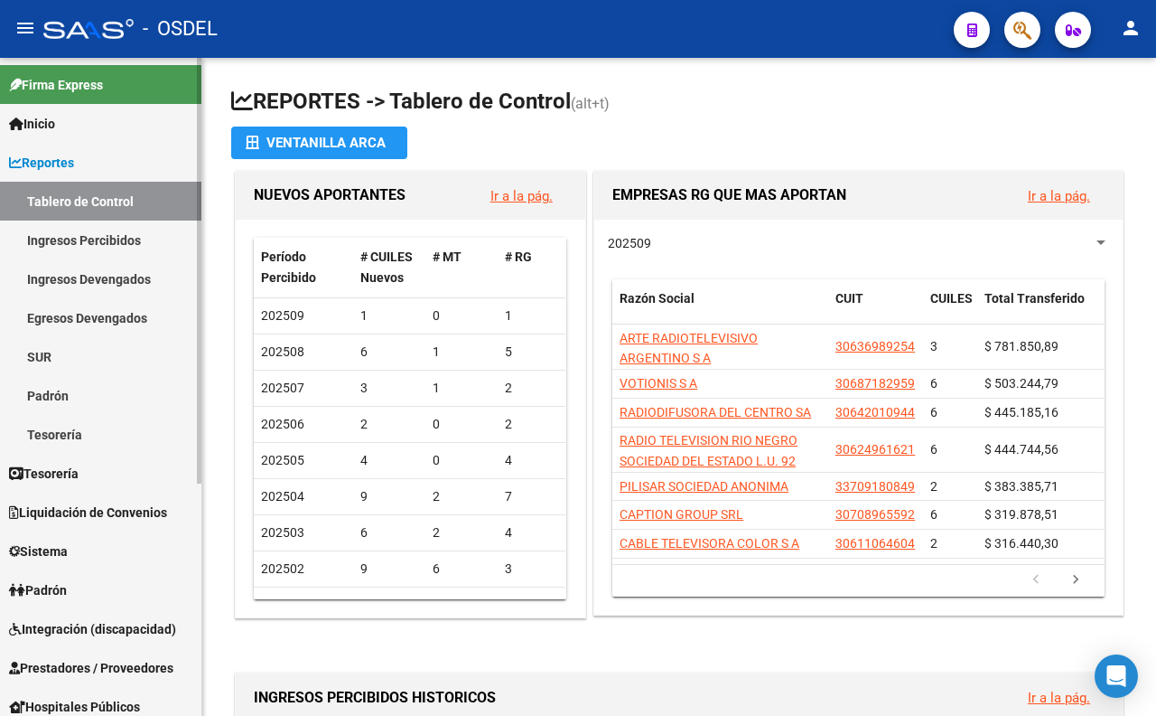
click at [124, 247] on link "Ingresos Percibidos" at bounding box center [100, 239] width 201 height 39
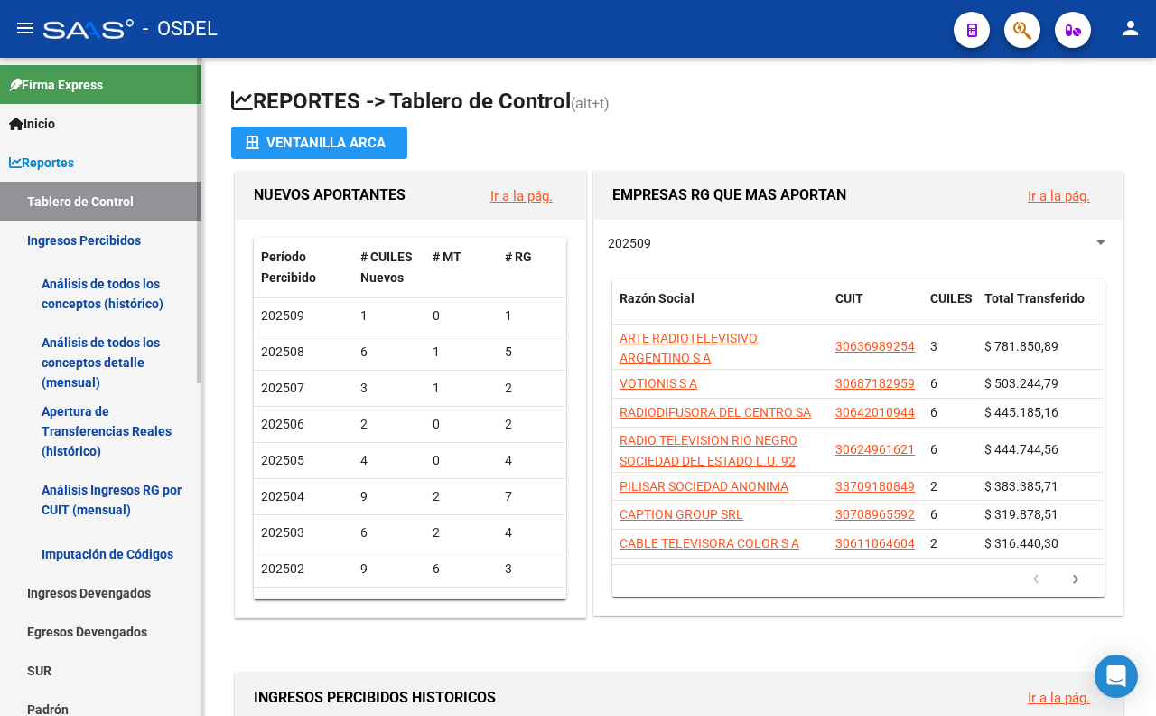
click at [139, 506] on link "Análisis Ingresos RG por CUIT (mensual)" at bounding box center [100, 499] width 201 height 69
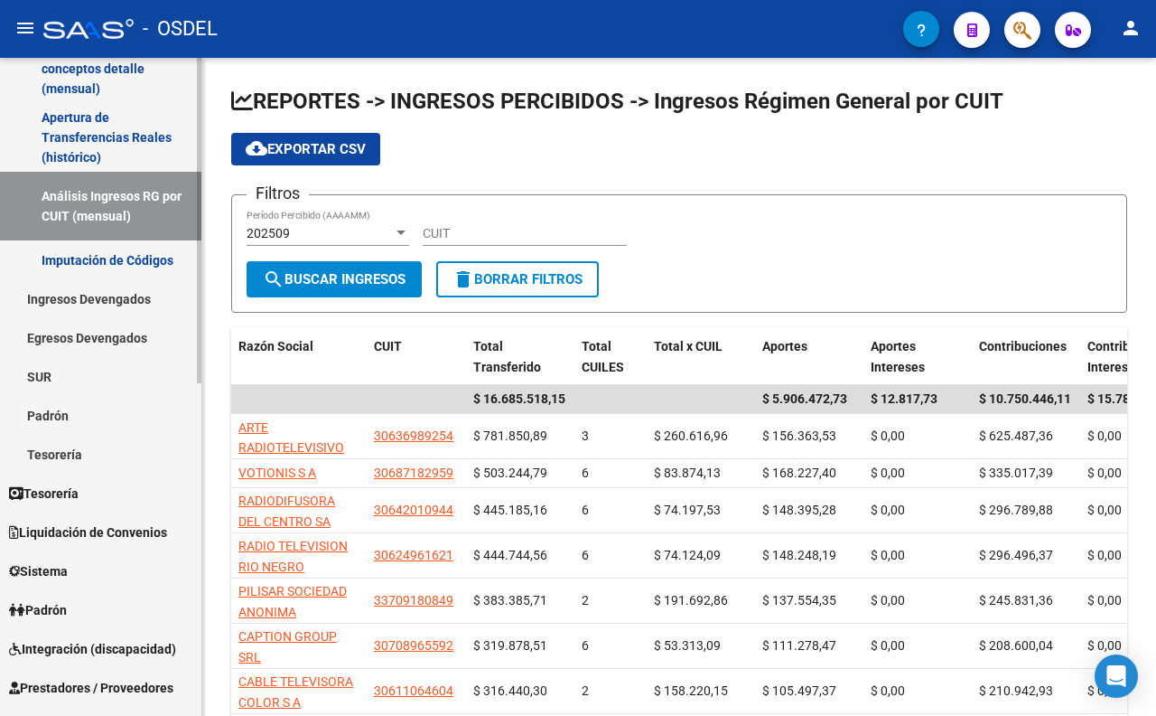
scroll to position [301, 0]
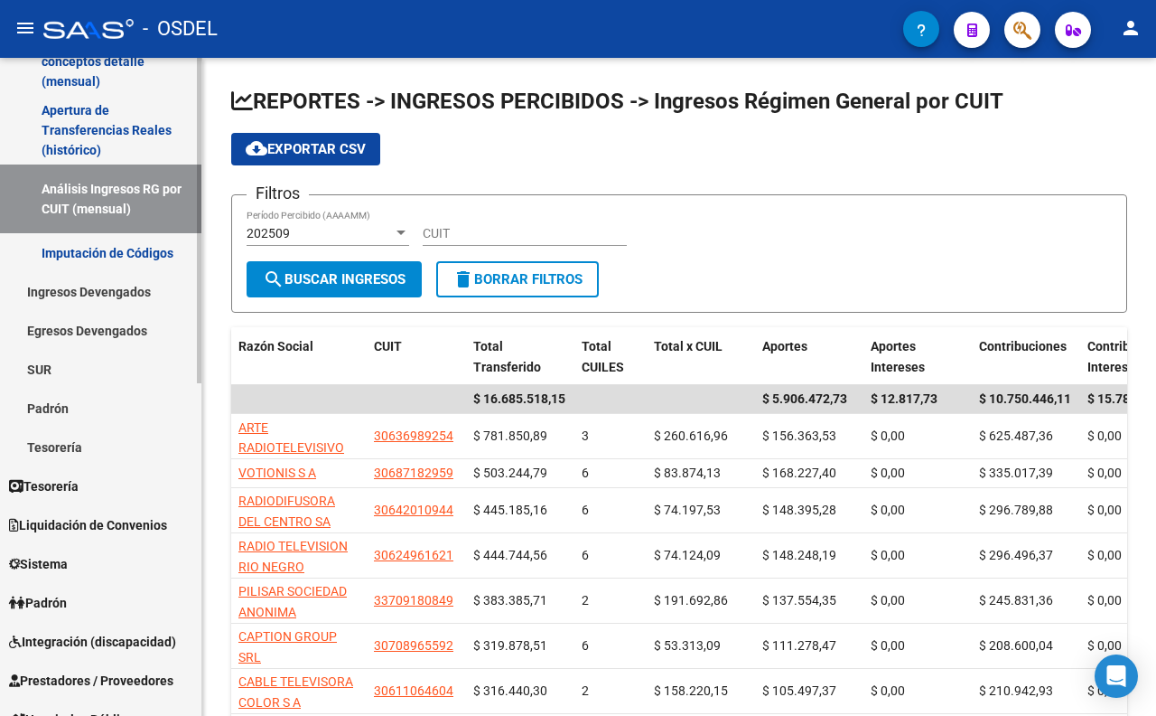
click at [67, 410] on link "Padrón" at bounding box center [100, 407] width 201 height 39
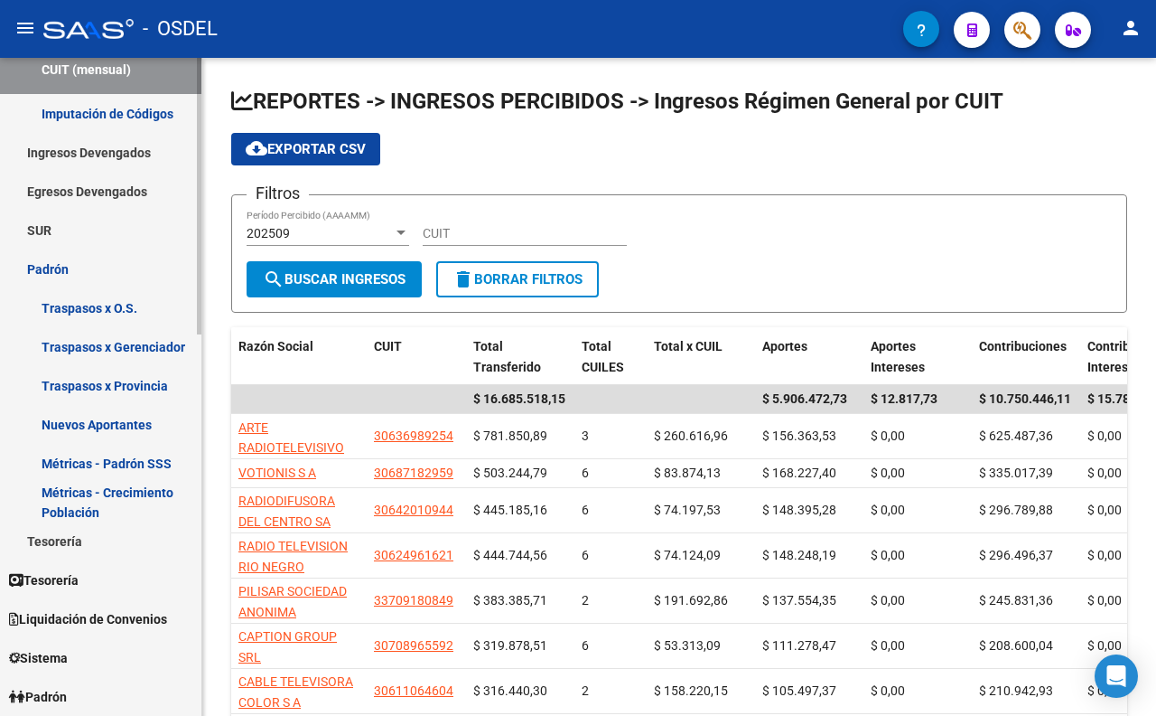
scroll to position [501, 0]
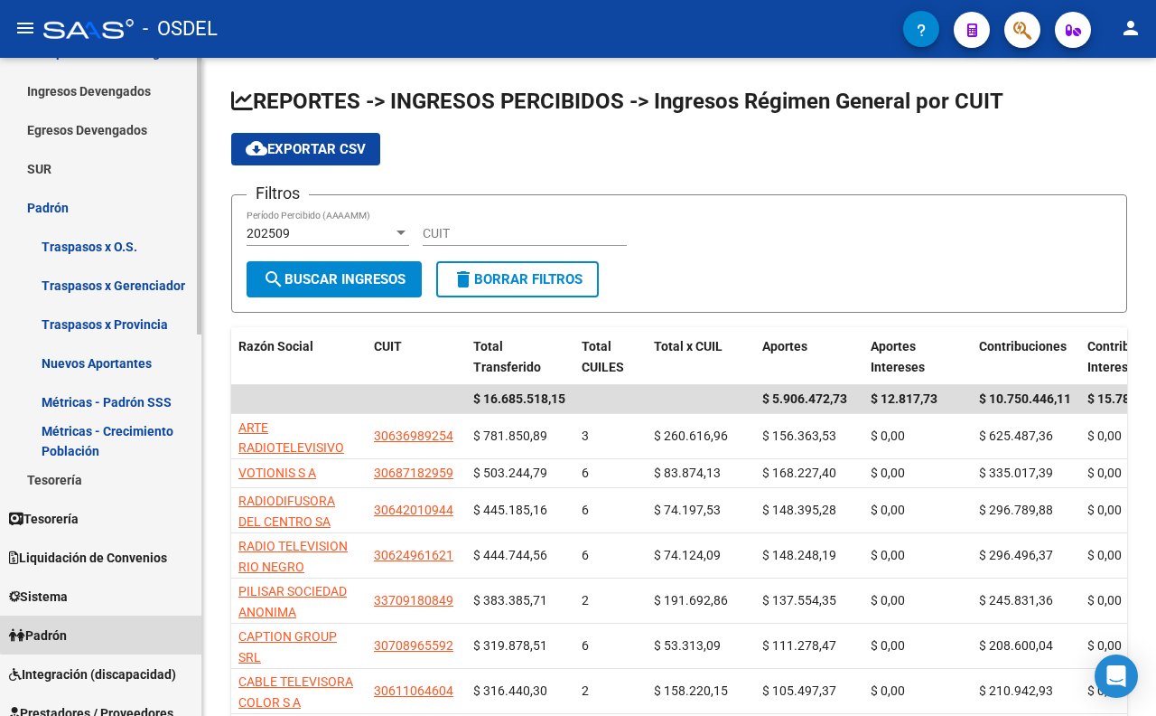
click at [116, 631] on link "Padrón" at bounding box center [100, 634] width 201 height 39
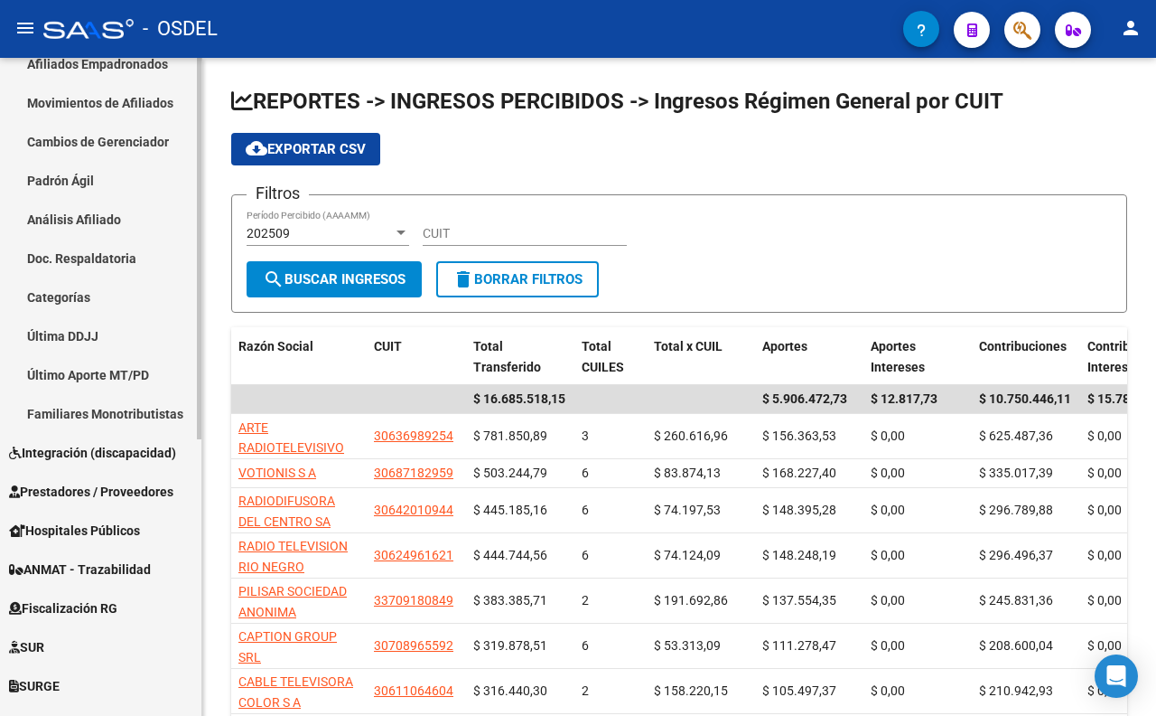
scroll to position [275, 0]
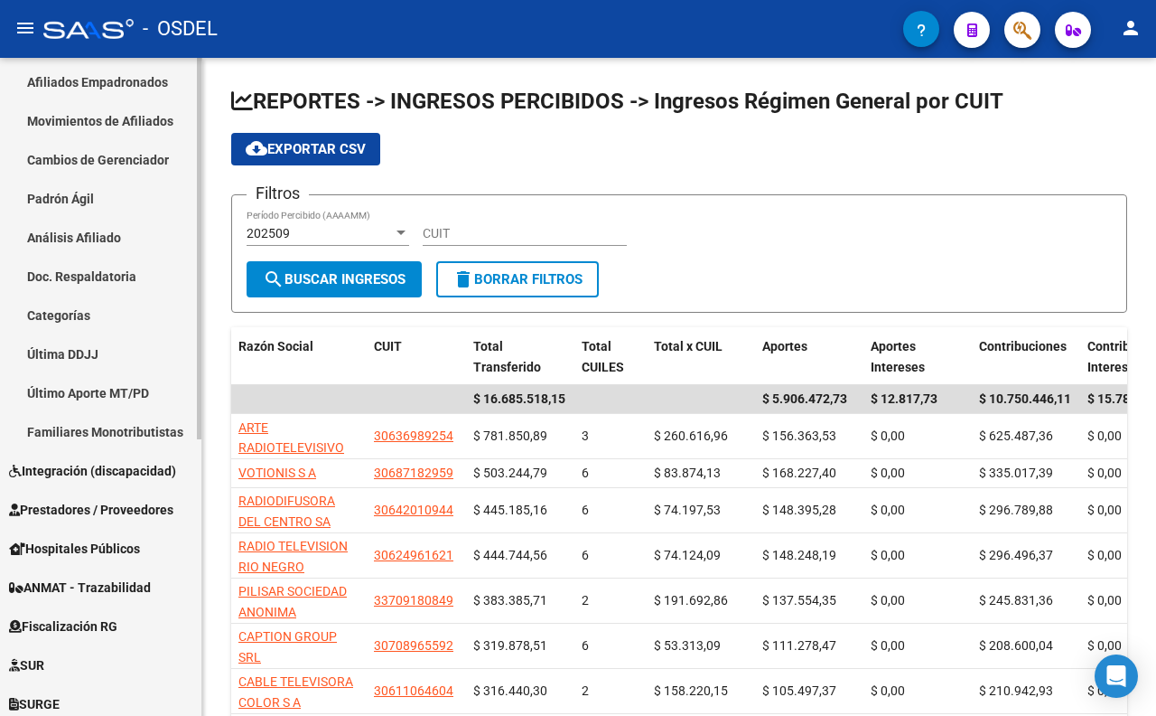
click at [134, 472] on span "Integración (discapacidad)" at bounding box center [92, 471] width 167 height 20
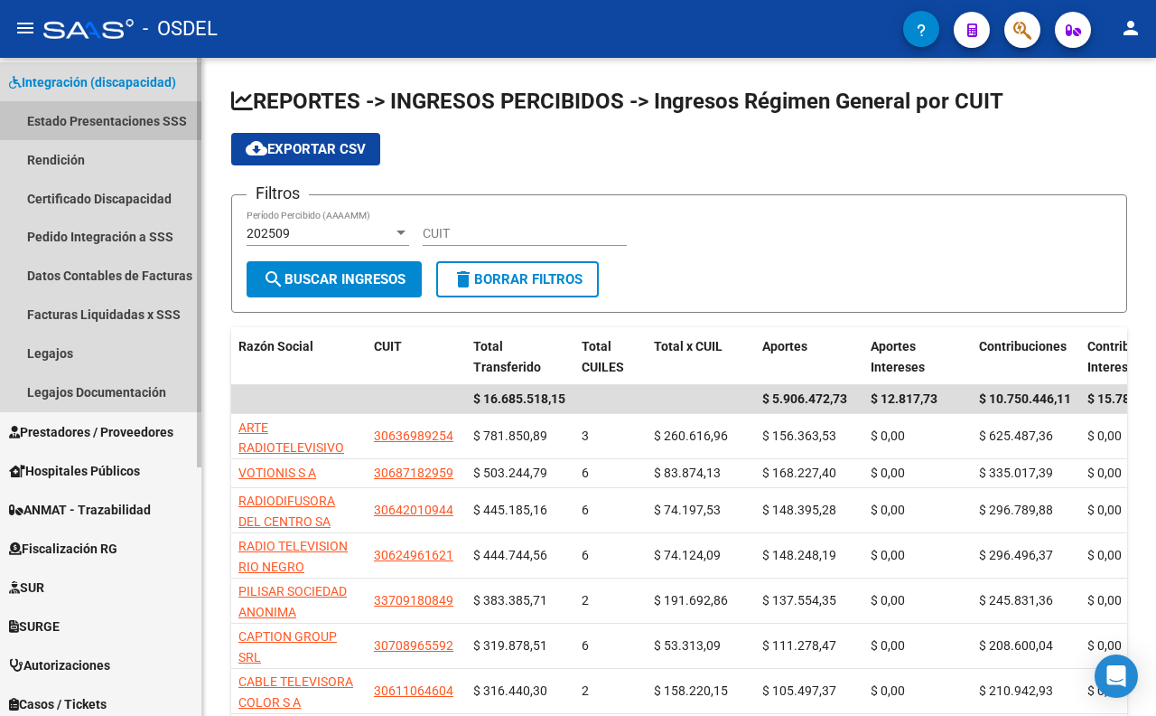
click at [154, 122] on link "Estado Presentaciones SSS" at bounding box center [100, 120] width 201 height 39
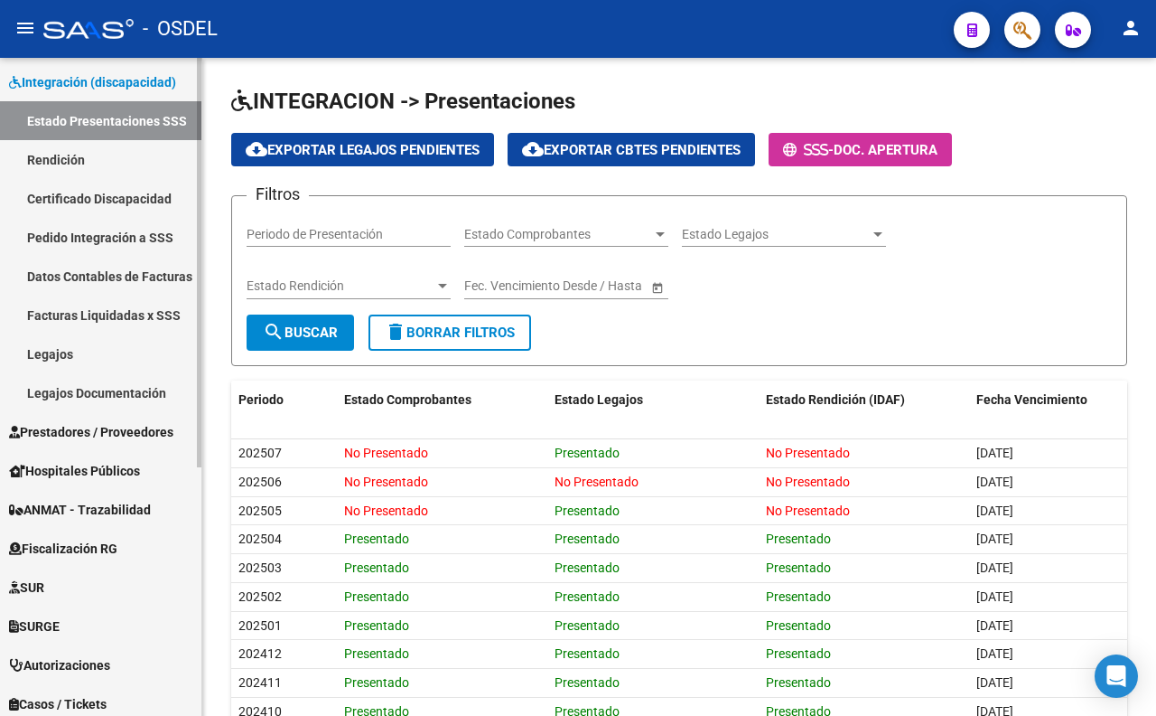
click at [89, 199] on link "Certificado Discapacidad" at bounding box center [100, 198] width 201 height 39
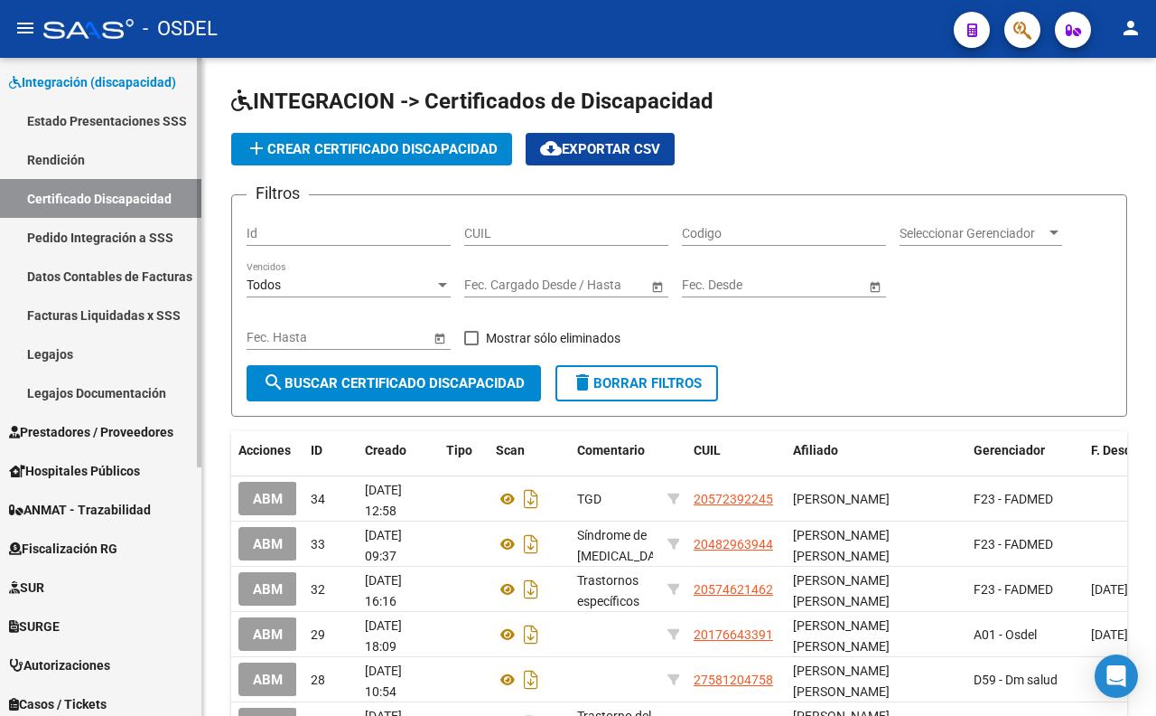
click at [91, 239] on link "Pedido Integración a SSS" at bounding box center [100, 237] width 201 height 39
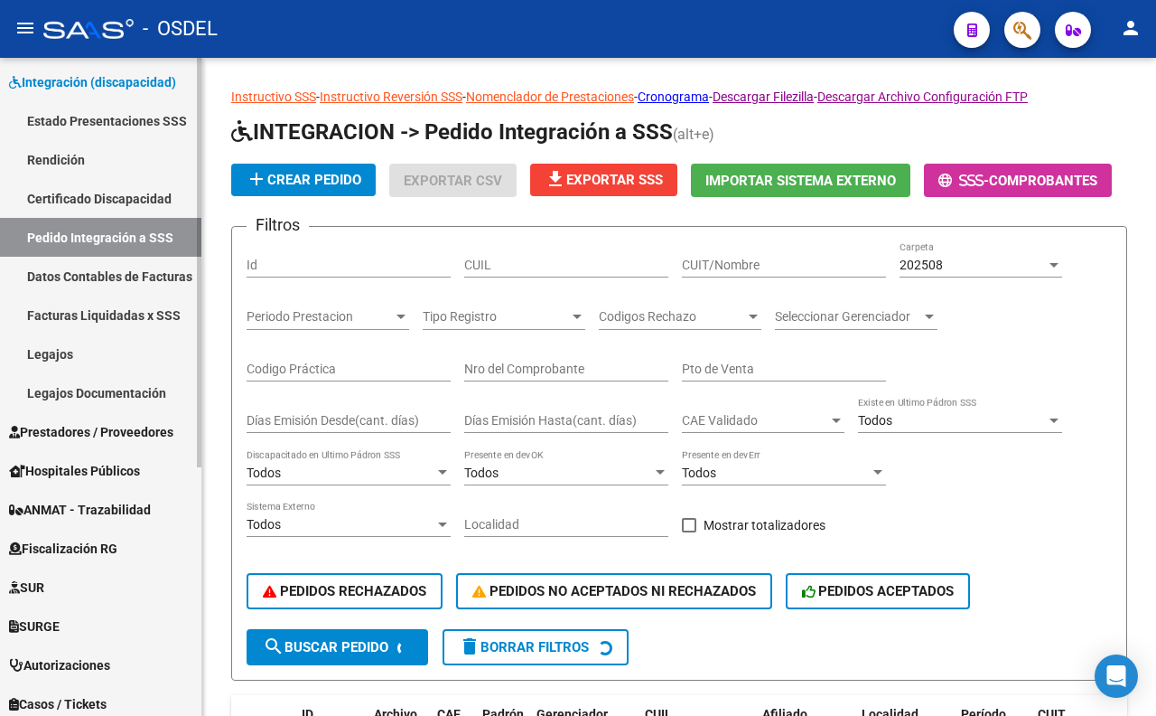
click at [77, 345] on link "Legajos" at bounding box center [100, 353] width 201 height 39
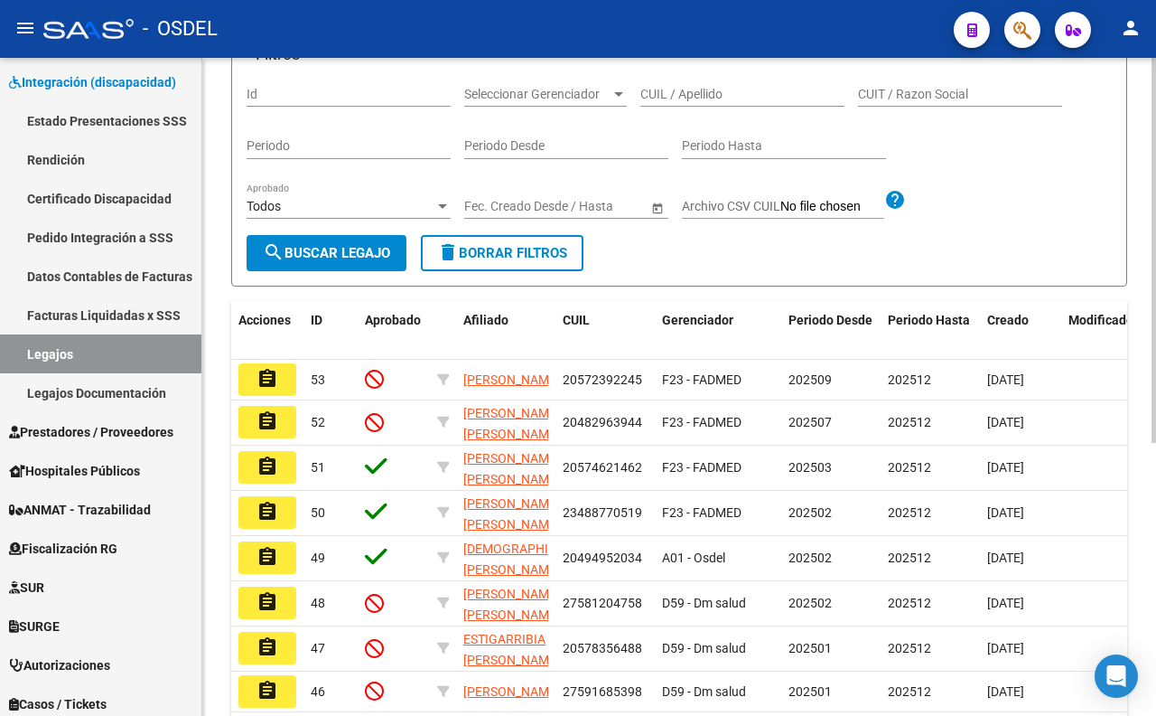
scroll to position [201, 0]
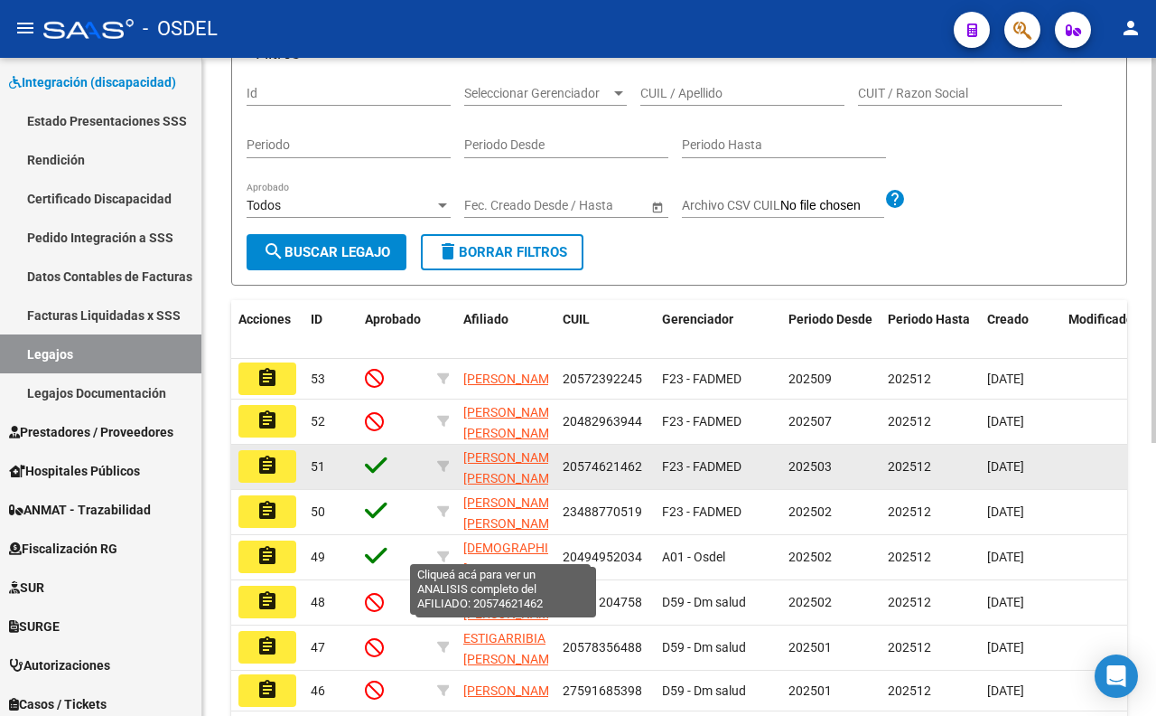
click at [506, 485] on span "[PERSON_NAME] [PERSON_NAME]" at bounding box center [511, 467] width 97 height 35
type textarea "20574621462"
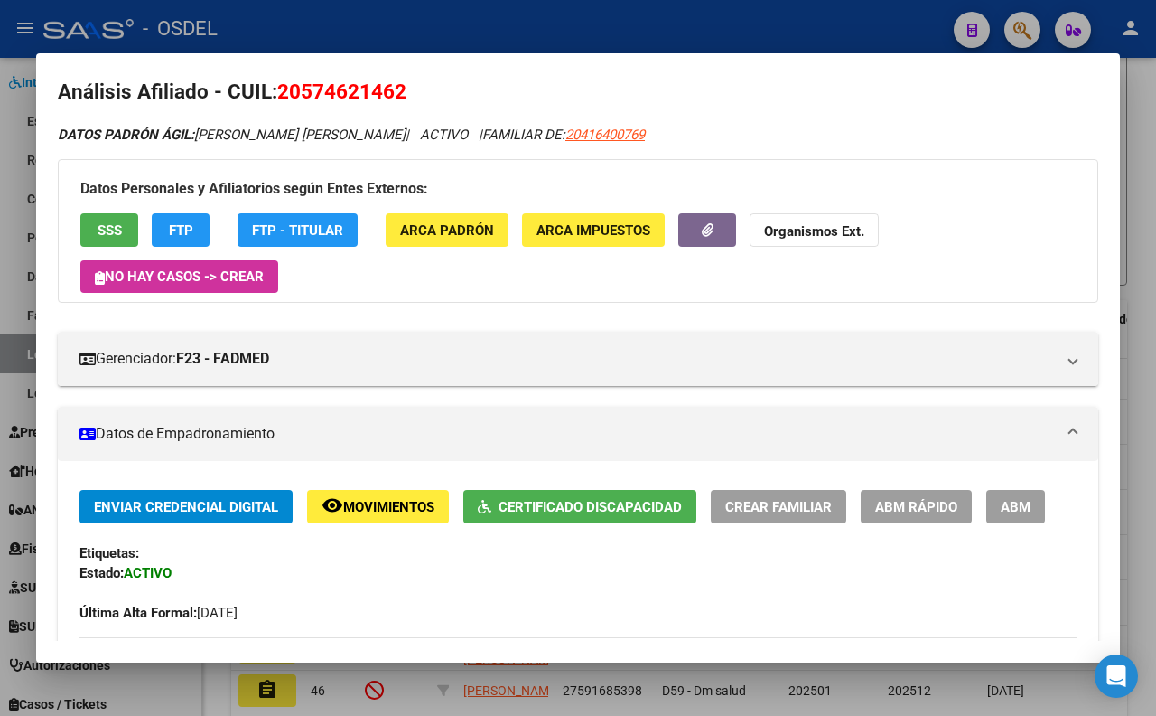
scroll to position [0, 0]
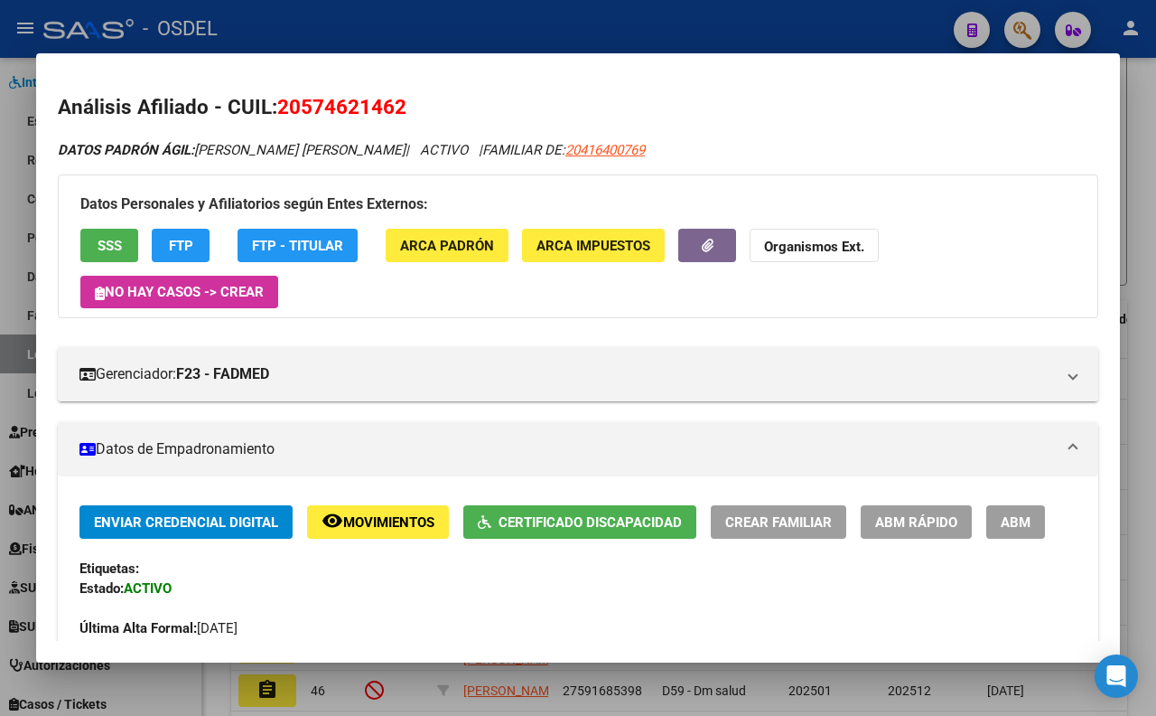
click at [405, 34] on div at bounding box center [578, 358] width 1156 height 716
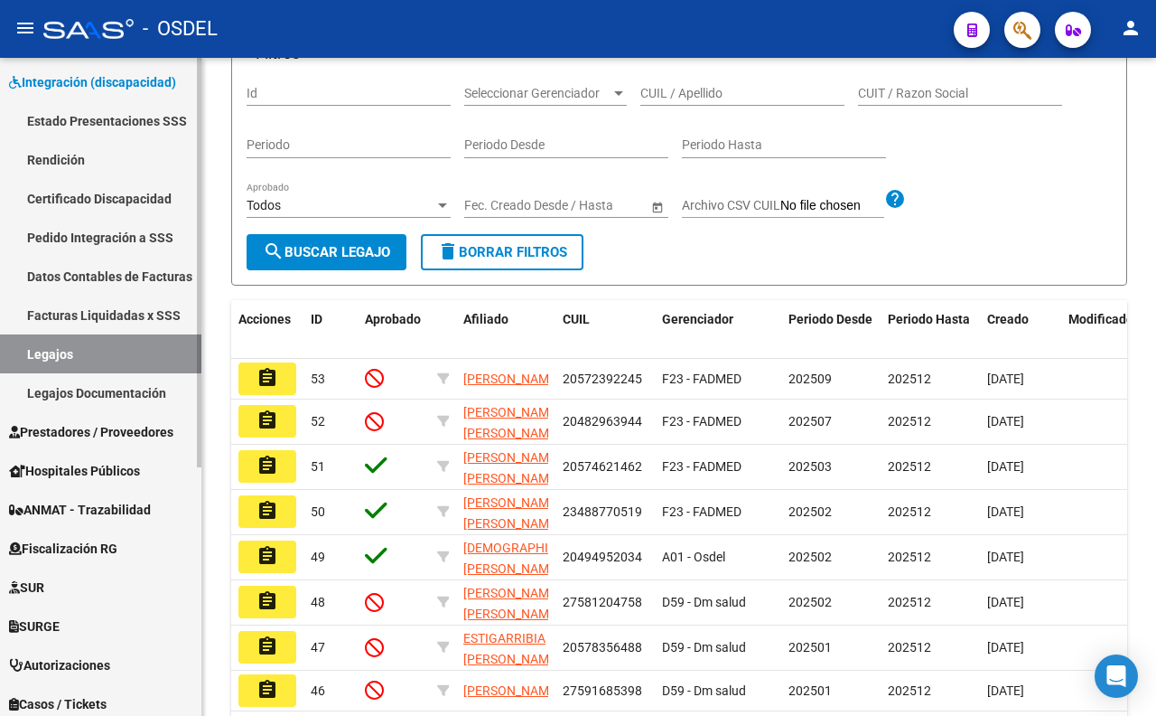
click at [151, 348] on link "Legajos" at bounding box center [100, 353] width 201 height 39
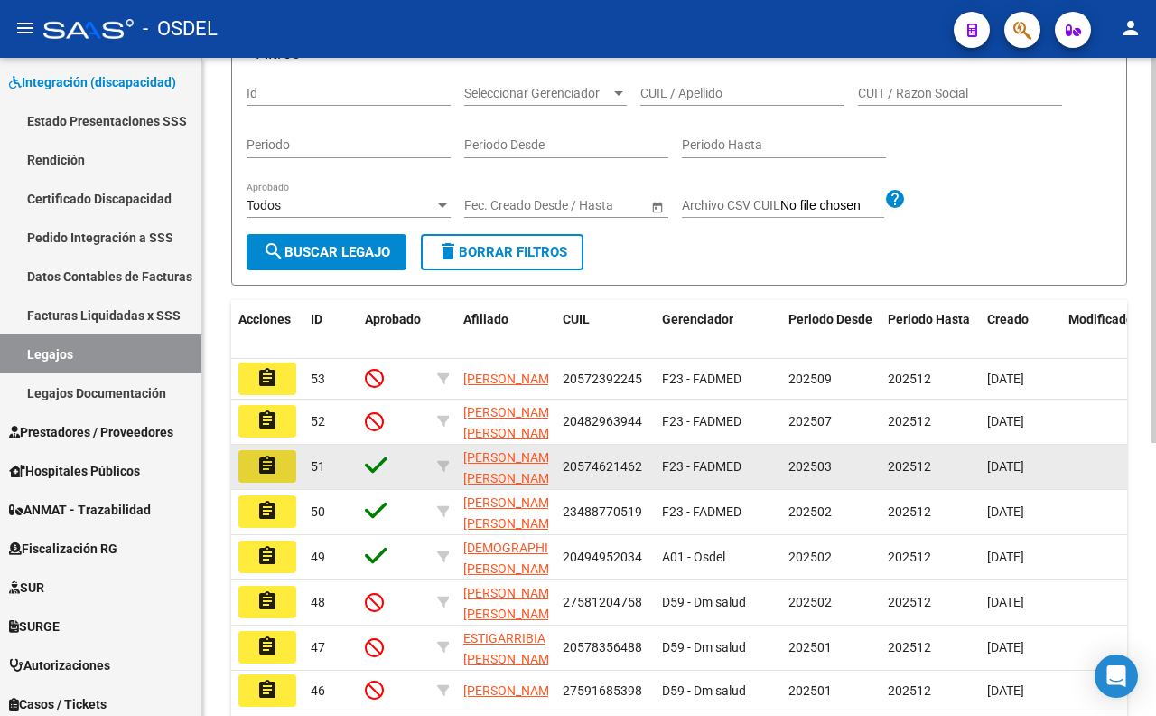
click at [275, 476] on mat-icon "assignment" at bounding box center [268, 465] width 22 height 22
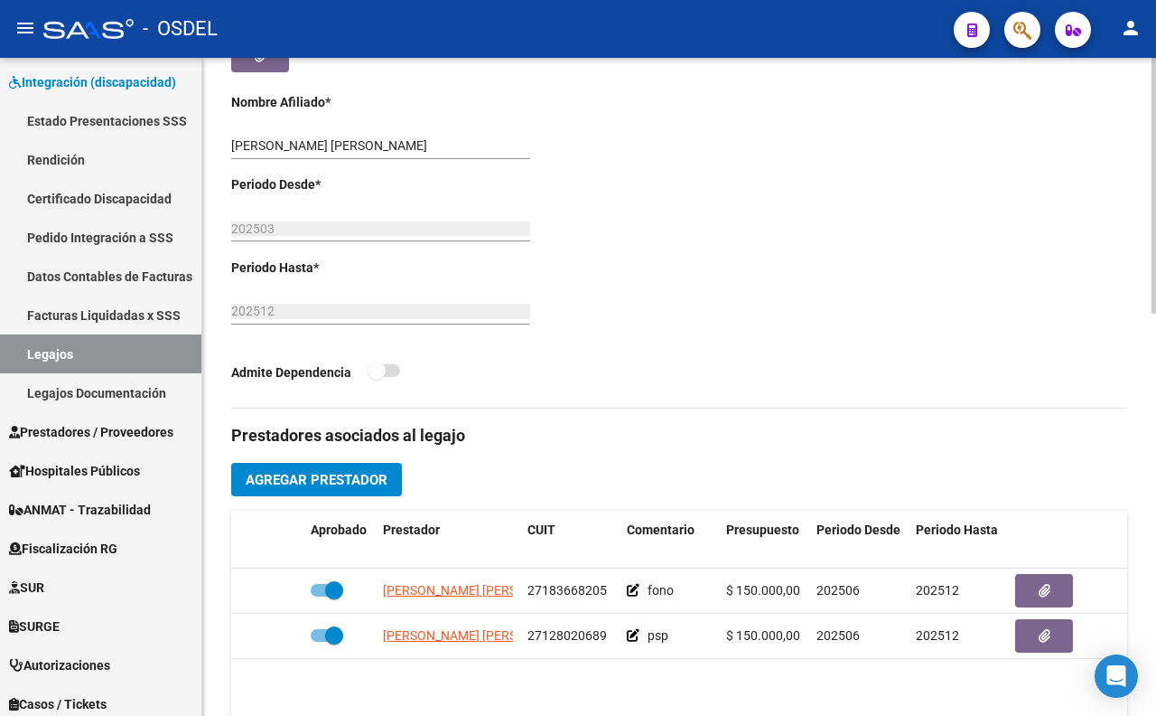
scroll to position [501, 0]
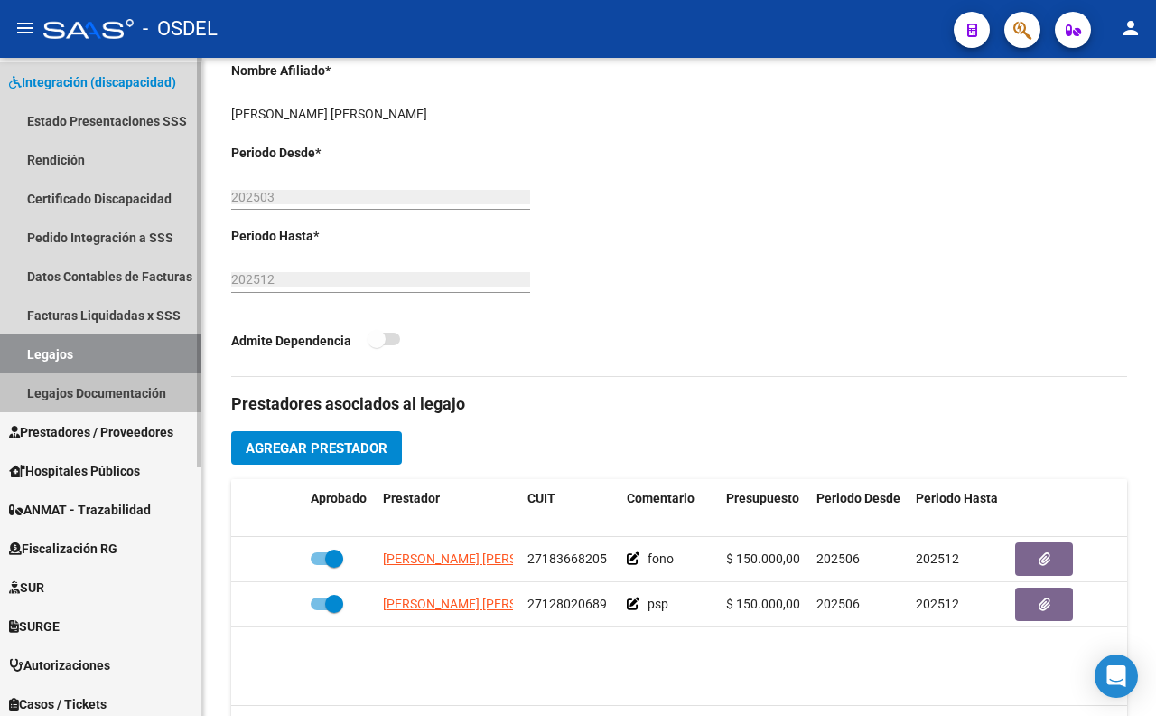
click at [103, 395] on link "Legajos Documentación" at bounding box center [100, 392] width 201 height 39
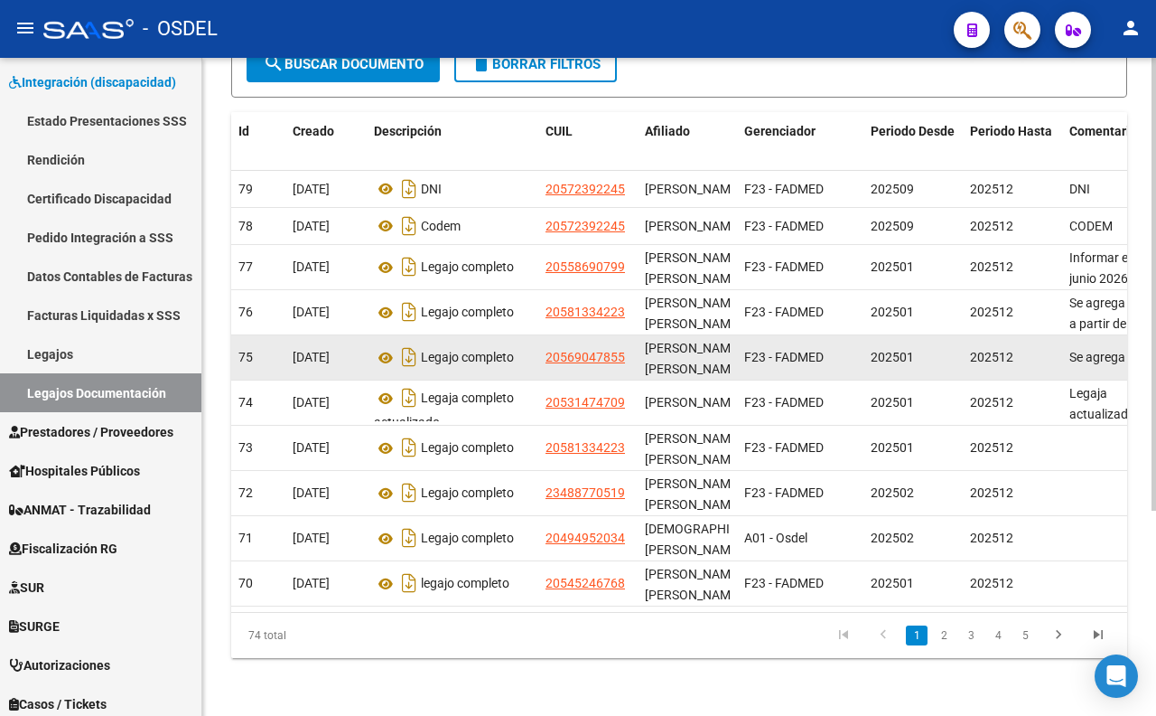
scroll to position [298, 0]
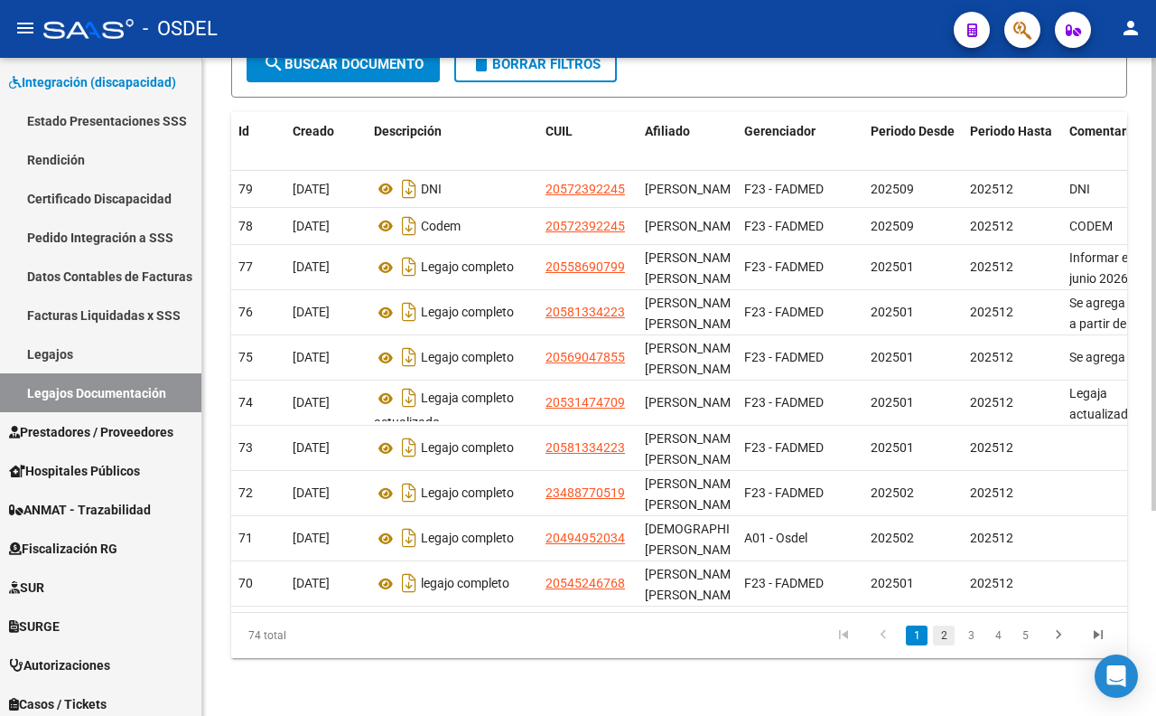
click at [940, 641] on link "2" at bounding box center [944, 635] width 22 height 20
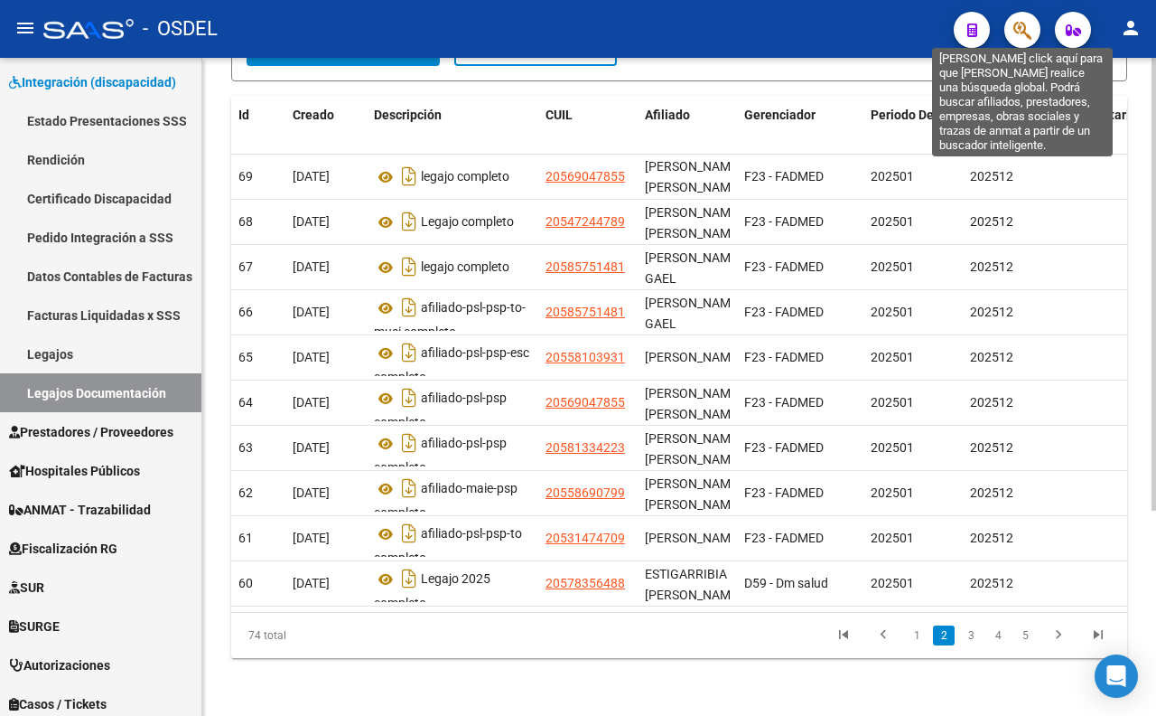
click at [1031, 36] on icon "button" at bounding box center [1023, 30] width 18 height 21
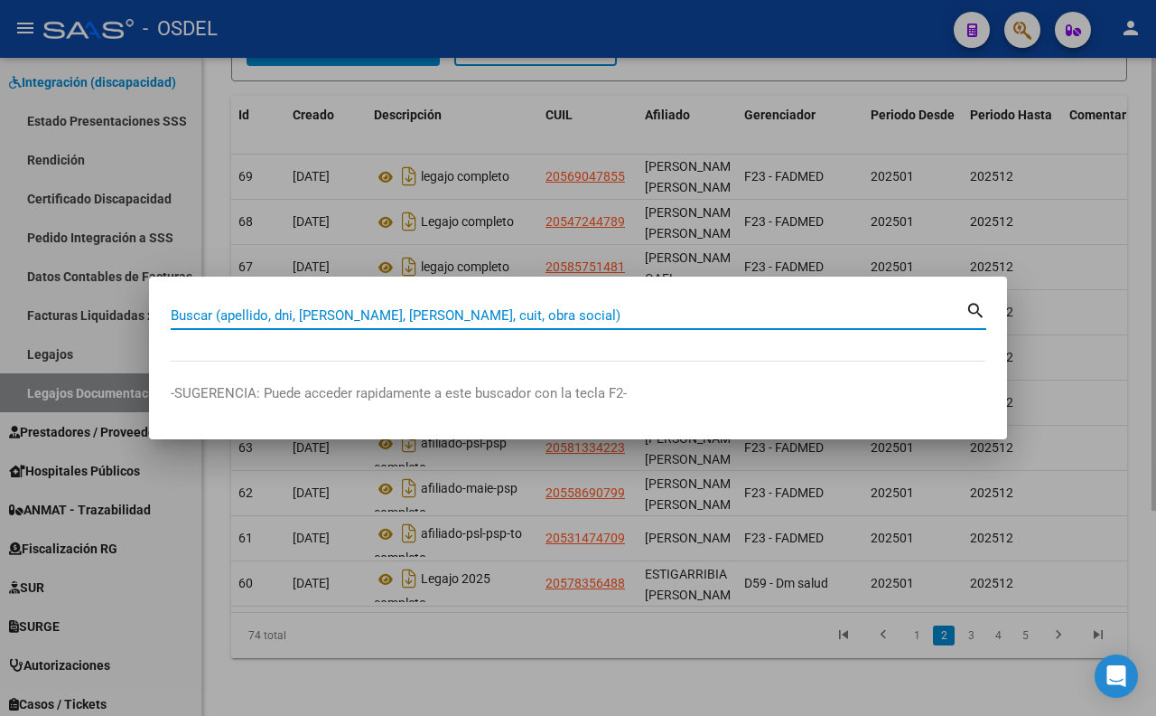
click at [457, 311] on input "Buscar (apellido, dni, [PERSON_NAME], [PERSON_NAME], cuit, obra social)" at bounding box center [568, 315] width 795 height 16
paste input "34135914"
type input "34135914"
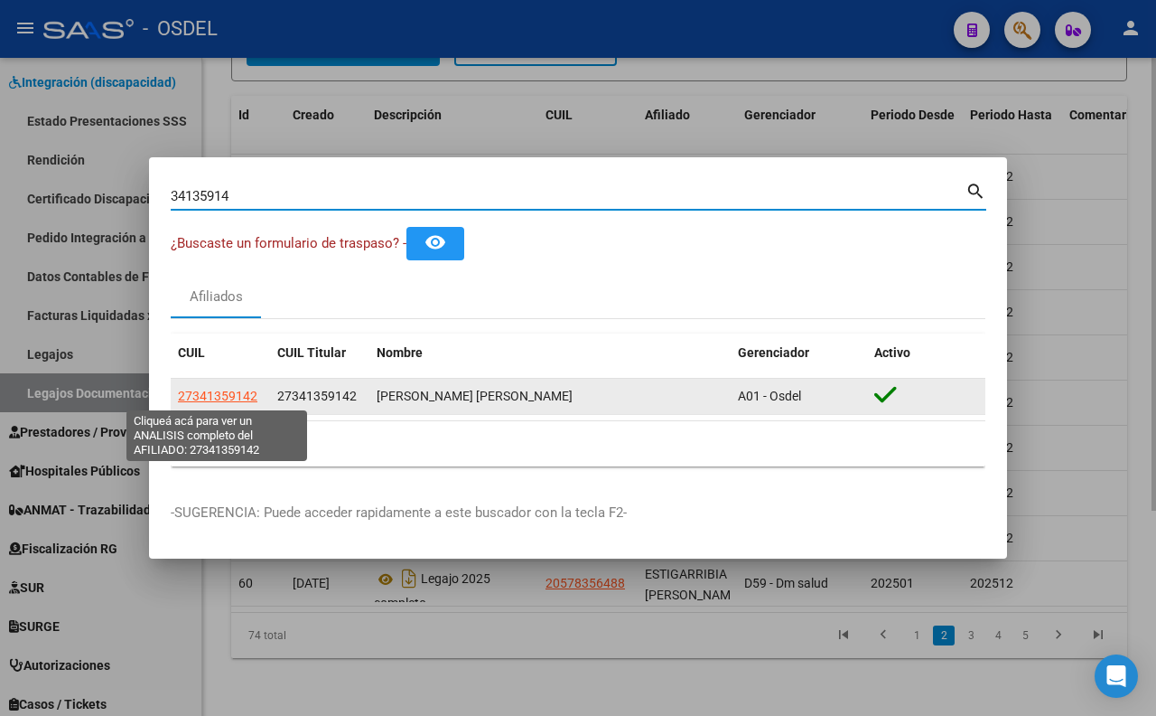
click at [209, 393] on span "27341359142" at bounding box center [218, 395] width 80 height 14
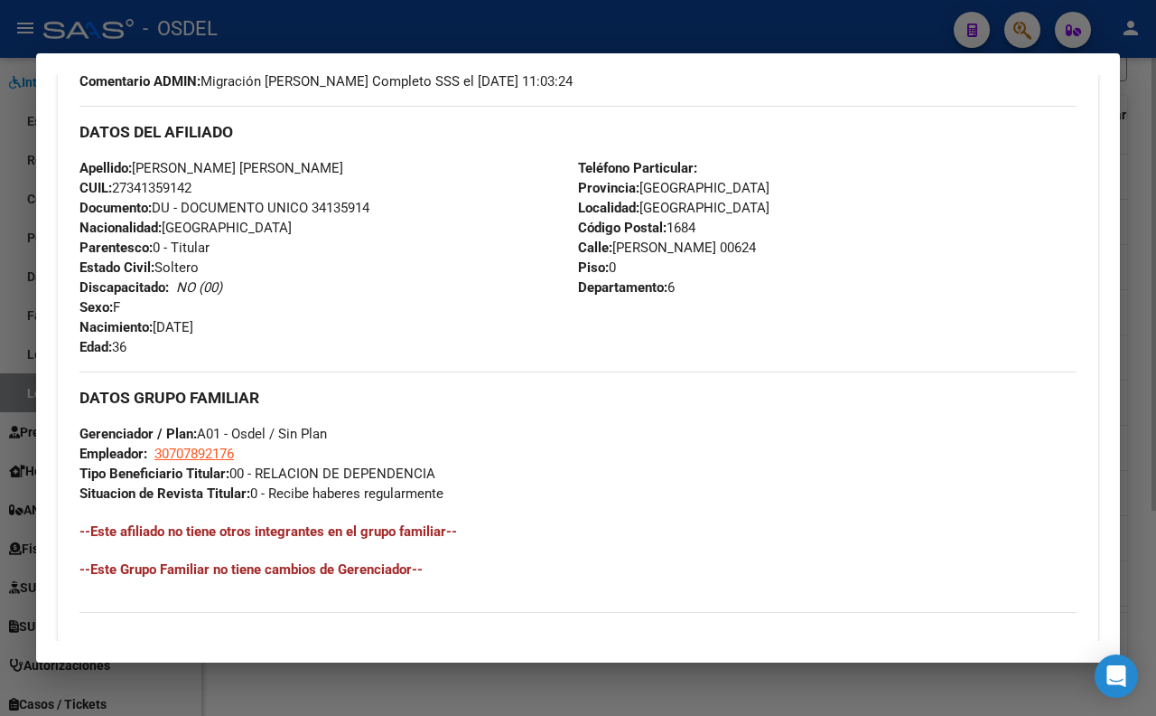
scroll to position [602, 0]
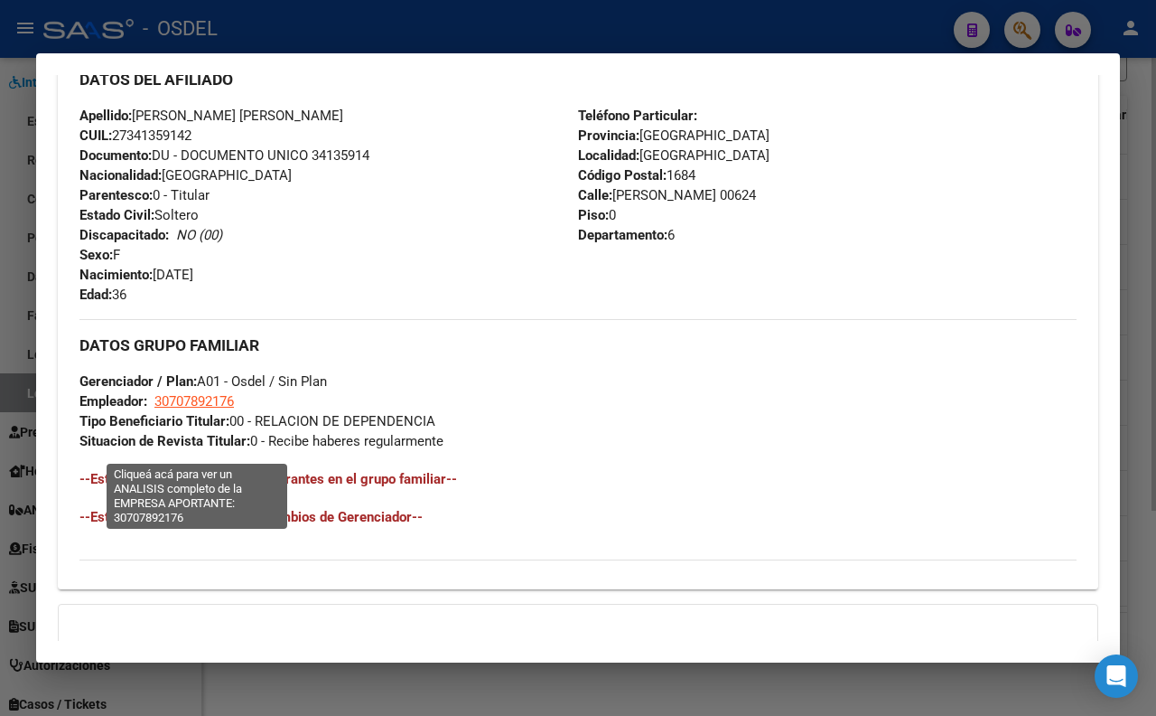
click at [212, 409] on span "30707892176" at bounding box center [194, 401] width 80 height 16
type textarea "30707892176"
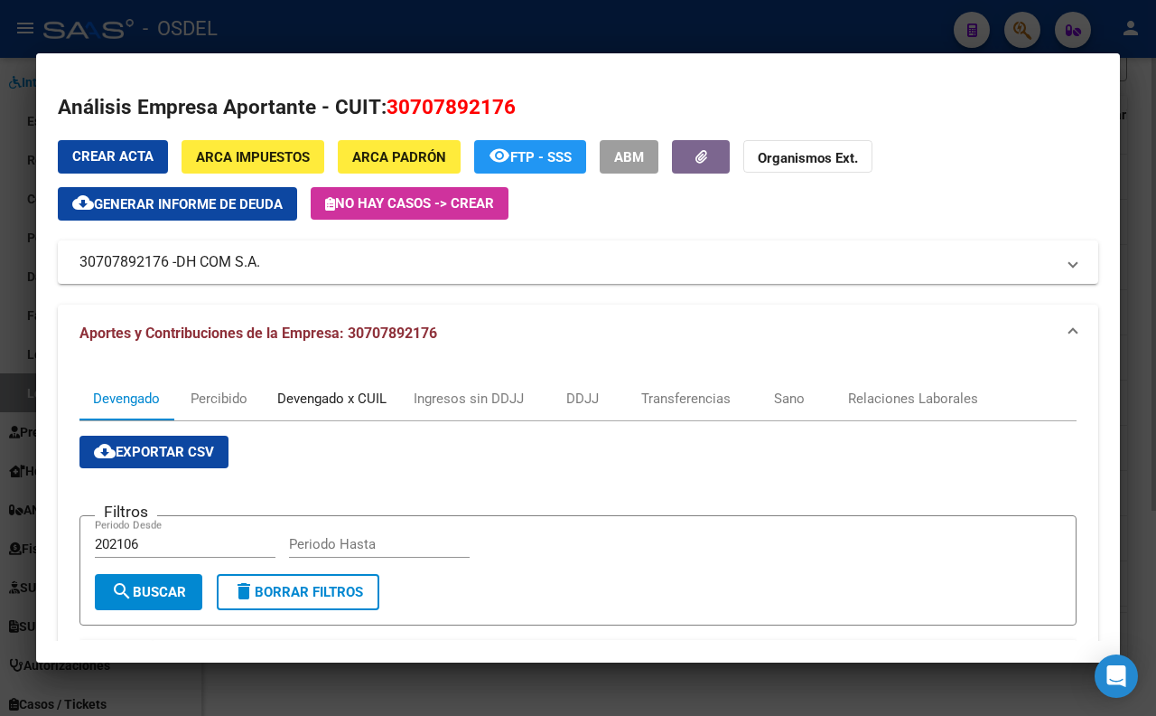
click at [327, 396] on div "Devengado x CUIL" at bounding box center [331, 398] width 109 height 20
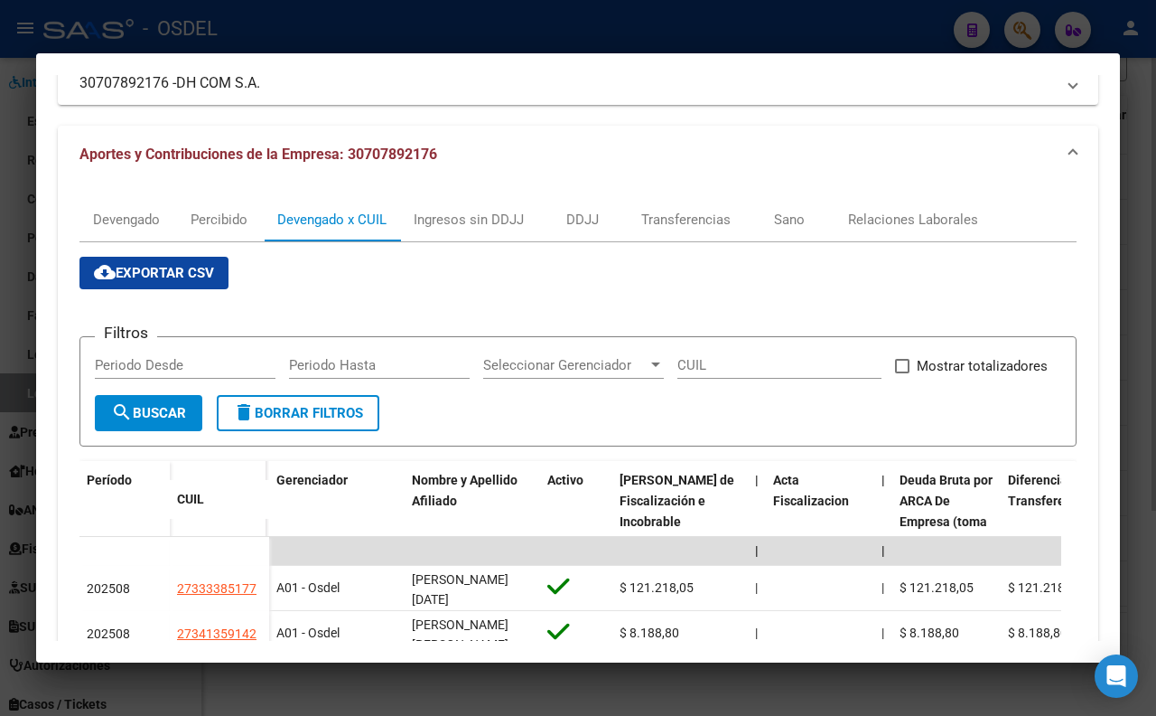
scroll to position [0, 0]
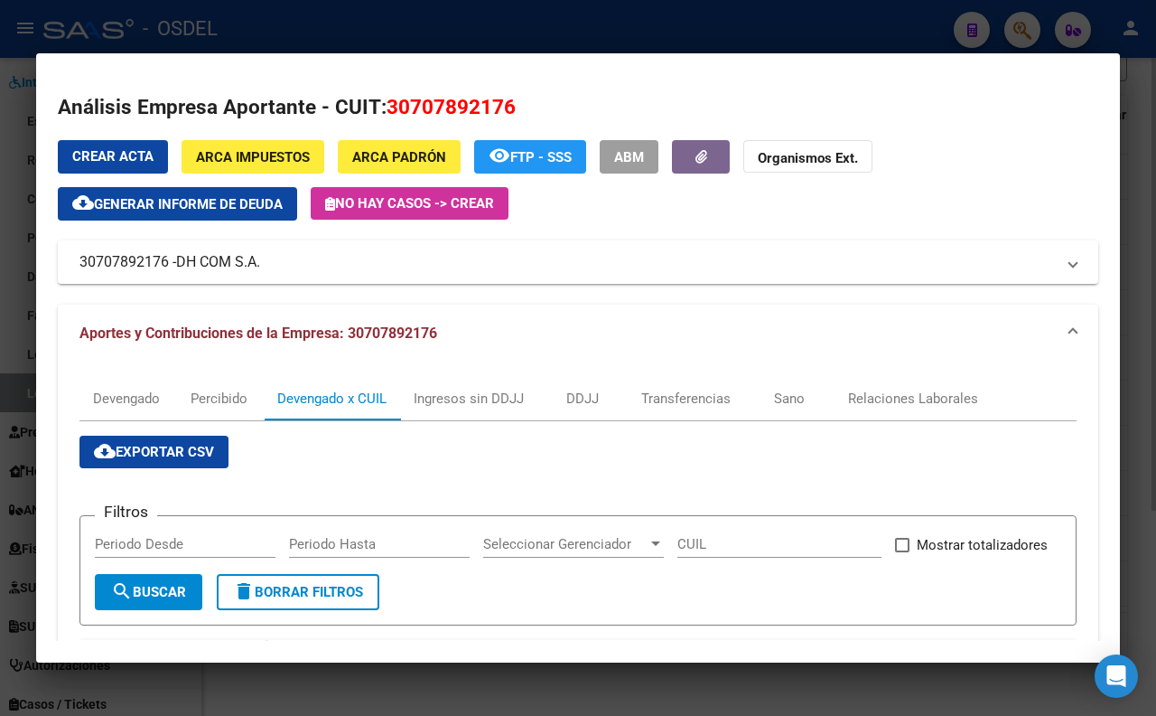
click at [276, 164] on span "ARCA Impuestos" at bounding box center [253, 157] width 114 height 16
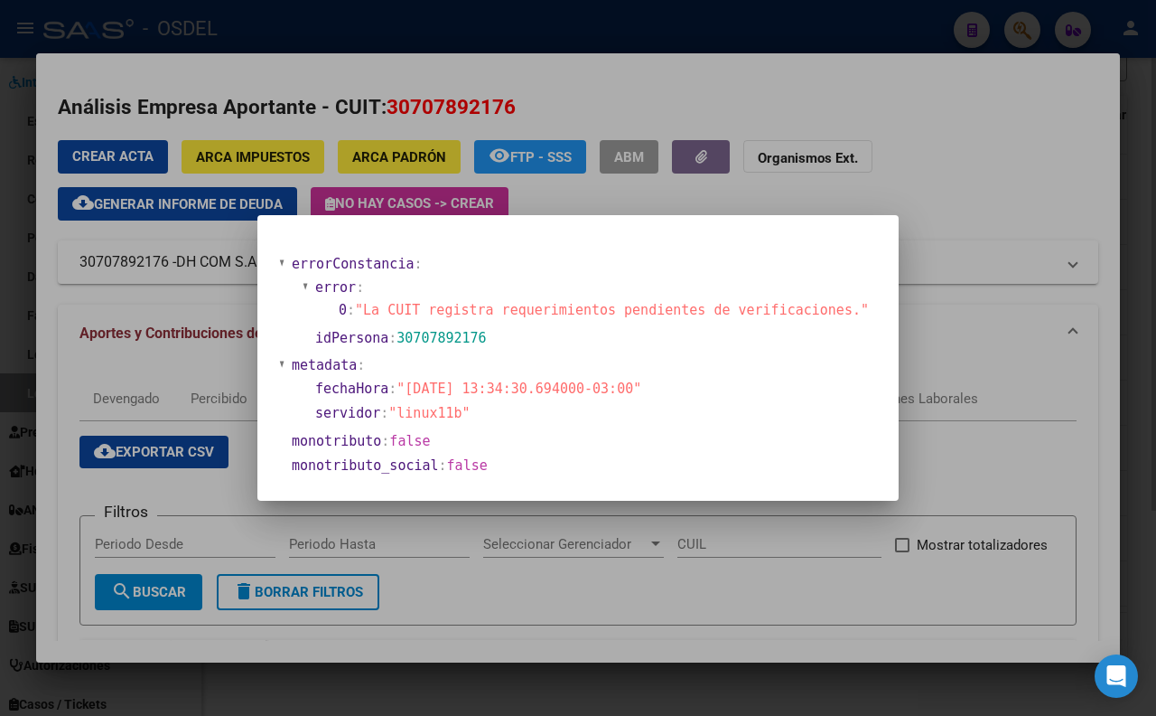
click at [609, 78] on div at bounding box center [578, 358] width 1156 height 716
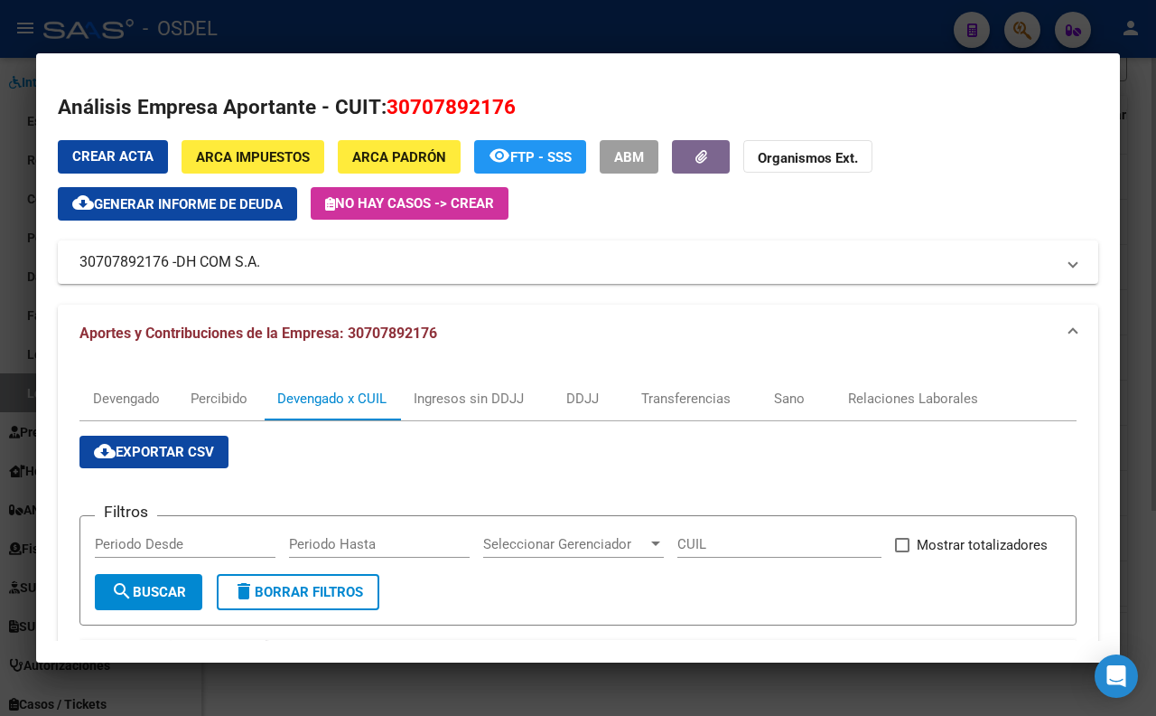
click at [640, 39] on div at bounding box center [578, 358] width 1156 height 716
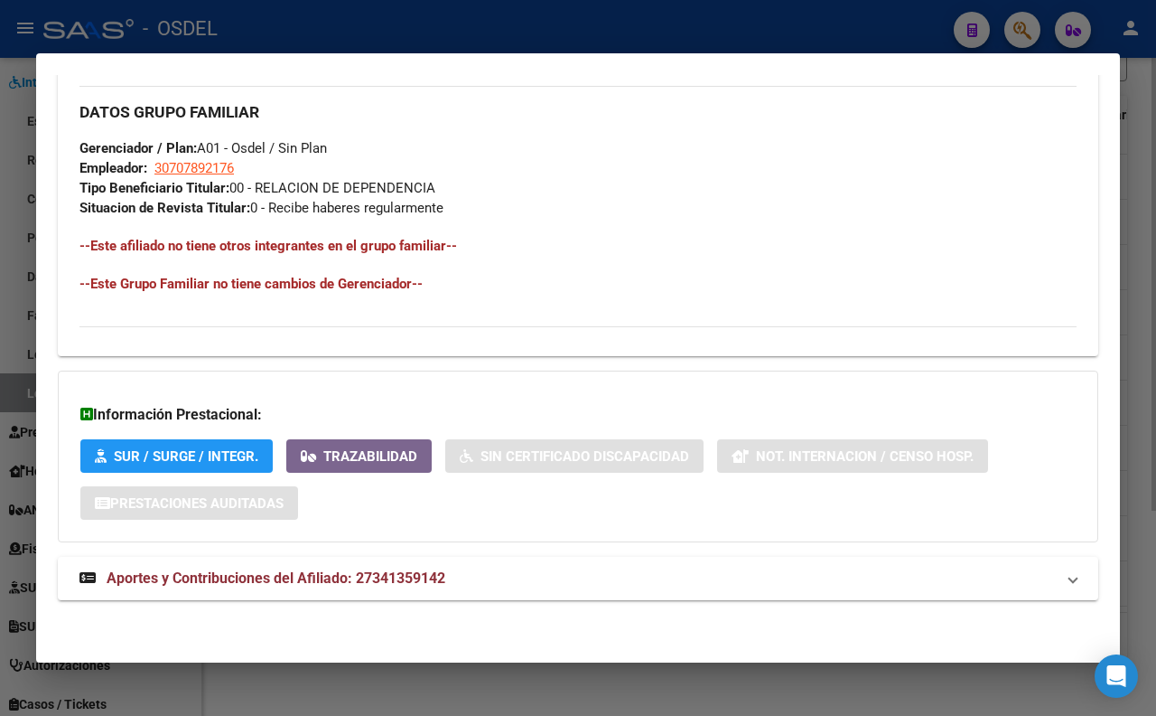
scroll to position [884, 0]
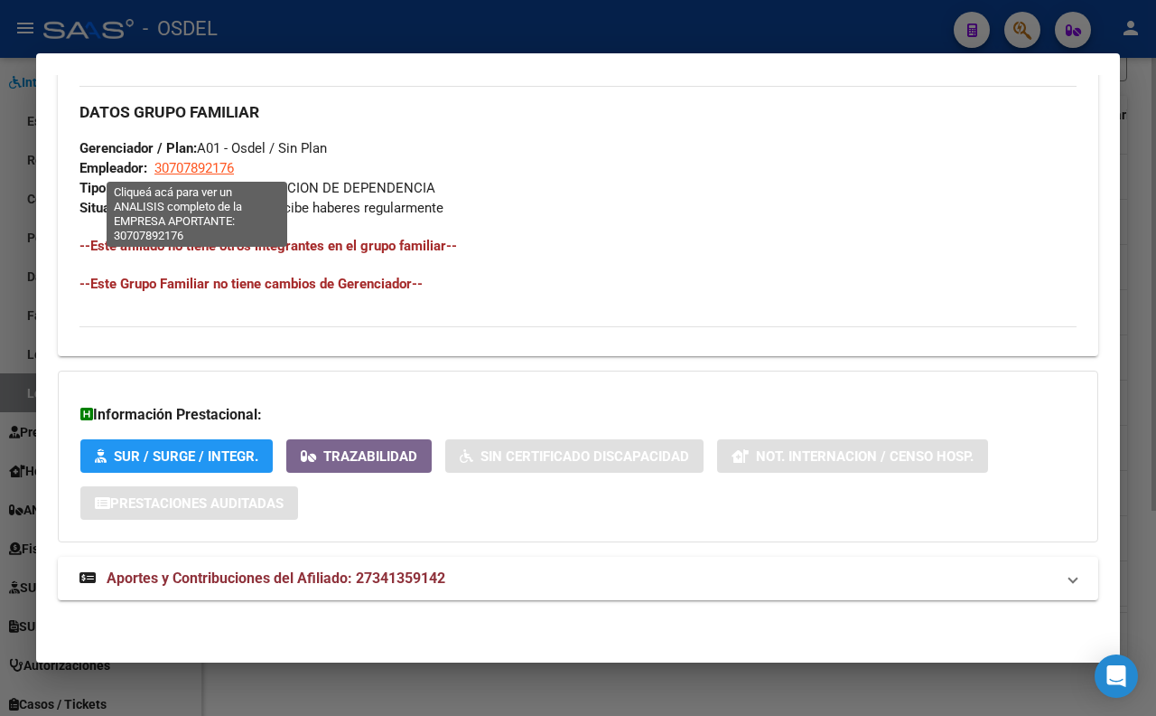
click at [200, 164] on span "30707892176" at bounding box center [194, 168] width 80 height 16
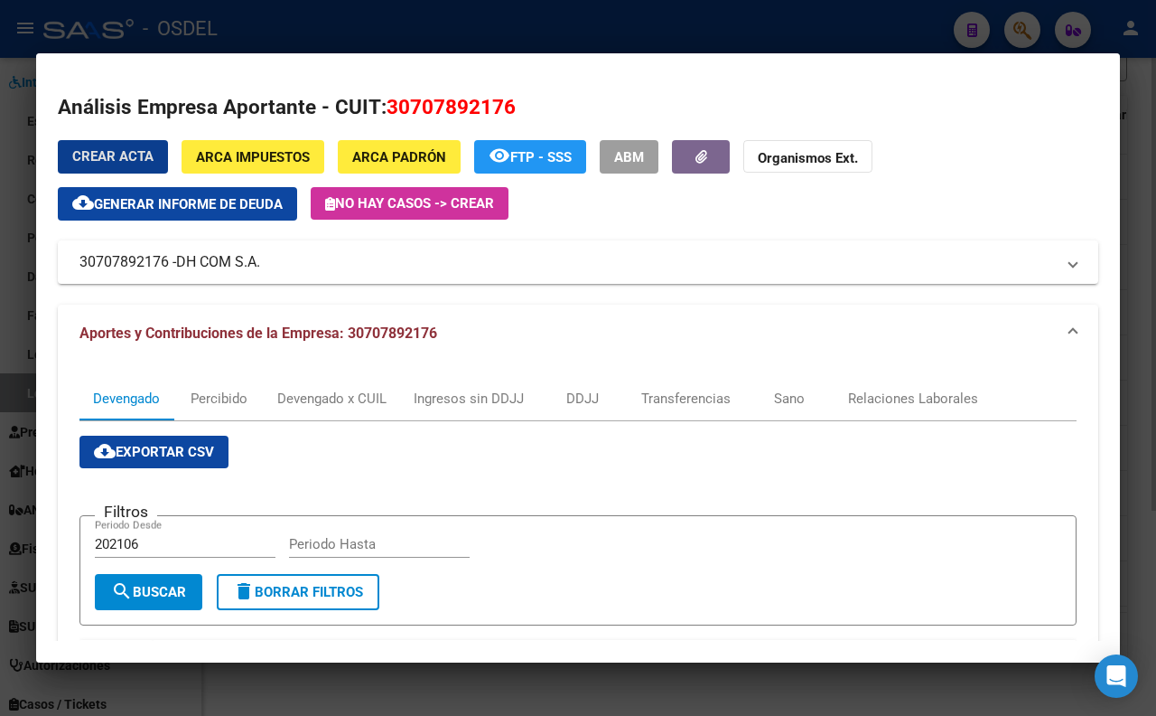
click at [405, 32] on div at bounding box center [578, 358] width 1156 height 716
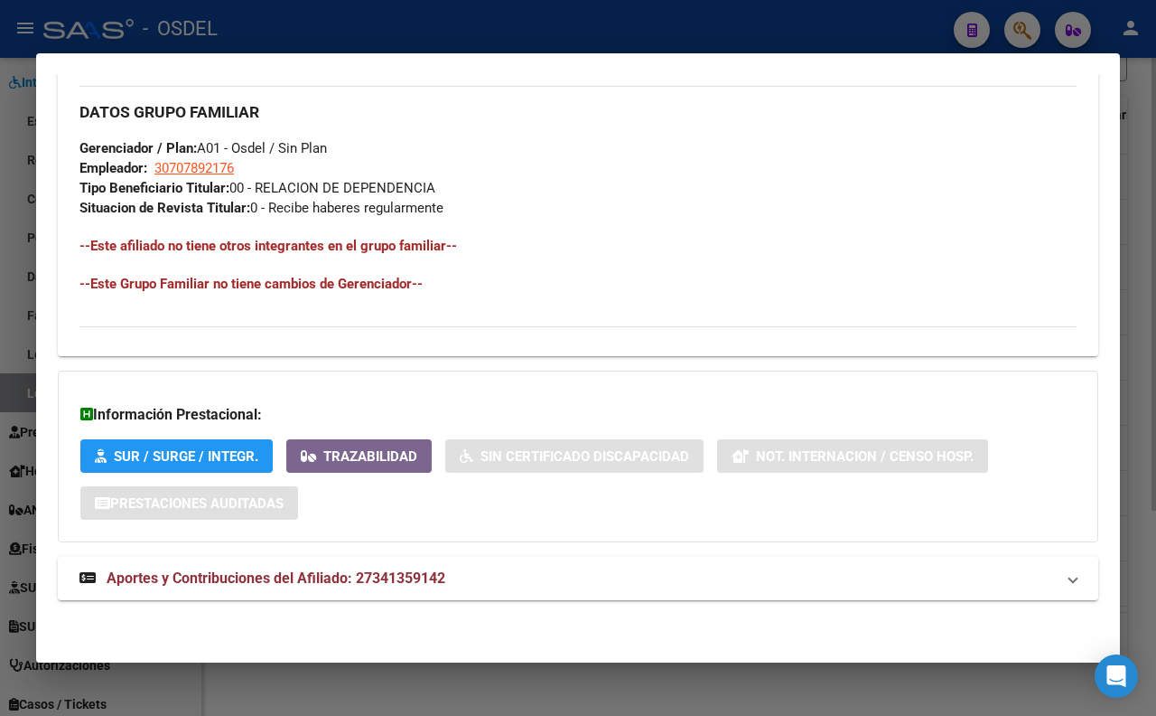
click at [493, 25] on div at bounding box center [578, 358] width 1156 height 716
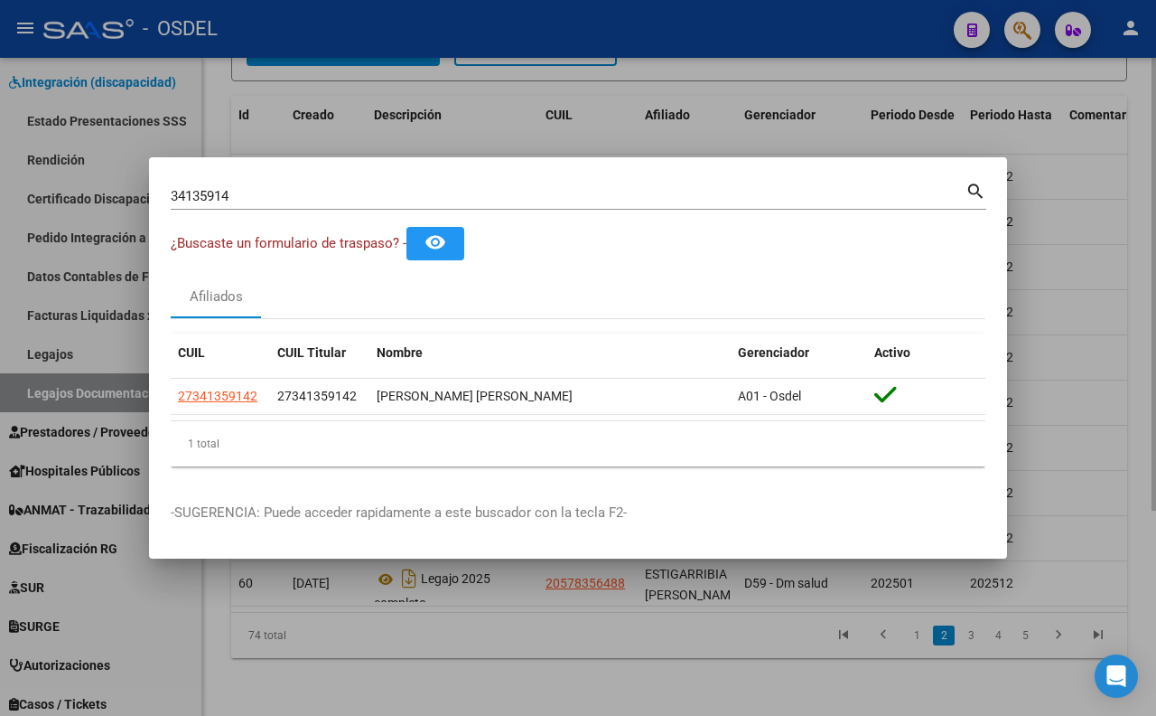
click at [472, 190] on input "34135914" at bounding box center [568, 196] width 795 height 16
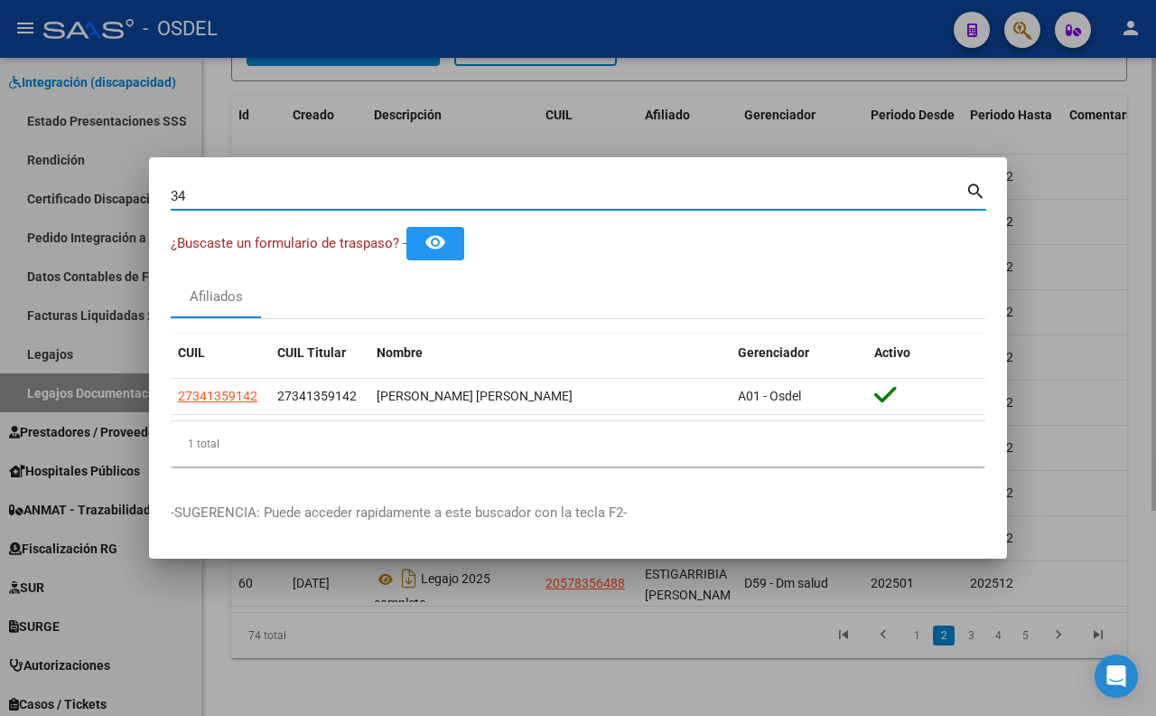
type input "3"
paste input "16246516"
type input "16246516"
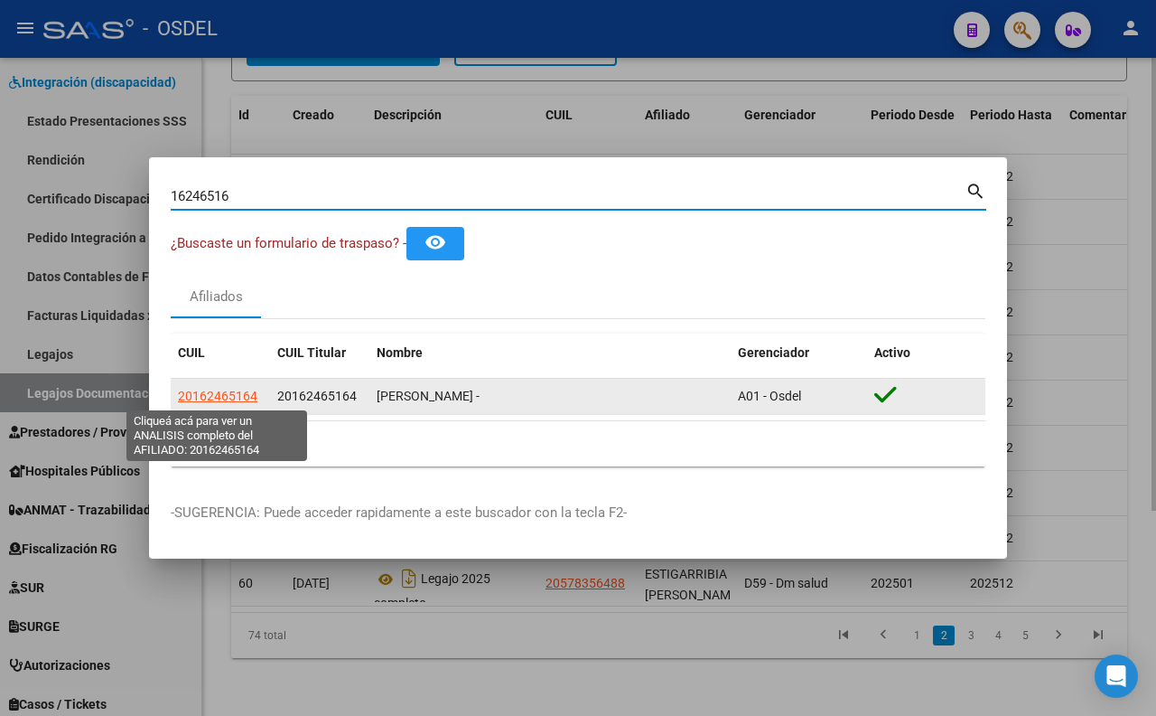
click at [244, 395] on span "20162465164" at bounding box center [218, 395] width 80 height 14
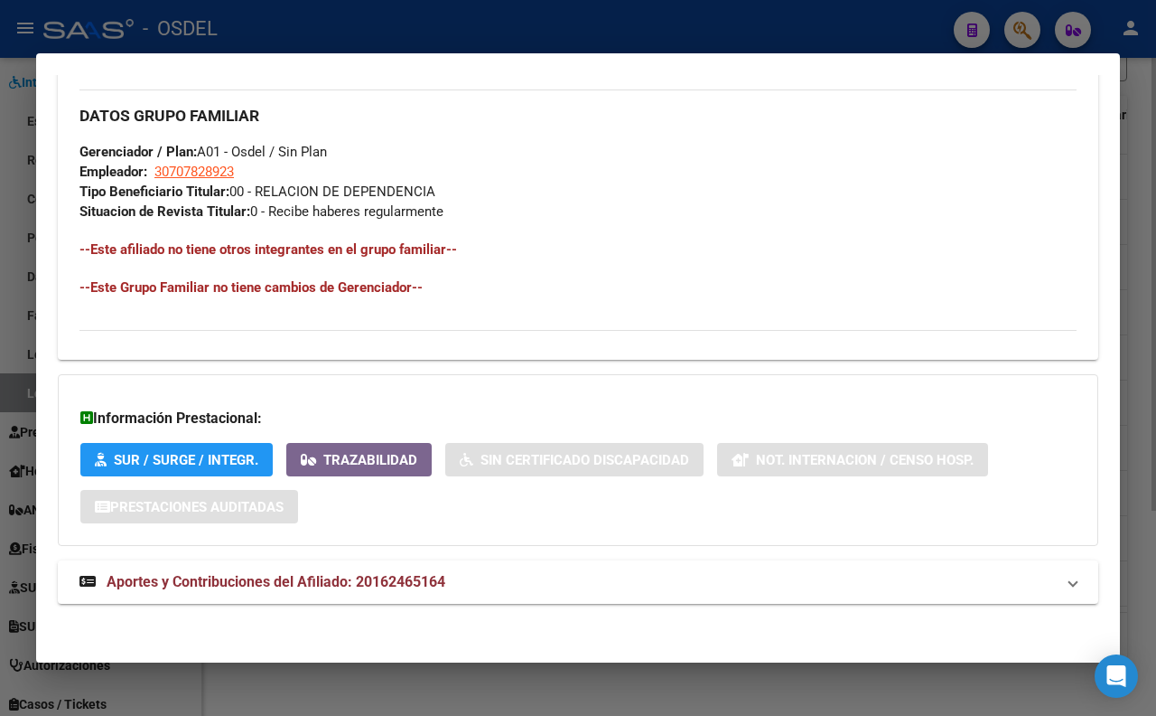
scroll to position [903, 0]
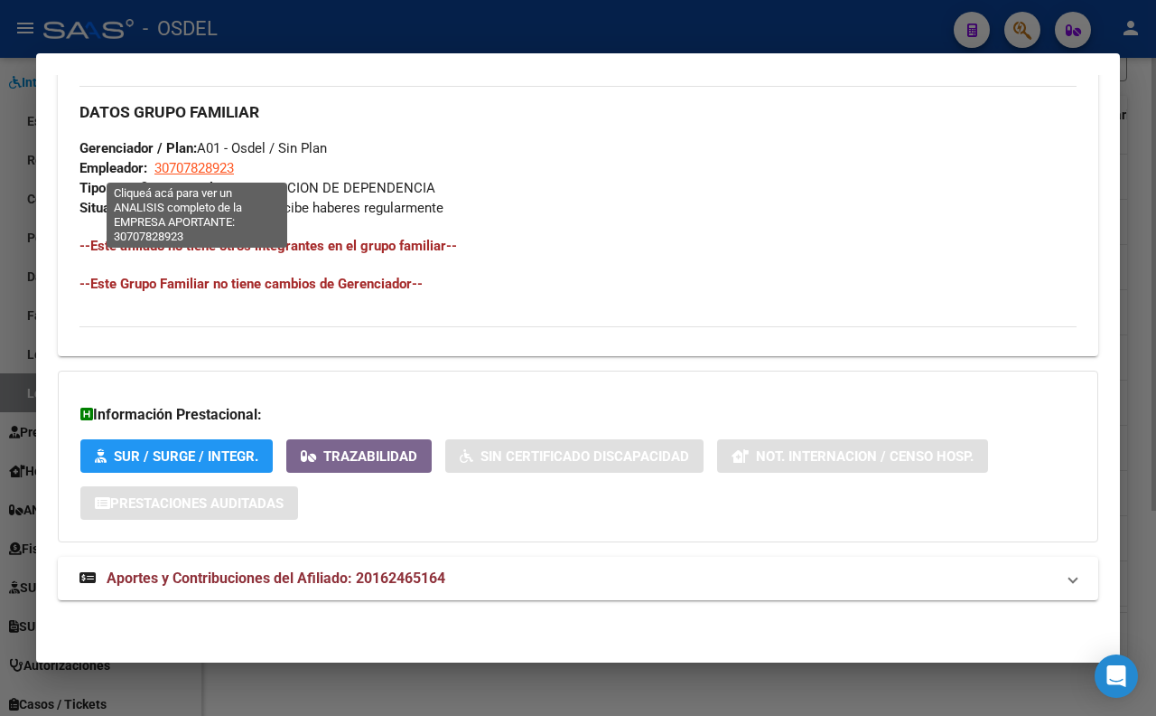
click at [228, 173] on span "30707828923" at bounding box center [194, 168] width 80 height 16
type textarea "30707828923"
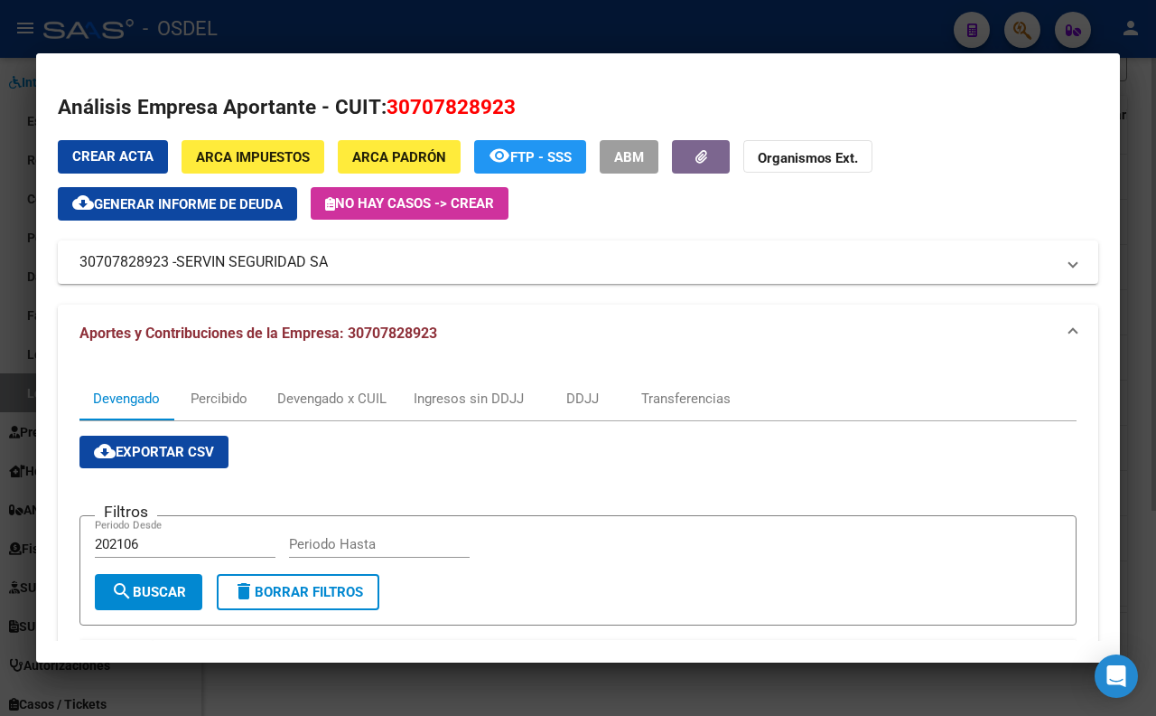
click at [797, 37] on div at bounding box center [578, 358] width 1156 height 716
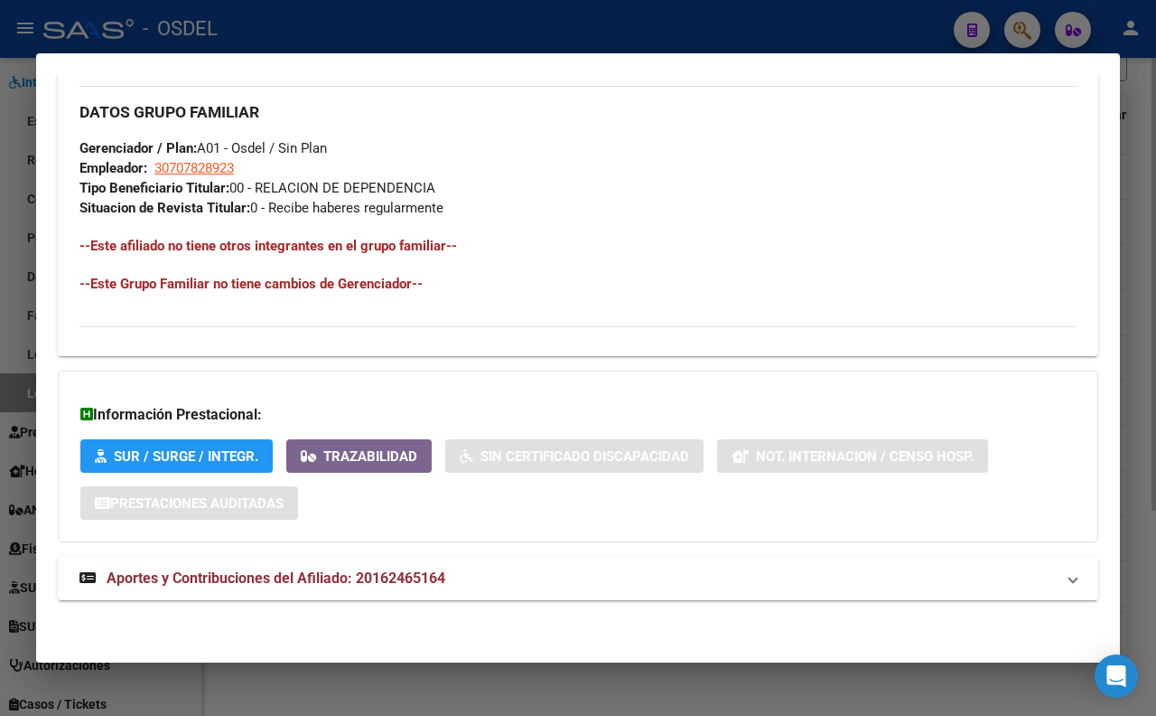
click at [519, 22] on div at bounding box center [578, 358] width 1156 height 716
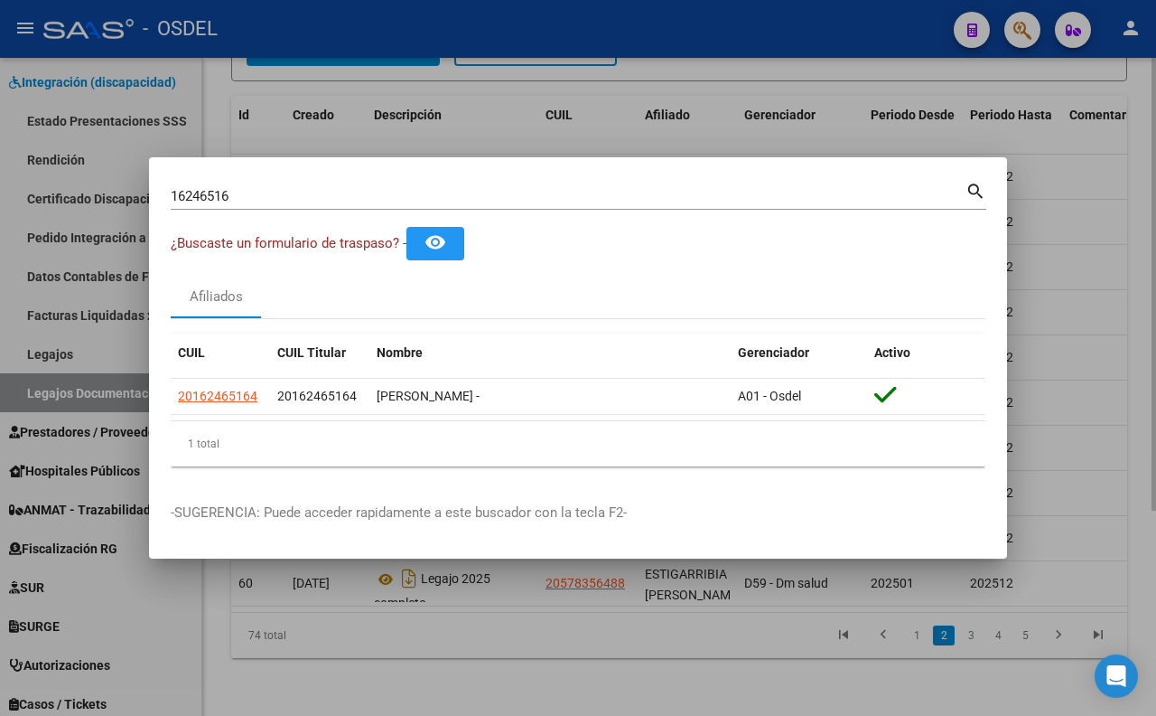
click at [489, 136] on div at bounding box center [578, 358] width 1156 height 716
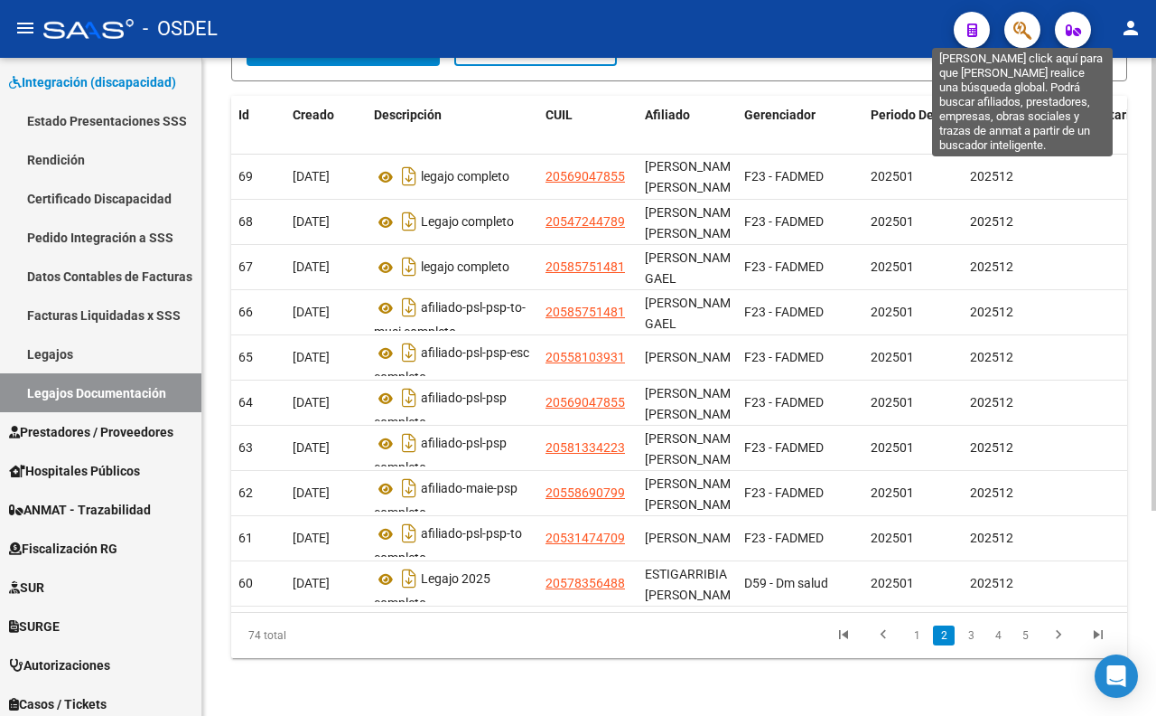
click at [1024, 33] on icon "button" at bounding box center [1023, 30] width 18 height 21
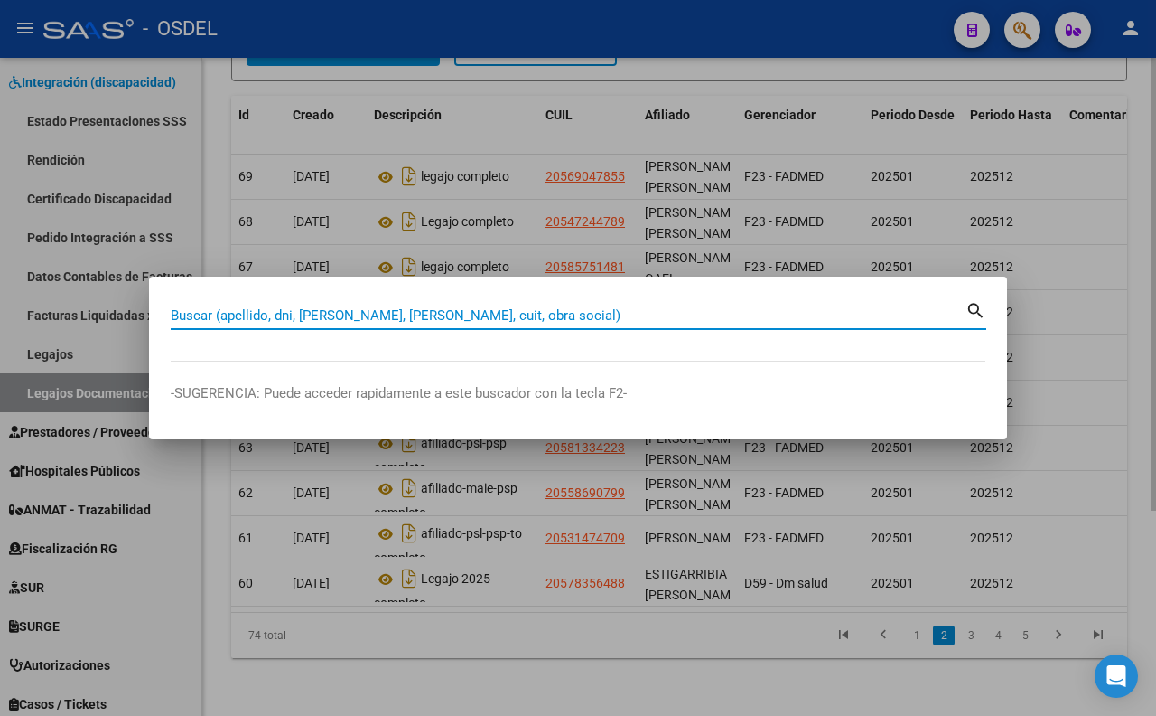
click at [601, 320] on input "Buscar (apellido, dni, [PERSON_NAME], [PERSON_NAME], cuit, obra social)" at bounding box center [568, 315] width 795 height 16
paste input "7734910"
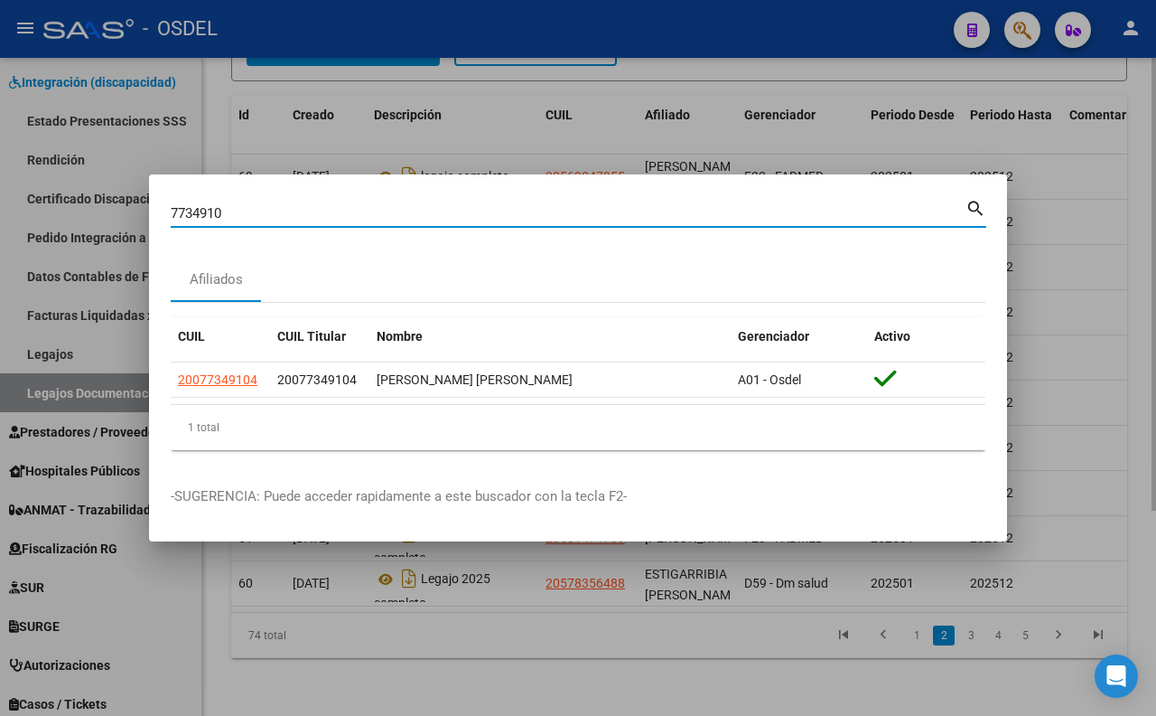
click at [173, 215] on input "7734910" at bounding box center [568, 213] width 795 height 16
type input "07734910"
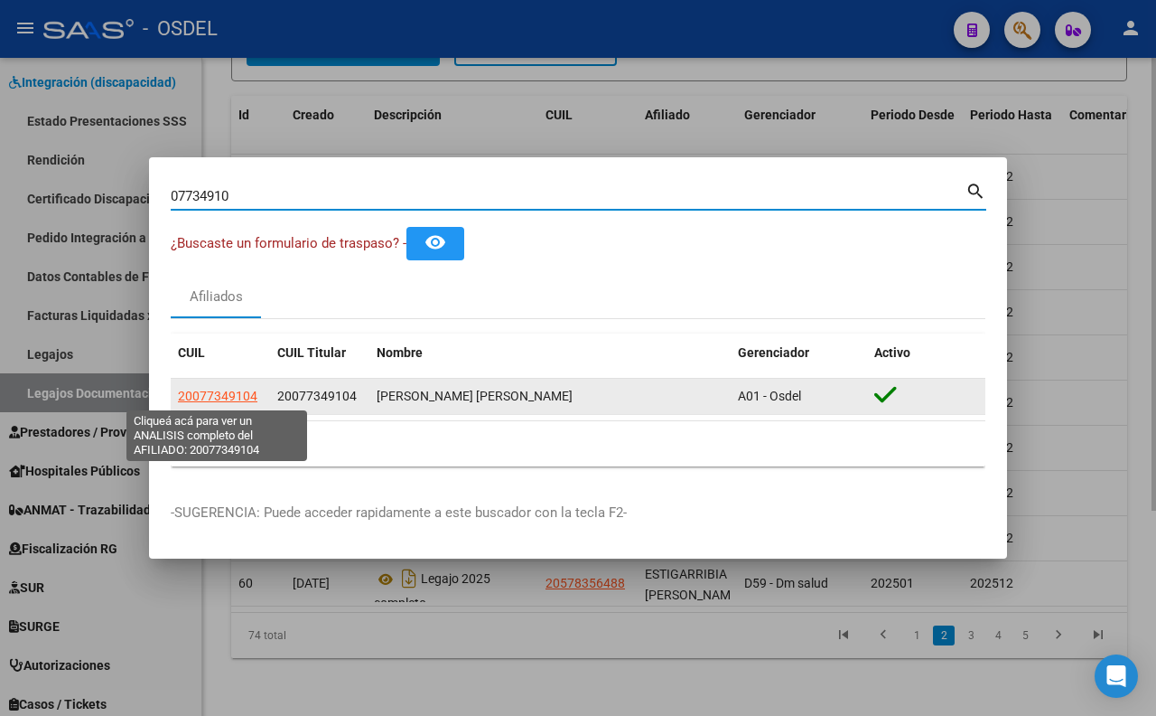
click at [255, 394] on span "20077349104" at bounding box center [218, 395] width 80 height 14
type textarea "20077349104"
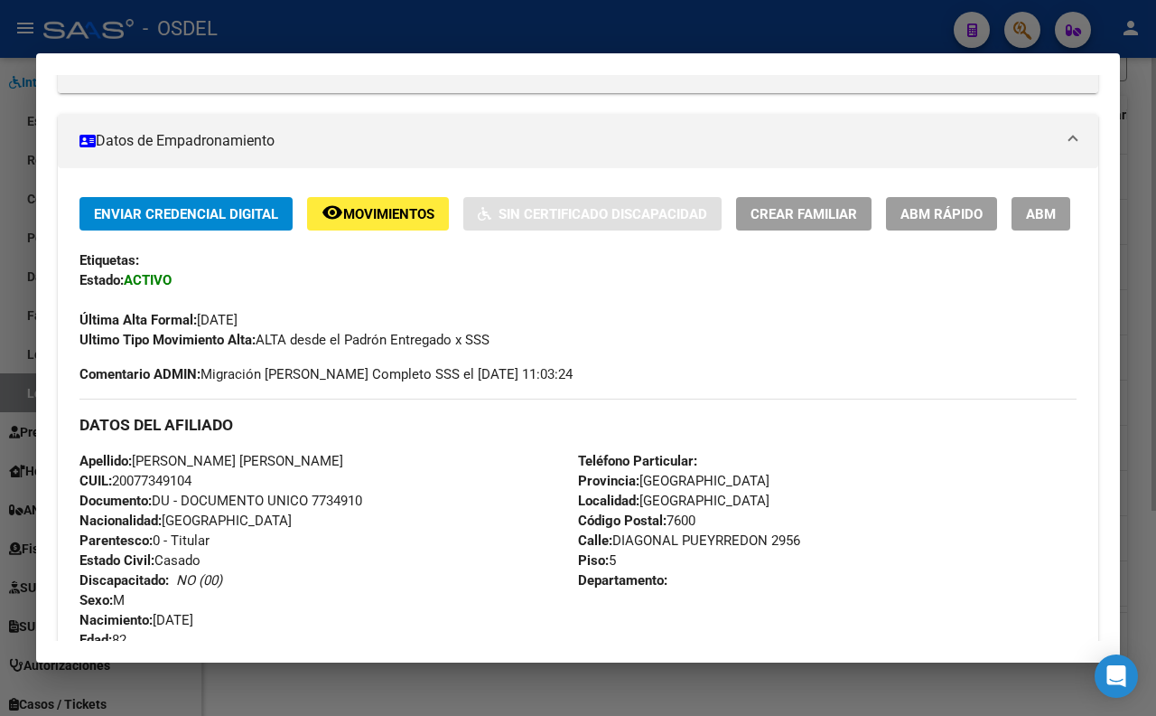
scroll to position [301, 0]
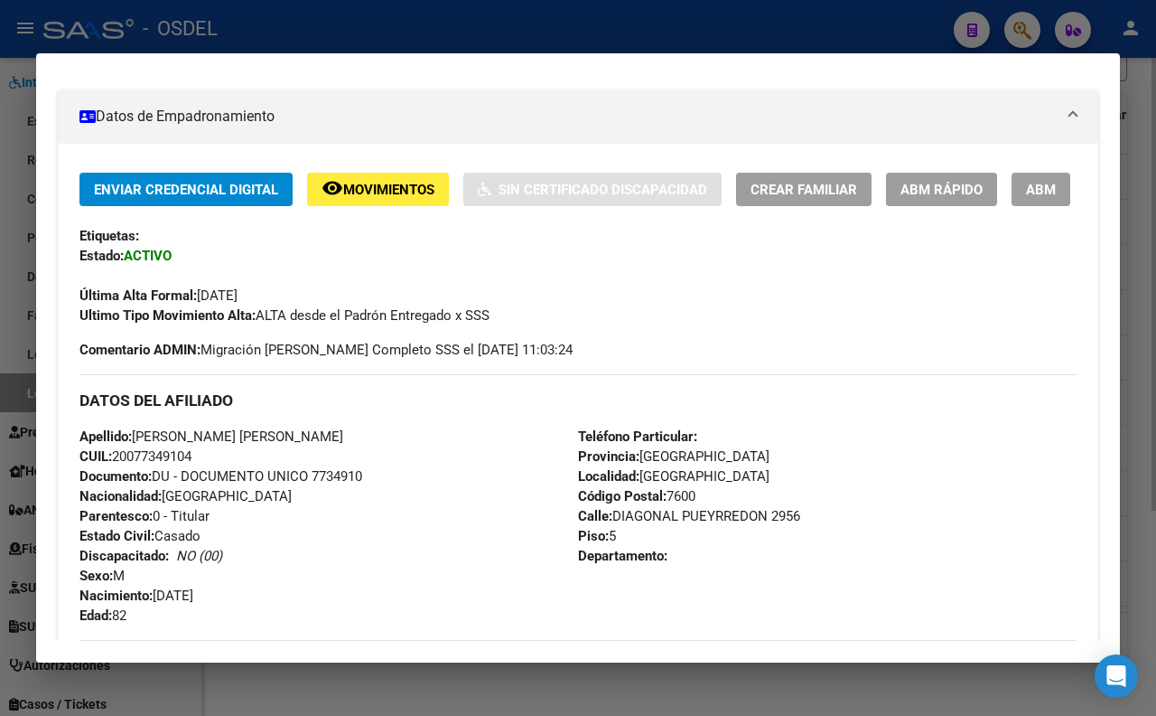
click at [643, 305] on div "Última Alta Formal: [DATE]" at bounding box center [578, 286] width 997 height 40
click at [542, 21] on div at bounding box center [578, 358] width 1156 height 716
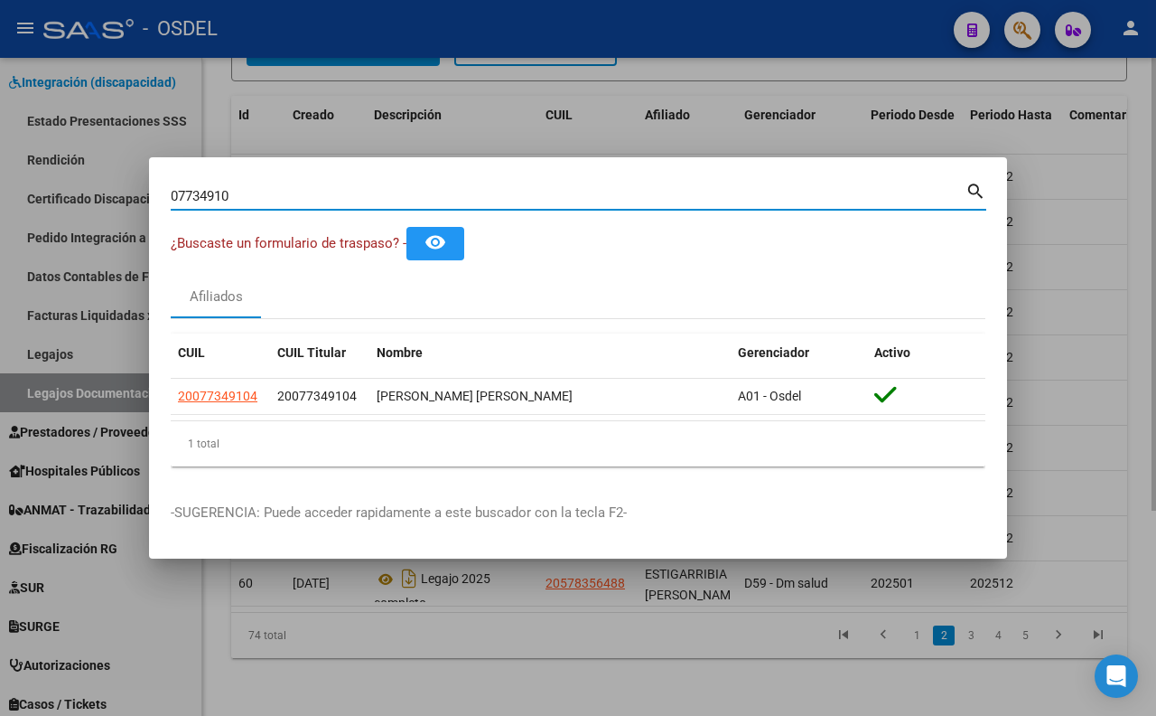
click at [482, 190] on input "07734910" at bounding box center [568, 196] width 795 height 16
type input "0"
type input "[PERSON_NAME]"
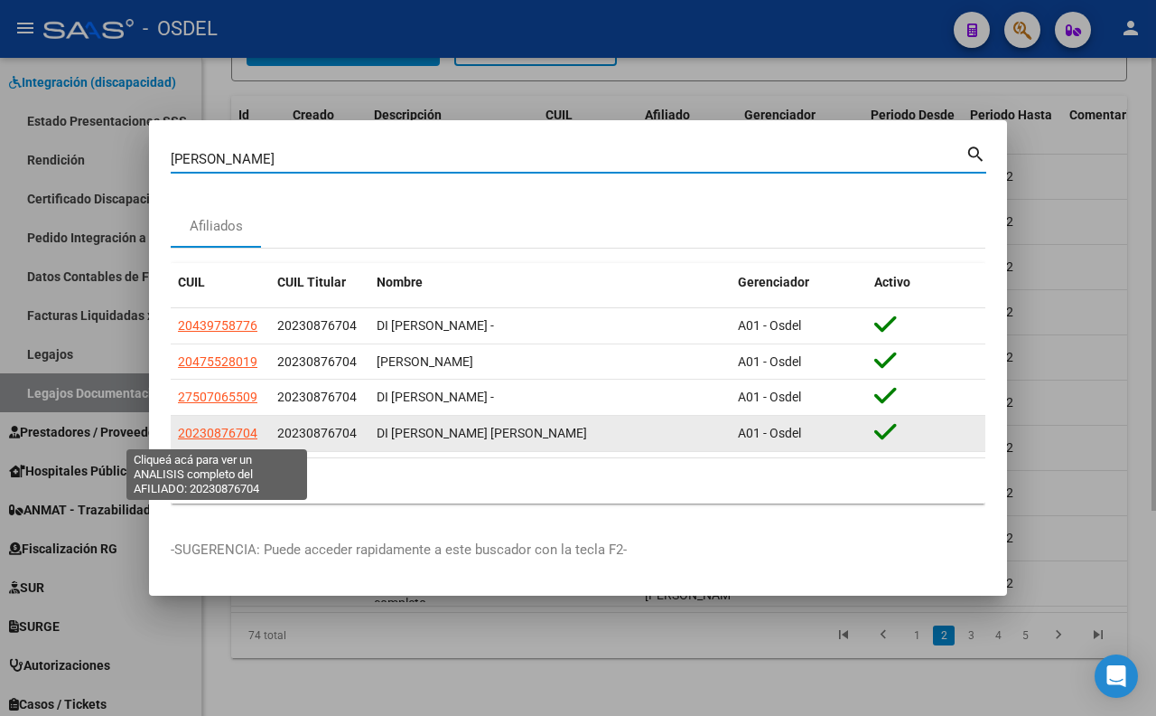
click at [247, 430] on span "20230876704" at bounding box center [218, 433] width 80 height 14
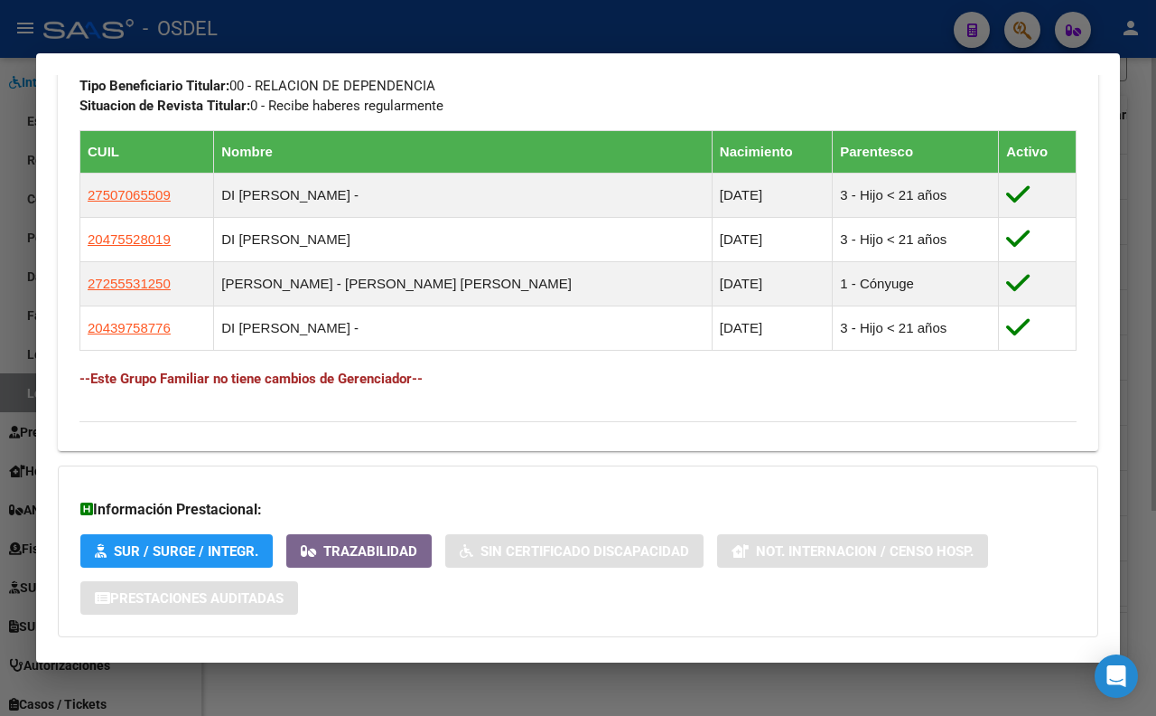
scroll to position [680, 0]
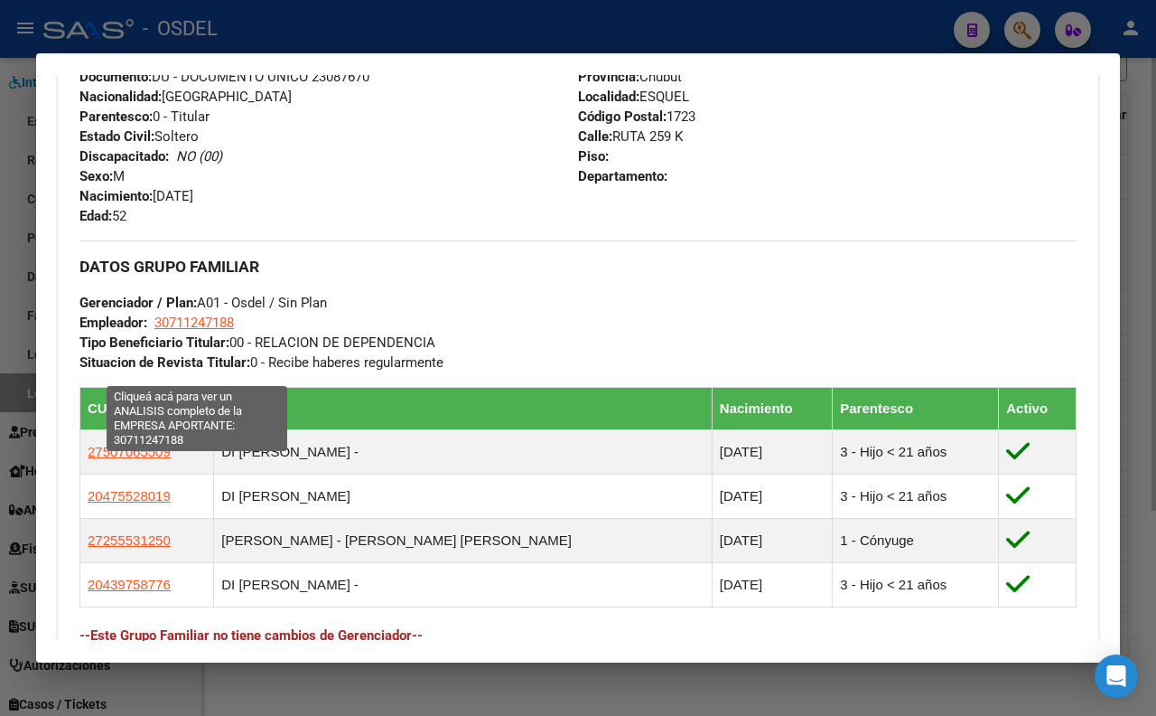
click at [204, 331] on span "30711247188" at bounding box center [194, 322] width 80 height 16
type textarea "30711247188"
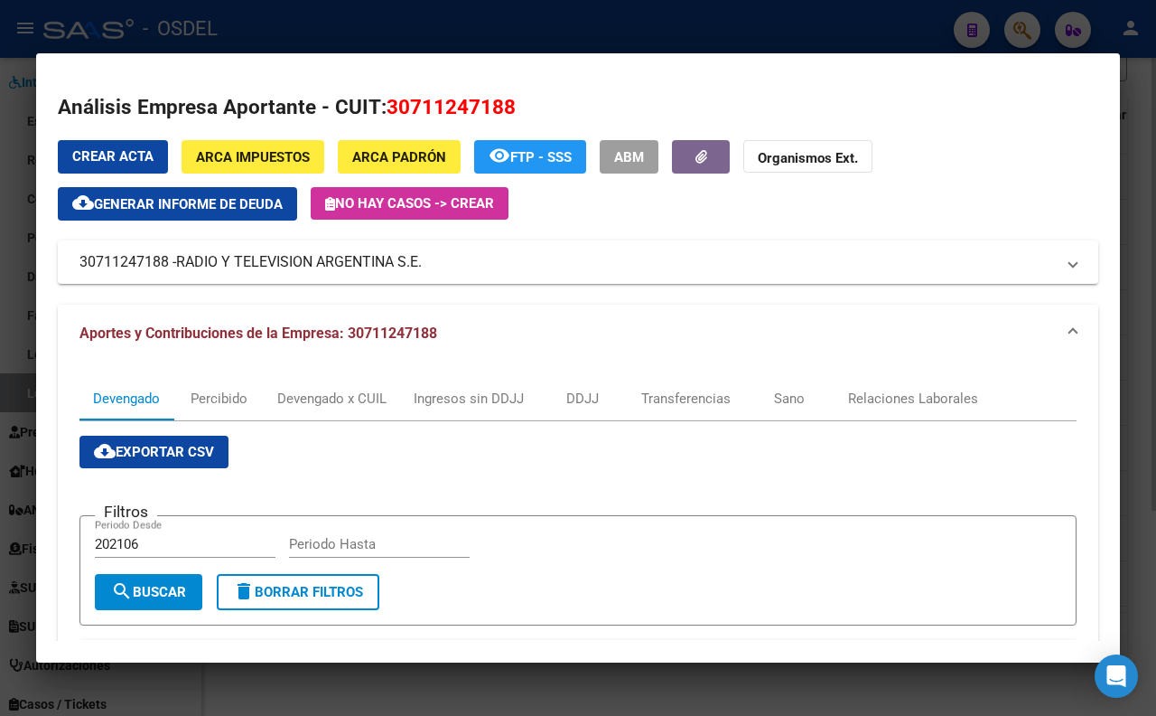
click at [627, 33] on div at bounding box center [578, 358] width 1156 height 716
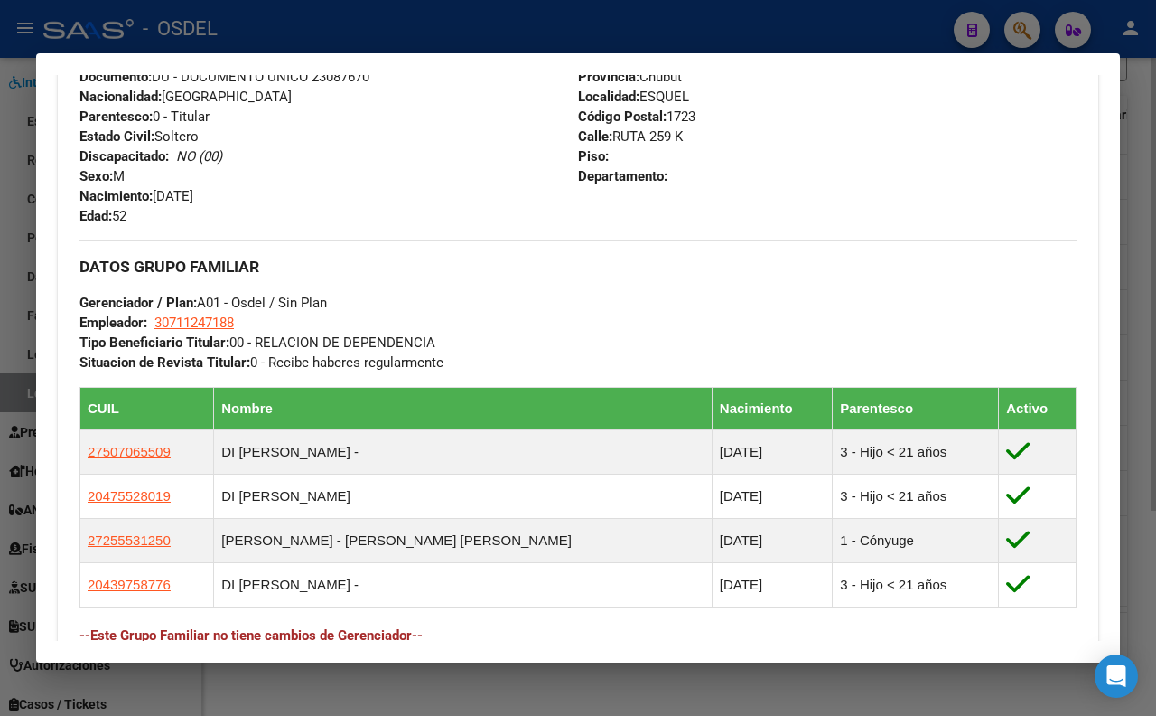
click at [720, 28] on div at bounding box center [578, 358] width 1156 height 716
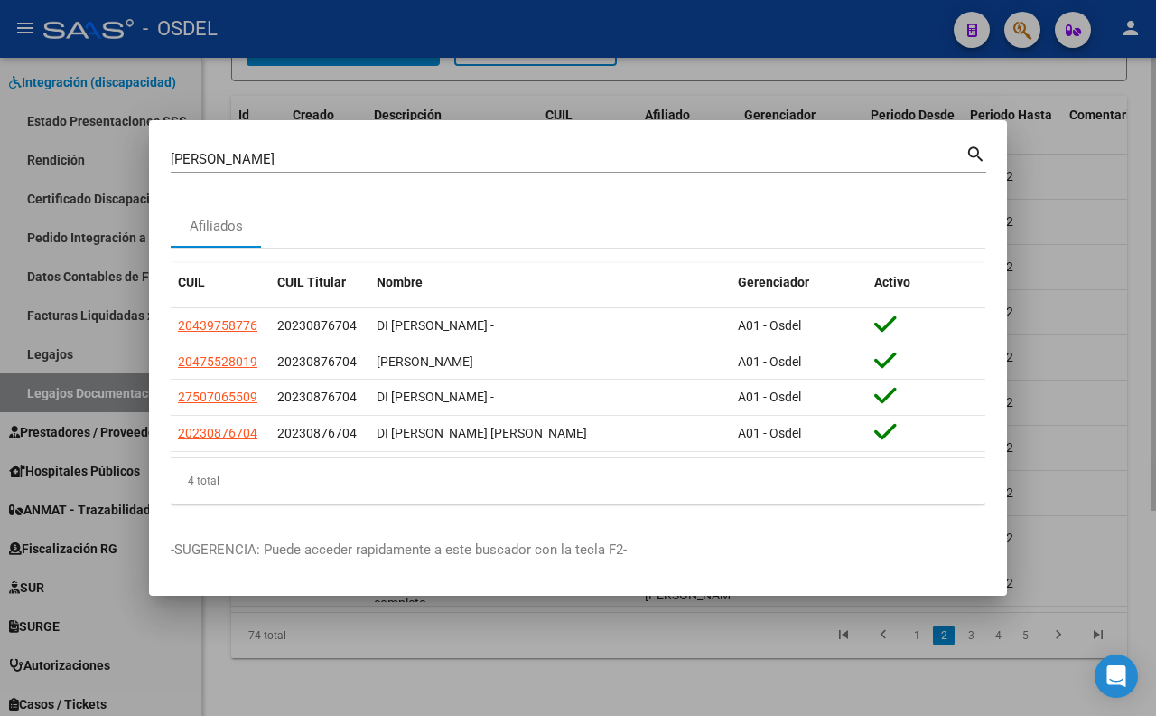
click at [849, 160] on input "[PERSON_NAME]" at bounding box center [568, 159] width 795 height 16
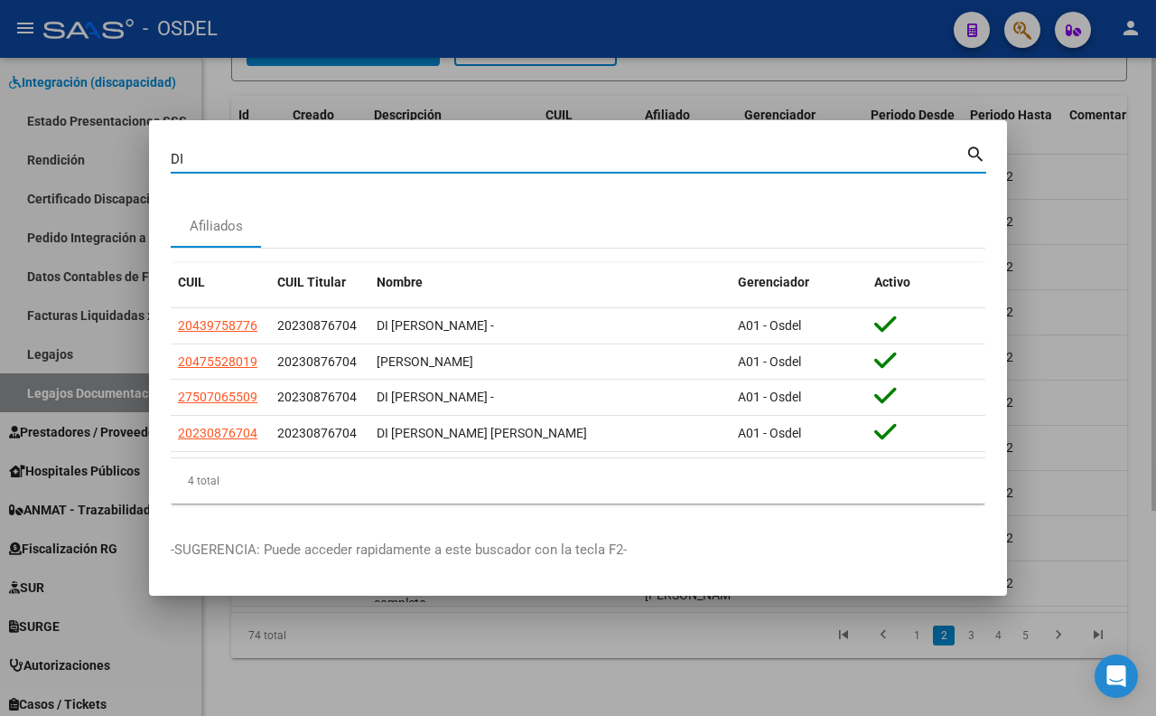
type input "D"
paste input "28443318"
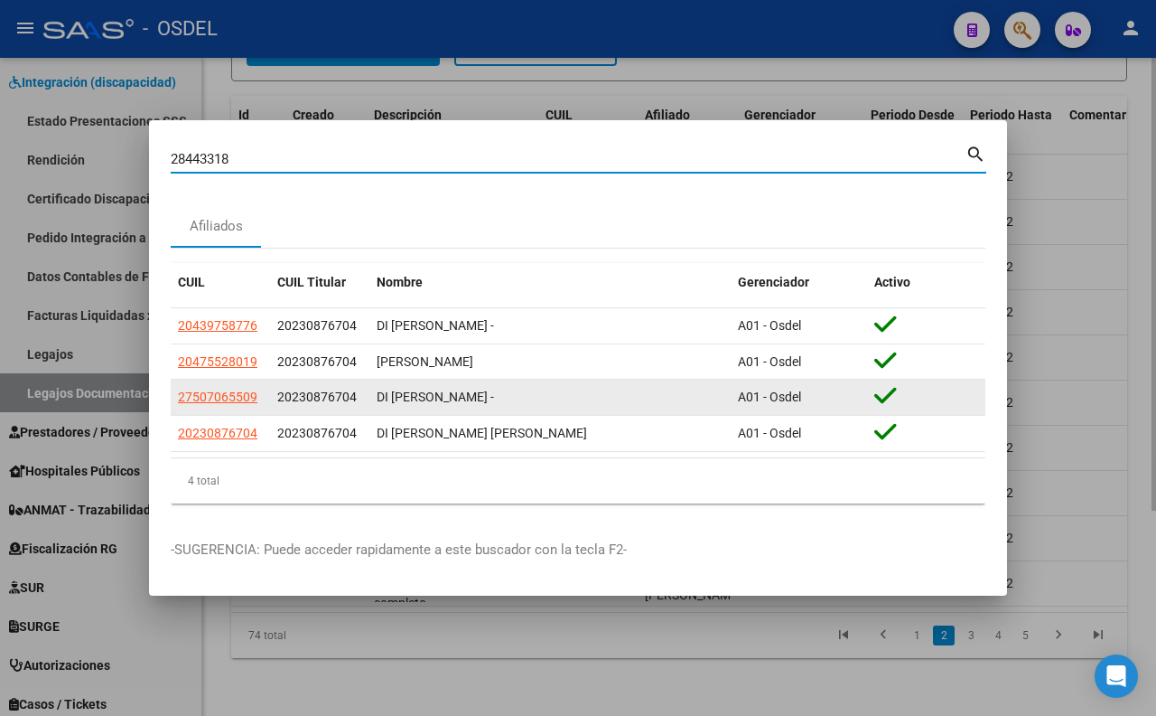
type input "28443318"
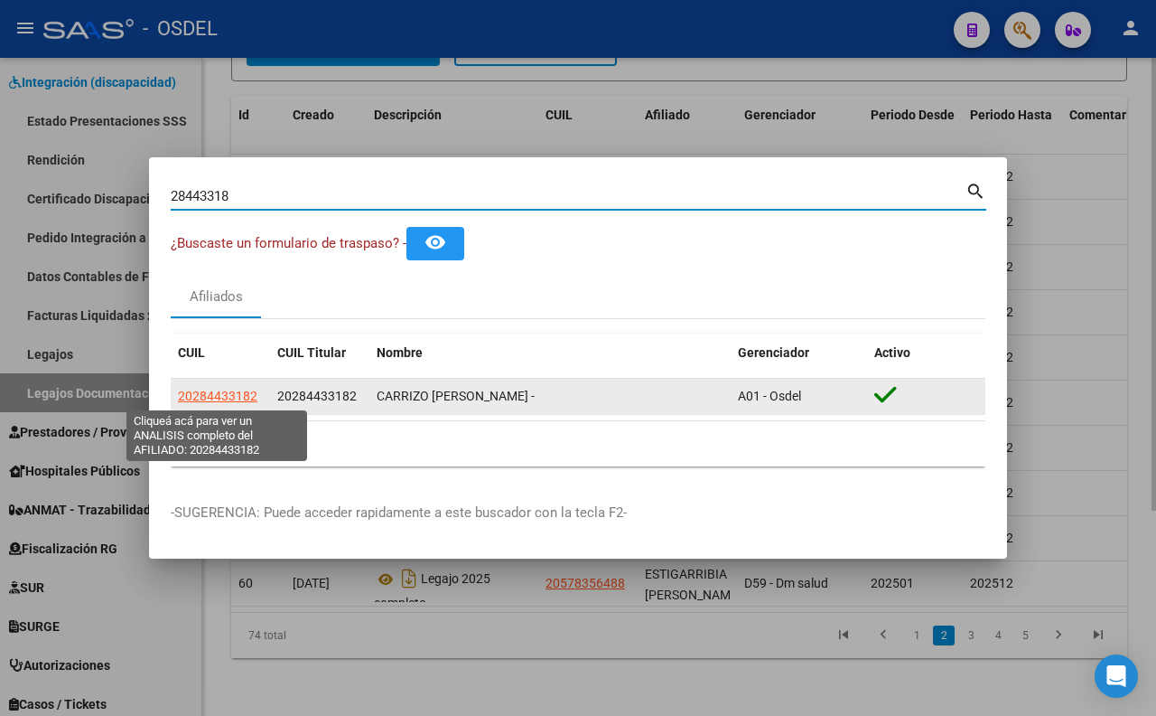
click at [238, 400] on span "20284433182" at bounding box center [218, 395] width 80 height 14
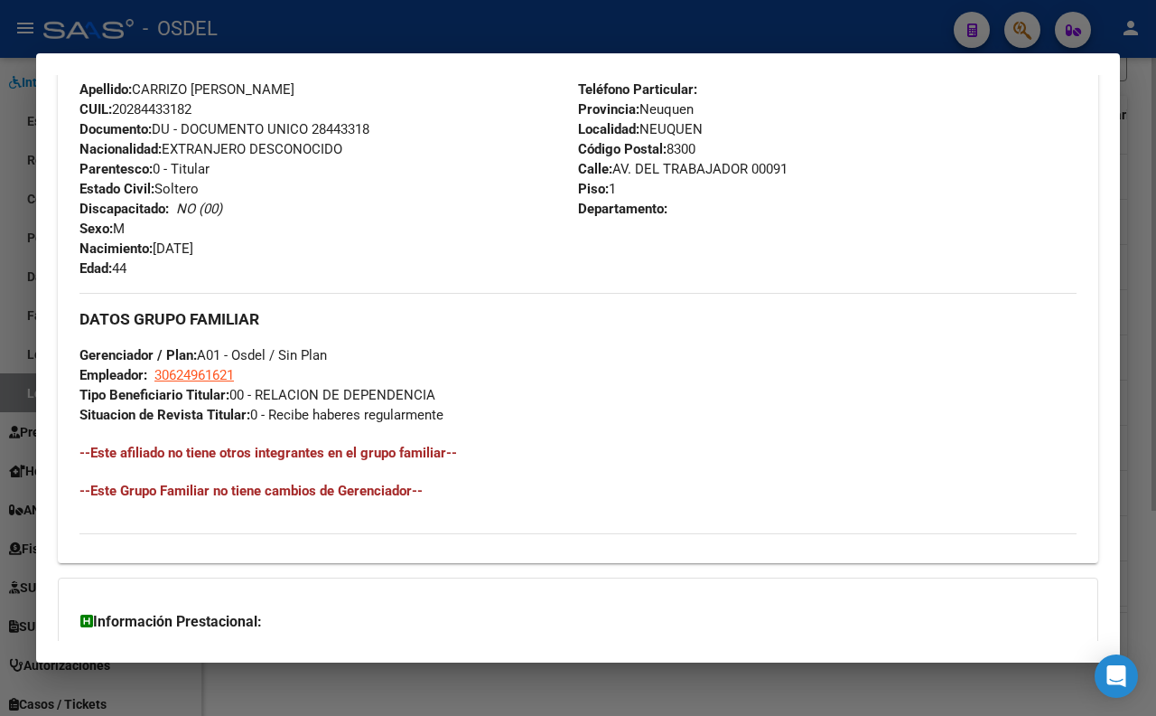
scroll to position [702, 0]
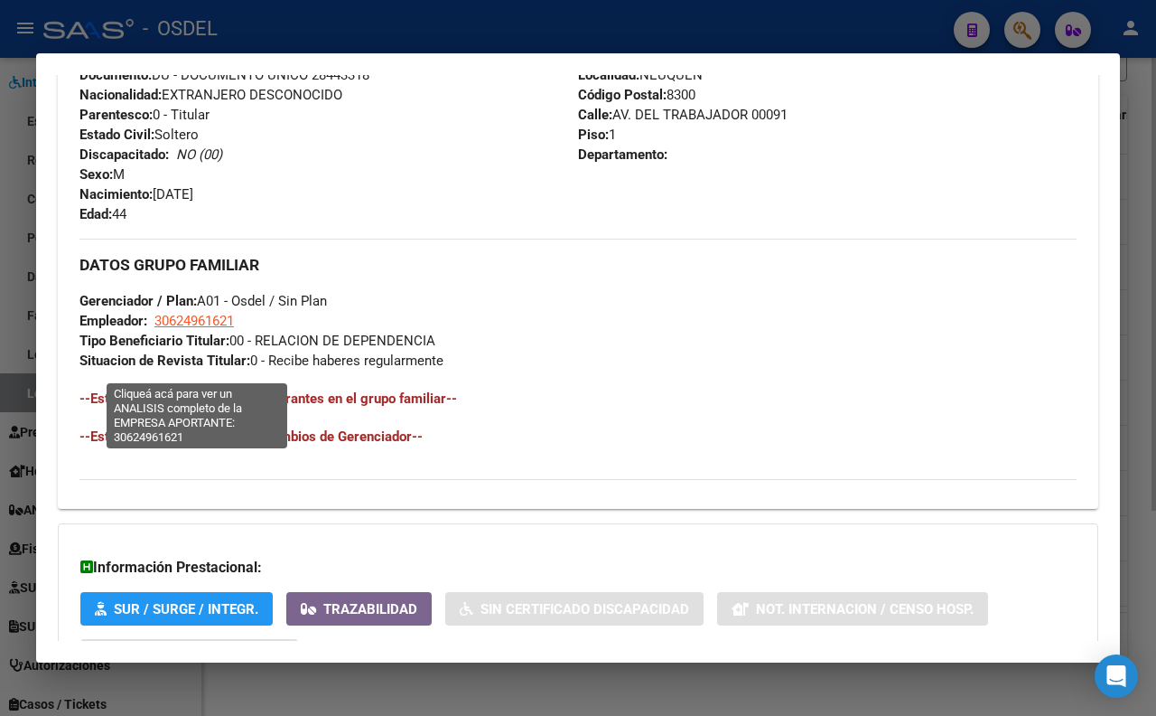
click at [226, 329] on span "30624961621" at bounding box center [194, 321] width 80 height 16
type textarea "30624961621"
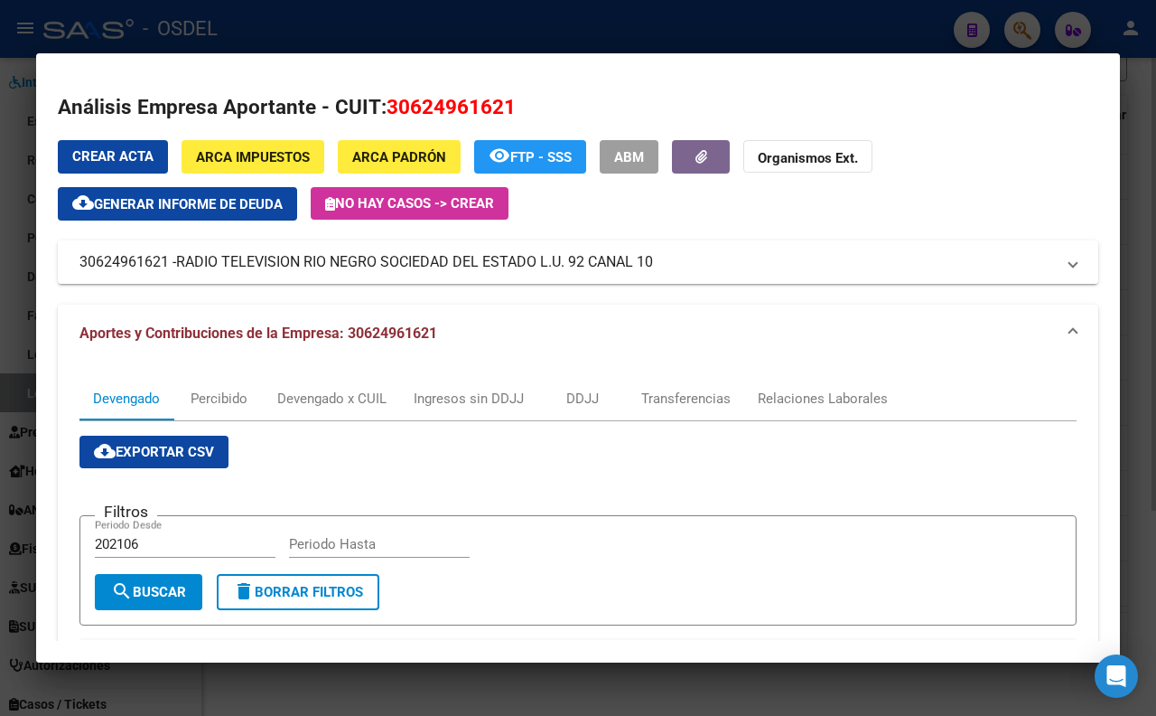
drag, startPoint x: 678, startPoint y: 258, endPoint x: 654, endPoint y: 262, distance: 23.8
click at [654, 262] on mat-panel-title "30624961621 - RADIO TELEVISION RIO NEGRO SOCIEDAD DEL ESTADO L.U. 92 CANAL 10" at bounding box center [568, 262] width 976 height 22
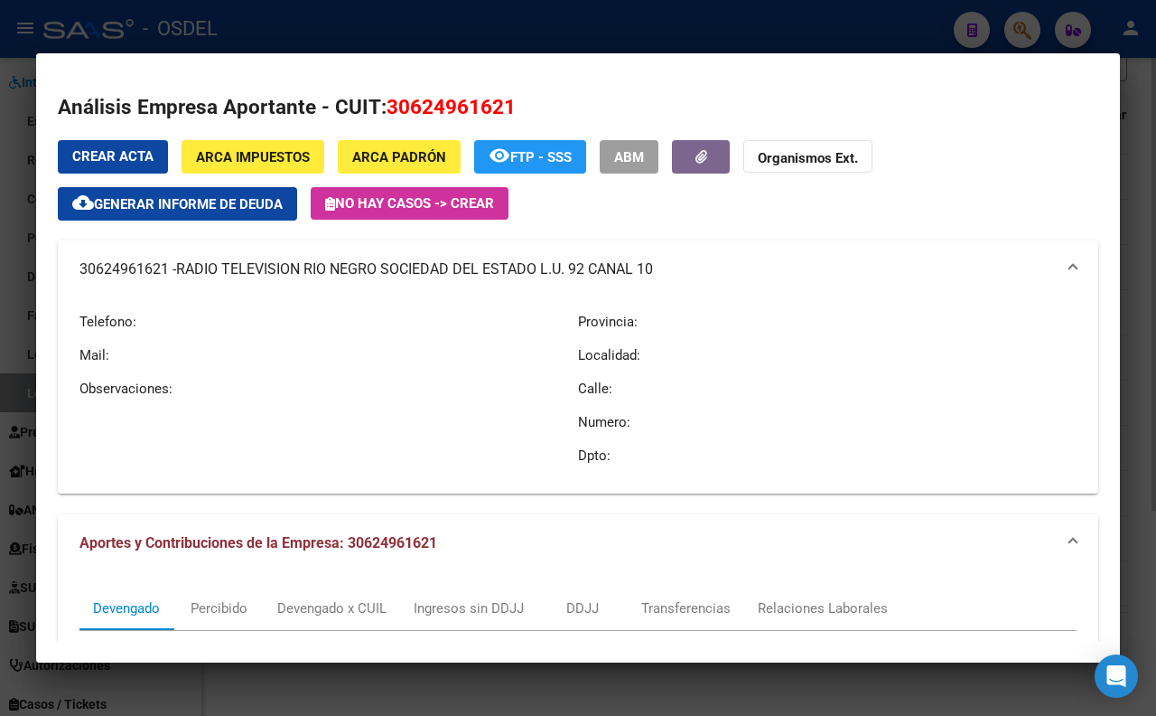
copy mat-panel-title "30624961621 - RADIO TELEVISION RIO NEGRO SOCIEDAD DEL ESTADO L.U. 92 CANAL 10"
click at [441, 444] on div "Telefono: Mail: Observaciones:" at bounding box center [329, 388] width 499 height 181
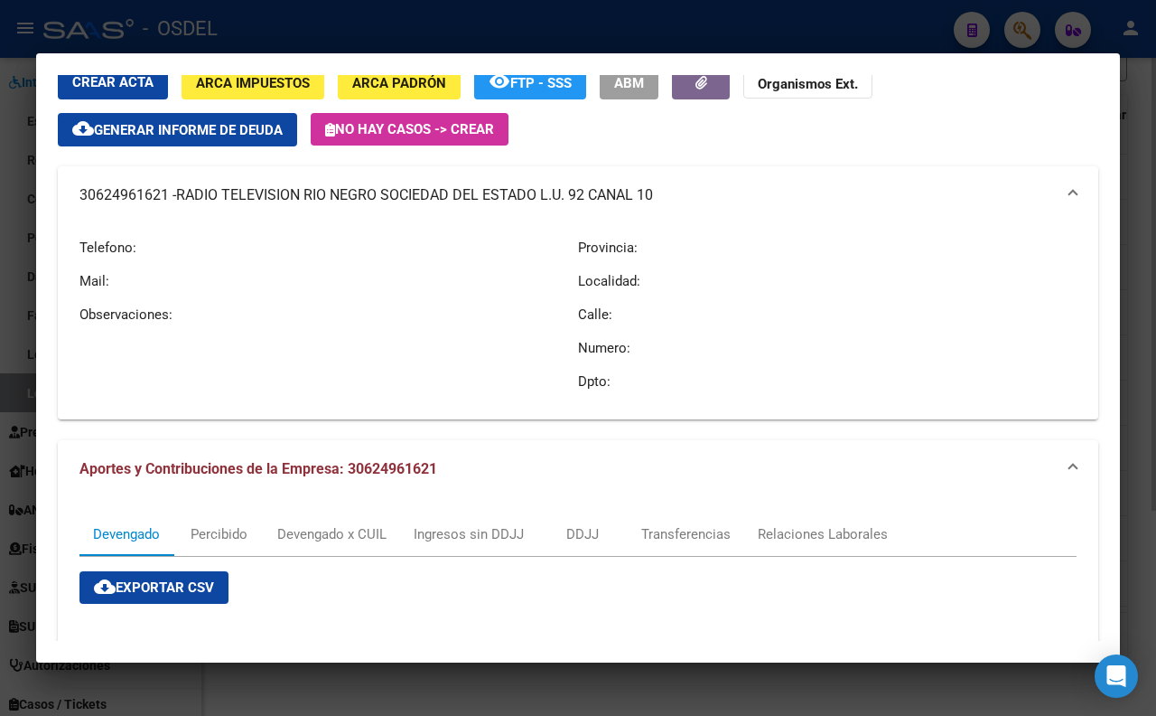
scroll to position [0, 0]
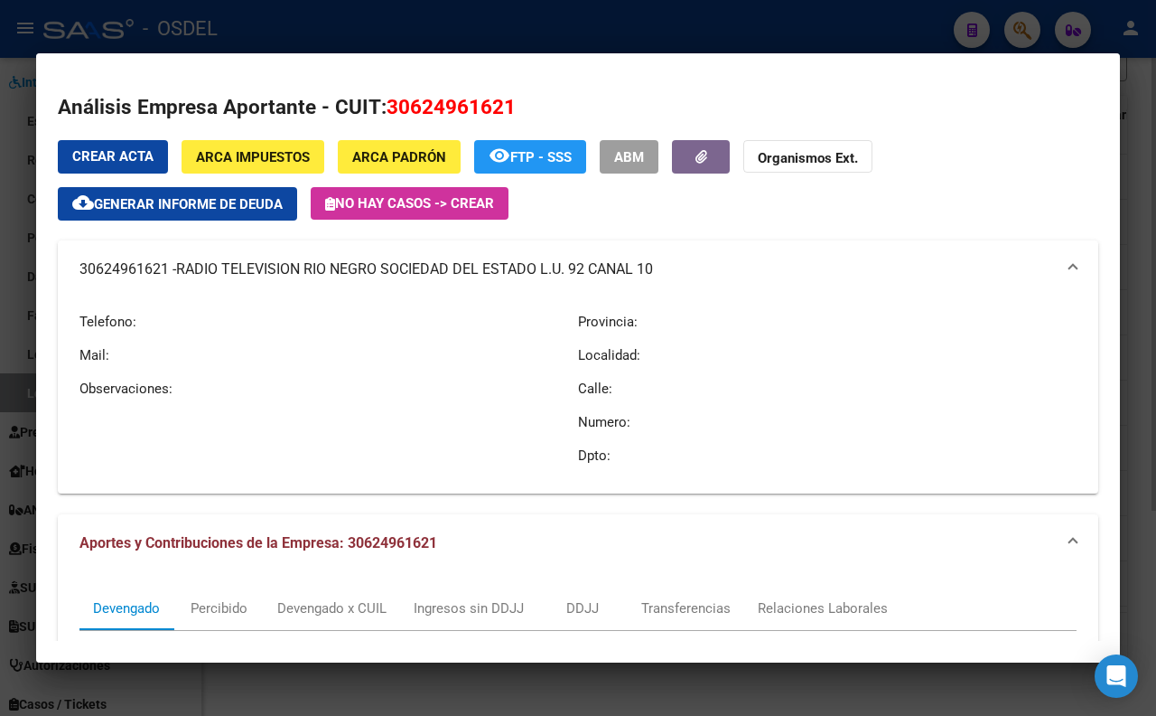
click at [377, 38] on div at bounding box center [578, 358] width 1156 height 716
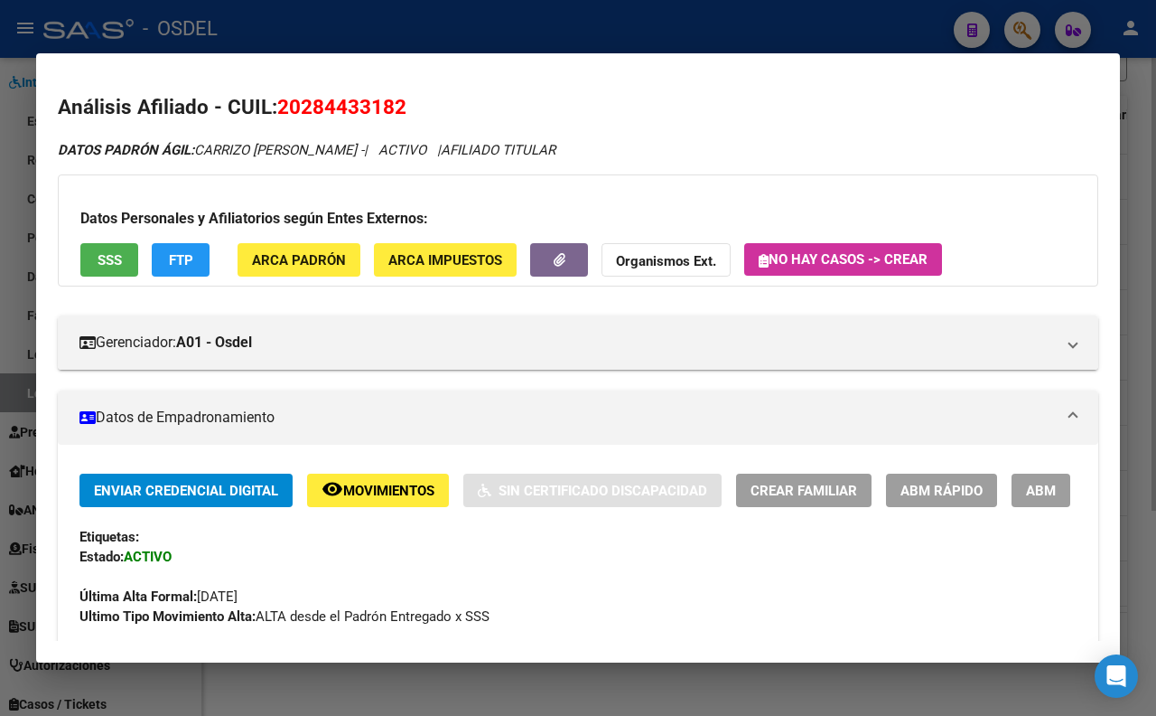
click at [115, 272] on button "SSS" at bounding box center [109, 259] width 58 height 33
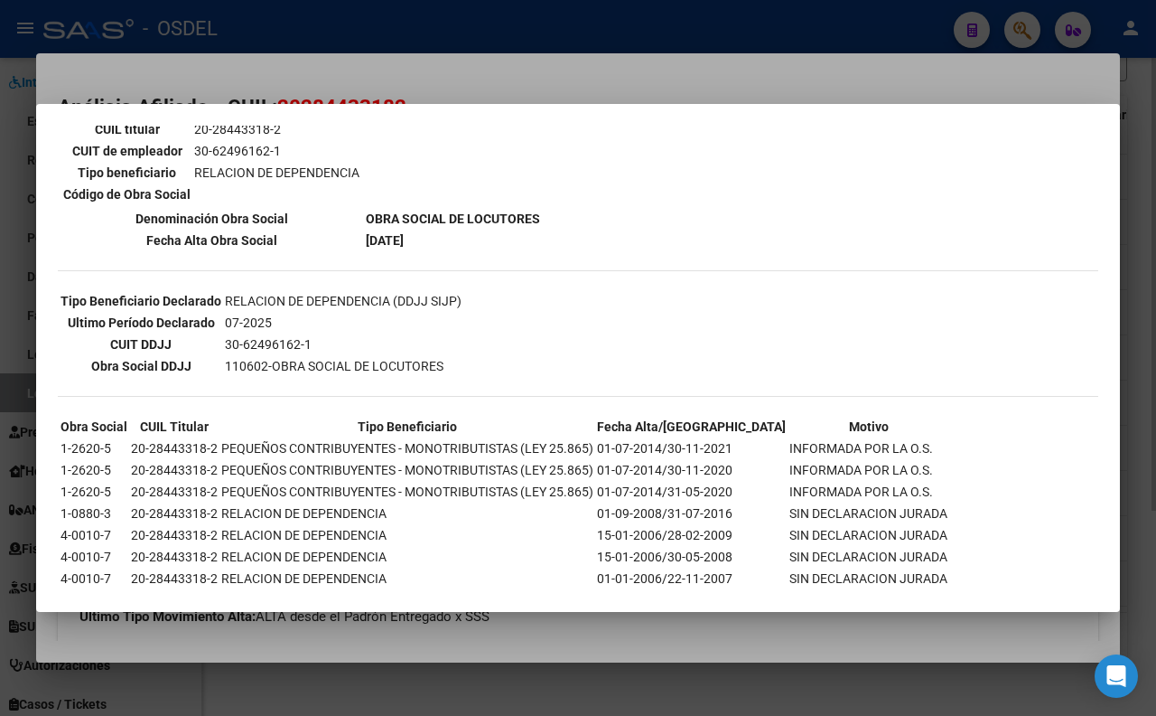
scroll to position [340, 0]
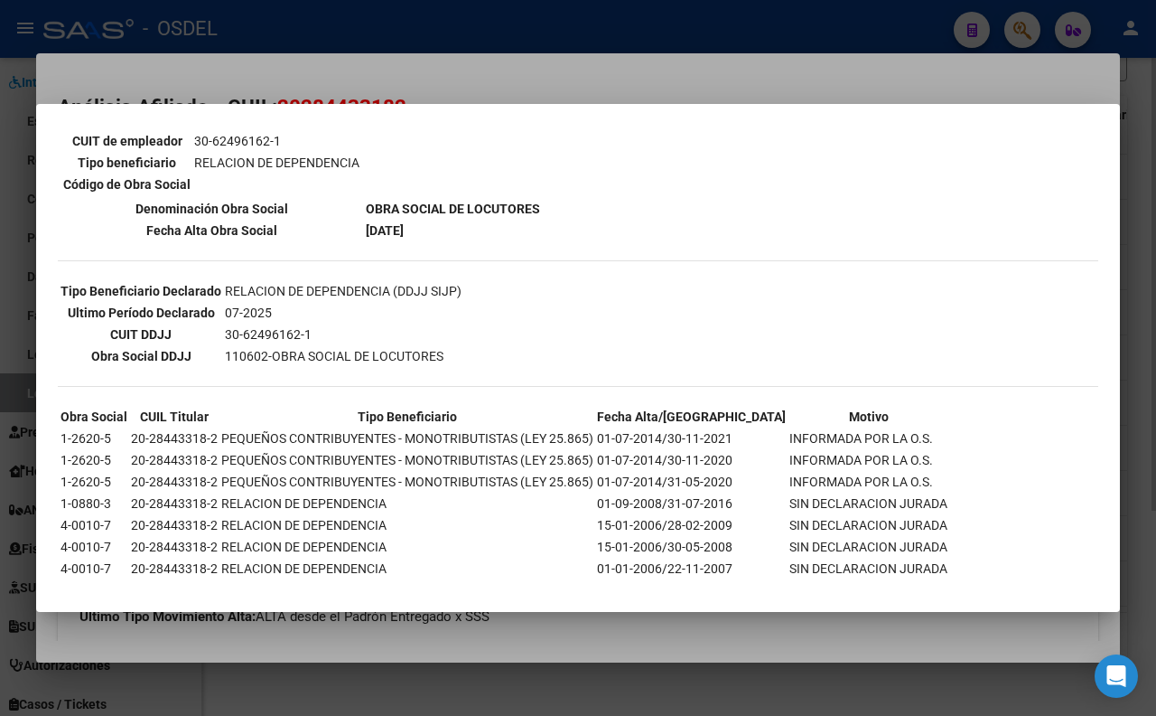
click at [684, 70] on div at bounding box center [578, 358] width 1156 height 716
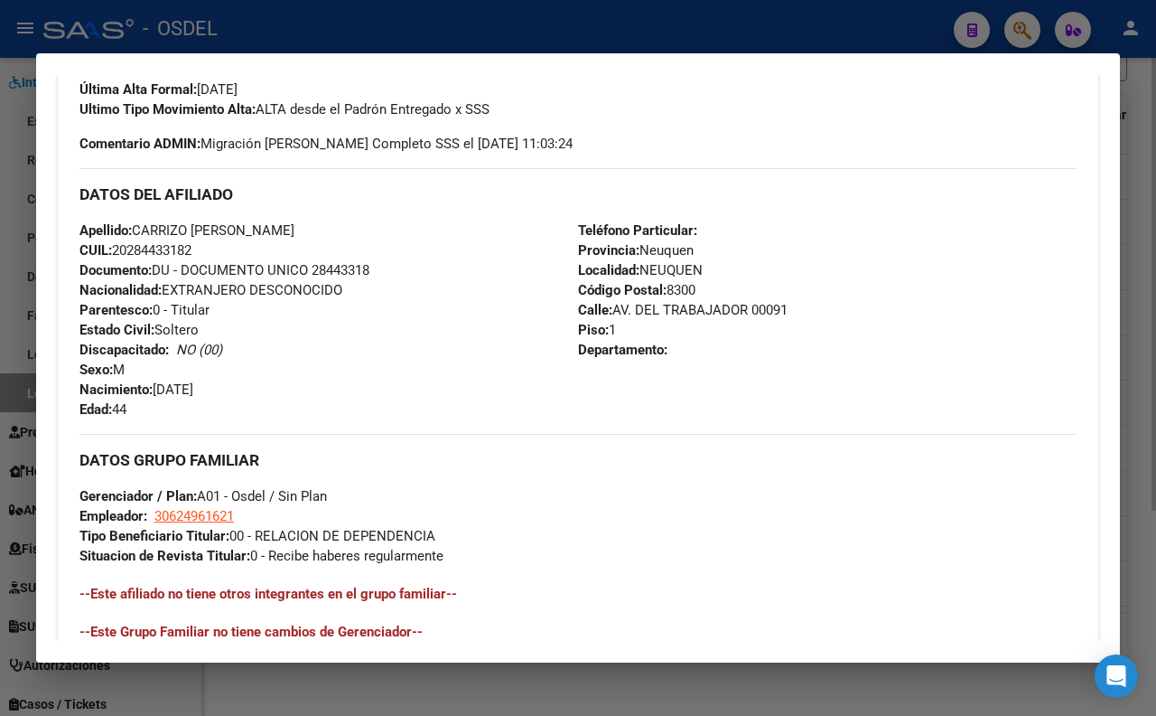
scroll to position [602, 0]
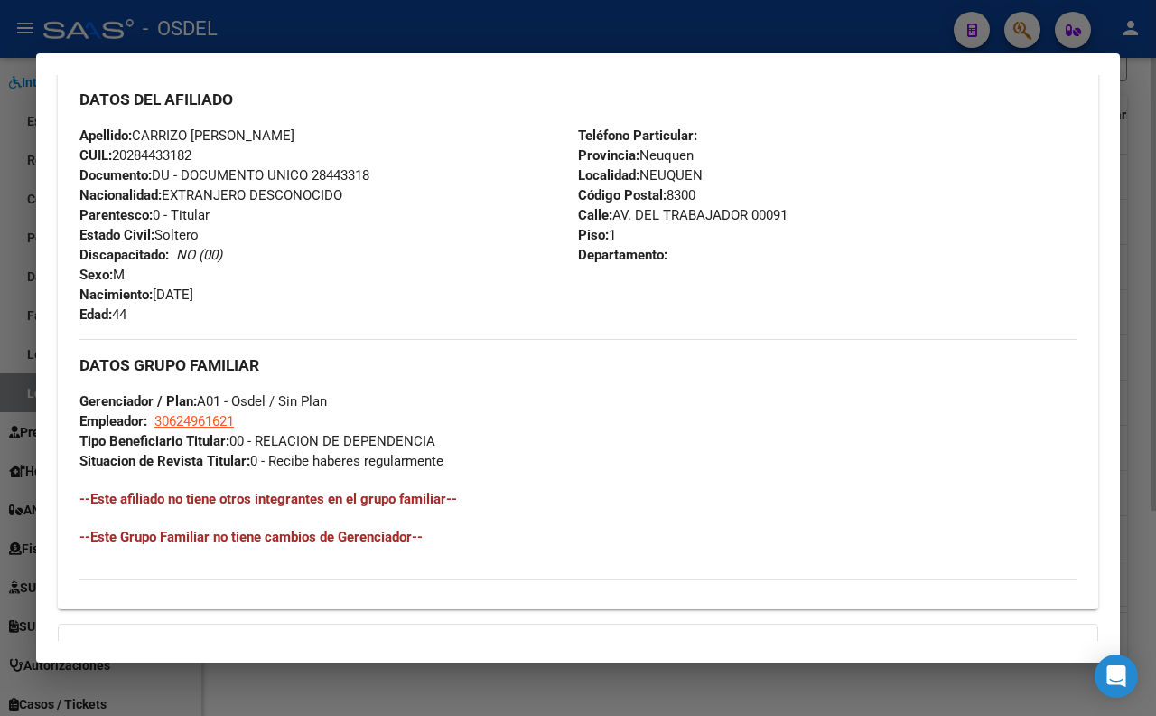
click at [734, 28] on div at bounding box center [578, 358] width 1156 height 716
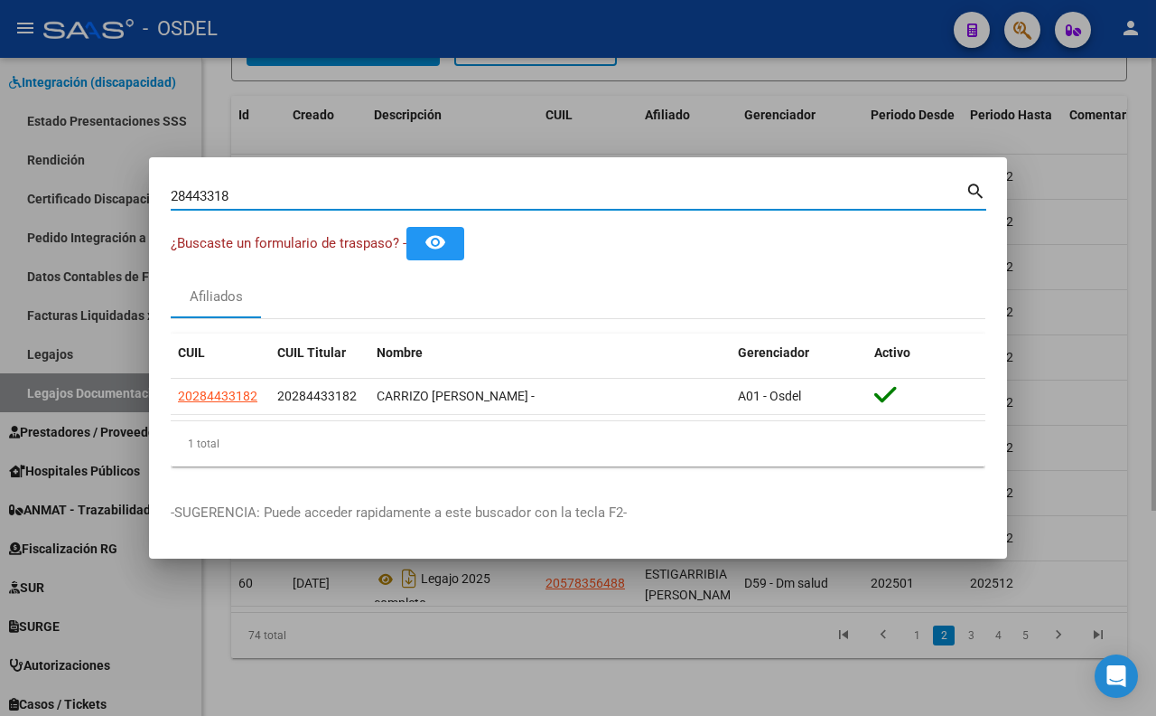
click at [710, 188] on input "28443318" at bounding box center [568, 196] width 795 height 16
type input "2"
paste input "23057503"
type input "23057503"
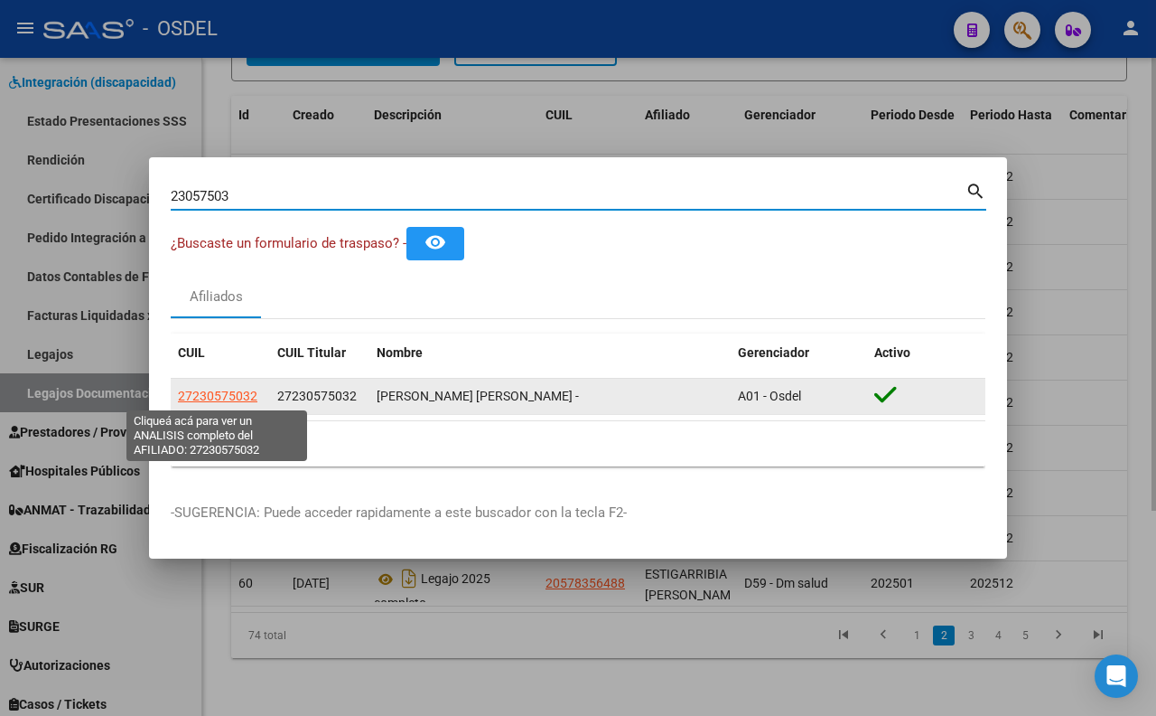
click at [251, 398] on span "27230575032" at bounding box center [218, 395] width 80 height 14
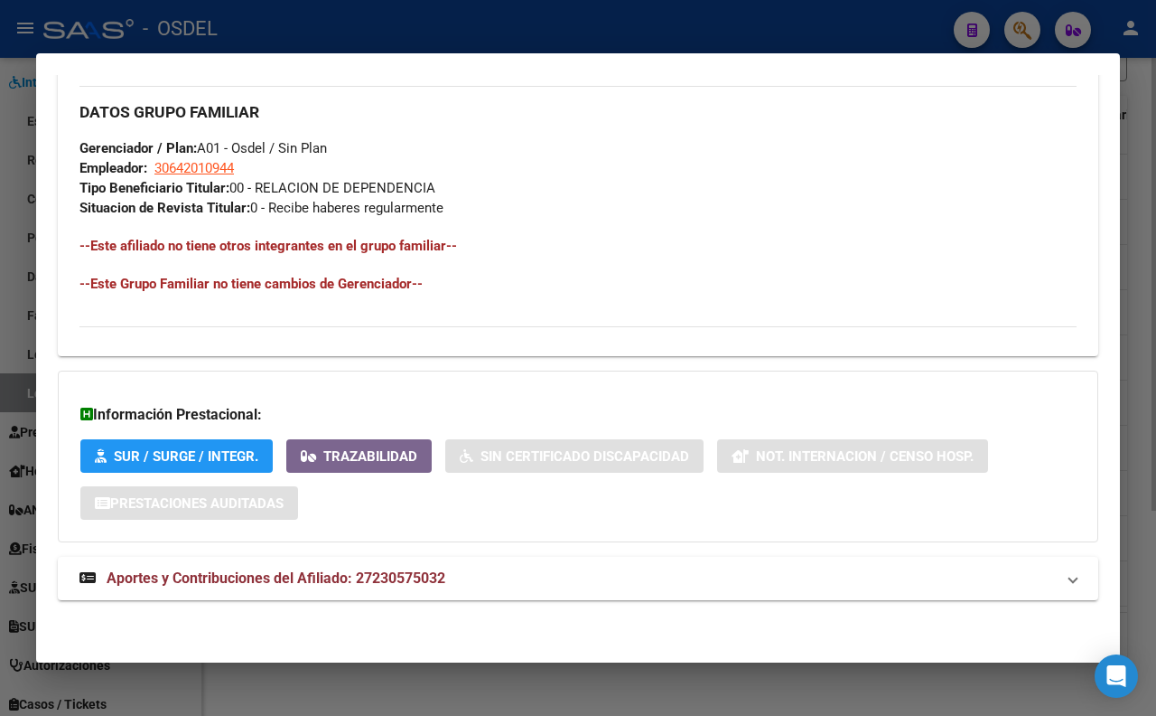
scroll to position [904, 0]
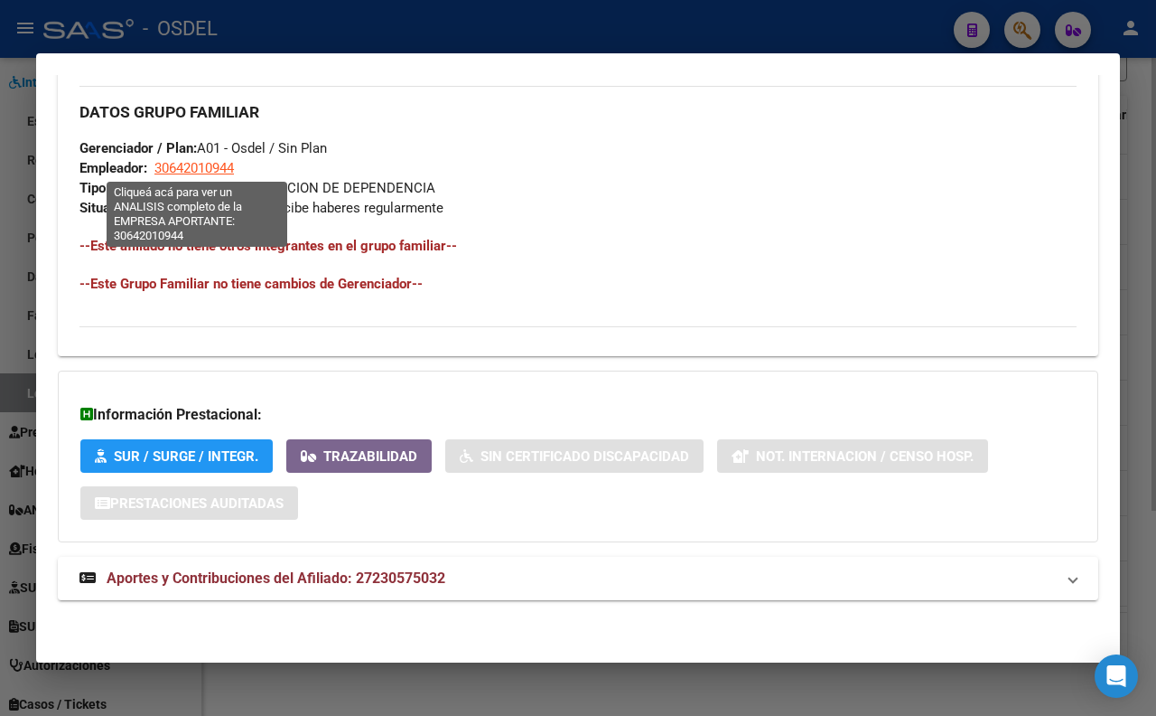
click at [212, 173] on span "30642010944" at bounding box center [194, 168] width 80 height 16
type textarea "30642010944"
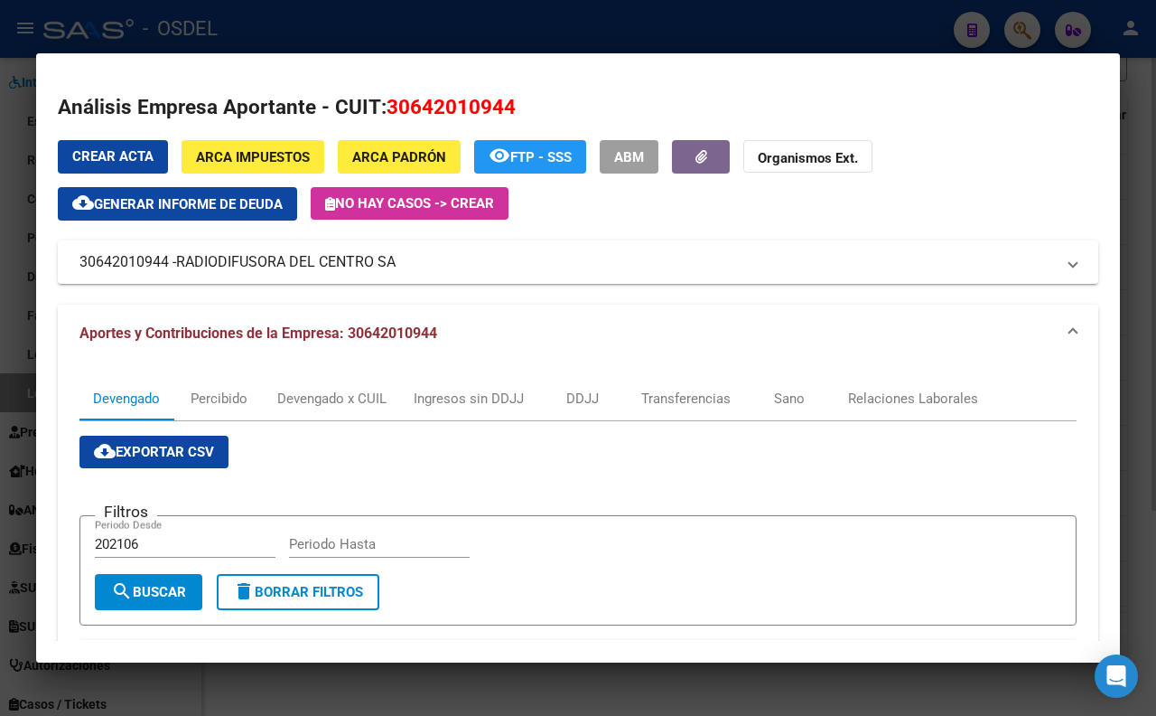
drag, startPoint x: 426, startPoint y: 255, endPoint x: 398, endPoint y: 260, distance: 28.5
click at [398, 260] on mat-panel-title "30642010944 - RADIODIFUSORA DEL CENTRO SA" at bounding box center [568, 262] width 976 height 22
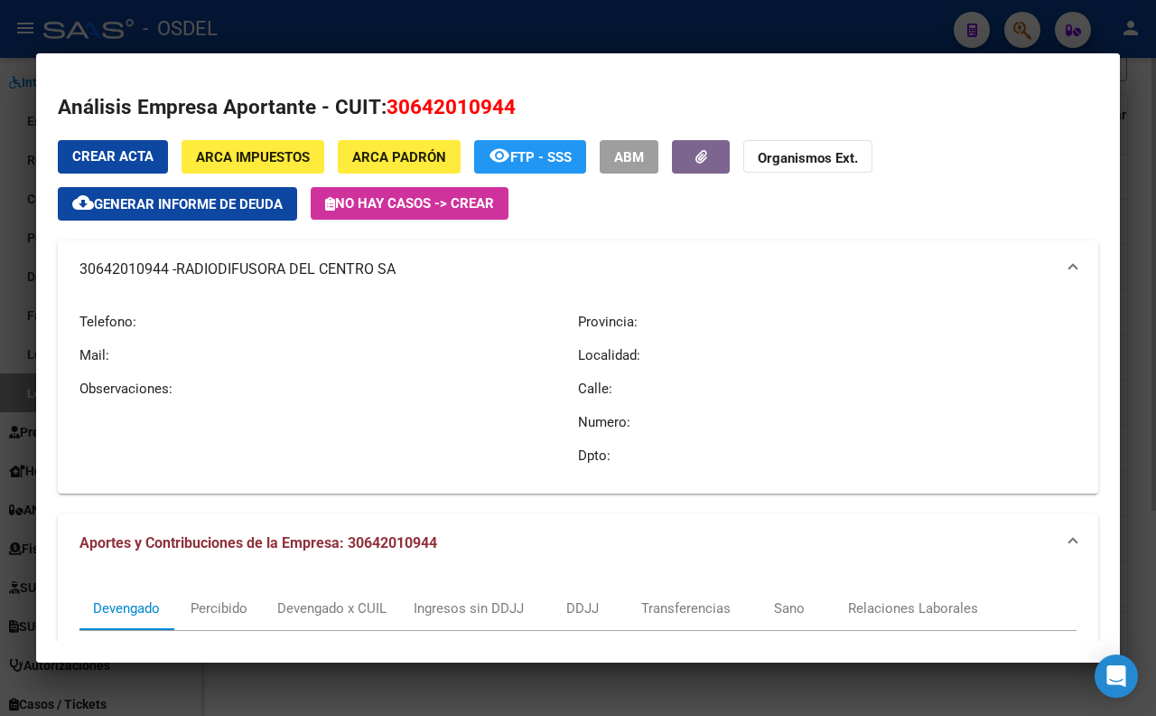
copy mat-panel-title "30642010944 - RADIODIFUSORA DEL CENTRO SA"
click at [256, 31] on div at bounding box center [578, 358] width 1156 height 716
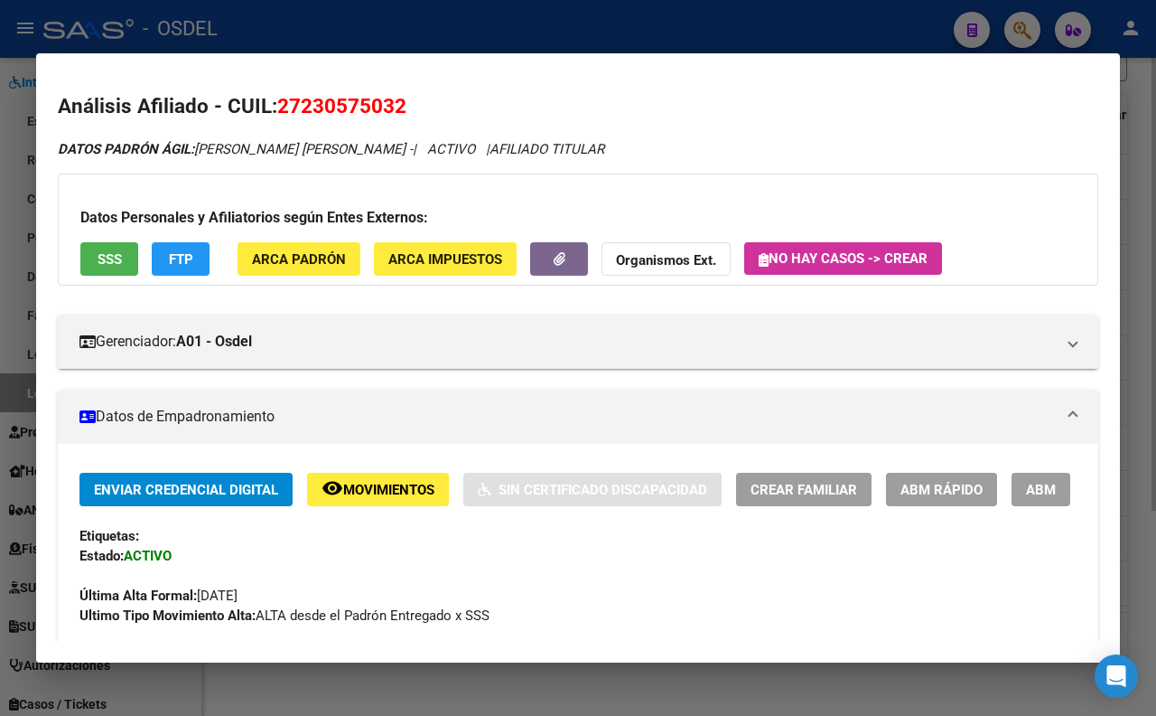
scroll to position [0, 0]
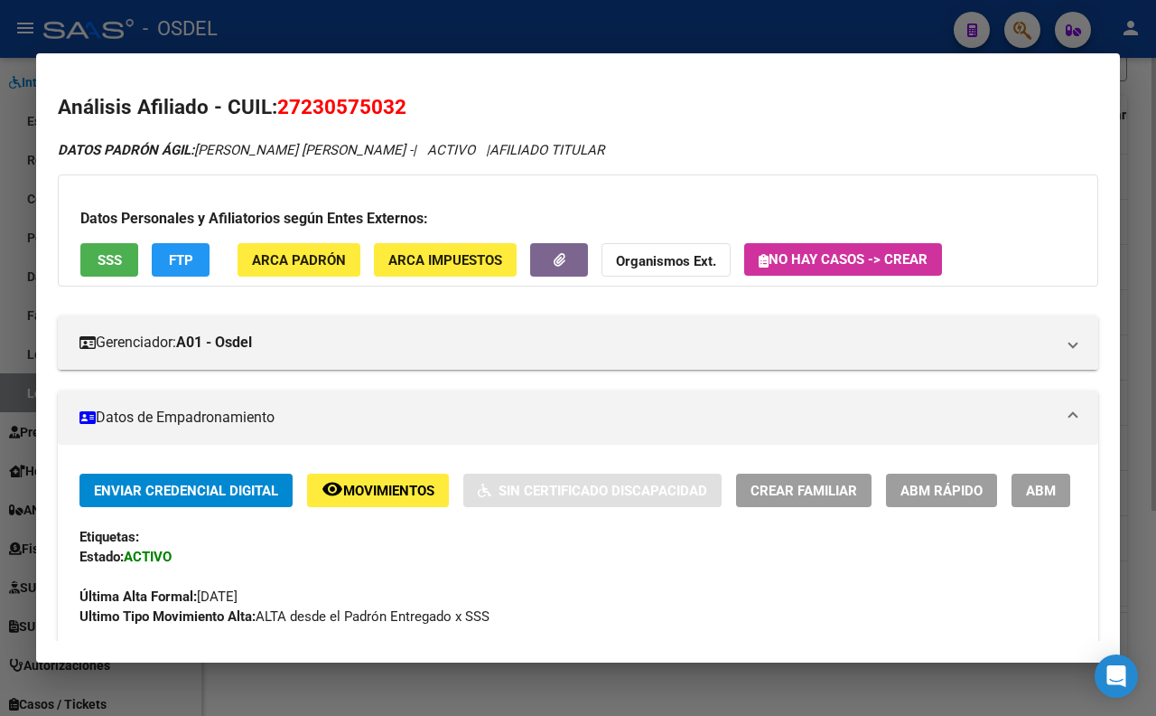
click at [120, 274] on button "SSS" at bounding box center [109, 259] width 58 height 33
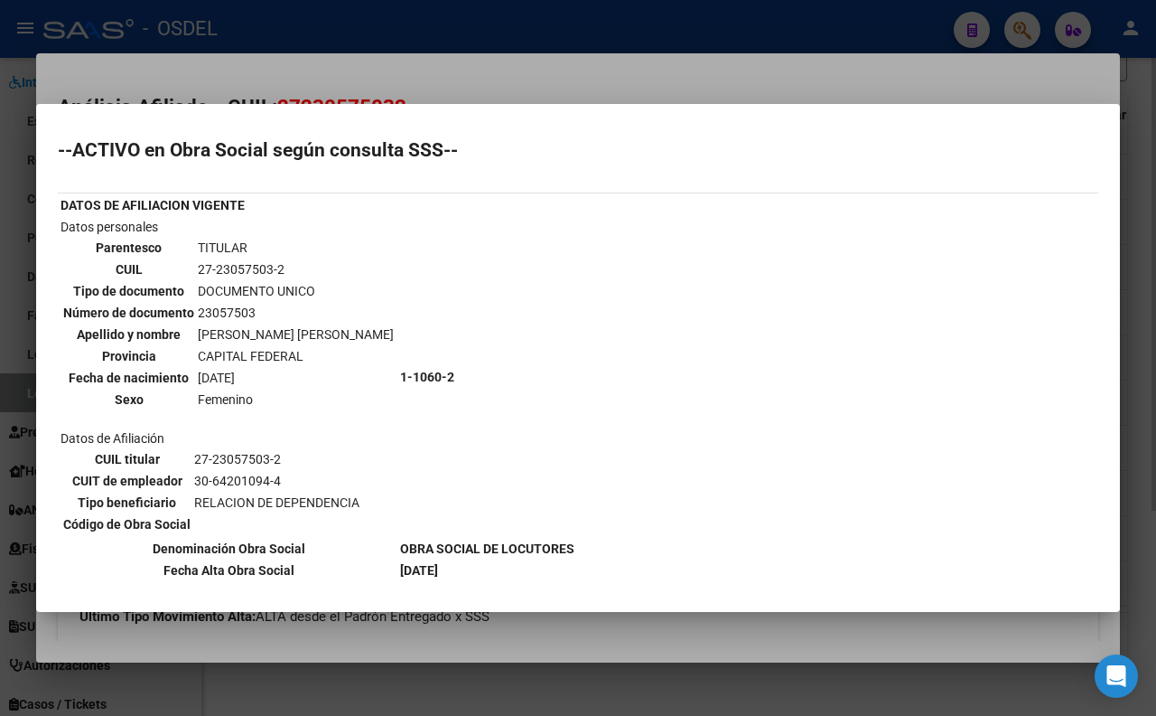
click at [475, 74] on div at bounding box center [578, 358] width 1156 height 716
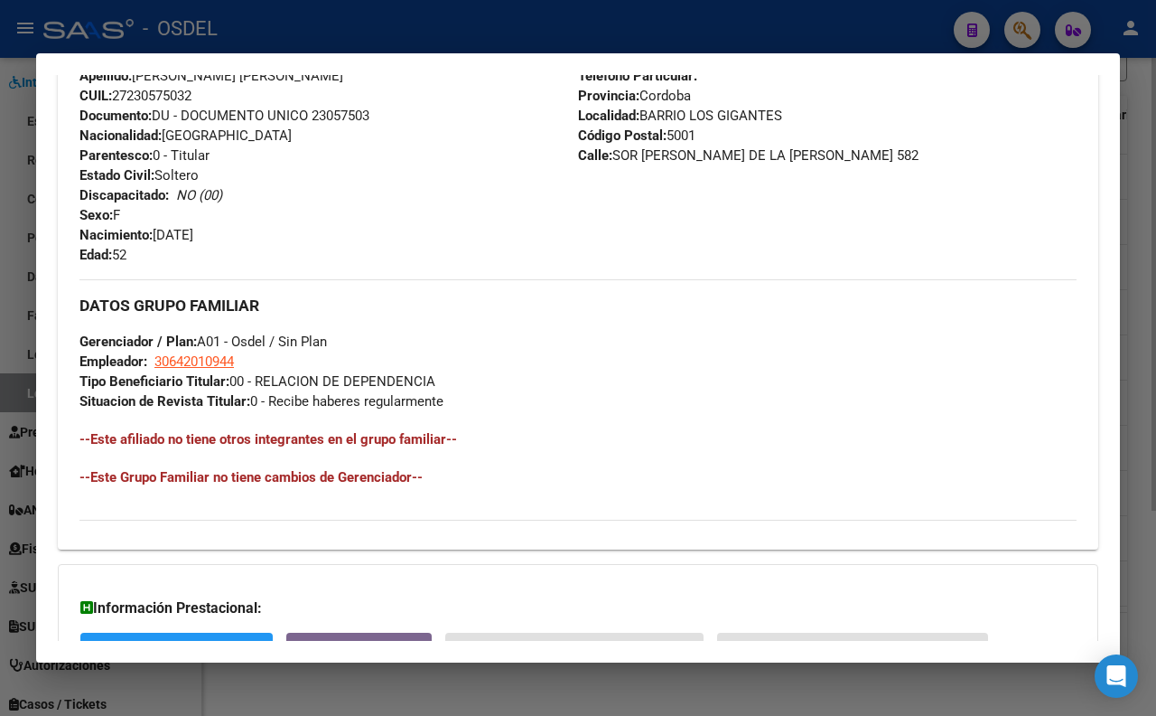
scroll to position [702, 0]
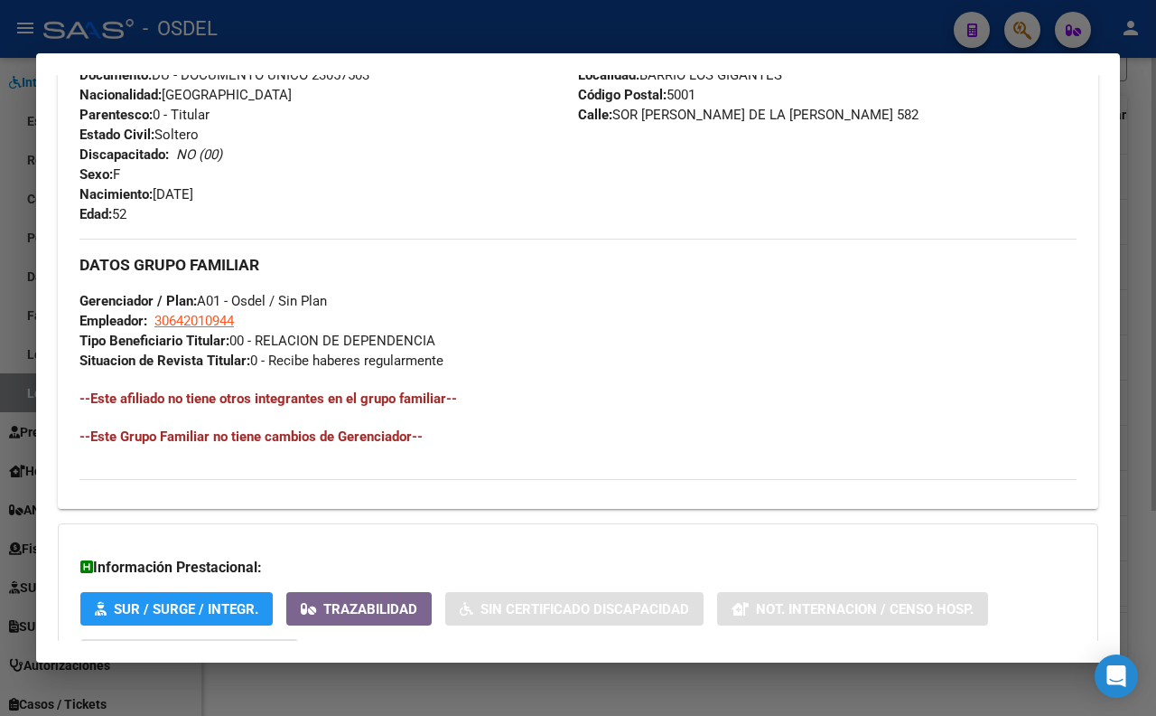
click at [294, 34] on div at bounding box center [578, 358] width 1156 height 716
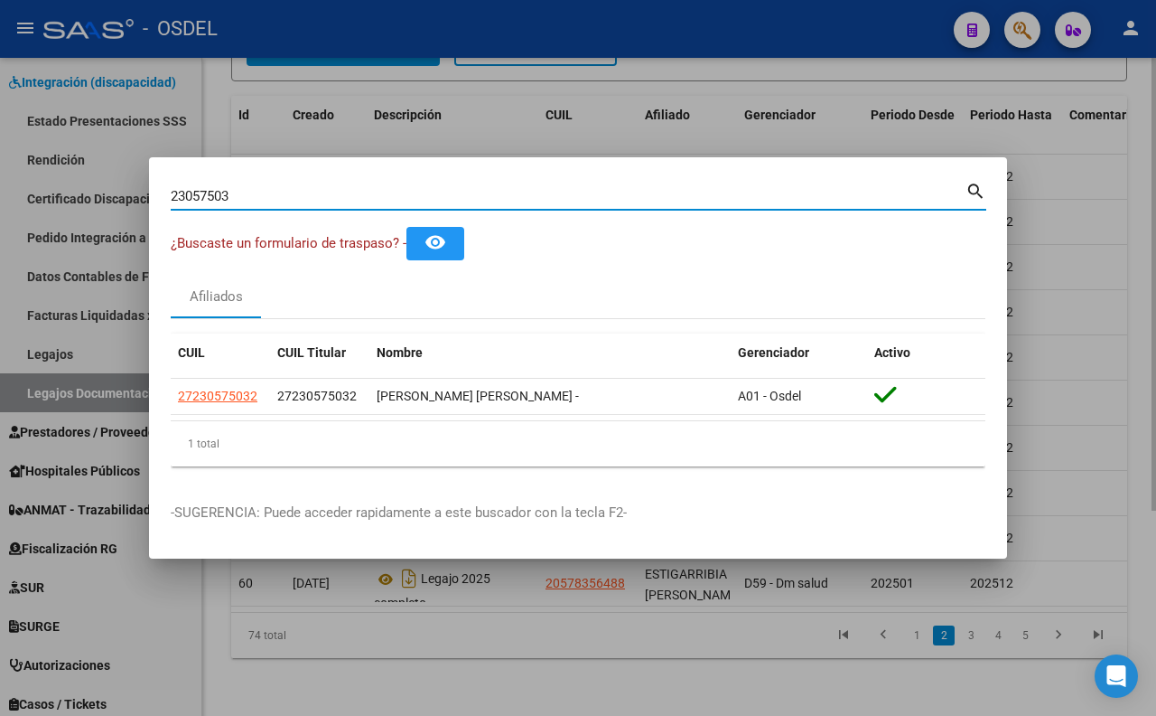
click at [283, 201] on input "23057503" at bounding box center [568, 196] width 795 height 16
type input "2"
paste input "17121119"
type input "17121119"
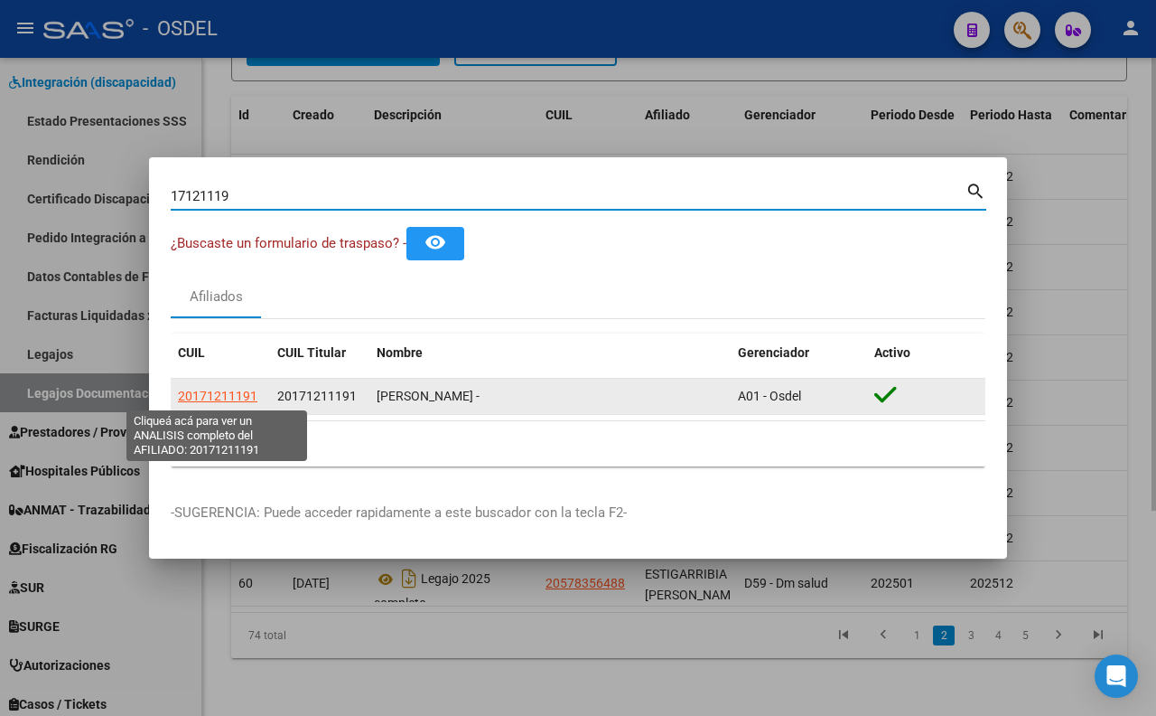
click at [253, 393] on span "20171211191" at bounding box center [218, 395] width 80 height 14
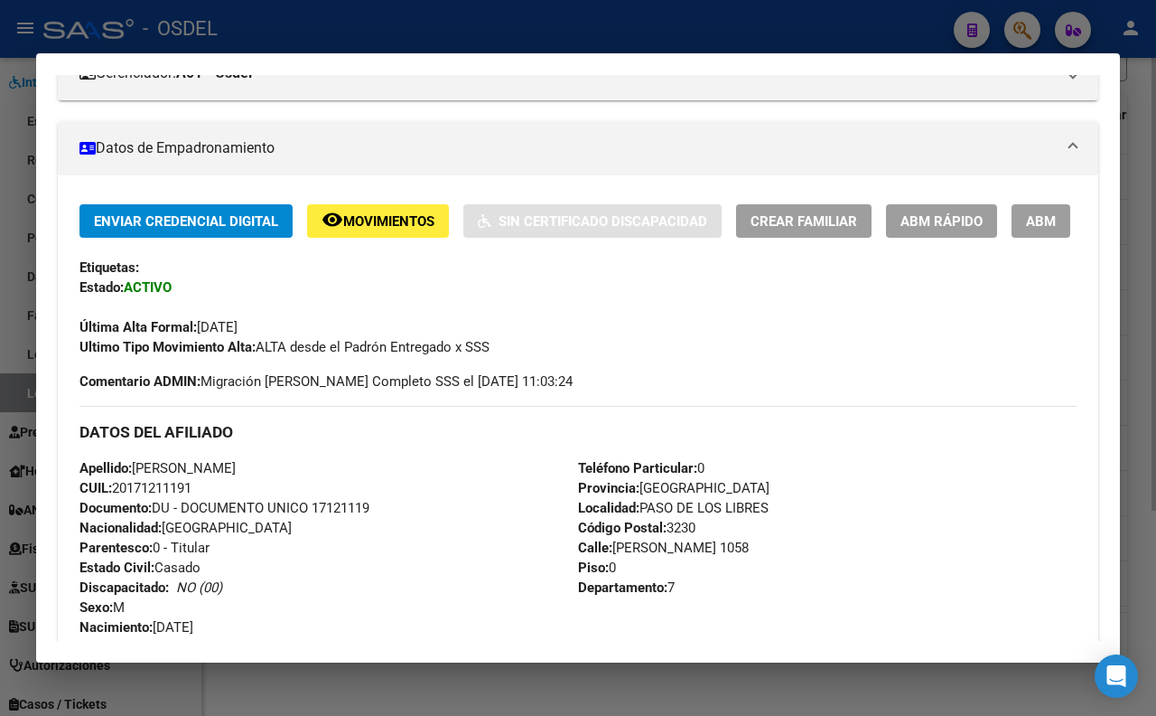
scroll to position [79, 0]
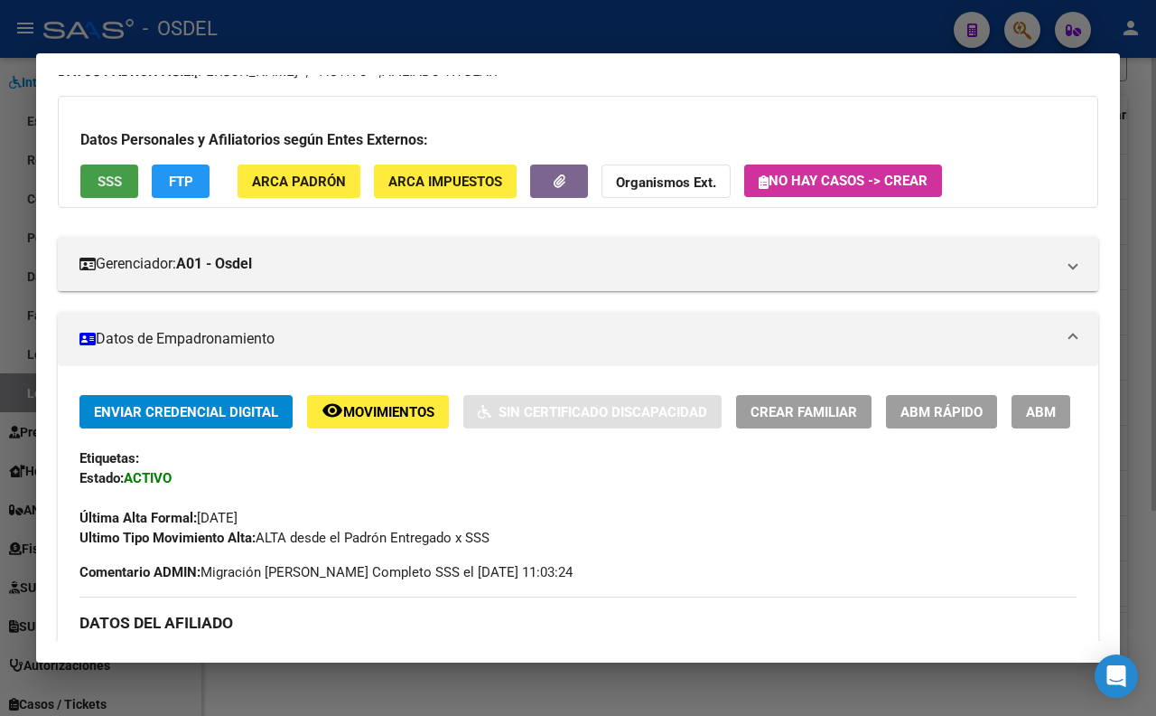
click at [128, 178] on button "SSS" at bounding box center [109, 180] width 58 height 33
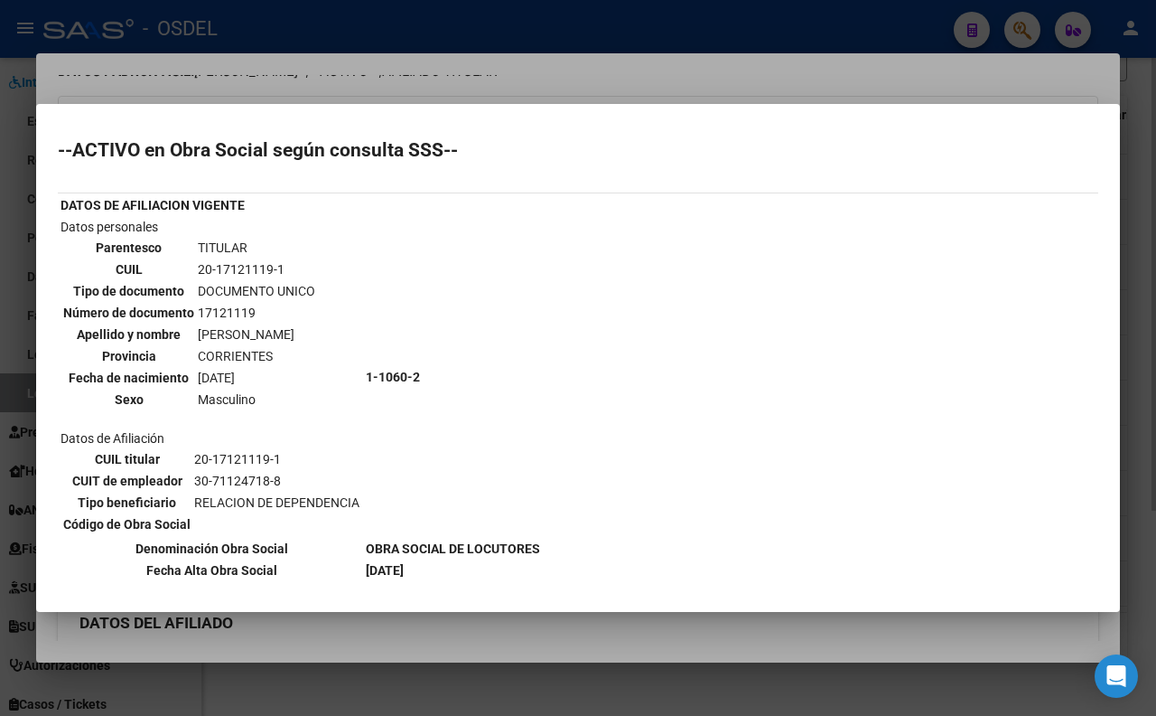
click at [435, 78] on div at bounding box center [578, 358] width 1156 height 716
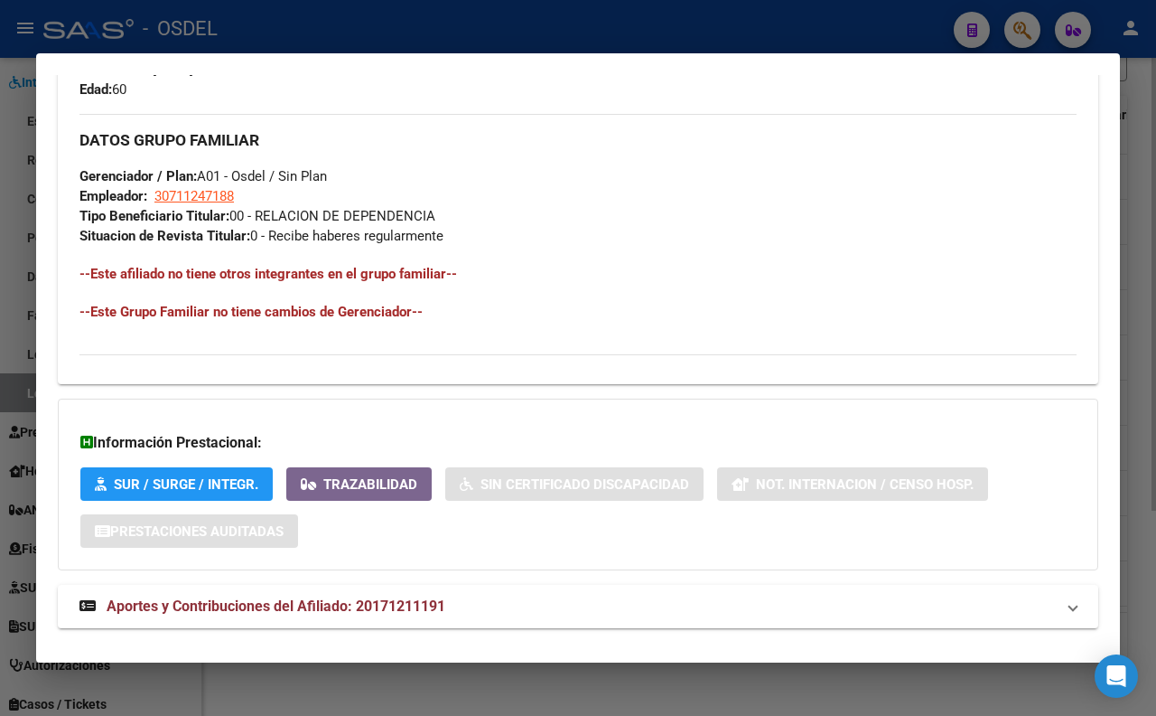
scroll to position [904, 0]
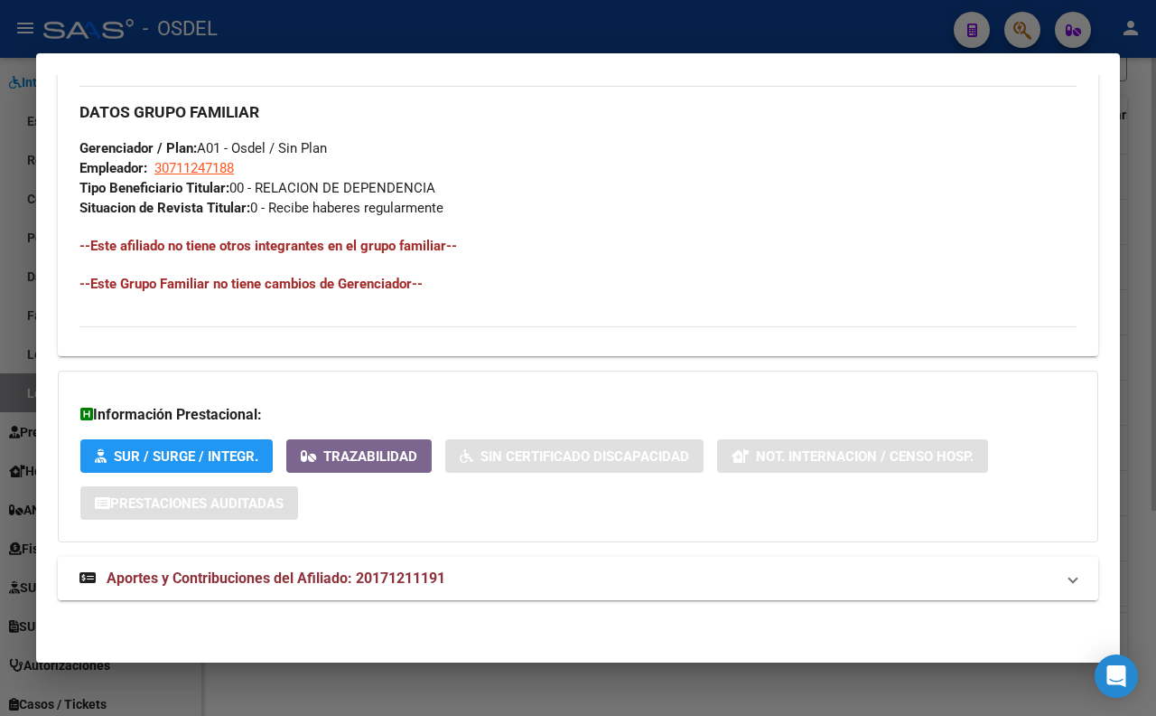
click at [449, 567] on mat-panel-title "Aportes y Contribuciones del Afiliado: 20171211191" at bounding box center [568, 578] width 976 height 22
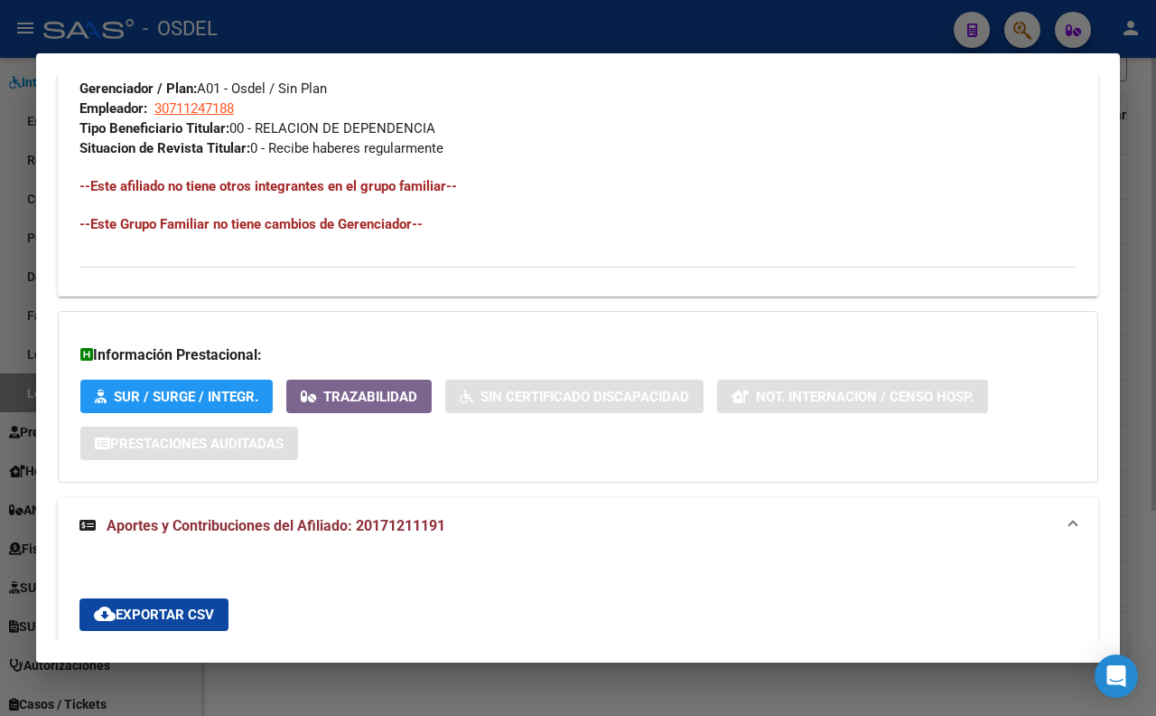
scroll to position [753, 0]
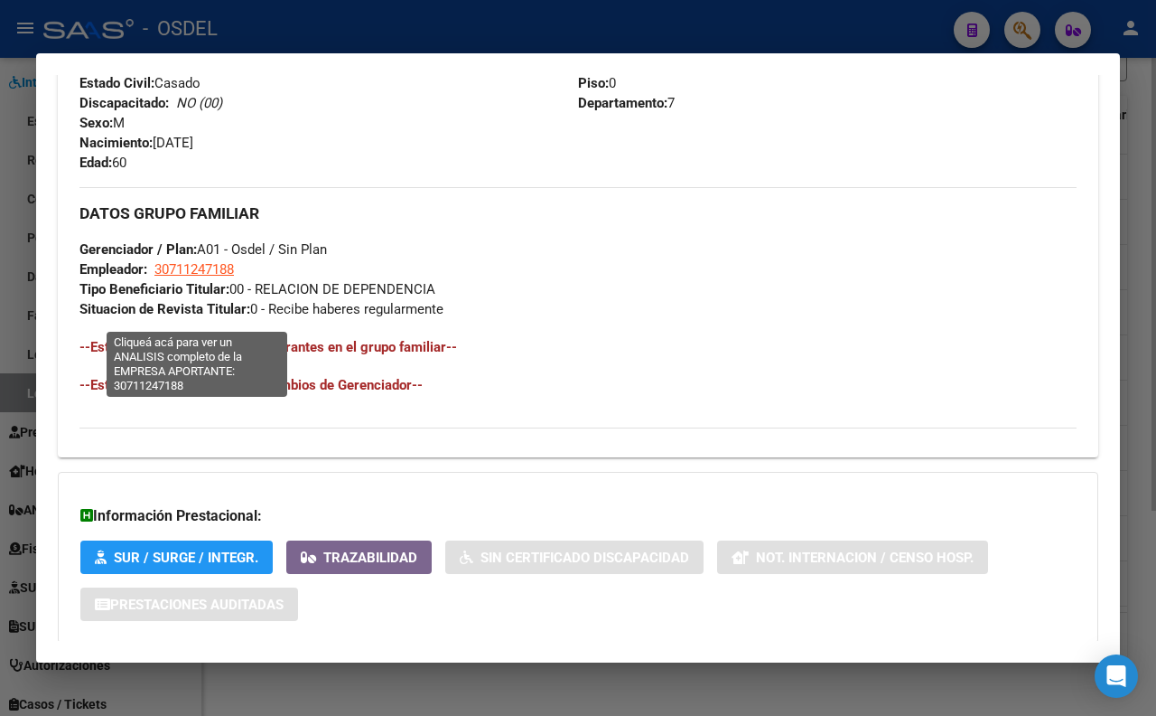
click at [229, 277] on span "30711247188" at bounding box center [194, 269] width 80 height 16
type textarea "30711247188"
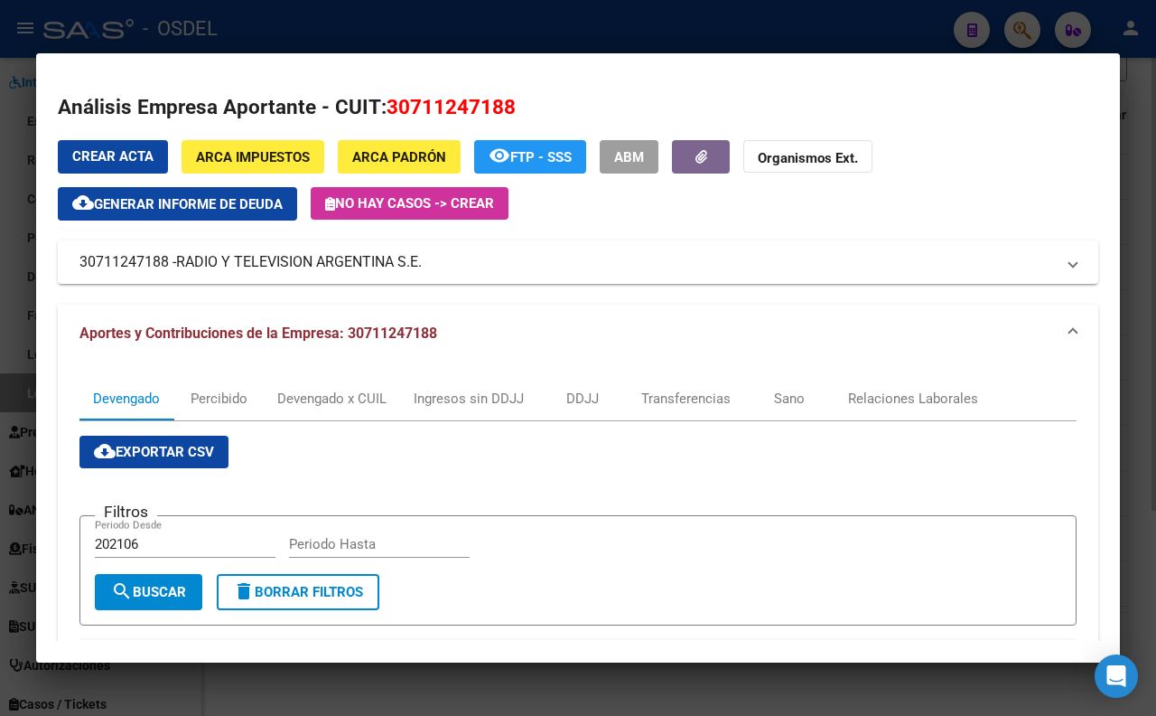
click at [231, 206] on span "Generar informe de deuda" at bounding box center [188, 204] width 189 height 16
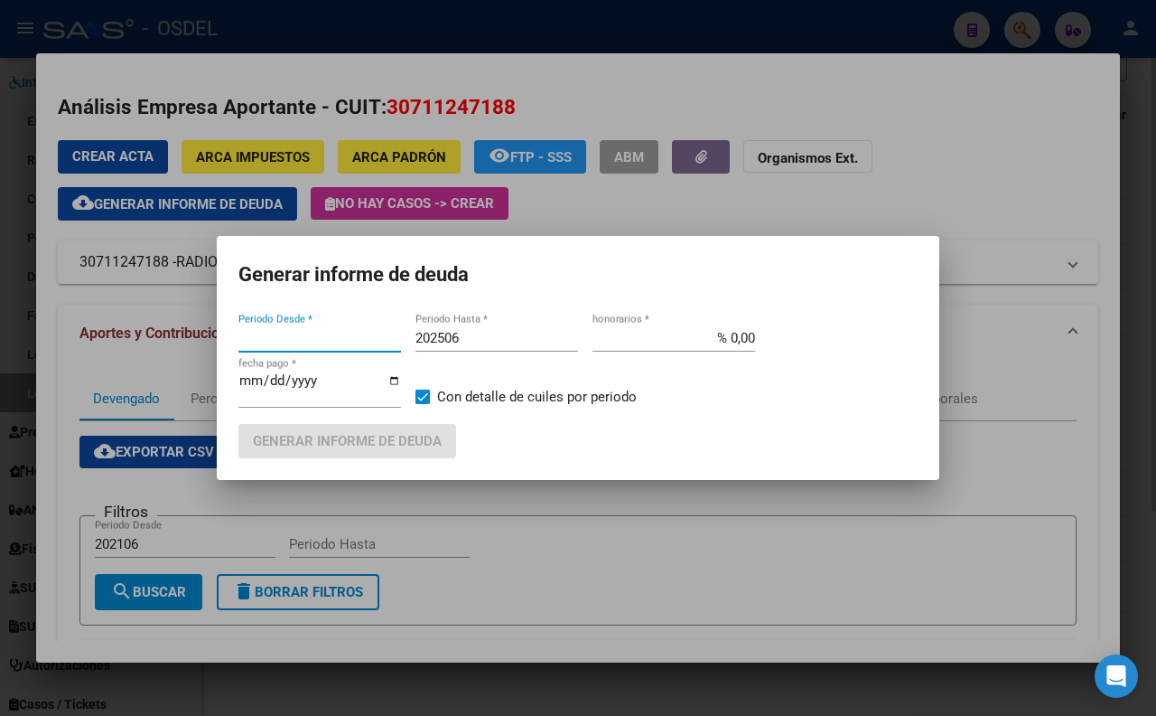
type input "202106"
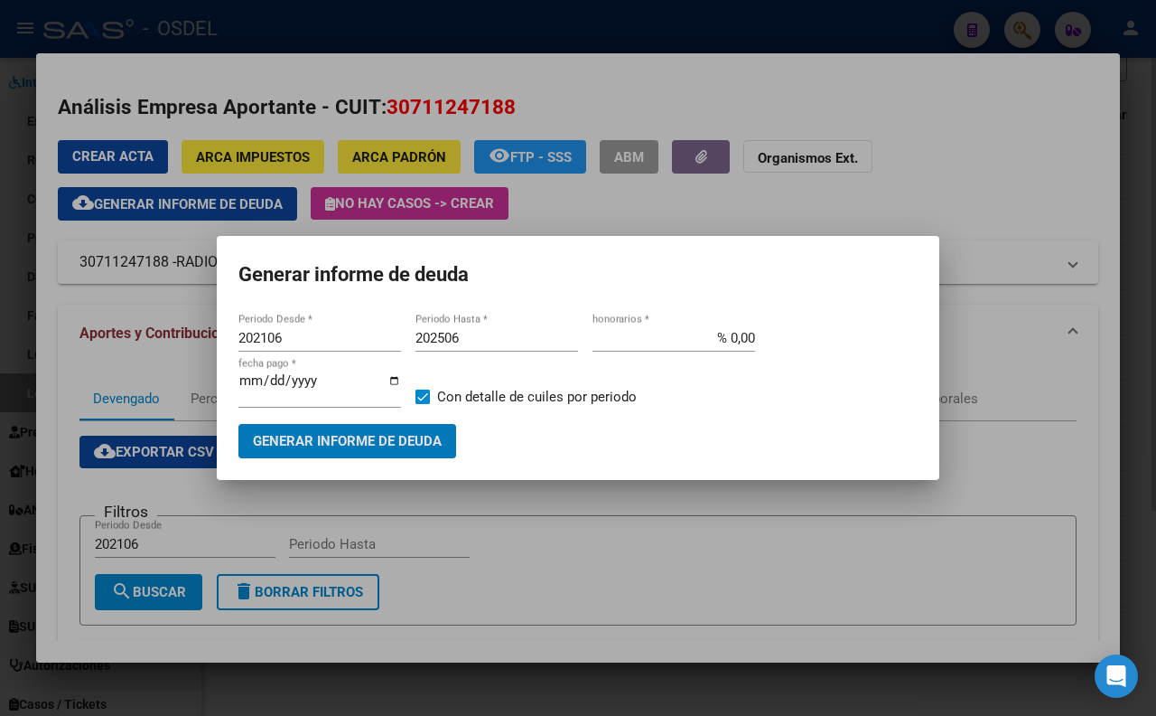
click at [372, 436] on span "Generar informe de deuda" at bounding box center [347, 442] width 189 height 16
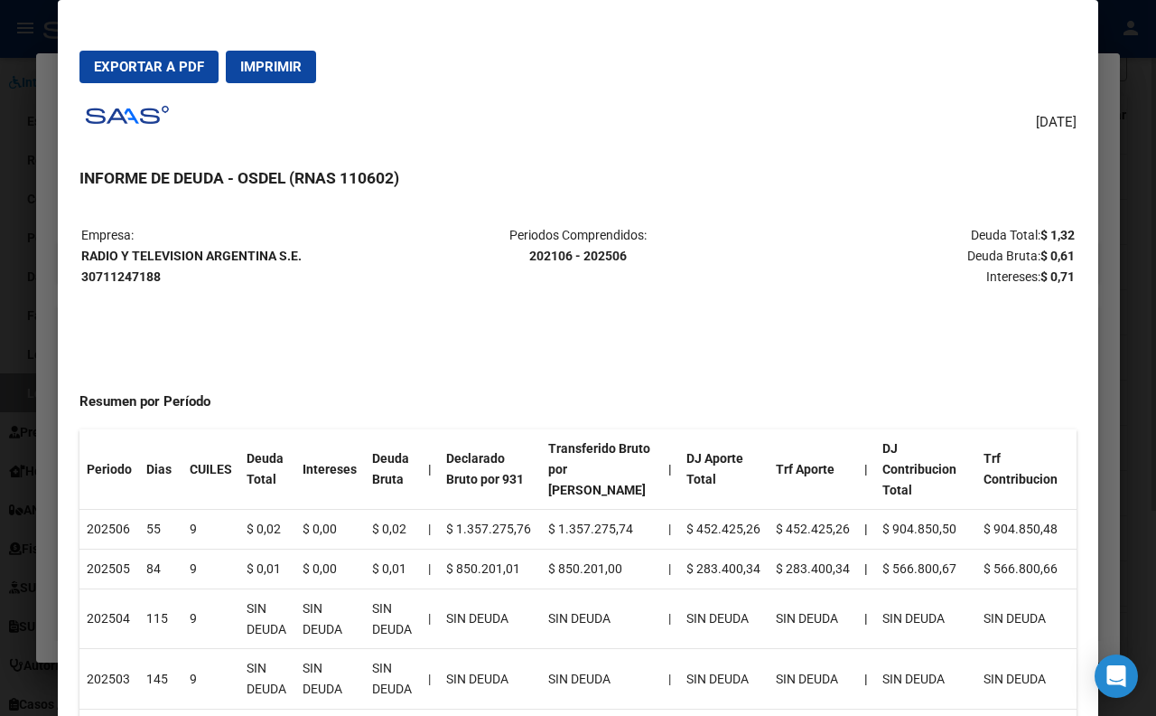
click at [1129, 94] on div at bounding box center [578, 358] width 1156 height 716
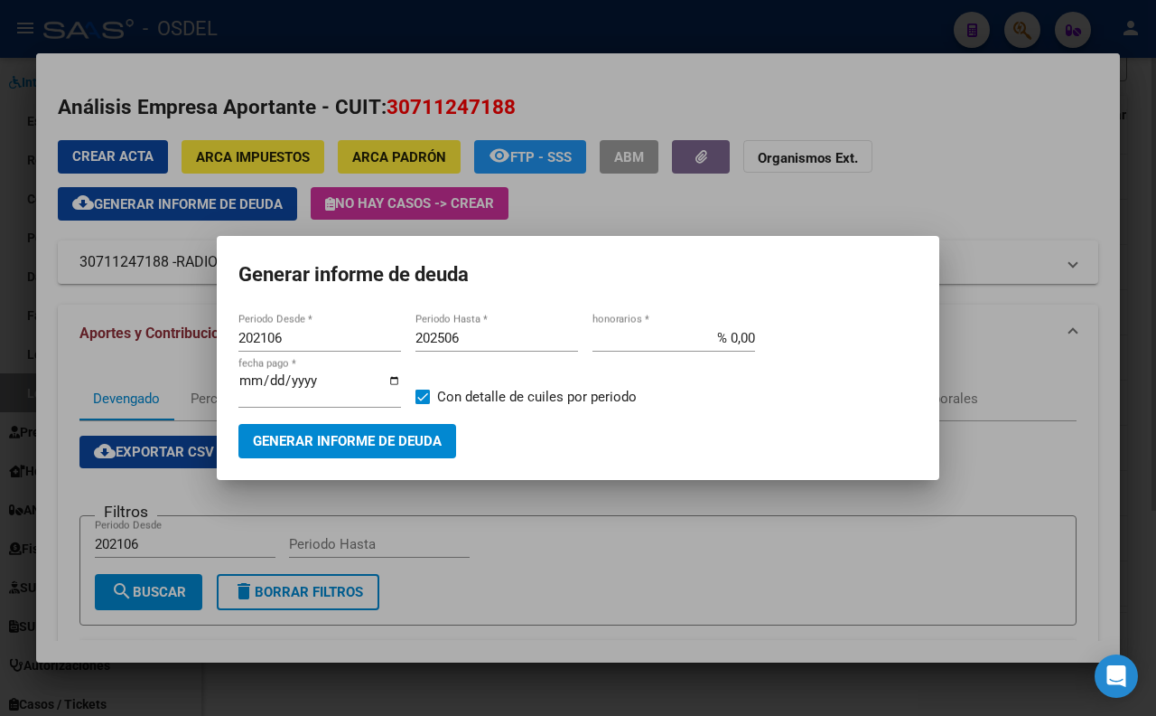
click at [1035, 167] on div at bounding box center [578, 358] width 1156 height 716
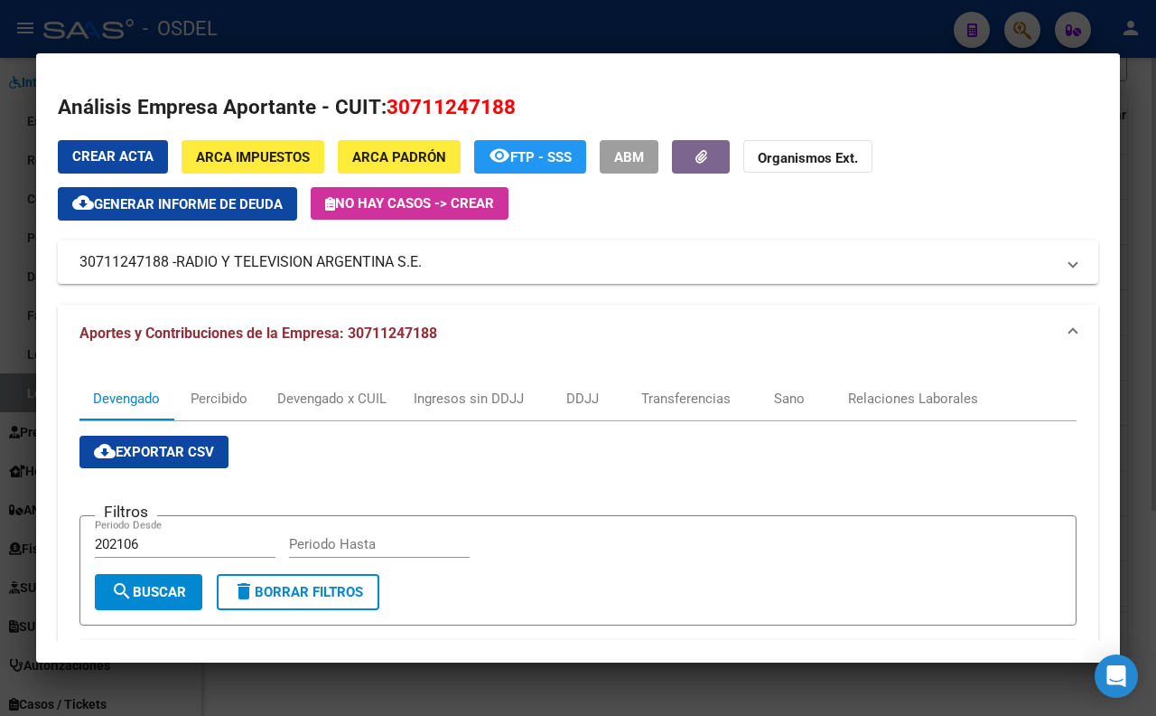
click at [1149, 128] on div at bounding box center [578, 358] width 1156 height 716
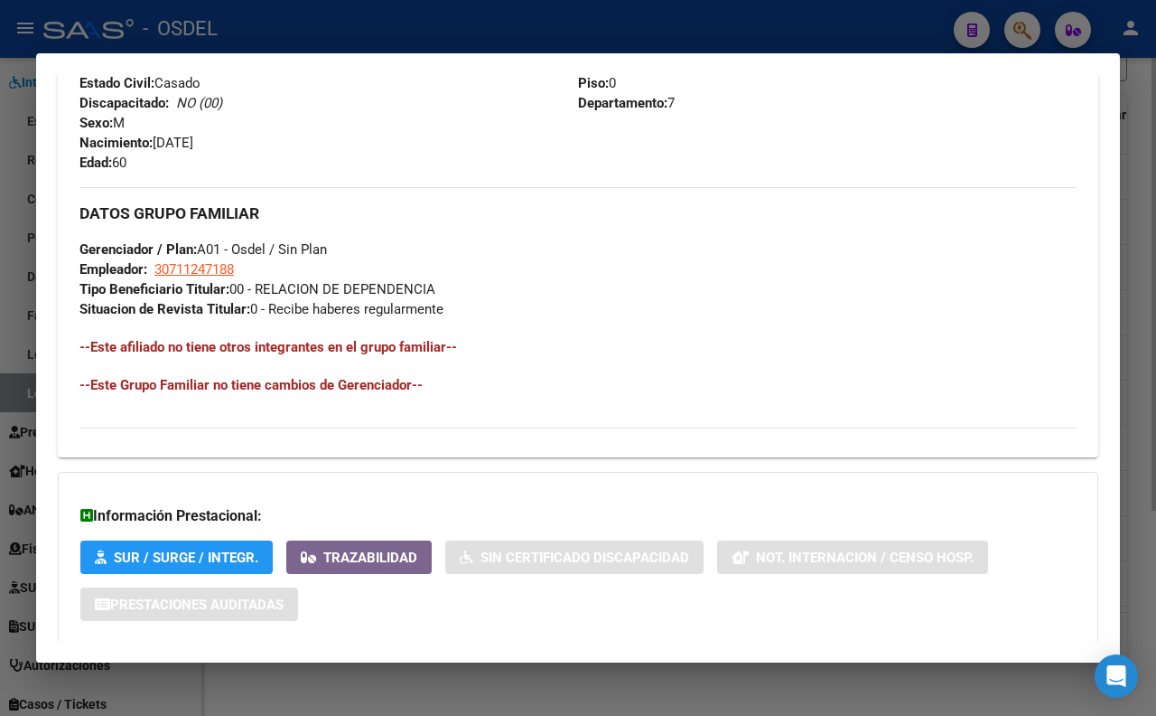
click at [1149, 128] on div at bounding box center [578, 358] width 1156 height 716
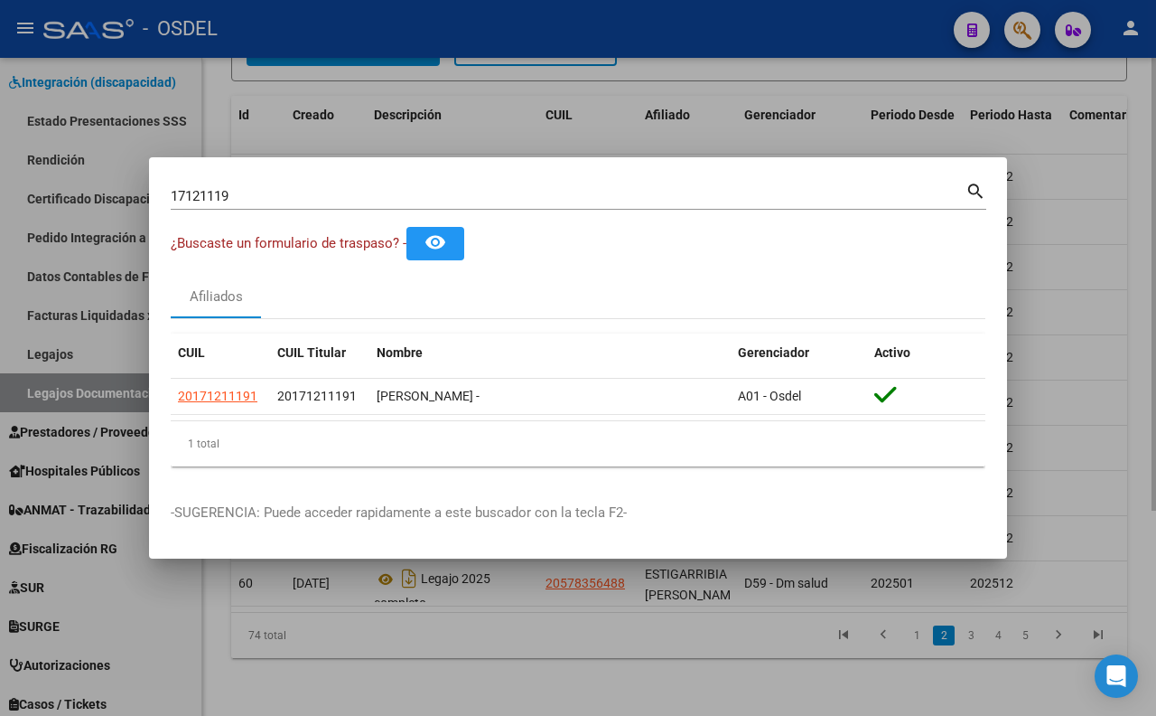
click at [1149, 128] on div at bounding box center [578, 358] width 1156 height 716
